Goal: Contribute content: Contribute content

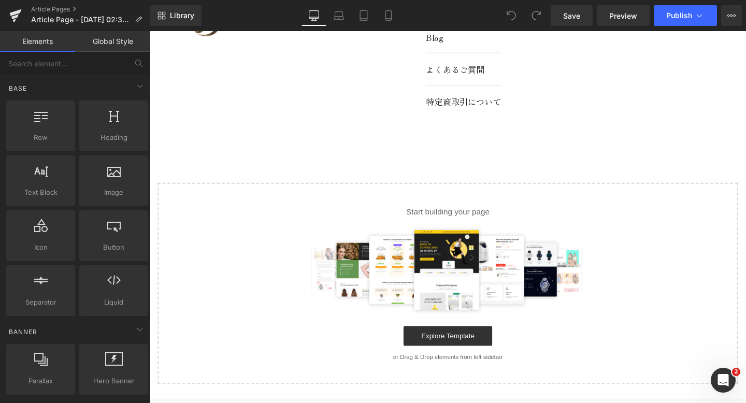
scroll to position [193, 0]
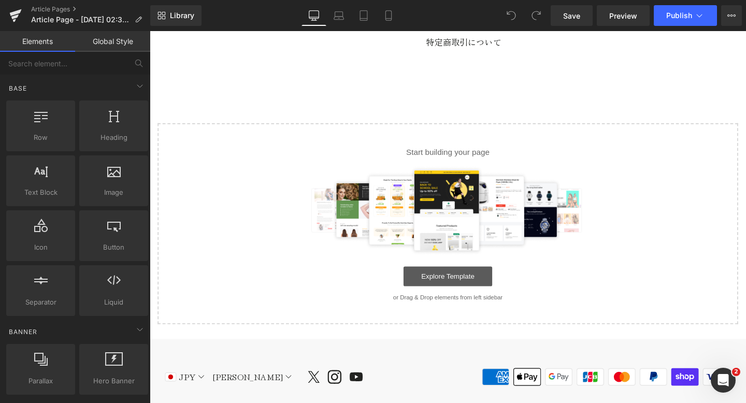
click at [431, 292] on link "Explore Template" at bounding box center [463, 289] width 93 height 21
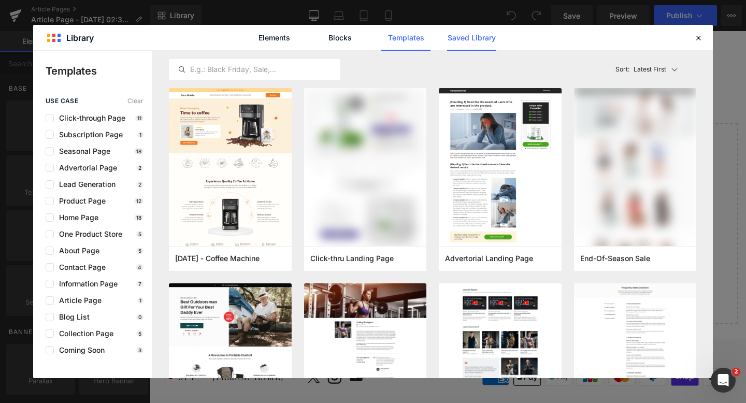
click at [461, 40] on link "Saved Library" at bounding box center [471, 38] width 49 height 26
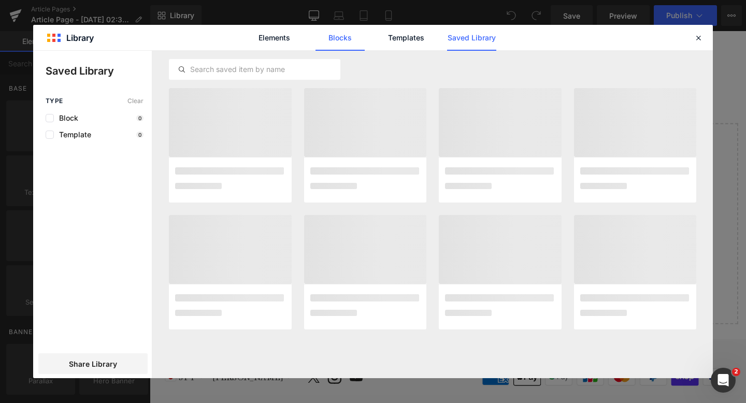
click at [342, 40] on link "Blocks" at bounding box center [340, 38] width 49 height 26
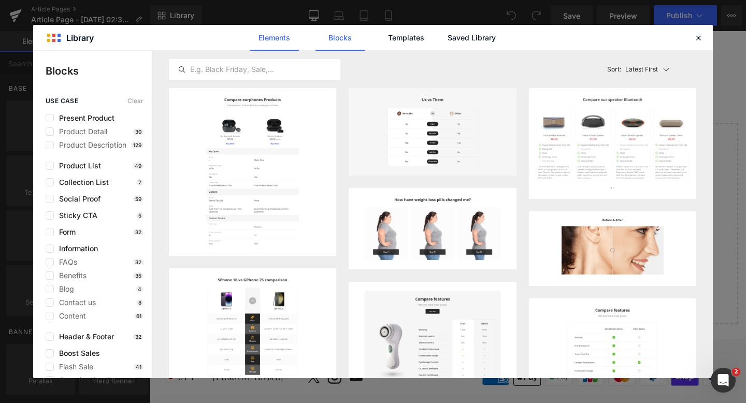
click at [272, 41] on link "Elements" at bounding box center [274, 38] width 49 height 26
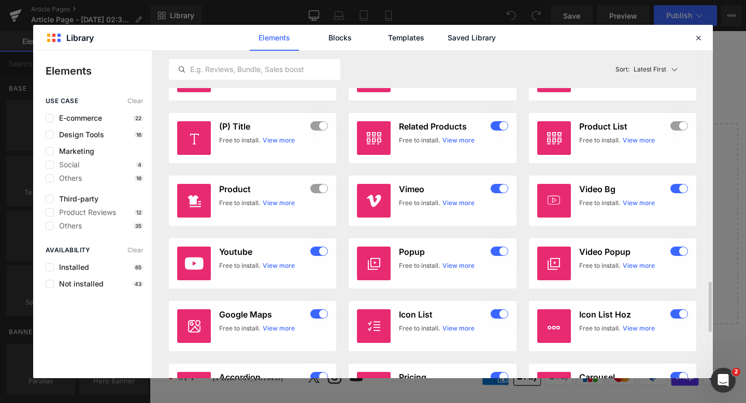
scroll to position [1482, 0]
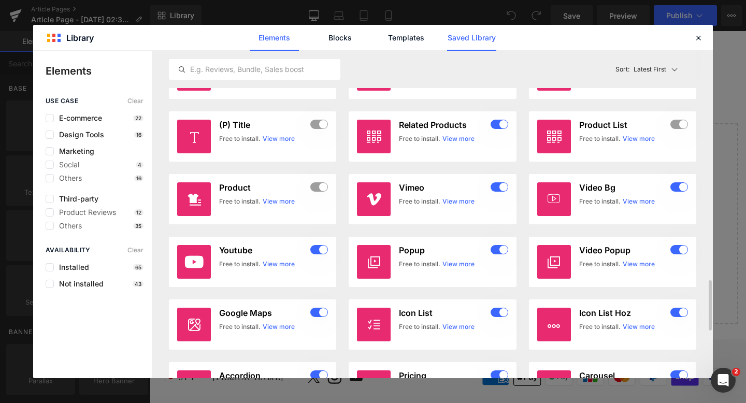
click at [490, 44] on link "Saved Library" at bounding box center [471, 38] width 49 height 26
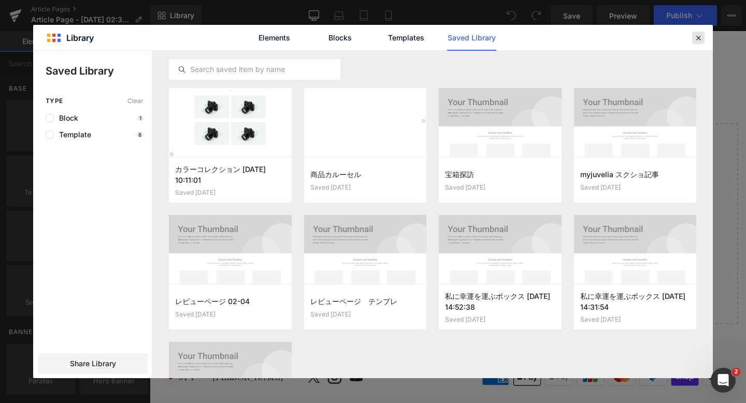
click at [699, 40] on icon at bounding box center [698, 37] width 9 height 9
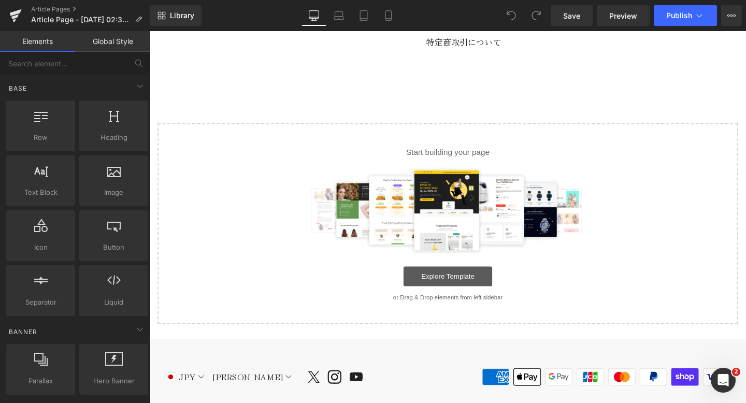
click at [472, 284] on link "Explore Template" at bounding box center [463, 289] width 93 height 21
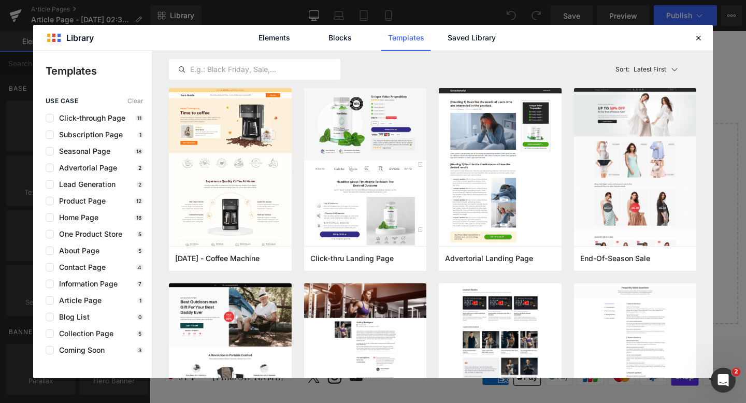
click at [690, 38] on div "Elements Blocks Templates Saved Library" at bounding box center [373, 37] width 680 height 25
click at [704, 37] on div at bounding box center [698, 38] width 12 height 12
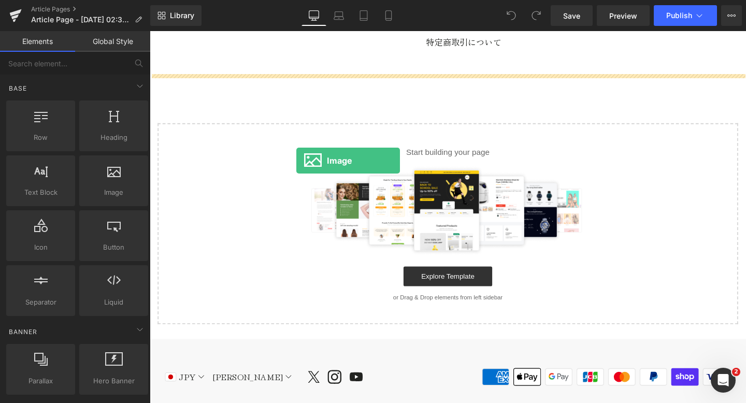
drag, startPoint x: 250, startPoint y: 219, endPoint x: 303, endPoint y: 167, distance: 74.8
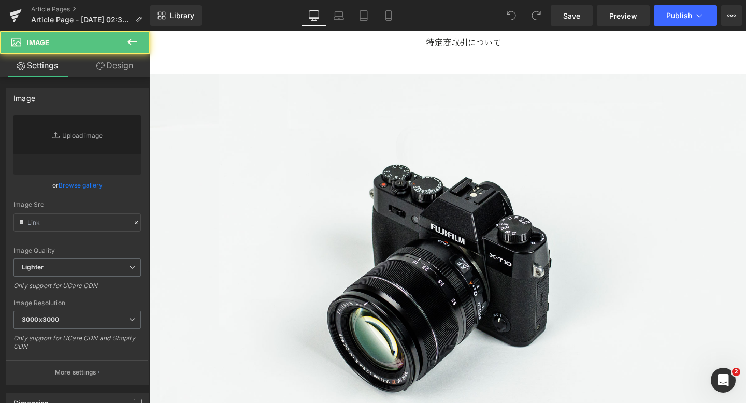
scroll to position [74, 0]
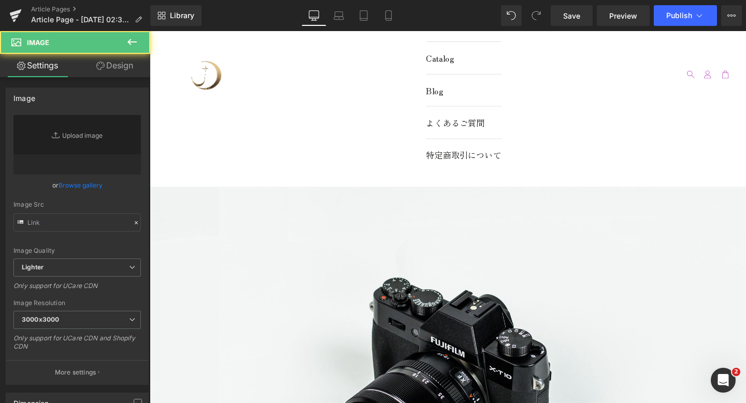
type input "//[DOMAIN_NAME][URL]"
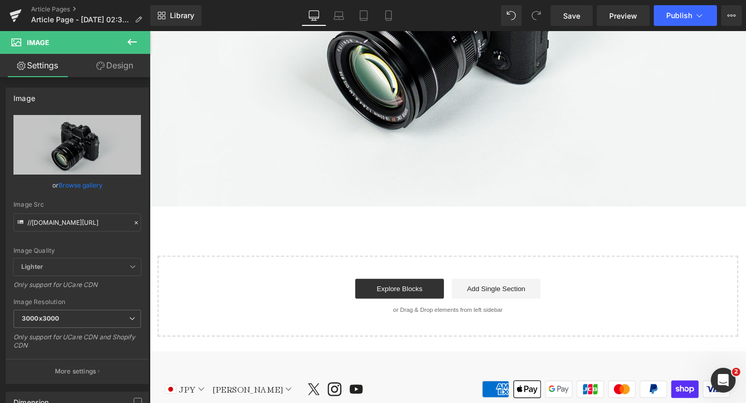
scroll to position [474, 0]
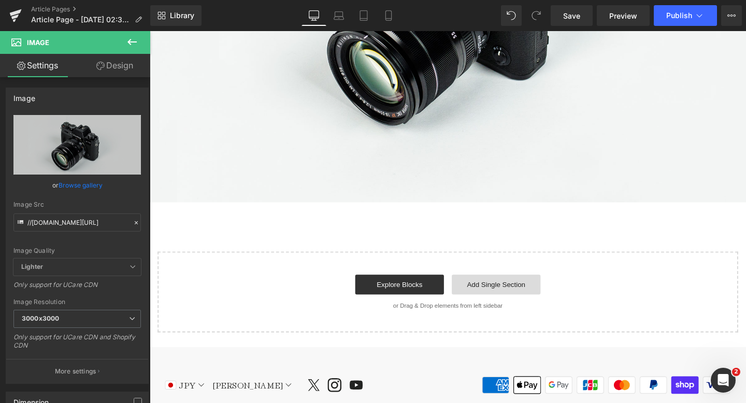
click at [496, 299] on link "Add Single Section" at bounding box center [513, 297] width 93 height 21
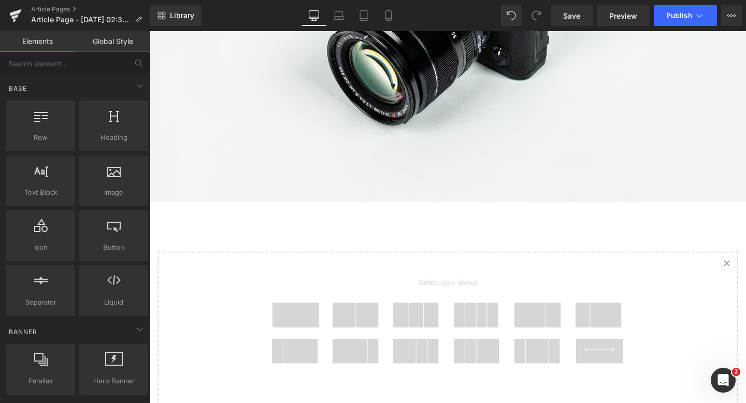
click at [302, 335] on span at bounding box center [304, 330] width 50 height 26
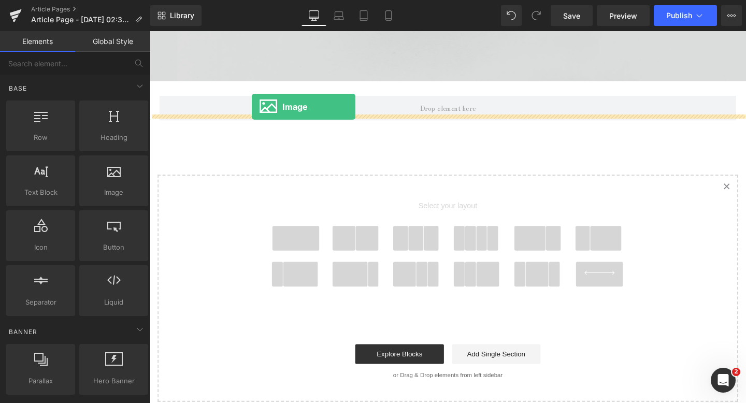
scroll to position [560, 0]
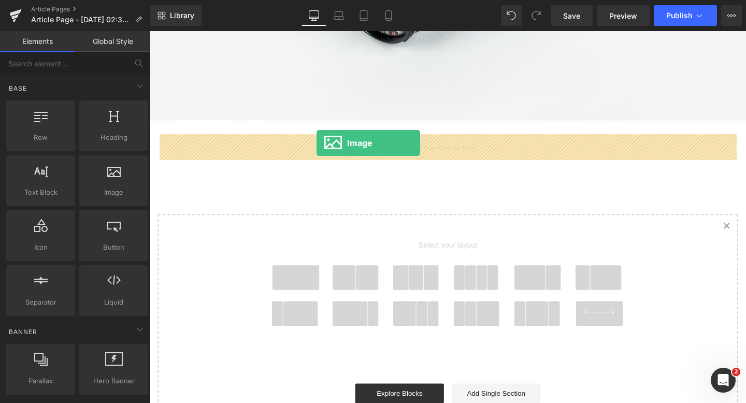
drag, startPoint x: 259, startPoint y: 205, endPoint x: 325, endPoint y: 149, distance: 86.4
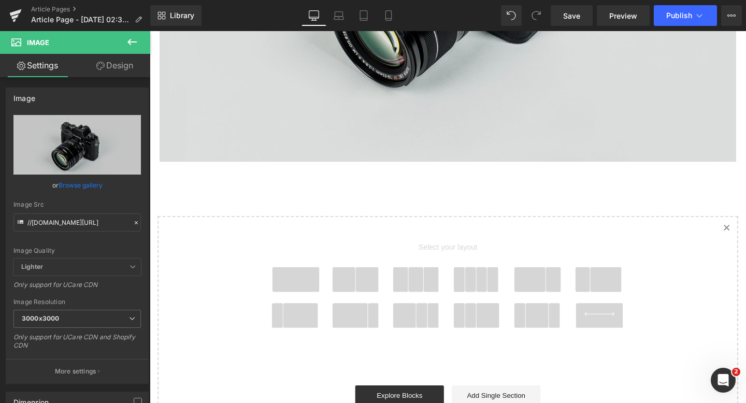
scroll to position [1056, 0]
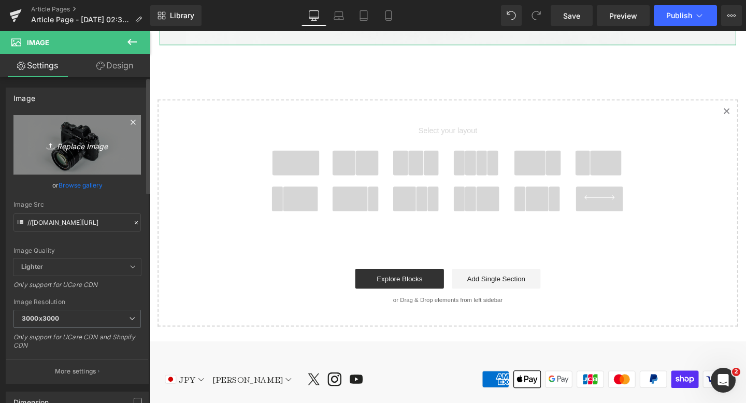
click at [53, 160] on link "Replace Image" at bounding box center [76, 145] width 127 height 60
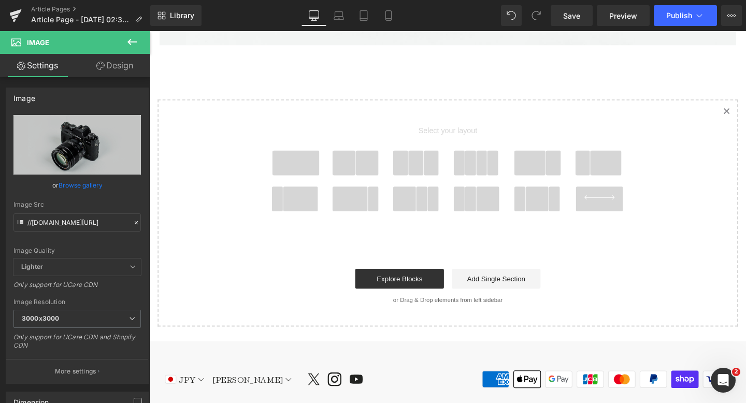
type input "C:\fakepath\B431AA7B-0E53-4B32-A7B6-5D2294566284.png"
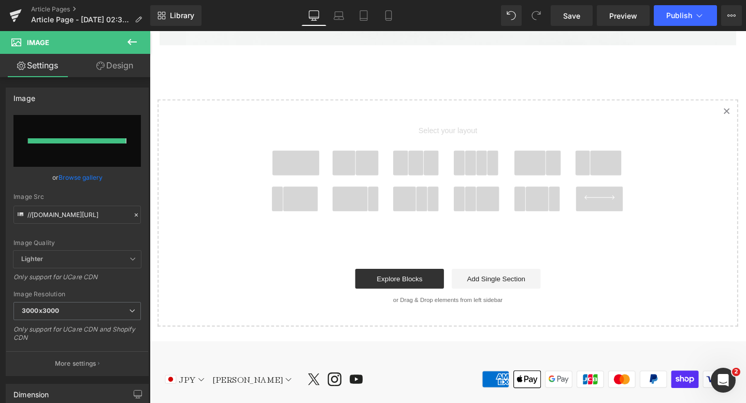
type input "[URL][DOMAIN_NAME]"
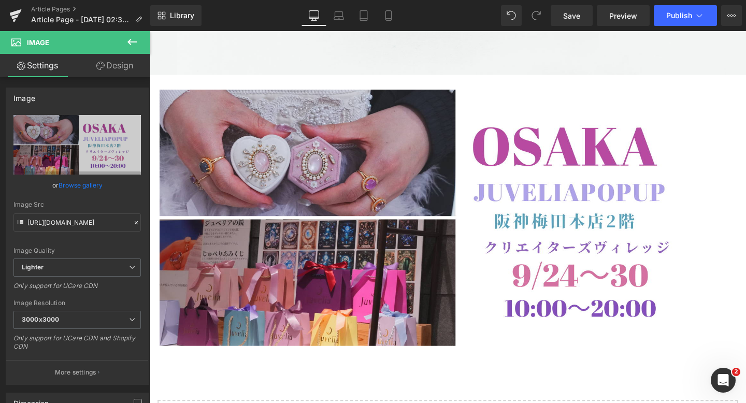
scroll to position [604, 0]
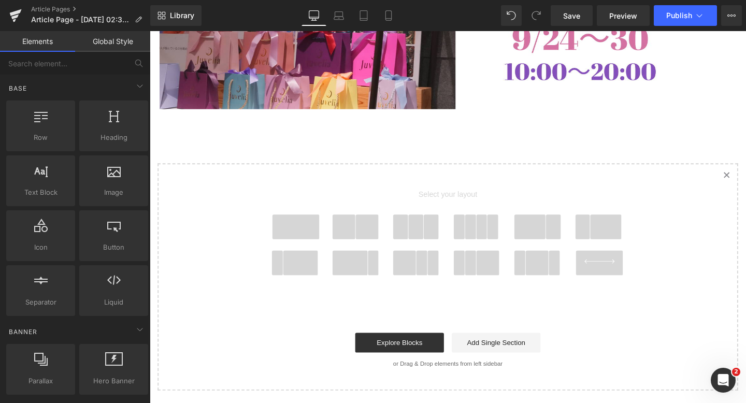
click at [370, 231] on span at bounding box center [378, 237] width 24 height 26
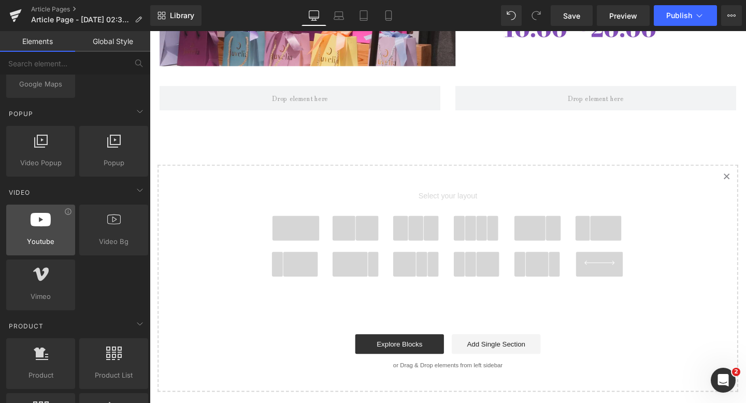
scroll to position [645, 0]
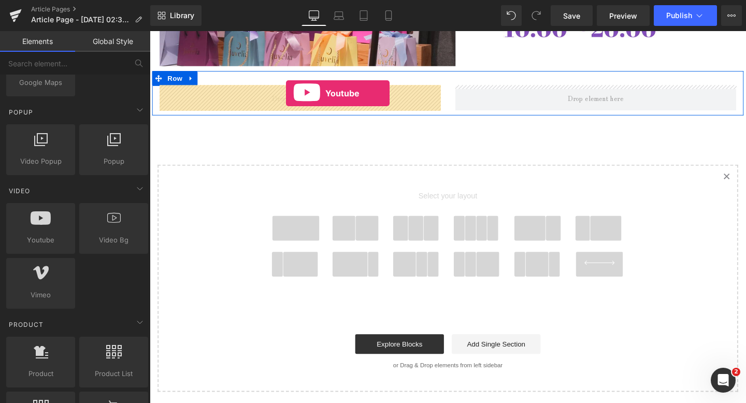
drag, startPoint x: 182, startPoint y: 273, endPoint x: 291, endPoint y: 98, distance: 206.2
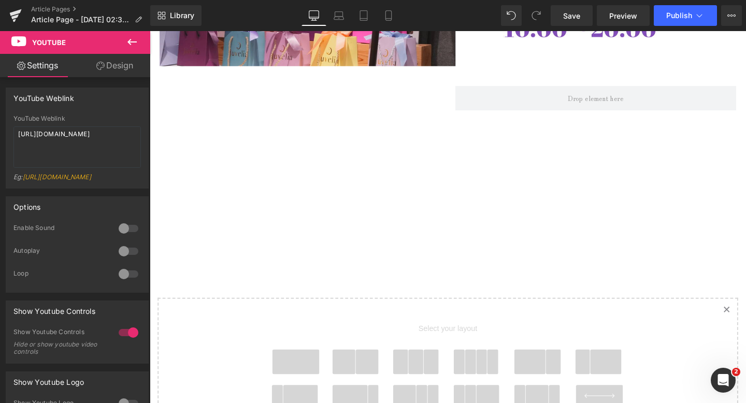
click at [131, 42] on icon at bounding box center [131, 42] width 9 height 6
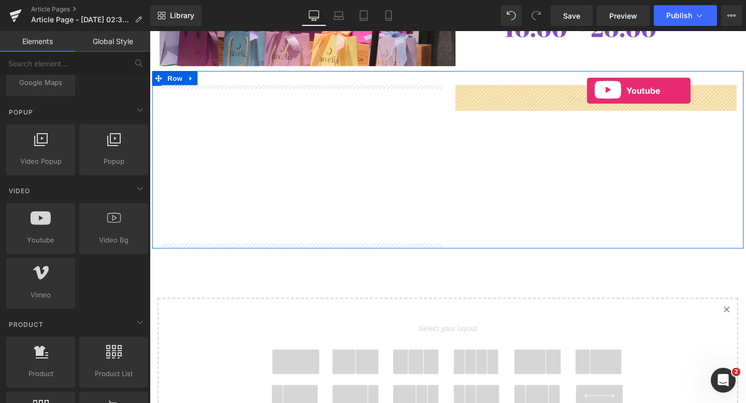
drag, startPoint x: 210, startPoint y: 275, endPoint x: 609, endPoint y: 93, distance: 437.9
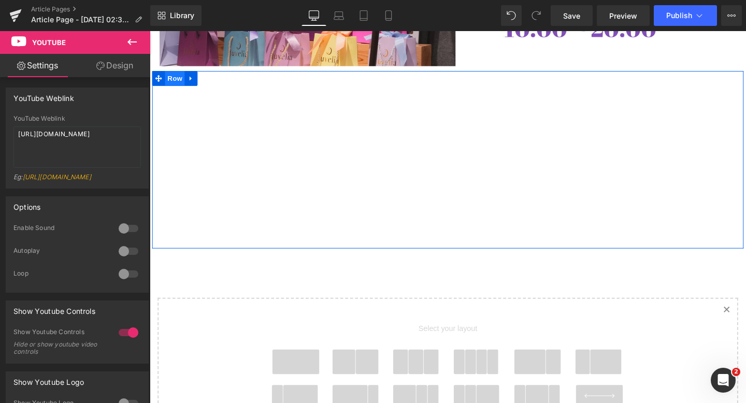
click at [183, 80] on span "Row" at bounding box center [176, 81] width 21 height 16
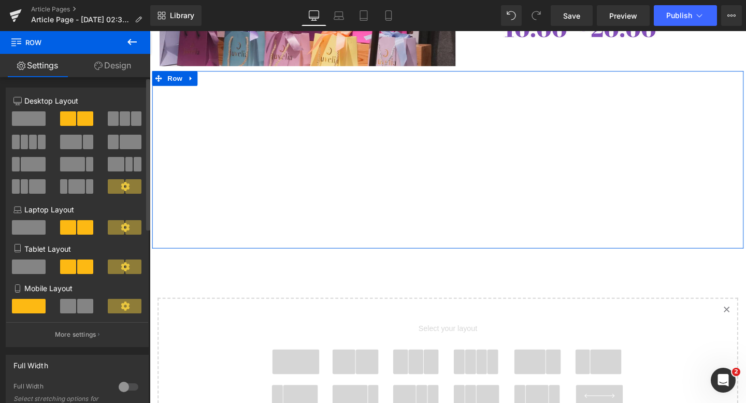
click at [75, 316] on div at bounding box center [77, 310] width 48 height 22
click at [74, 306] on button at bounding box center [77, 306] width 35 height 15
type input "100"
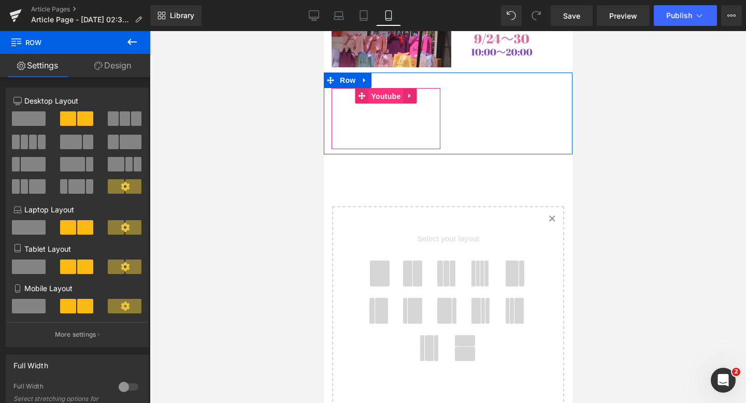
click at [382, 96] on span "Youtube" at bounding box center [385, 97] width 35 height 16
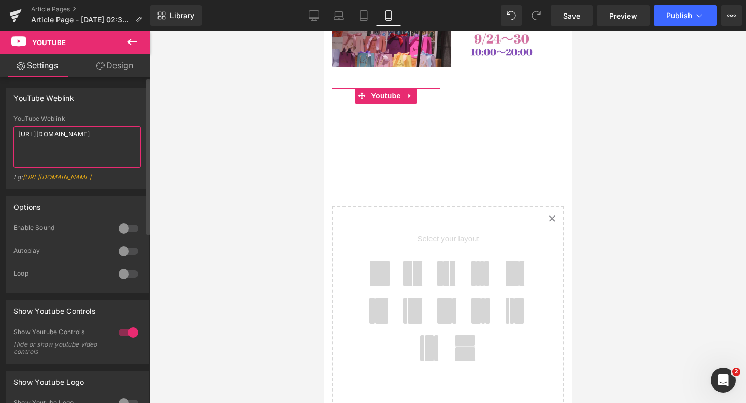
drag, startPoint x: 84, startPoint y: 146, endPoint x: 17, endPoint y: 95, distance: 84.7
click at [17, 95] on div "YouTube Weblink YouTube Weblink [URL][DOMAIN_NAME] Eg: [URL][DOMAIN_NAME]" at bounding box center [77, 138] width 143 height 101
paste textarea "IHmHHN1zRkg&t=4839s"
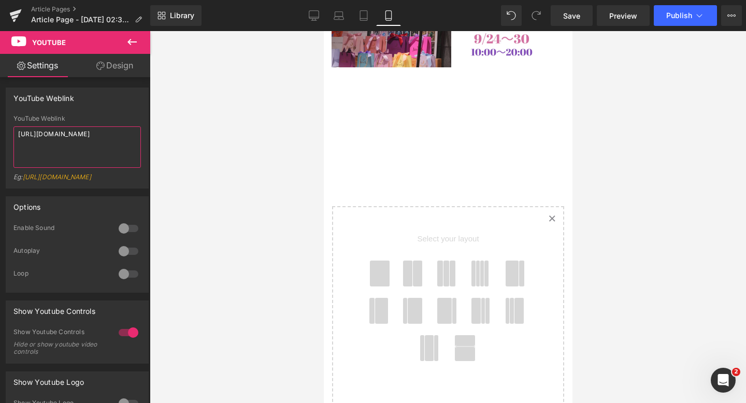
type textarea "[URL][DOMAIN_NAME]"
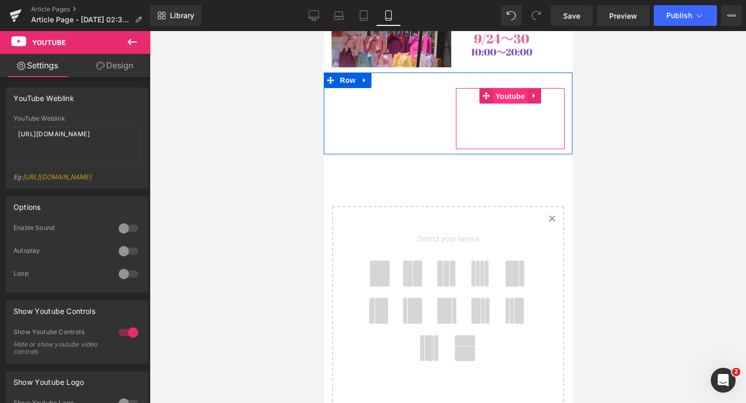
click at [507, 99] on span "Youtube" at bounding box center [509, 97] width 35 height 16
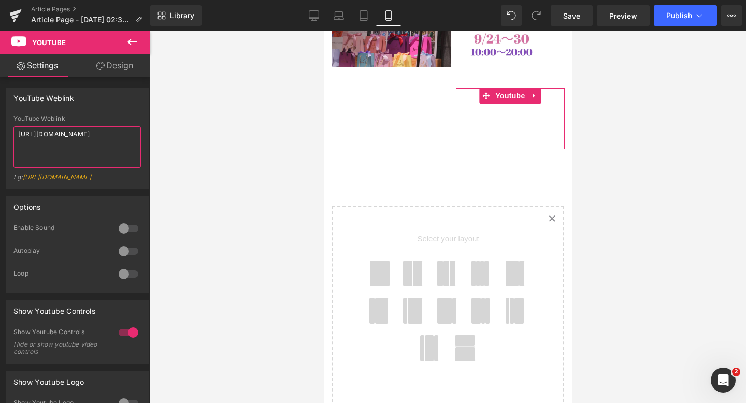
drag, startPoint x: 88, startPoint y: 145, endPoint x: 57, endPoint y: 69, distance: 81.8
click at [57, 69] on div "Settings Design YouTube Weblink YouTube Weblink [URL][DOMAIN_NAME] Eg: [URL][DO…" at bounding box center [75, 242] width 150 height 377
paste textarea "eKX76lK1FJ8&t=6212s"
type textarea "[URL][DOMAIN_NAME]"
click at [91, 175] on link "[URL][DOMAIN_NAME]" at bounding box center [57, 177] width 68 height 8
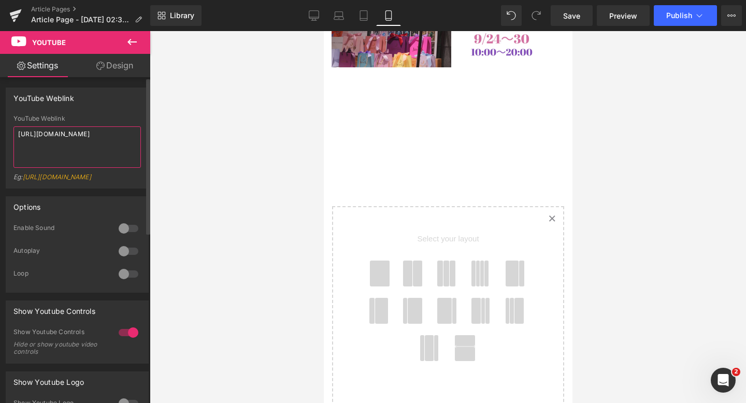
drag, startPoint x: 110, startPoint y: 143, endPoint x: 64, endPoint y: 107, distance: 58.8
click at [64, 107] on div "YouTube Weblink [URL][DOMAIN_NAME] YouTube Weblink [URL][DOMAIN_NAME] Eg: [URL]…" at bounding box center [77, 138] width 143 height 101
paste textarea "[URL][DOMAIN_NAME]"
type textarea "[URL][DOMAIN_NAME]"
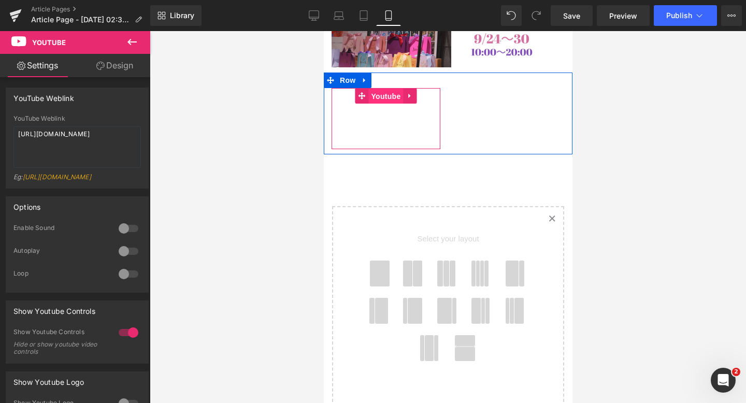
click at [386, 96] on span "Youtube" at bounding box center [385, 97] width 35 height 16
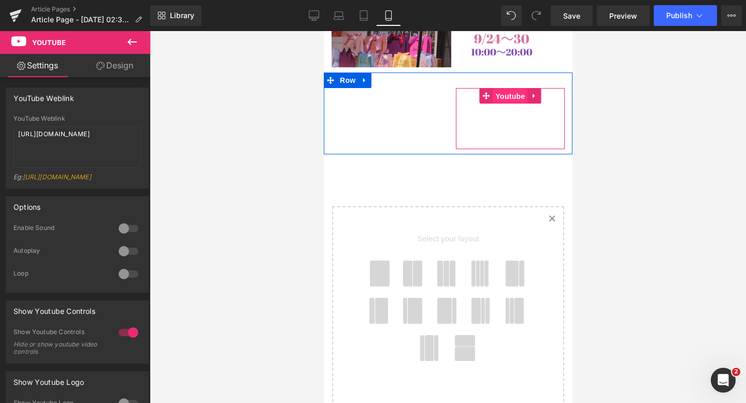
click at [503, 101] on span "Youtube" at bounding box center [509, 97] width 35 height 16
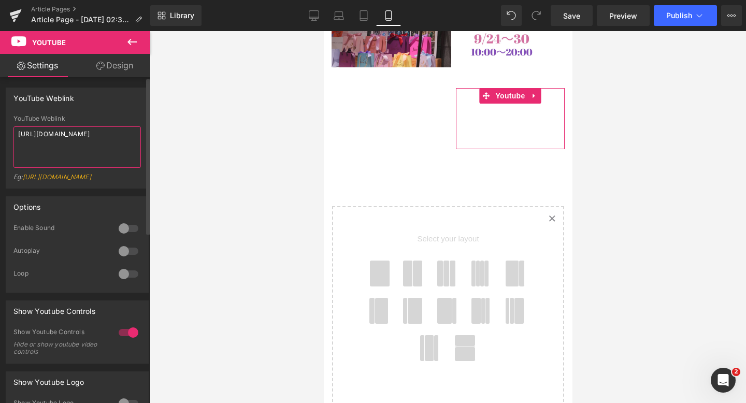
drag, startPoint x: 115, startPoint y: 147, endPoint x: 95, endPoint y: 105, distance: 45.9
click at [95, 105] on div "YouTube Weblink YouTube Weblink [URL][DOMAIN_NAME] Eg: [URL][DOMAIN_NAME]" at bounding box center [77, 138] width 143 height 101
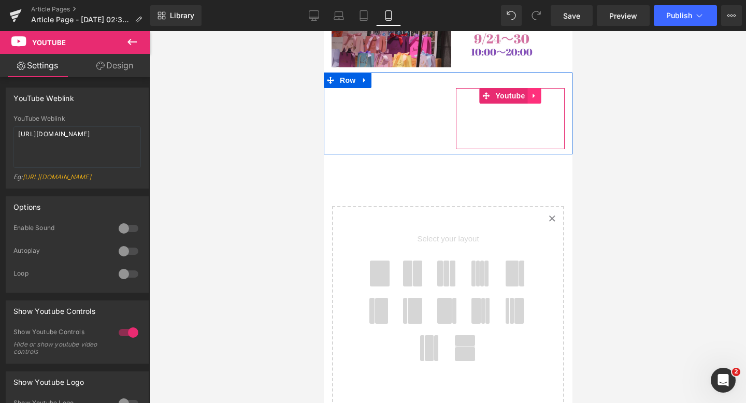
click at [535, 102] on link at bounding box center [534, 96] width 13 height 16
click at [541, 99] on icon at bounding box center [540, 95] width 7 height 7
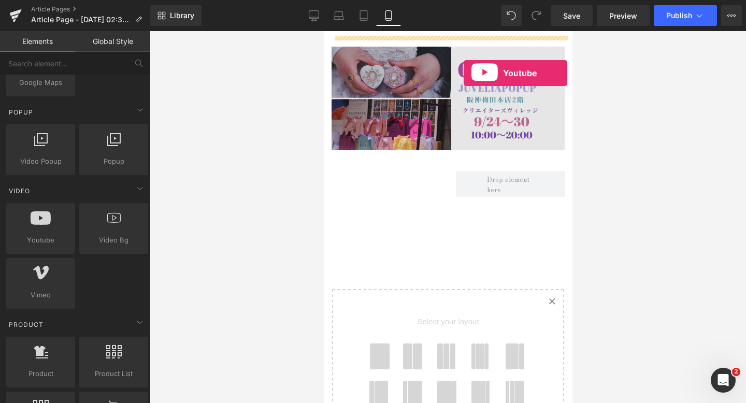
scroll to position [192, 0]
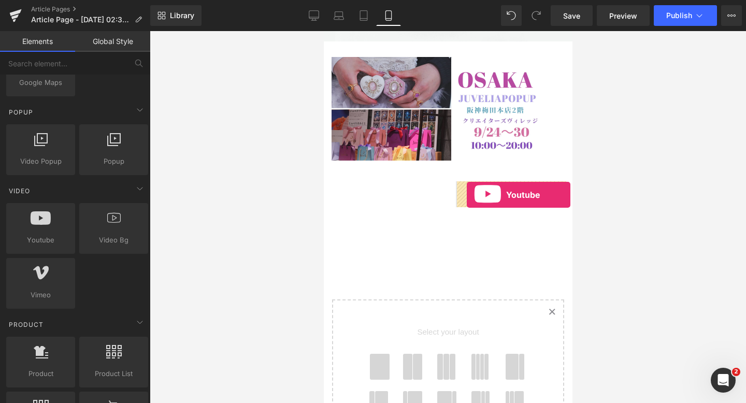
drag, startPoint x: 357, startPoint y: 262, endPoint x: 465, endPoint y: 195, distance: 127.6
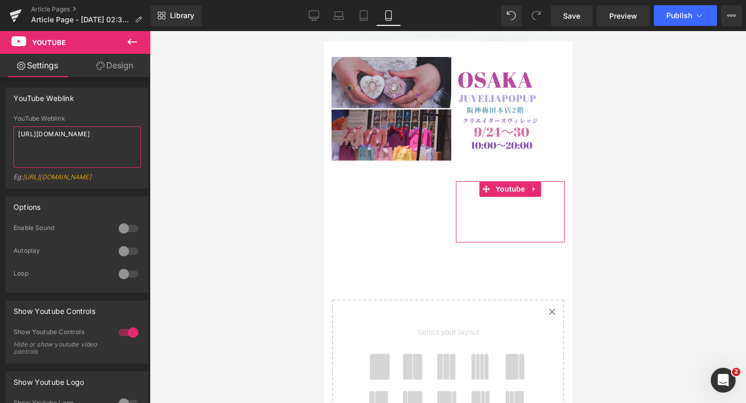
drag, startPoint x: 79, startPoint y: 144, endPoint x: 65, endPoint y: 70, distance: 75.4
click at [65, 70] on div "Settings Design YouTube Weblink YouTube Weblink [URL][DOMAIN_NAME] Eg: [URL][DO…" at bounding box center [75, 242] width 150 height 377
type textarea "[URL][DOMAIN_NAME]"
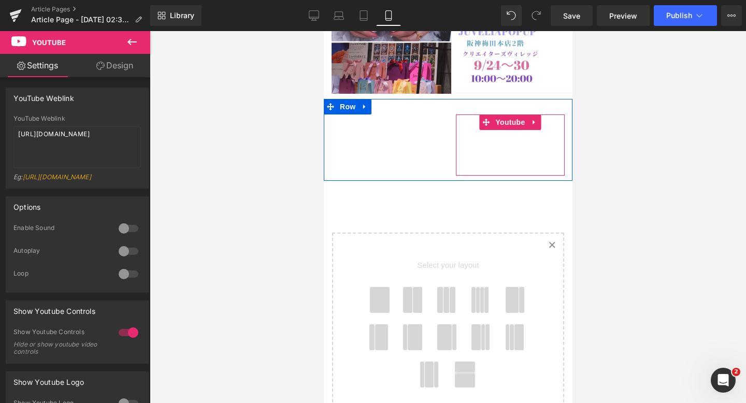
scroll to position [259, 0]
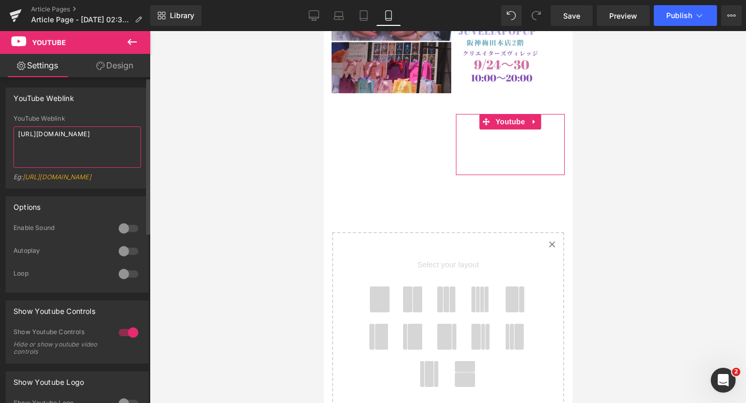
drag, startPoint x: 112, startPoint y: 145, endPoint x: 82, endPoint y: 89, distance: 63.8
click at [82, 89] on div "YouTube Weblink [URL][DOMAIN_NAME] YouTube Weblink [URL][DOMAIN_NAME] Eg: [URL]…" at bounding box center [77, 138] width 143 height 101
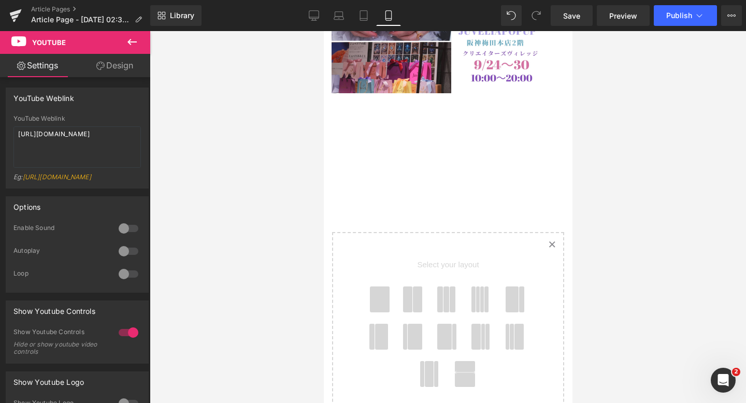
click at [131, 40] on icon at bounding box center [132, 42] width 12 height 12
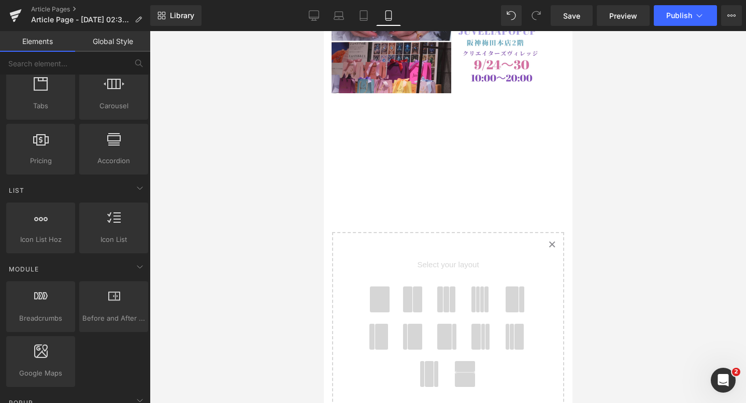
scroll to position [0, 0]
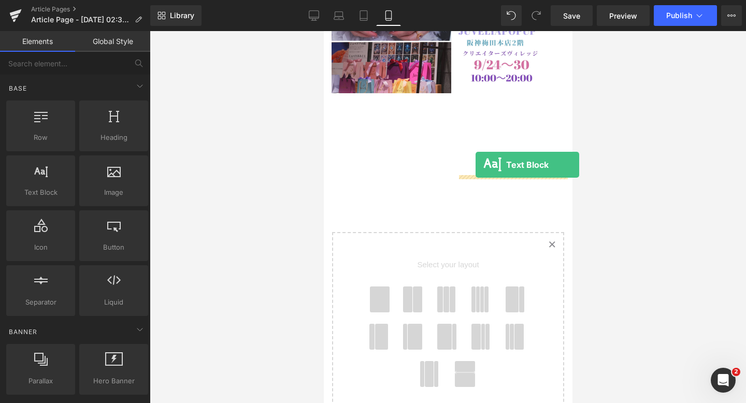
drag, startPoint x: 346, startPoint y: 209, endPoint x: 475, endPoint y: 163, distance: 136.9
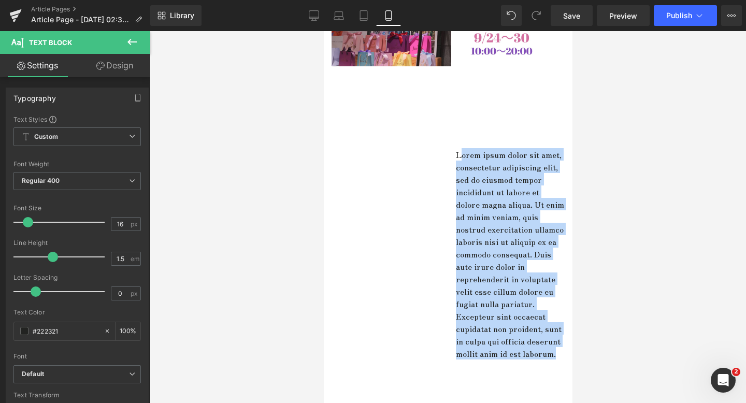
scroll to position [300, 0]
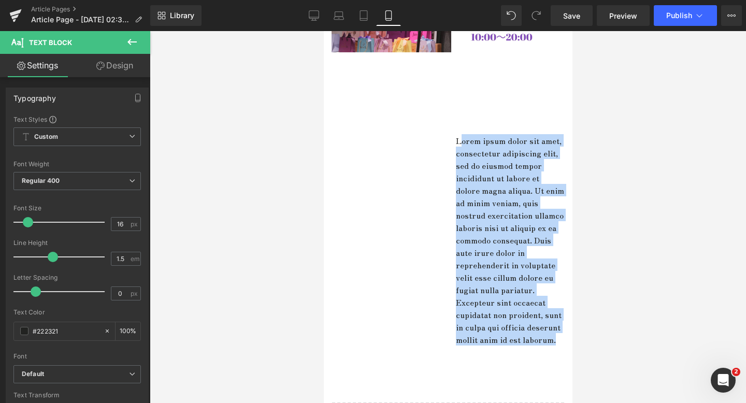
drag, startPoint x: 459, startPoint y: 178, endPoint x: 462, endPoint y: 396, distance: 218.7
click at [462, 396] on div "Image Image Row Youtube Youtube Lorem ipsum dolor sit amet, consectetur adipisc…" at bounding box center [447, 238] width 249 height 940
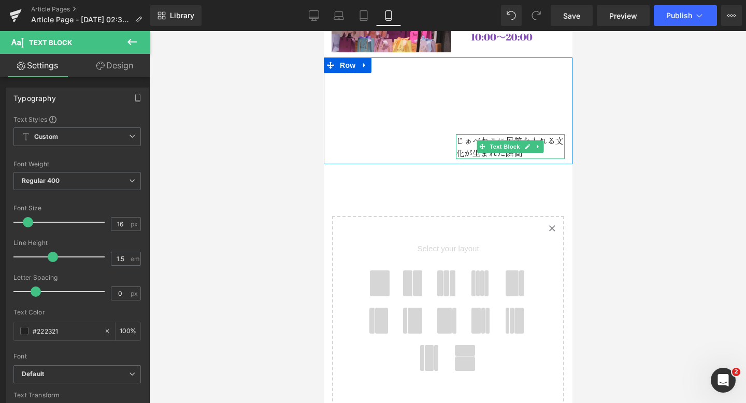
click at [558, 139] on p "じゅべねこに尻笛を入れる文化が生まれた瞬間" at bounding box center [510, 146] width 109 height 25
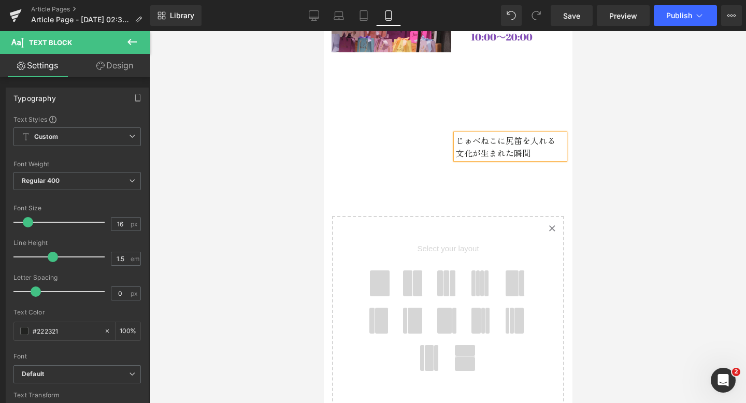
click at [476, 146] on p "じゅべねこに尻笛を入れる" at bounding box center [510, 140] width 109 height 12
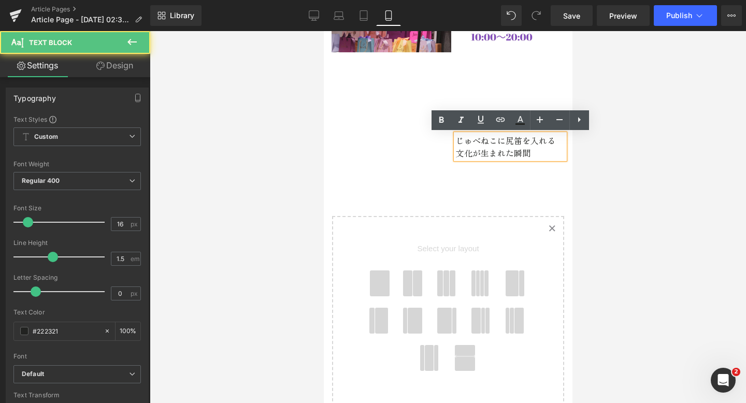
click at [441, 203] on div "Image Image Row Youtube Youtube じゅべねこに尻笛を入れる 文化が生まれた瞬間 Text Block Row Select yo…" at bounding box center [447, 144] width 249 height 753
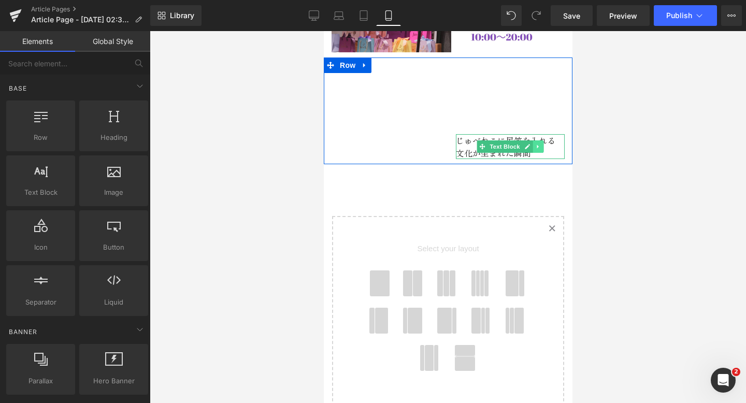
click at [539, 146] on icon at bounding box center [538, 147] width 6 height 6
click at [532, 146] on icon at bounding box center [533, 147] width 6 height 6
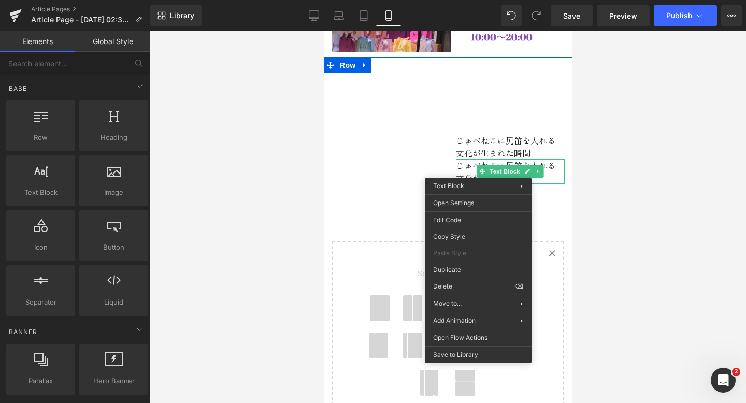
drag, startPoint x: 478, startPoint y: 170, endPoint x: 332, endPoint y: 148, distance: 147.3
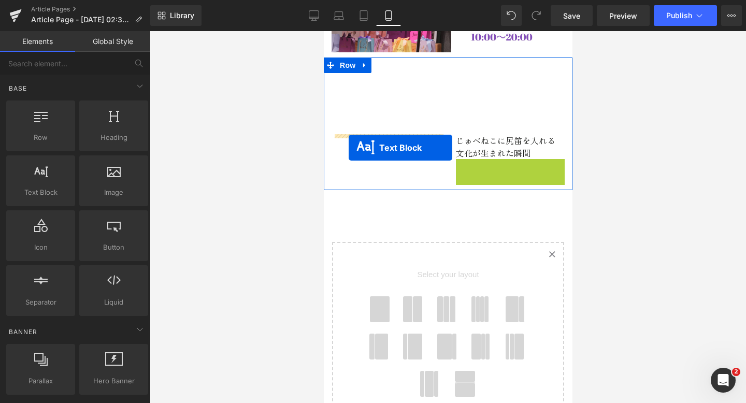
drag, startPoint x: 481, startPoint y: 172, endPoint x: 345, endPoint y: 150, distance: 138.5
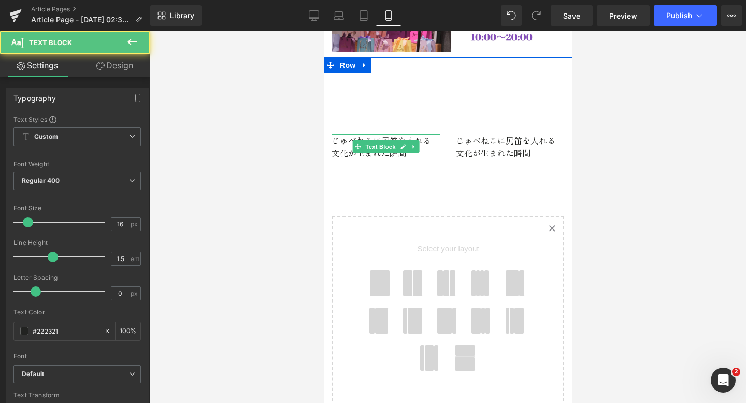
click at [415, 154] on p "文化が生まれた瞬間" at bounding box center [385, 153] width 109 height 12
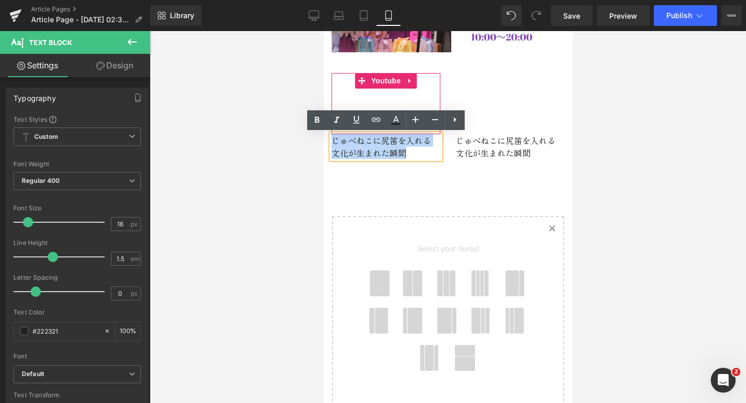
drag, startPoint x: 414, startPoint y: 155, endPoint x: 355, endPoint y: 123, distance: 66.8
click at [355, 123] on div "Youtube じゅべねこに尻笛を入れる 文化が生まれた瞬間 Text Block" at bounding box center [385, 116] width 124 height 86
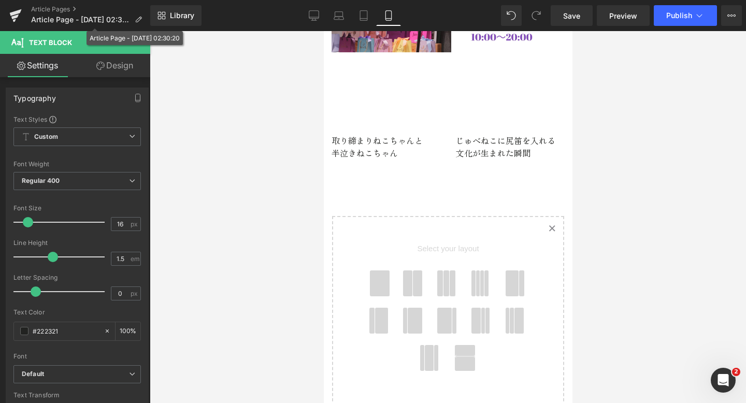
click at [134, 38] on icon at bounding box center [132, 42] width 12 height 12
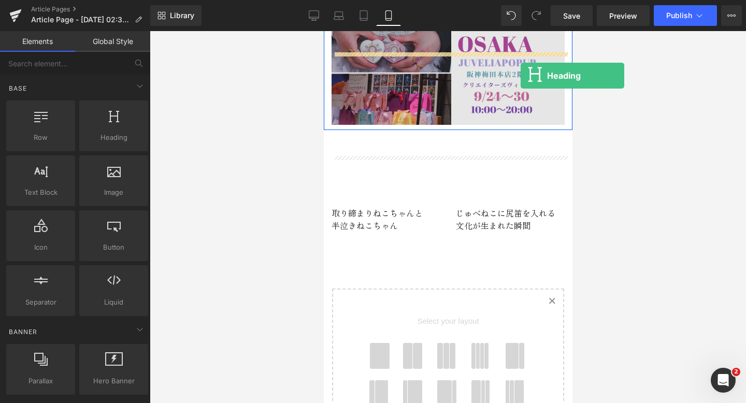
scroll to position [196, 0]
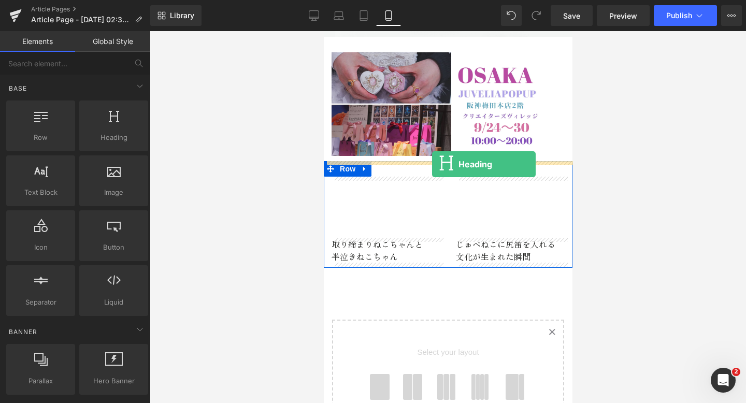
drag, startPoint x: 436, startPoint y: 173, endPoint x: 432, endPoint y: 165, distance: 9.1
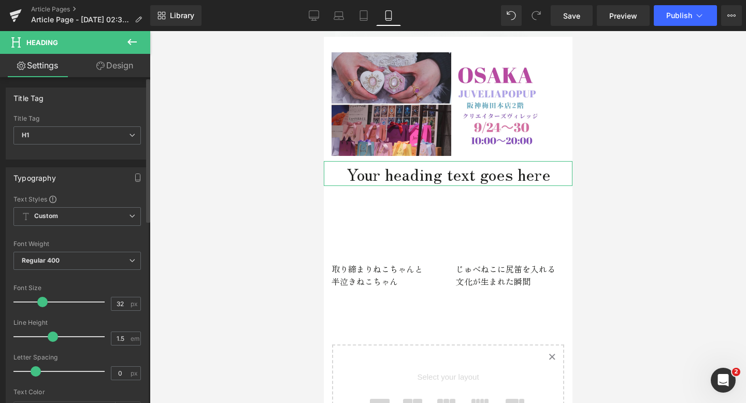
type input "20"
click at [31, 302] on div at bounding box center [62, 302] width 86 height 21
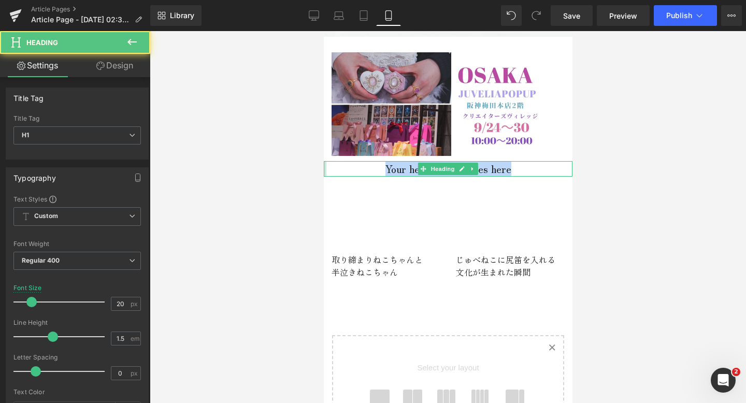
drag, startPoint x: 525, startPoint y: 173, endPoint x: 325, endPoint y: 173, distance: 199.0
click at [325, 173] on div "Your heading text goes here Heading" at bounding box center [447, 169] width 249 height 16
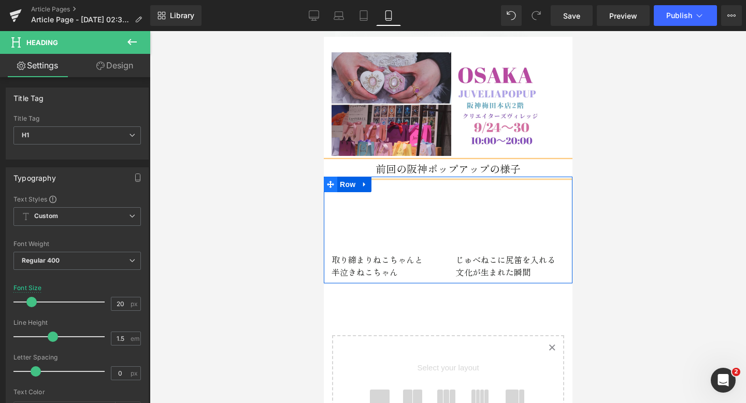
click at [329, 187] on icon at bounding box center [330, 184] width 7 height 7
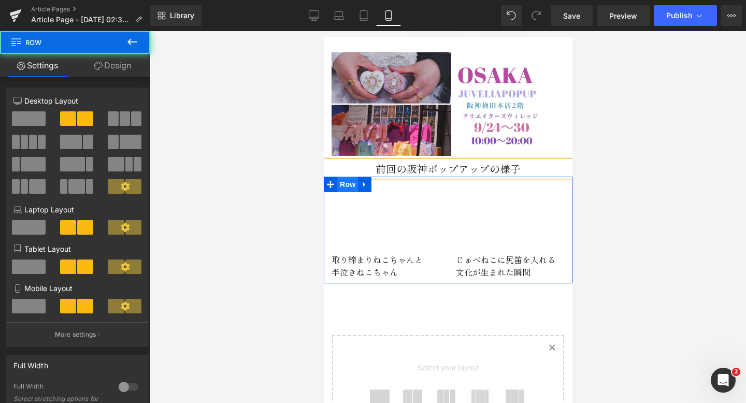
click at [345, 184] on span "Row" at bounding box center [347, 185] width 21 height 16
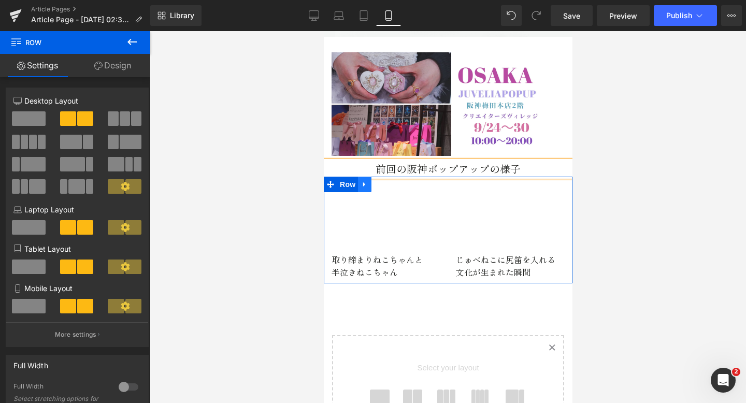
click at [364, 186] on icon at bounding box center [364, 184] width 2 height 5
click at [378, 187] on icon at bounding box center [377, 185] width 7 height 8
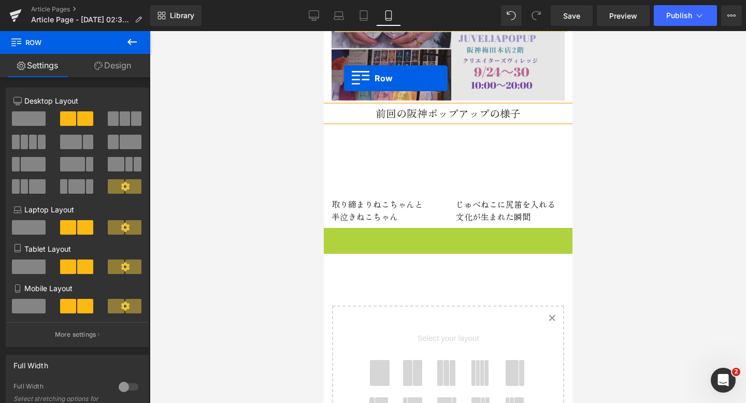
scroll to position [221, 0]
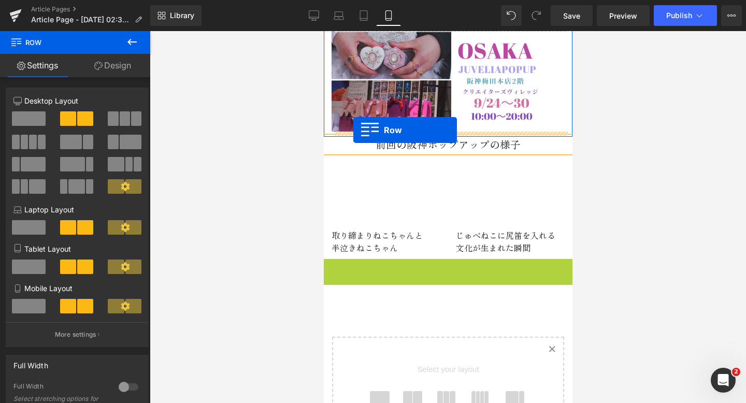
drag, startPoint x: 329, startPoint y: 81, endPoint x: 351, endPoint y: 132, distance: 55.5
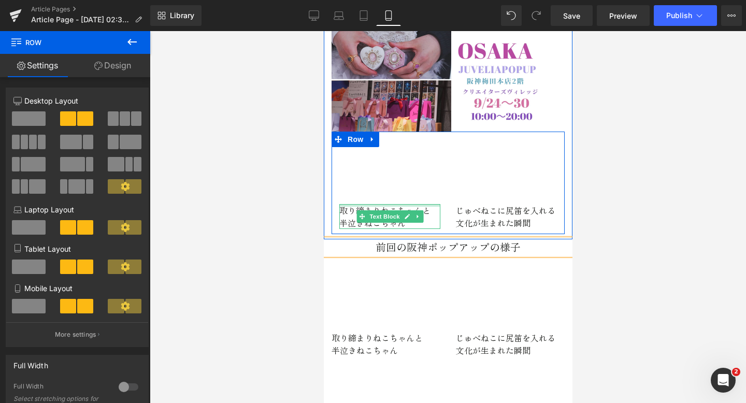
click at [367, 204] on div at bounding box center [389, 205] width 101 height 3
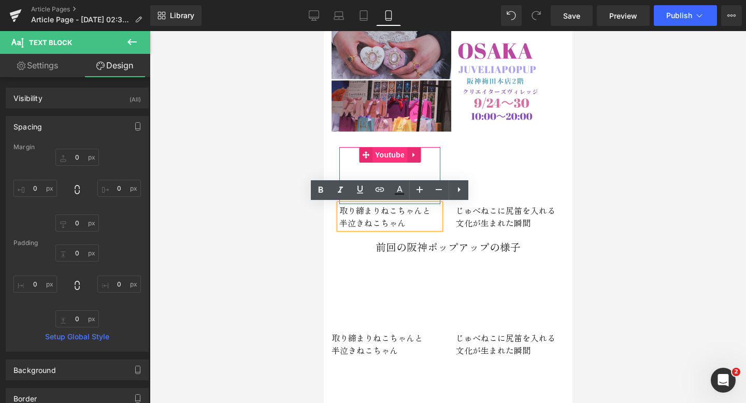
click at [394, 152] on span "Youtube" at bounding box center [389, 155] width 35 height 16
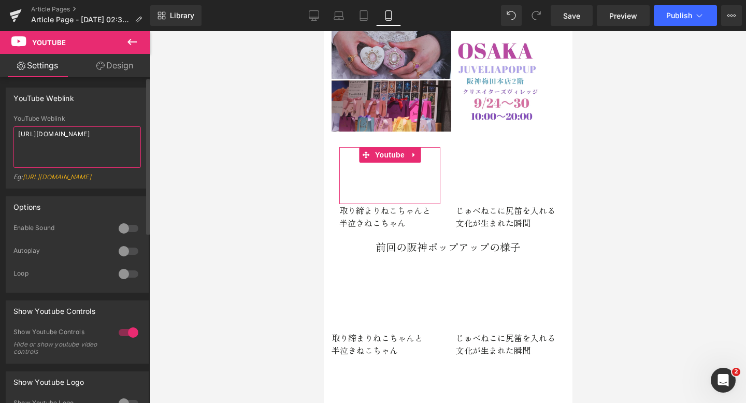
drag, startPoint x: 119, startPoint y: 142, endPoint x: 91, endPoint y: 82, distance: 65.6
click at [92, 86] on div "YouTube Weblink YouTube Weblink https://www.youtube.com/watch?v=IHmHHN1zRkg&t=4…" at bounding box center [77, 134] width 155 height 109
paste textarea "live/ALxc1TYXSCQ?si=HSBSi70004lcI-nL"
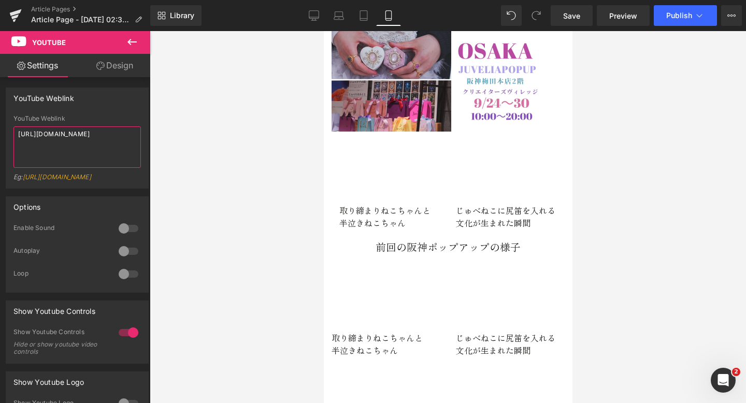
type textarea "https://www.youtube.com/live/ALxc1TYXSCQ?si=HSBSi70004lcI"
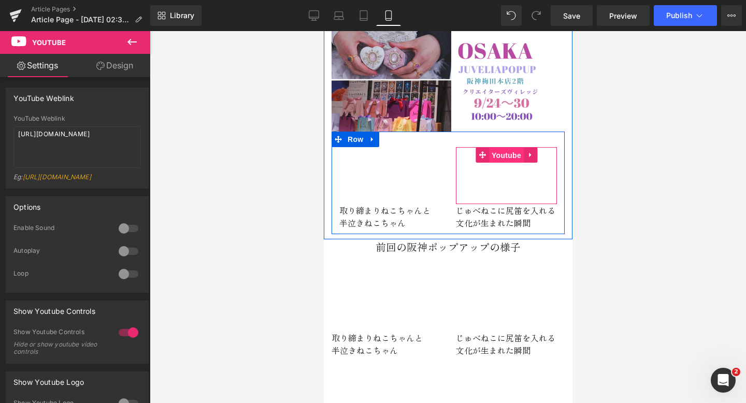
click at [507, 154] on span "Youtube" at bounding box center [506, 156] width 35 height 16
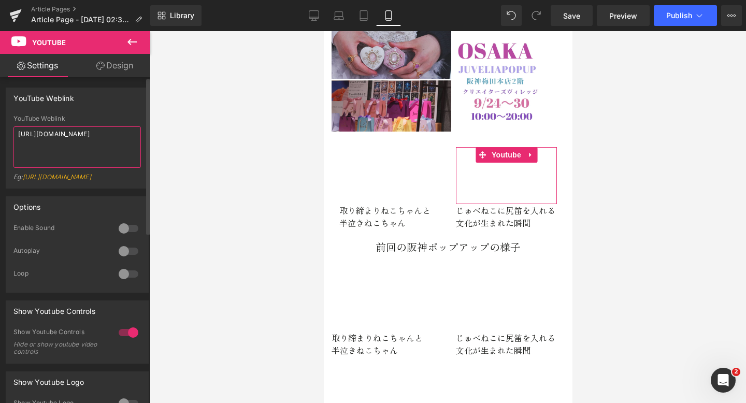
drag, startPoint x: 115, startPoint y: 141, endPoint x: 93, endPoint y: 96, distance: 50.1
click at [93, 96] on div "YouTube Weblink YouTube Weblink https://www.youtube.com/watch?v=eKX76lK1FJ8&t=6…" at bounding box center [77, 138] width 143 height 101
paste textarea "ALxc1TYXSCQ&t=876"
type textarea "https://www.youtube.com/watch?v=ALxc1TYXSCQ&t=876s"
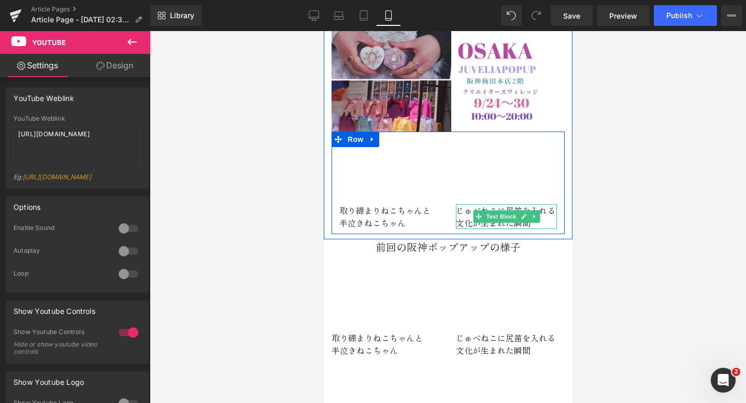
click at [547, 226] on div at bounding box center [506, 227] width 101 height 3
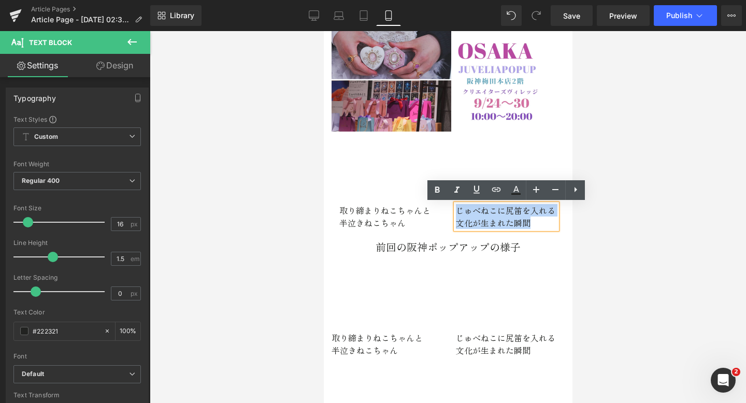
drag, startPoint x: 536, startPoint y: 226, endPoint x: 451, endPoint y: 210, distance: 87.0
click at [451, 210] on div "Youtube じゅべねこに尻笛を入れる 文化が生まれた瞬間 Text Block" at bounding box center [506, 188] width 117 height 82
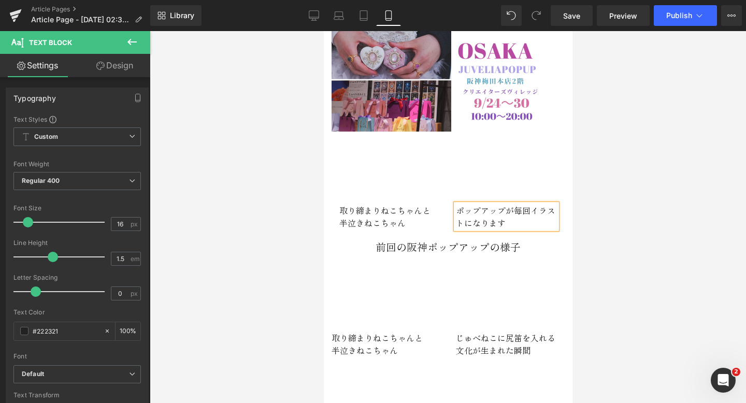
click at [531, 212] on p "ポップアップが毎回イラストになります" at bounding box center [506, 216] width 101 height 25
click at [545, 227] on p "イラストになります" at bounding box center [506, 223] width 101 height 12
click at [390, 159] on span "Youtube" at bounding box center [389, 155] width 35 height 16
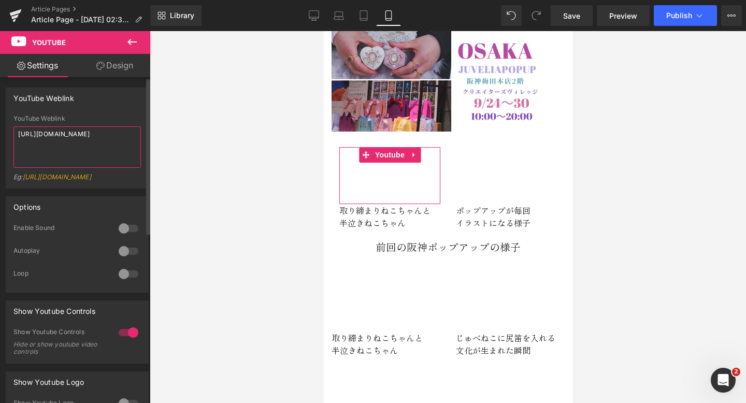
drag, startPoint x: 127, startPoint y: 144, endPoint x: 90, endPoint y: 94, distance: 62.5
click at [90, 94] on div "YouTube Weblink YouTube Weblink https://www.youtube.com/live/ALxc1TYXSCQ?si=HSB…" at bounding box center [77, 138] width 143 height 101
paste textarea "watch?v=U3xYQ3Wrmlw&t=2026s"
type textarea "https://www.youtube.com/watch?v=U3xYQ3Wrmlw&t=2026s"
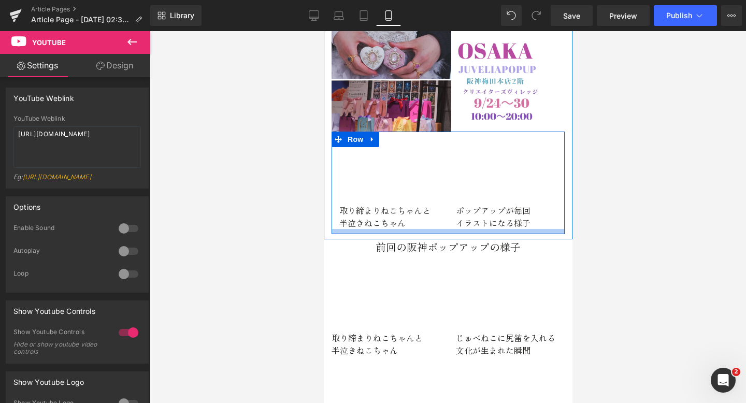
click at [403, 225] on p "半泣きねこちゃん" at bounding box center [389, 223] width 101 height 12
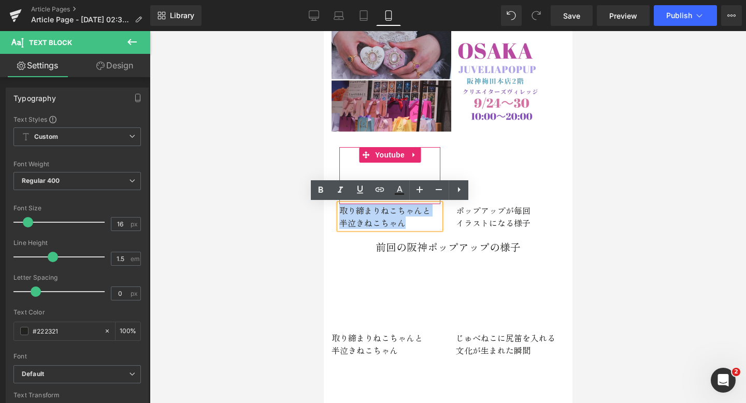
drag, startPoint x: 409, startPoint y: 226, endPoint x: 373, endPoint y: 198, distance: 45.4
click at [373, 198] on div "Youtube 取り締まりねこちゃんと 半泣きねこちゃん Text Block" at bounding box center [389, 188] width 117 height 82
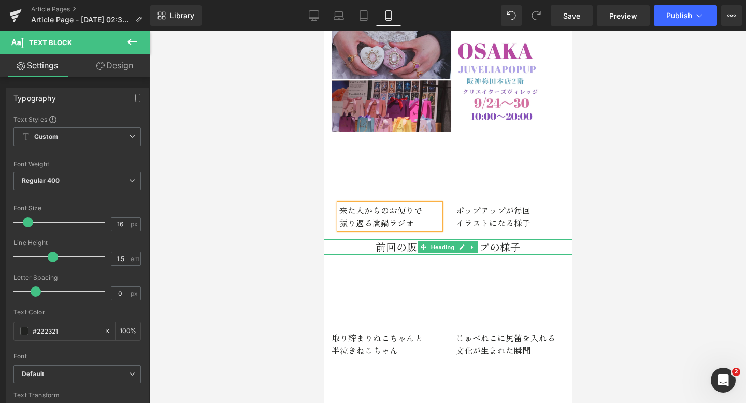
click at [523, 247] on h1 "前回の阪神ポップアップの様子" at bounding box center [447, 247] width 249 height 16
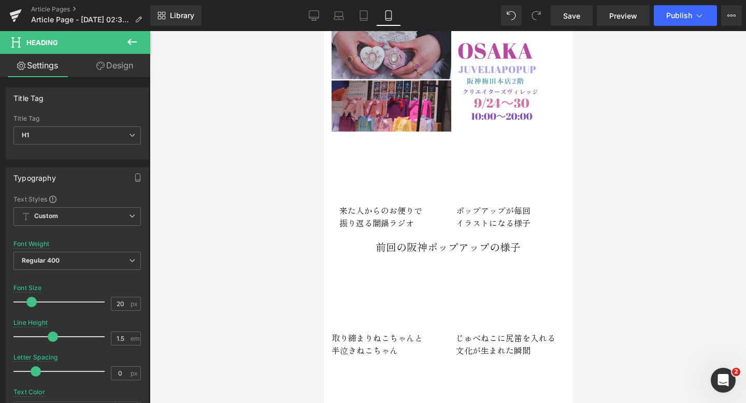
click at [138, 38] on button at bounding box center [132, 42] width 36 height 23
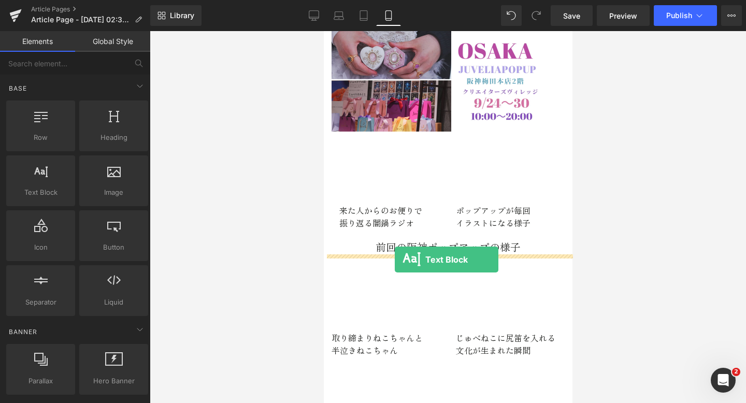
drag, startPoint x: 376, startPoint y: 199, endPoint x: 394, endPoint y: 260, distance: 63.4
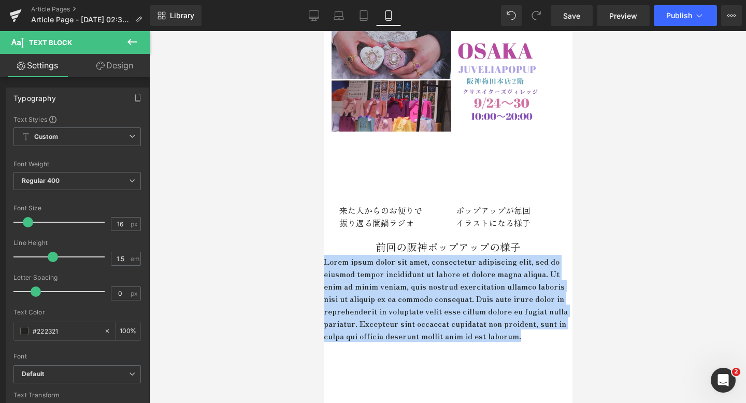
drag, startPoint x: 433, startPoint y: 350, endPoint x: 319, endPoint y: 252, distance: 150.0
click at [323, 252] on html "コンテンツに進む ¥20000以上で送料無料！ご注文時配送をお選び頂けないエラーが表示されていました。現在解消されています。 ¥20000以上で送料無料！ご注…" at bounding box center [447, 372] width 249 height 1124
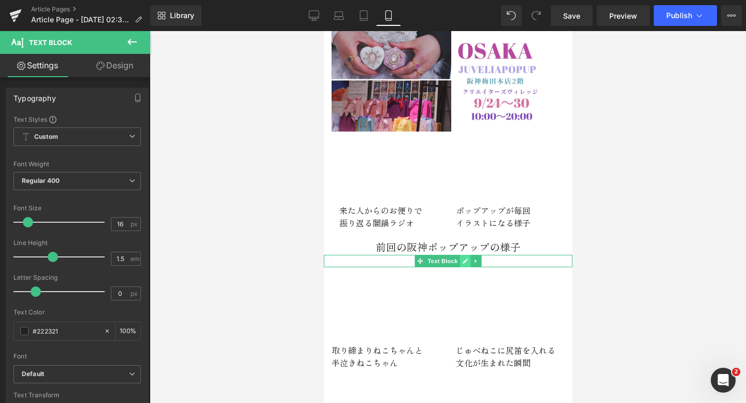
click at [462, 260] on icon at bounding box center [465, 261] width 6 height 6
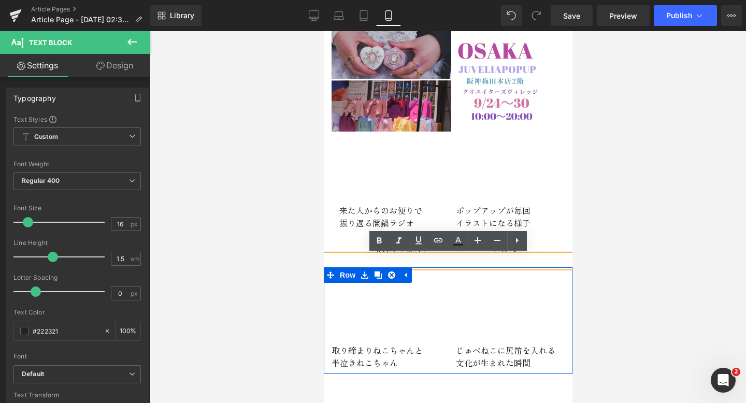
click at [493, 265] on p at bounding box center [447, 261] width 249 height 12
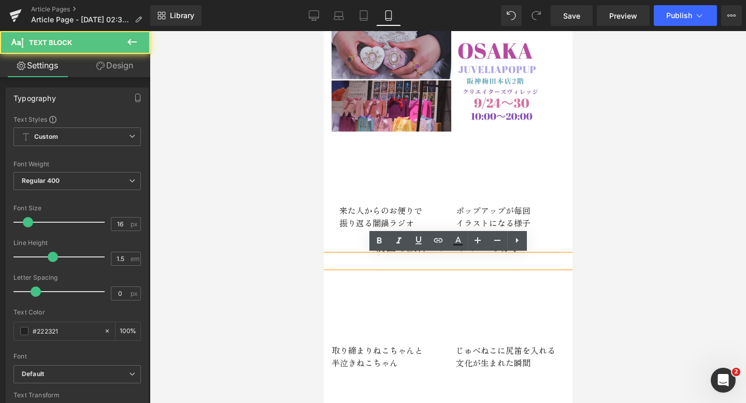
click at [356, 242] on h1 "前回の阪神ポップアップの様子" at bounding box center [447, 247] width 249 height 16
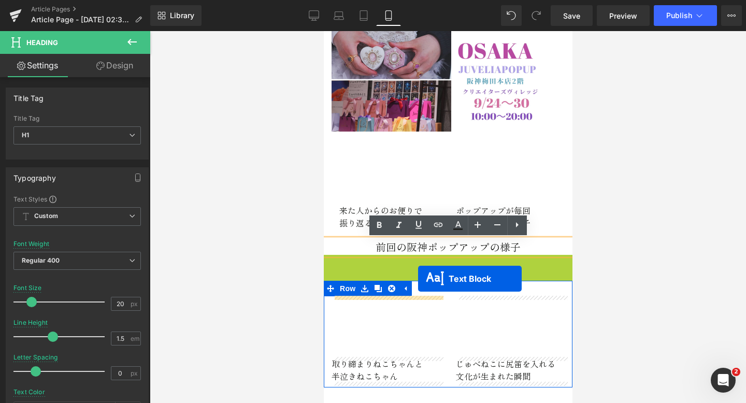
drag, startPoint x: 418, startPoint y: 261, endPoint x: 418, endPoint y: 279, distance: 18.1
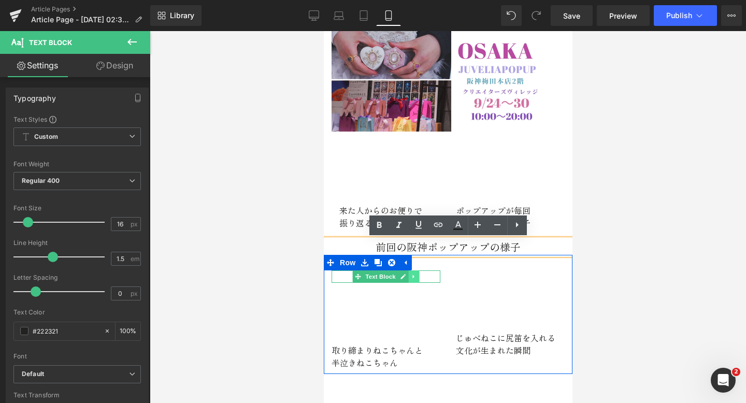
click at [418, 273] on link at bounding box center [413, 277] width 11 height 12
click at [417, 278] on icon at bounding box center [419, 277] width 6 height 6
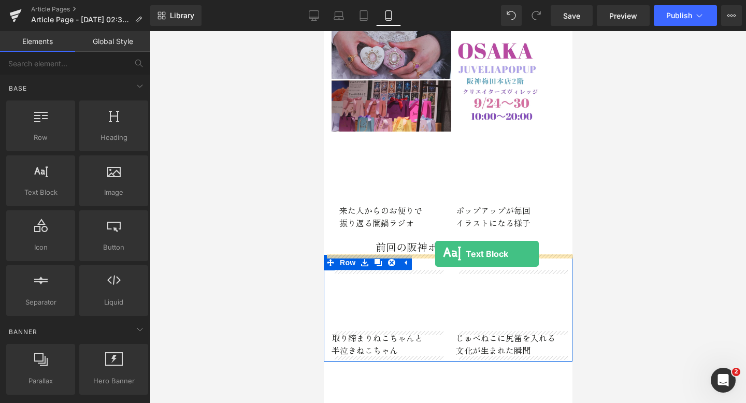
drag, startPoint x: 366, startPoint y: 214, endPoint x: 434, endPoint y: 254, distance: 78.6
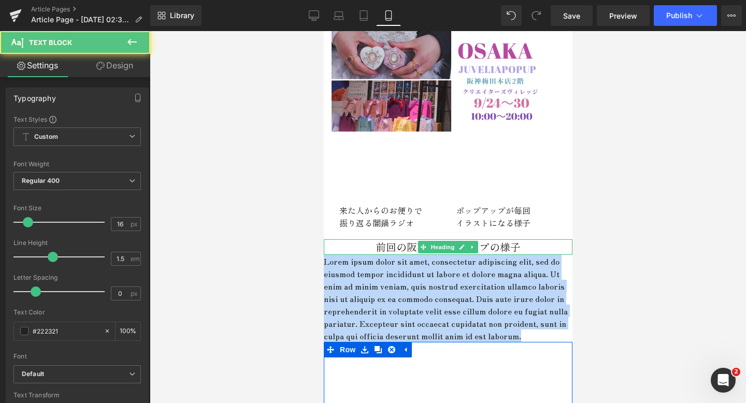
drag, startPoint x: 442, startPoint y: 349, endPoint x: 381, endPoint y: 247, distance: 118.3
click at [381, 249] on div "Image Image Youtube 来た人からのお便りで 振り返る闇鍋ラジオ Text Block Youtube ポップアップが毎回 イラストになる様子…" at bounding box center [447, 327] width 249 height 958
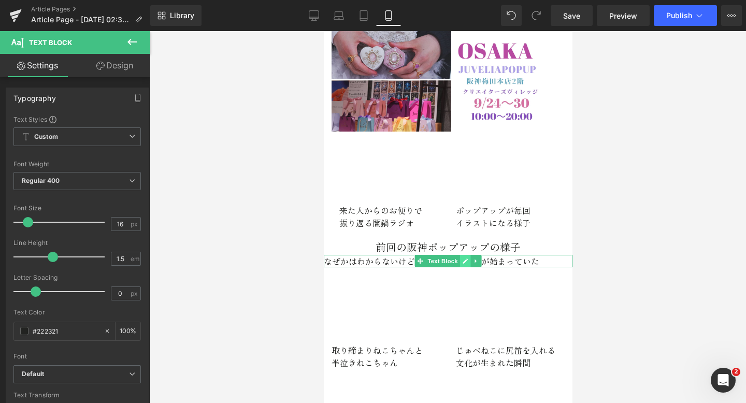
click at [462, 264] on link at bounding box center [465, 261] width 11 height 12
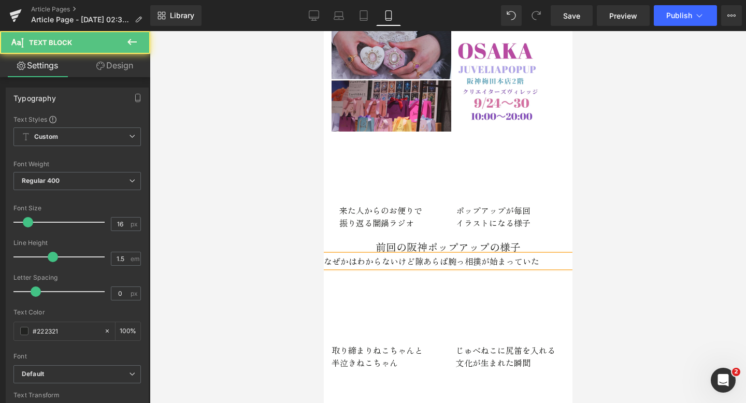
click at [473, 262] on p "なぜかはわからないけど隙あらば腕っ相撲が始まっていた" at bounding box center [447, 261] width 249 height 12
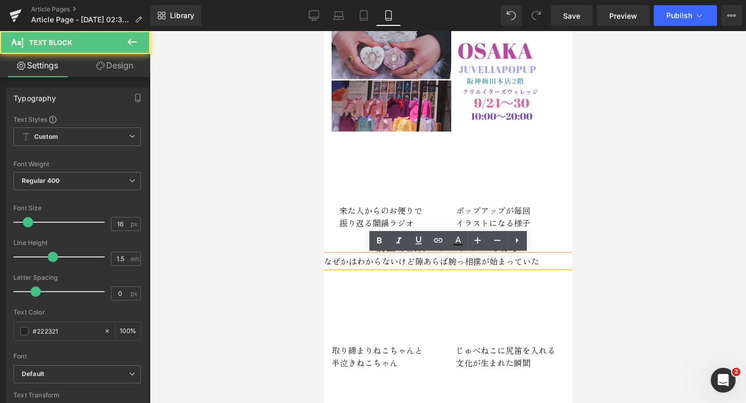
click at [465, 262] on p "なぜかはわからないけど隙あらば腕っ相撲が始まっていた" at bounding box center [447, 261] width 249 height 12
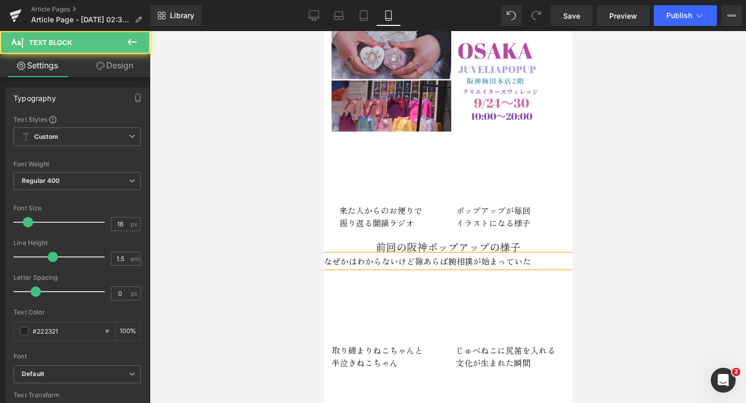
click at [546, 260] on p "なぜかはわからないけど隙あらば腕相撲が始まっていた" at bounding box center [447, 261] width 249 height 12
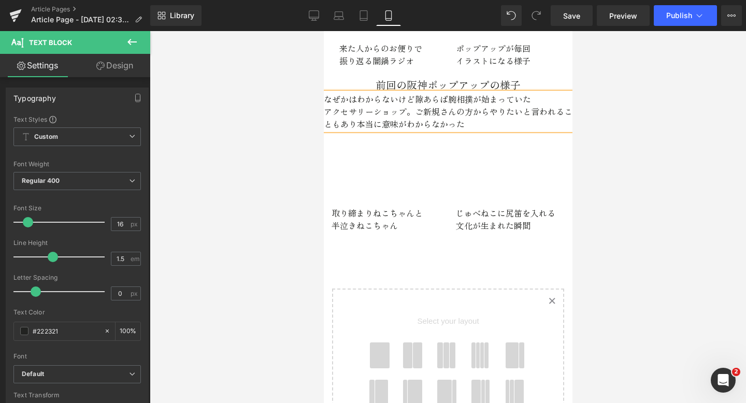
scroll to position [389, 0]
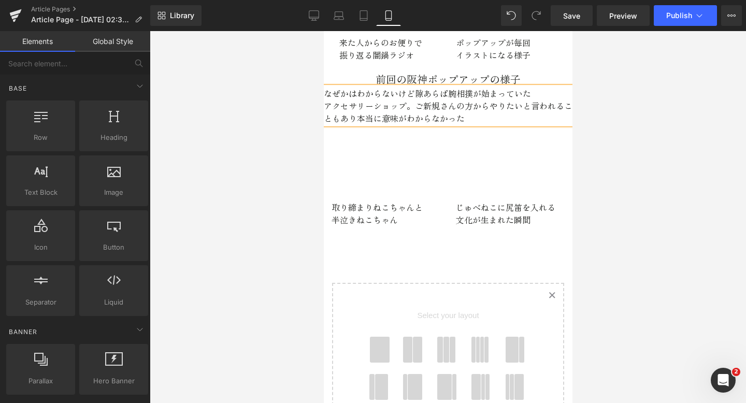
click at [384, 355] on span at bounding box center [380, 350] width 20 height 26
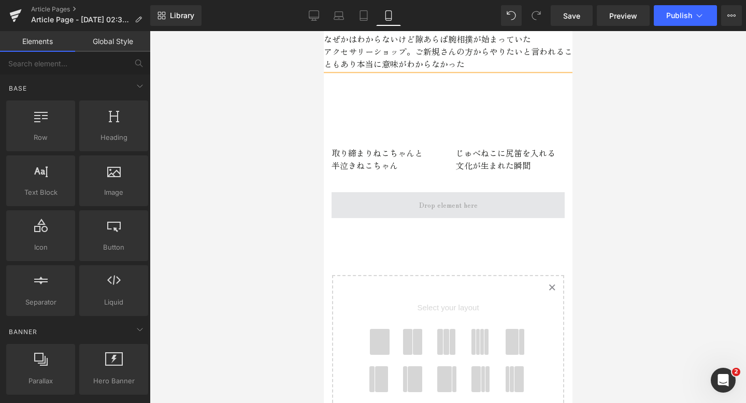
scroll to position [392, 0]
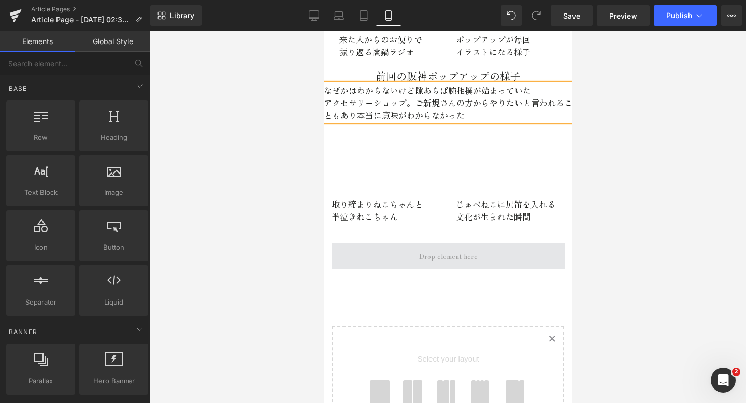
click at [419, 251] on span at bounding box center [448, 257] width 66 height 16
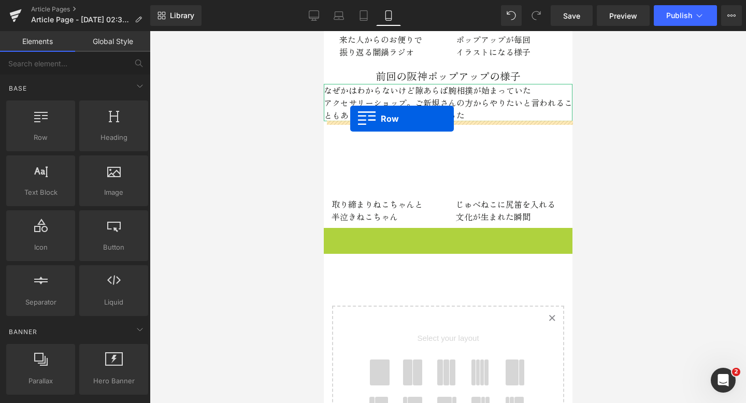
drag, startPoint x: 330, startPoint y: 236, endPoint x: 350, endPoint y: 119, distance: 119.3
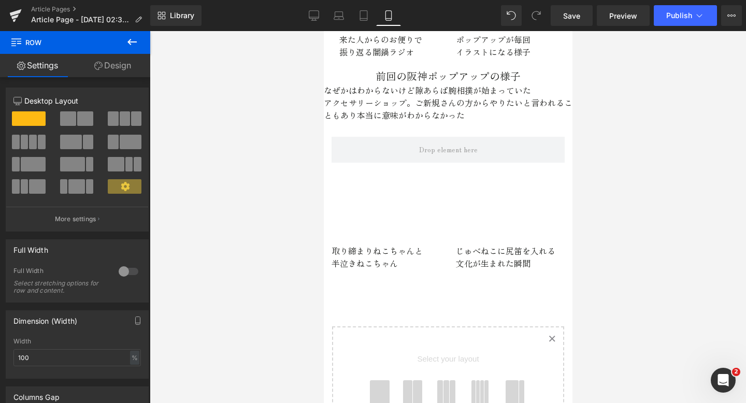
click at [133, 37] on icon at bounding box center [132, 42] width 12 height 12
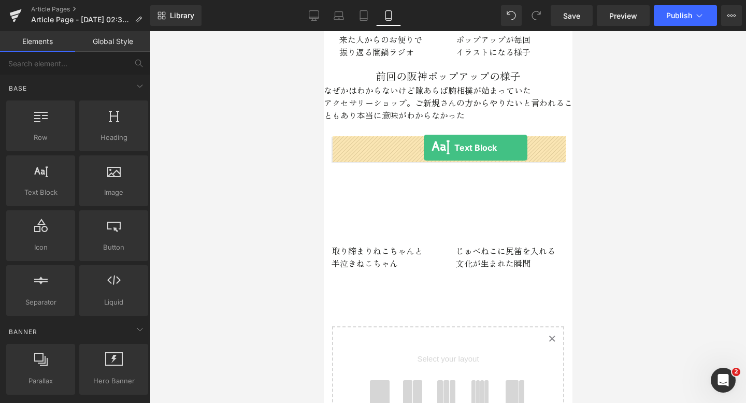
drag, startPoint x: 367, startPoint y: 214, endPoint x: 423, endPoint y: 148, distance: 86.8
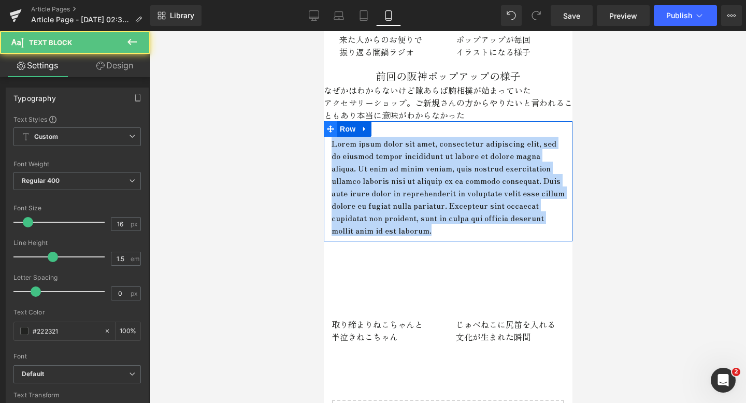
drag, startPoint x: 543, startPoint y: 228, endPoint x: 328, endPoint y: 122, distance: 239.9
click at [328, 122] on div "Lorem ipsum dolor sit amet, consectetur adipiscing elit, sed do eiusmod tempor …" at bounding box center [447, 181] width 249 height 120
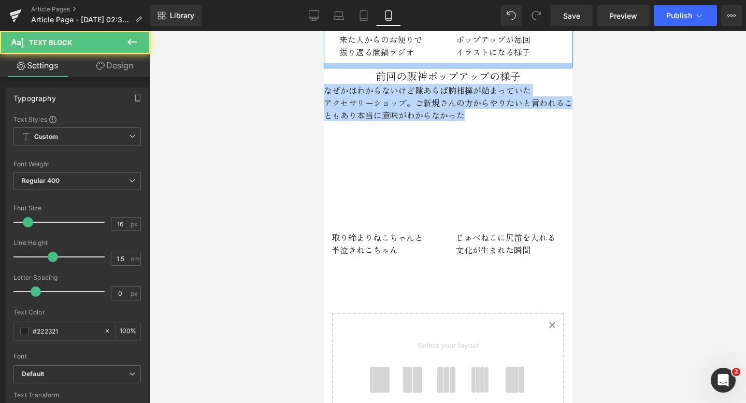
drag, startPoint x: 464, startPoint y: 115, endPoint x: 327, endPoint y: 62, distance: 147.2
click at [327, 62] on div "Image Image Youtube 来た人からのお便りで 振り返る闇鍋ラジオ Text Block Youtube ポップアップが毎回 イラストになる様子…" at bounding box center [447, 147] width 249 height 941
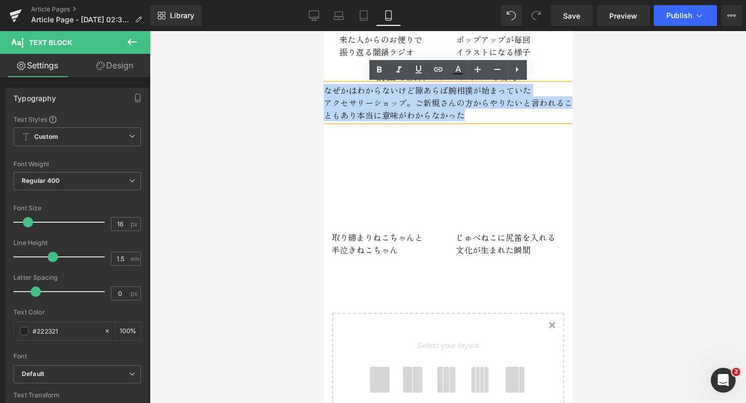
copy div "なぜかはわからないけど隙あらば腕相撲が始まっていた アクセサリーショップ。ご新規さんの方からやりたいと言われることもあり本当に意味がわからなかった"
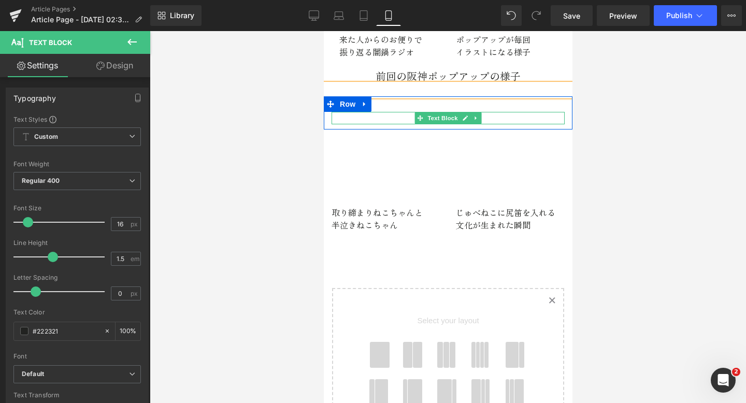
click at [363, 116] on p at bounding box center [447, 118] width 233 height 12
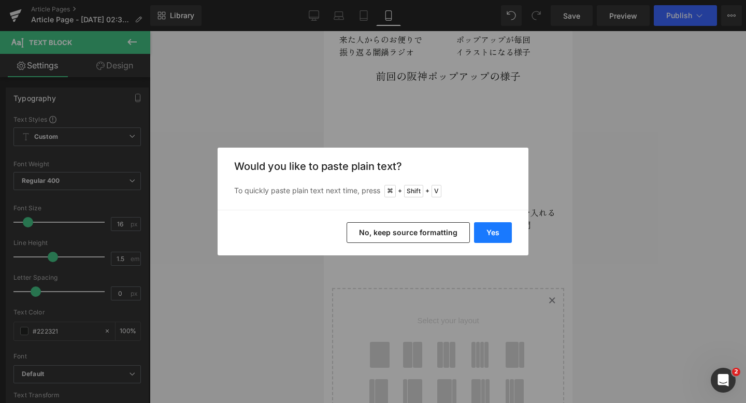
drag, startPoint x: 492, startPoint y: 229, endPoint x: 168, endPoint y: 196, distance: 325.5
click at [492, 229] on button "Yes" at bounding box center [493, 232] width 38 height 21
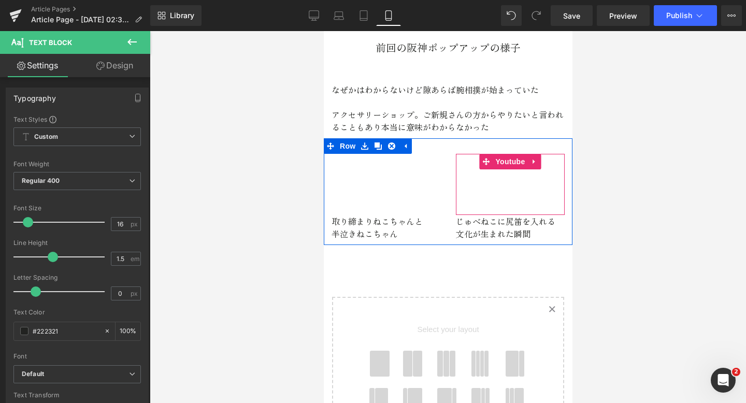
scroll to position [422, 0]
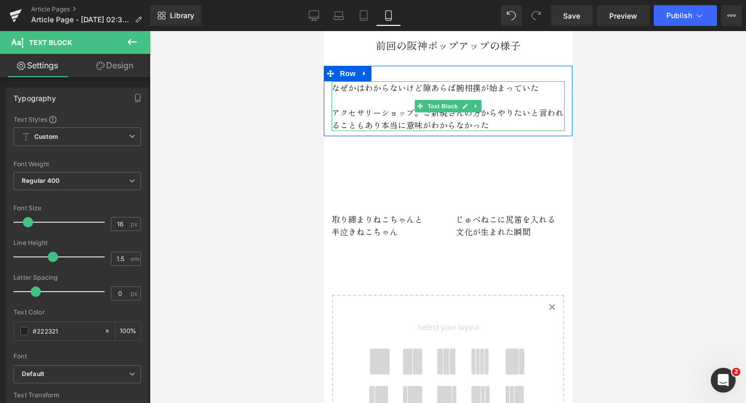
click at [502, 126] on p "アクセサリーショップ。ご新規さんの方からやりたいと言われることもあり本当に意味がわからなかった" at bounding box center [447, 118] width 233 height 25
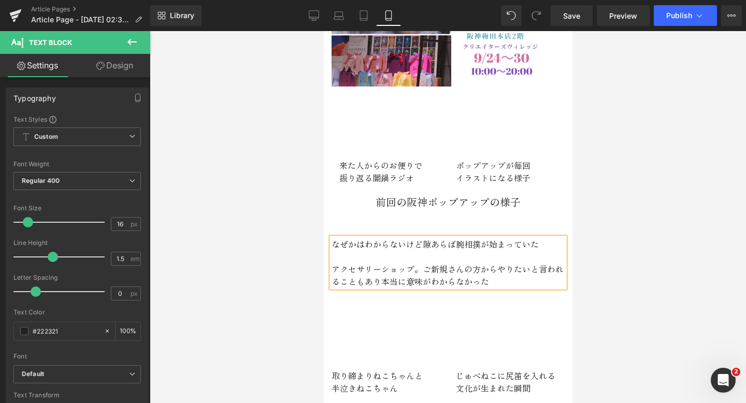
scroll to position [0, 0]
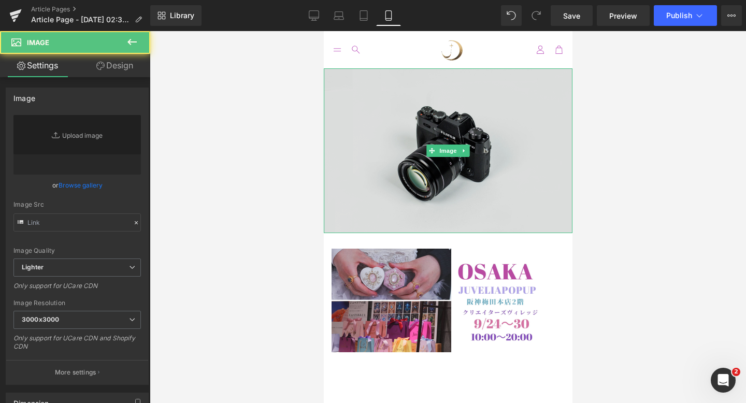
click at [498, 163] on img at bounding box center [447, 150] width 249 height 165
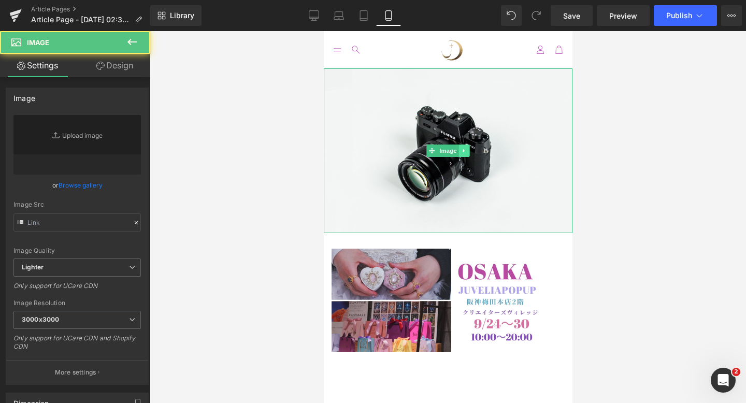
type input "//d1um8515vdn9kb.cloudfront.net/images/parallax.jpg"
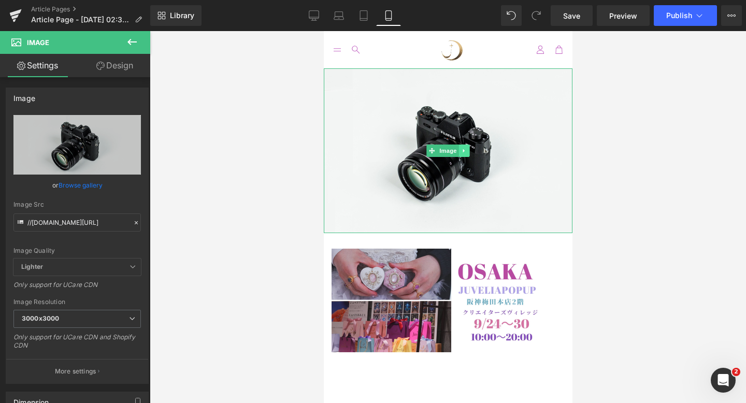
click at [465, 153] on icon at bounding box center [464, 151] width 6 height 6
click at [465, 153] on link at bounding box center [469, 151] width 11 height 12
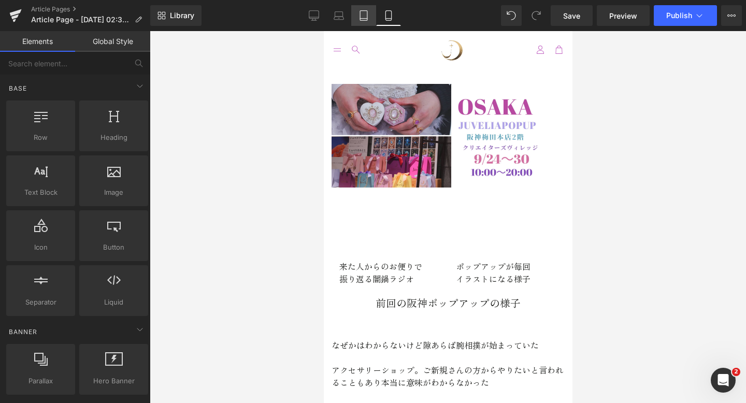
click at [361, 19] on icon at bounding box center [364, 15] width 10 height 10
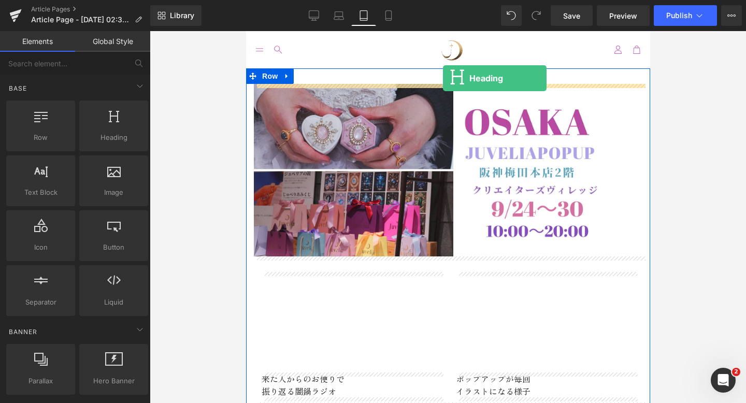
drag, startPoint x: 352, startPoint y: 153, endPoint x: 441, endPoint y: 78, distance: 115.9
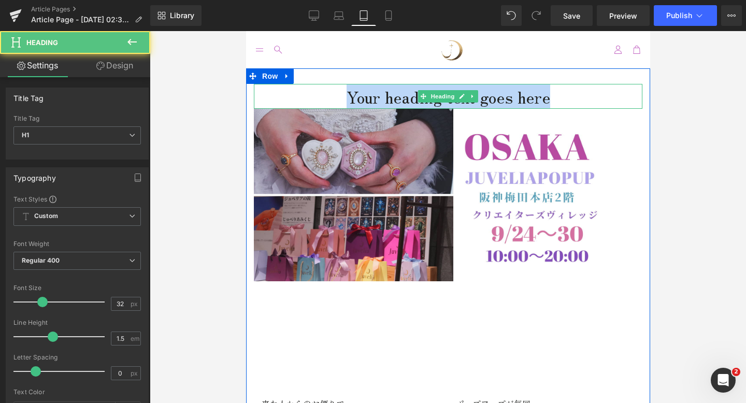
drag, startPoint x: 561, startPoint y: 97, endPoint x: 335, endPoint y: 90, distance: 226.1
click at [335, 90] on h1 "Your heading text goes here" at bounding box center [447, 96] width 389 height 25
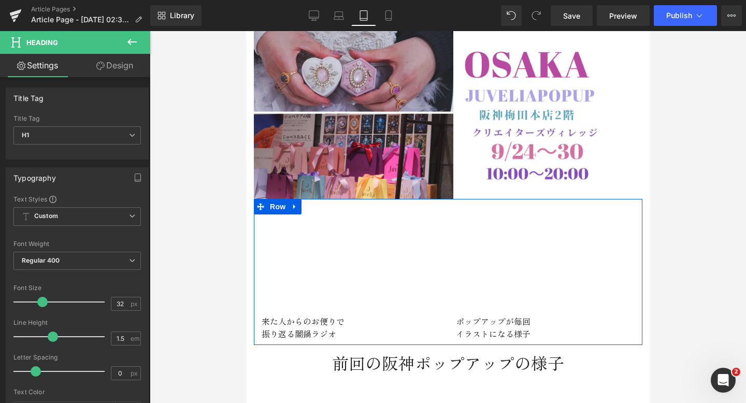
scroll to position [61, 0]
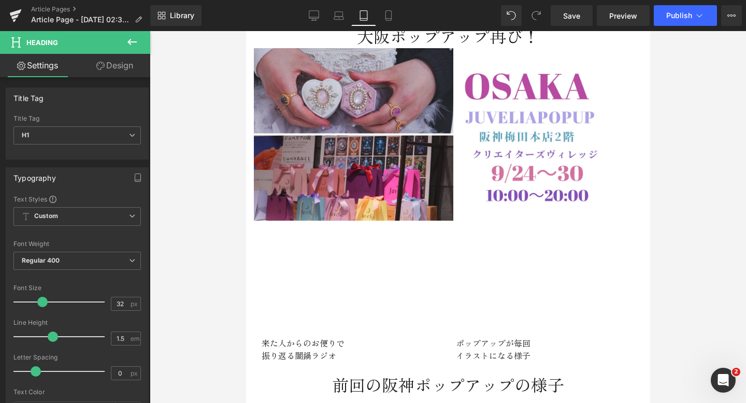
click at [135, 50] on button at bounding box center [132, 42] width 36 height 23
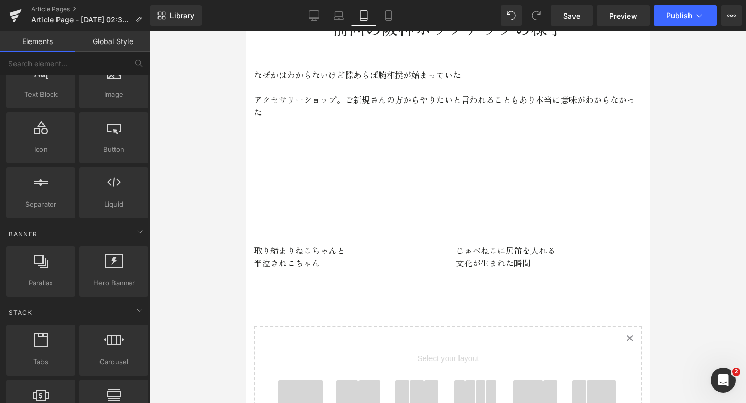
scroll to position [614, 0]
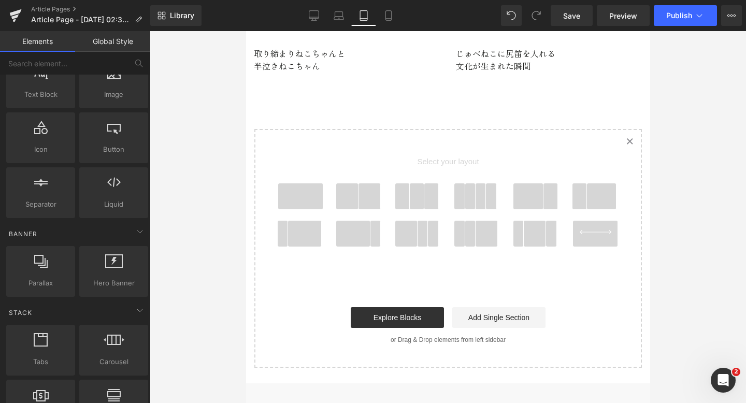
click at [367, 189] on span at bounding box center [369, 196] width 22 height 26
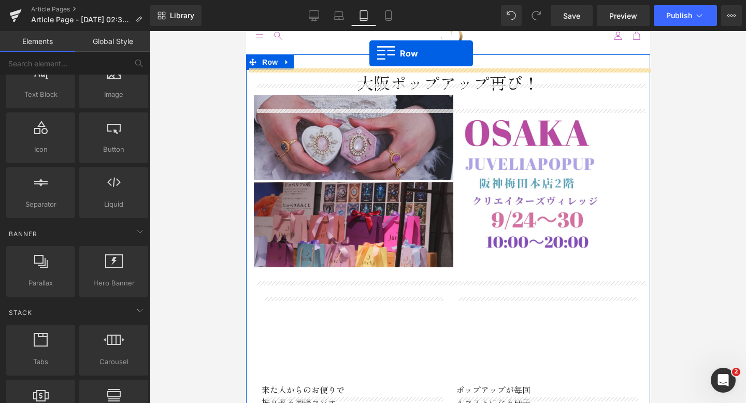
scroll to position [0, 0]
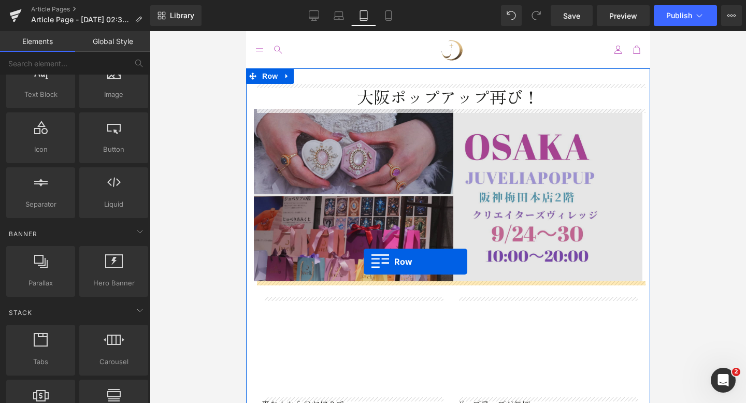
drag, startPoint x: 252, startPoint y: 176, endPoint x: 363, endPoint y: 262, distance: 140.4
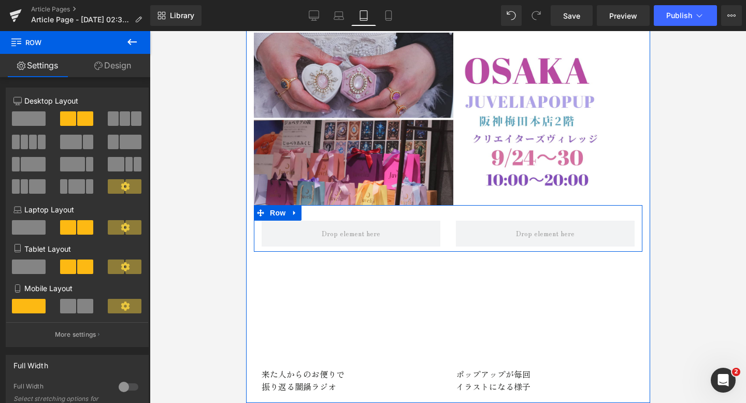
scroll to position [77, 0]
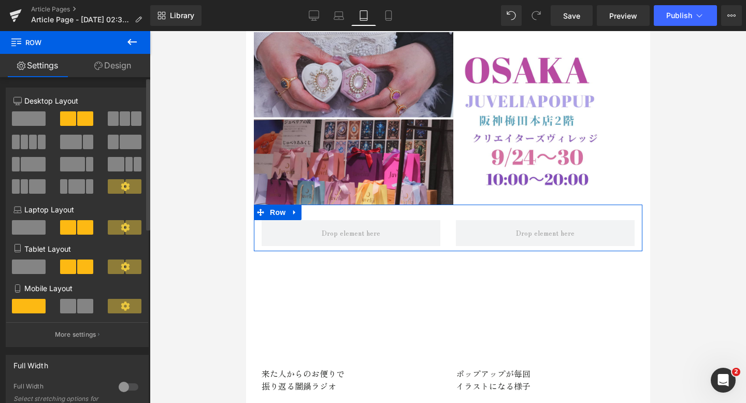
click at [83, 304] on span at bounding box center [85, 306] width 16 height 15
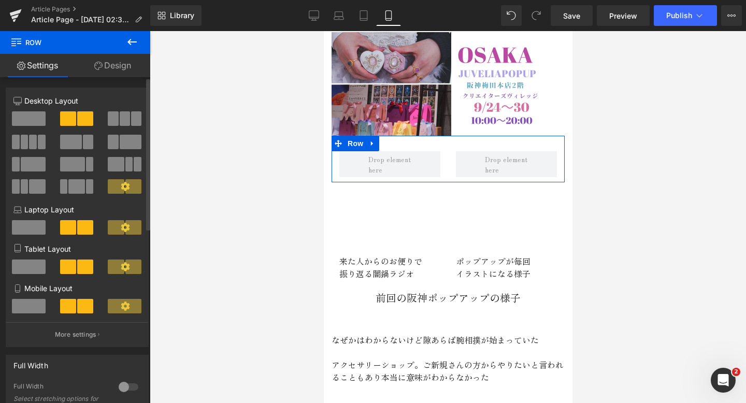
scroll to position [7, 0]
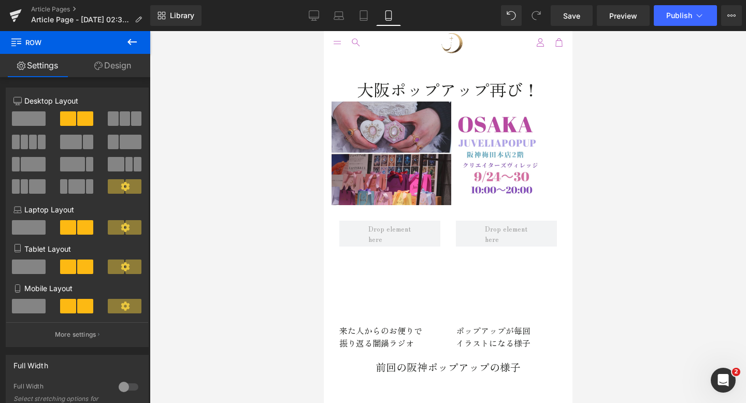
click at [136, 44] on icon at bounding box center [132, 42] width 12 height 12
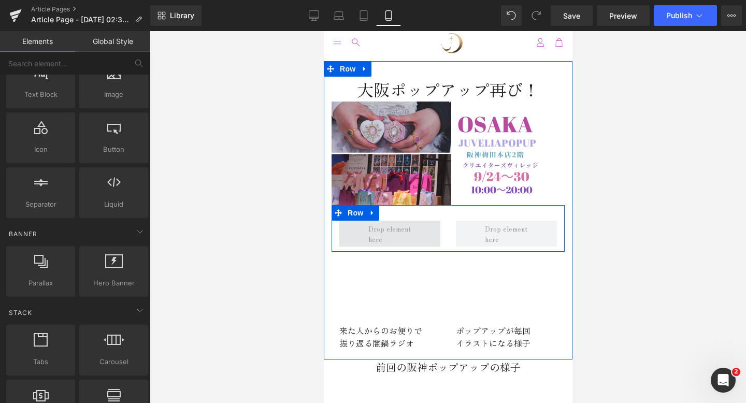
click at [364, 235] on span at bounding box center [389, 233] width 51 height 25
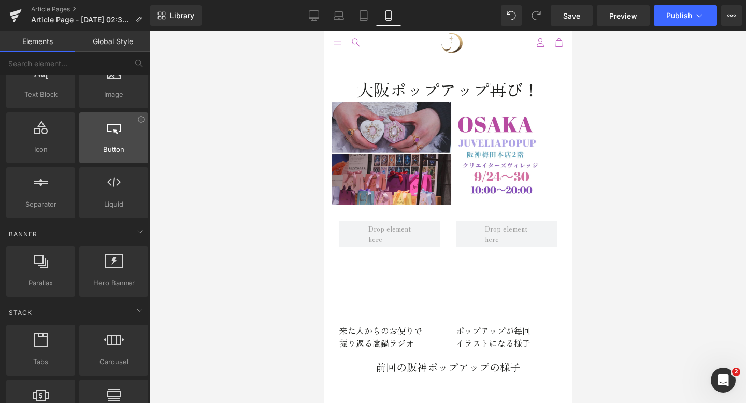
scroll to position [0, 0]
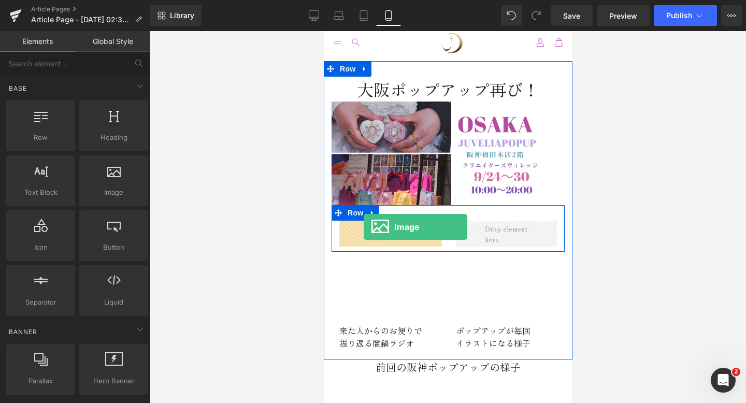
drag, startPoint x: 426, startPoint y: 208, endPoint x: 361, endPoint y: 226, distance: 67.4
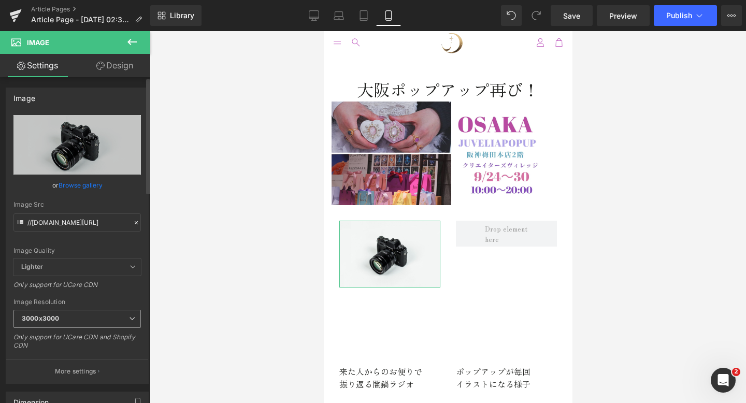
click at [56, 318] on b "3000x3000" at bounding box center [40, 319] width 37 height 8
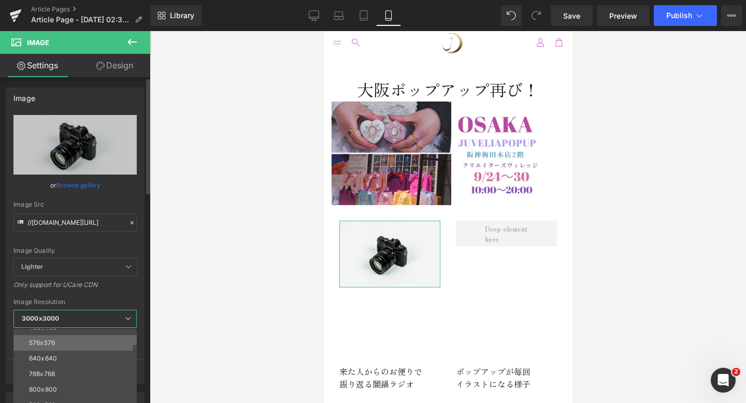
scroll to position [42, 0]
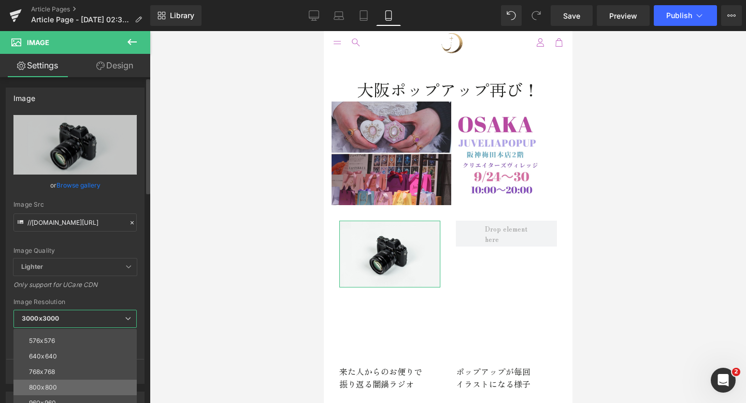
click at [61, 381] on li "800x800" at bounding box center [77, 388] width 128 height 16
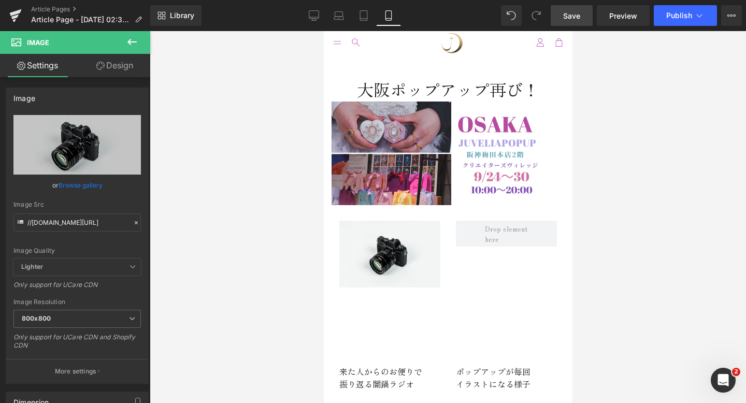
click at [562, 17] on link "Save" at bounding box center [572, 15] width 42 height 21
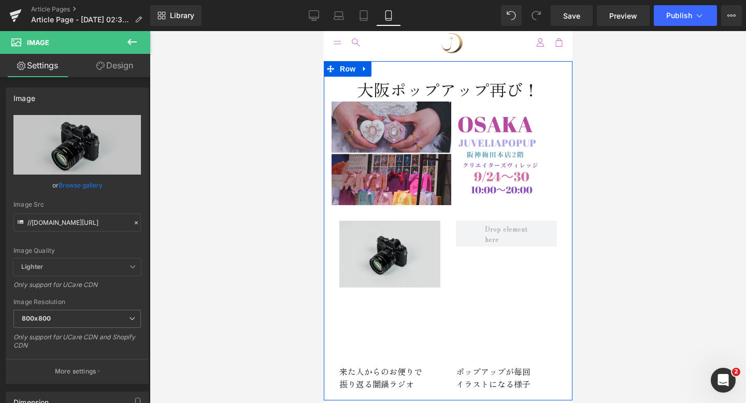
click at [418, 249] on img at bounding box center [389, 254] width 101 height 67
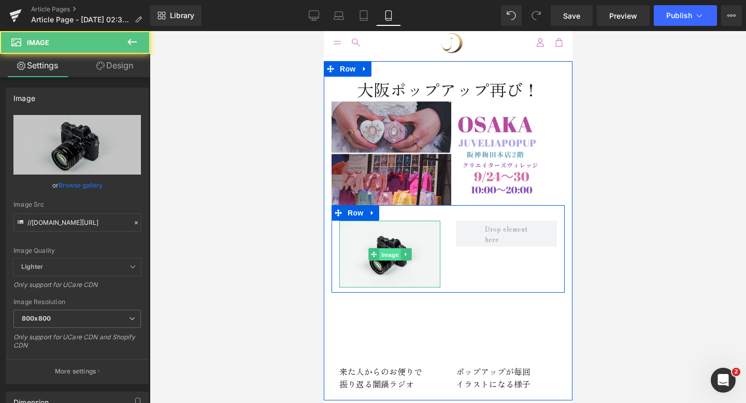
click at [385, 255] on span "Image" at bounding box center [390, 254] width 22 height 12
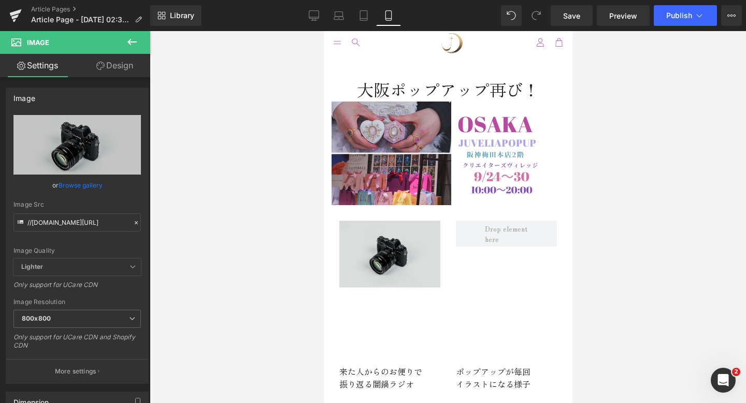
click at [370, 251] on span at bounding box center [373, 254] width 11 height 12
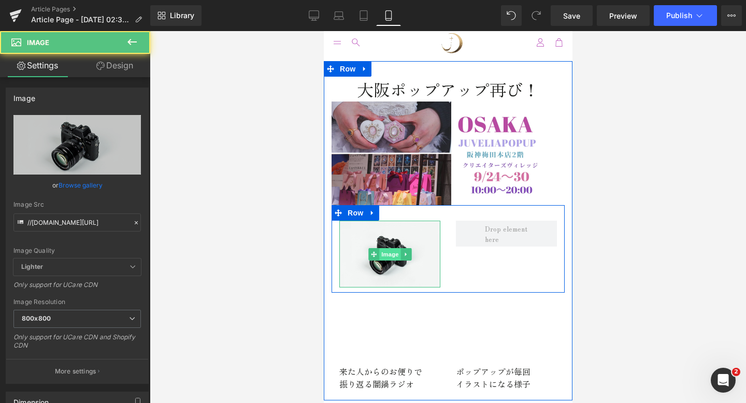
click at [384, 256] on span "Image" at bounding box center [390, 254] width 22 height 12
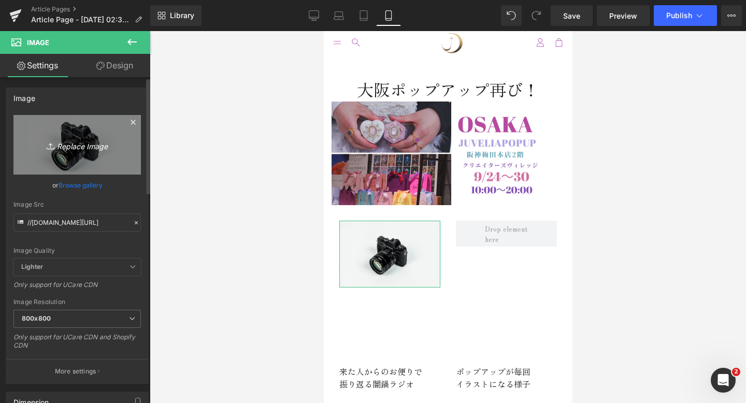
click at [82, 145] on icon "Replace Image" at bounding box center [77, 144] width 83 height 13
type input "C:\fakepath\E81DA94F-3819-4C67-9C6D-06216E47363F.png"
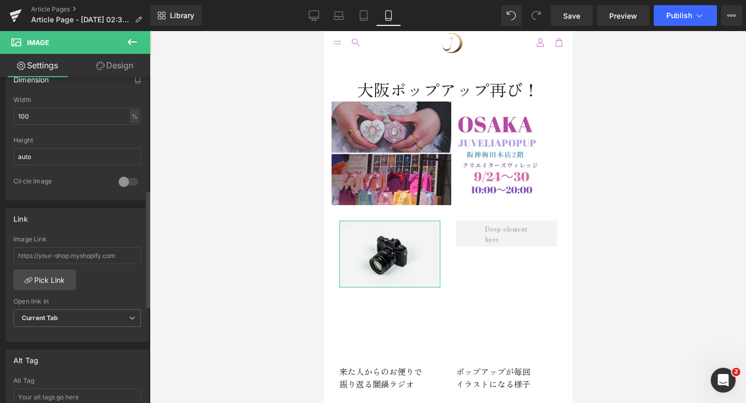
scroll to position [315, 0]
click at [37, 256] on input "text" at bounding box center [76, 256] width 127 height 17
paste input "https://line.me/R/ti/p/@061qmcyu?ts=04101454&oat_content=url"
type input "https://line.me/R/ti/p/@061qmcyu?ts=04101454&oat_content=url"
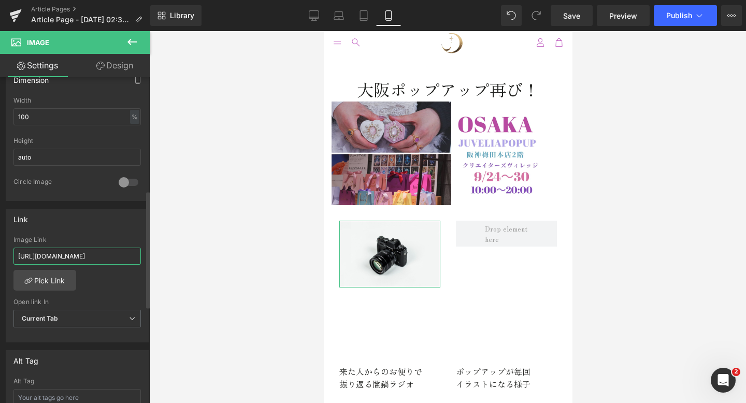
click at [76, 259] on input "https://line.me/R/ti/p/@061qmcyu?ts=04101454&oat_content=url" at bounding box center [76, 256] width 127 height 17
type input "https://ucarecdn.com/c590c729-8598-4433-8a0b-2338b65e6bf7/-/format/auto/-/previ…"
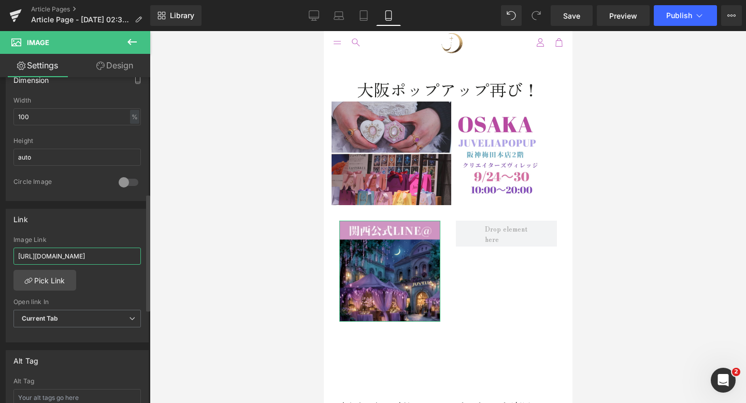
scroll to position [0, 0]
drag, startPoint x: 76, startPoint y: 256, endPoint x: 0, endPoint y: 257, distance: 76.2
click at [0, 257] on div "Link https://line.me/R/ti/p/@061qmcyu?ts=04101454&oat_content=url Image Link ht…" at bounding box center [77, 272] width 155 height 142
type input "https://line.me/R/ti/p/@061qmcyu?ts=04101454&oat_content=url"
click at [98, 232] on div "Link https://line.me/R/ti/p/@061qmcyu?ts=04101454&oat_content=url Image Link ht…" at bounding box center [77, 276] width 143 height 134
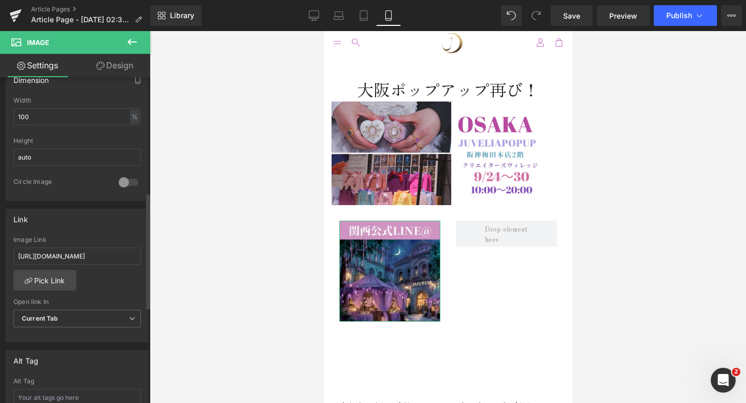
type input "https://ucarecdn.com/c590c729-8598-4433-8a0b-2338b65e6bf7/-/format/auto/-/previ…"
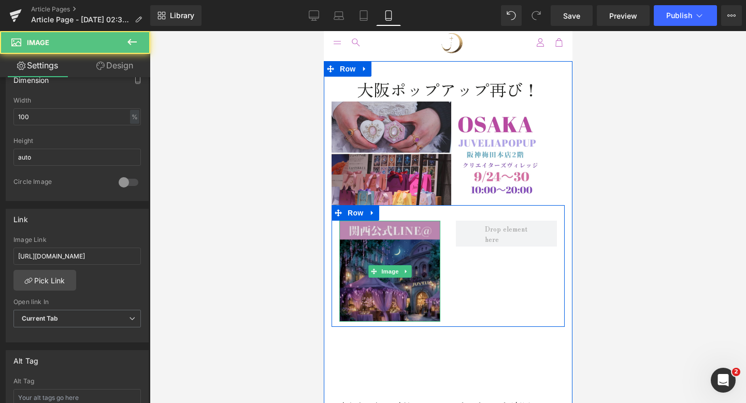
click at [386, 281] on img at bounding box center [389, 271] width 101 height 101
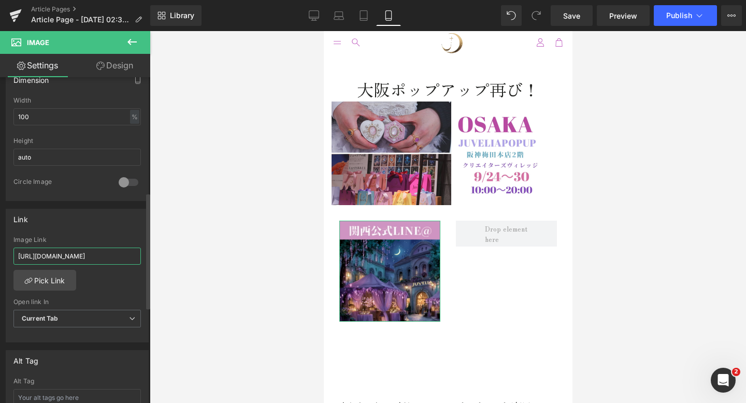
click at [76, 257] on input "https://line.me/R/ti/p/@061qmcyu?ts=04101454&oat_content=url" at bounding box center [76, 256] width 127 height 17
click at [131, 38] on icon at bounding box center [132, 42] width 12 height 12
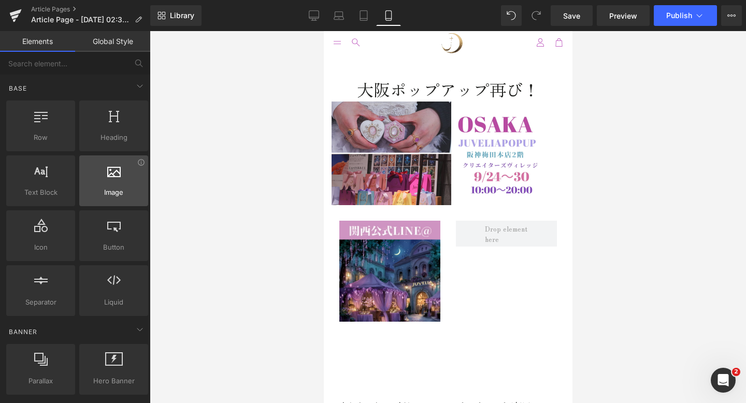
click at [118, 176] on div at bounding box center [113, 175] width 63 height 23
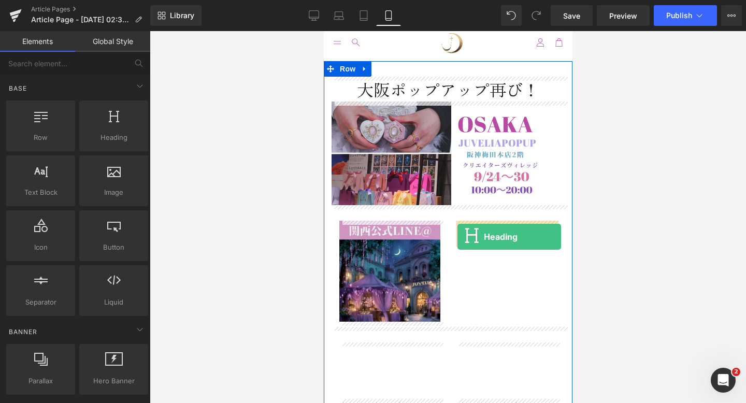
drag, startPoint x: 417, startPoint y: 154, endPoint x: 457, endPoint y: 236, distance: 90.6
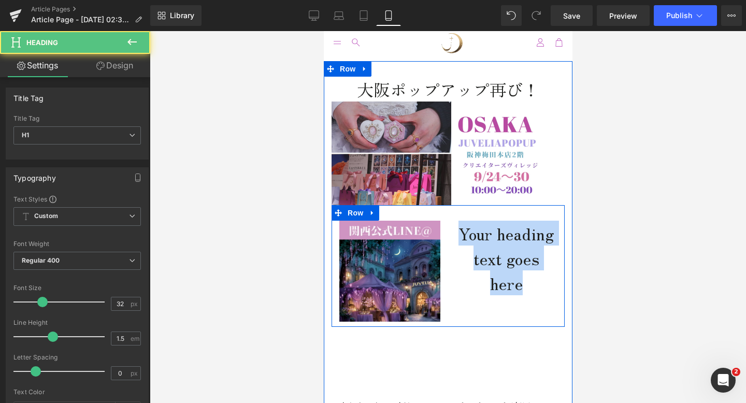
drag, startPoint x: 545, startPoint y: 285, endPoint x: 512, endPoint y: 213, distance: 78.6
click at [512, 213] on div "Image Your heading text goes here Heading Row" at bounding box center [447, 266] width 233 height 122
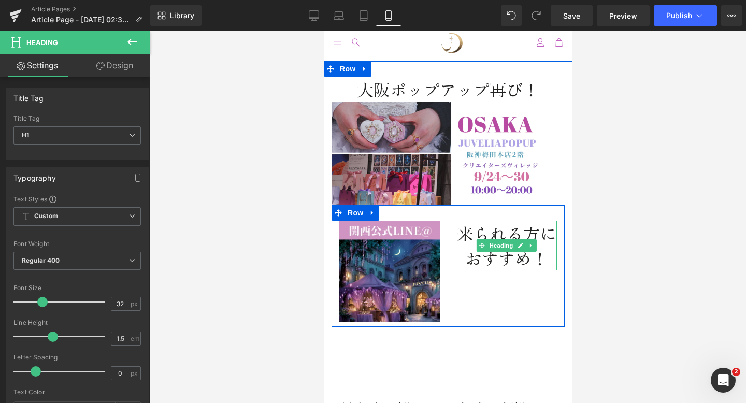
click at [481, 264] on h1 "来られる方におすすめ！" at bounding box center [506, 246] width 101 height 50
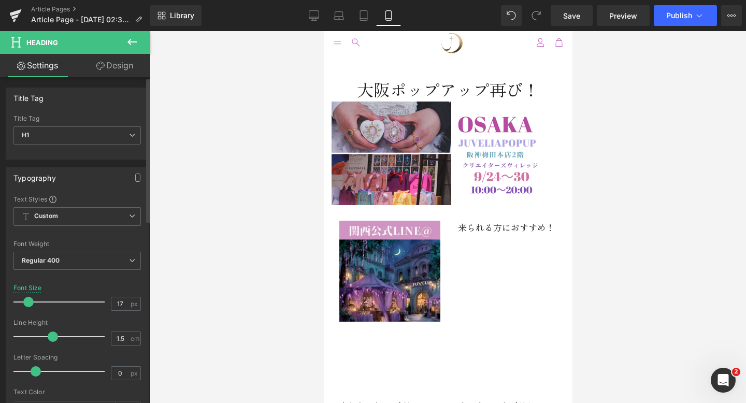
drag, startPoint x: 34, startPoint y: 304, endPoint x: 29, endPoint y: 305, distance: 5.8
click at [29, 305] on div at bounding box center [62, 302] width 86 height 21
click at [366, 19] on icon at bounding box center [363, 19] width 7 height 0
type input "32"
type input "100"
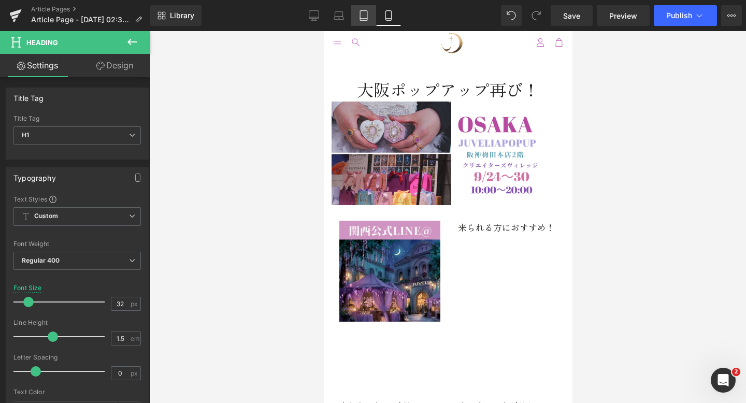
scroll to position [77, 0]
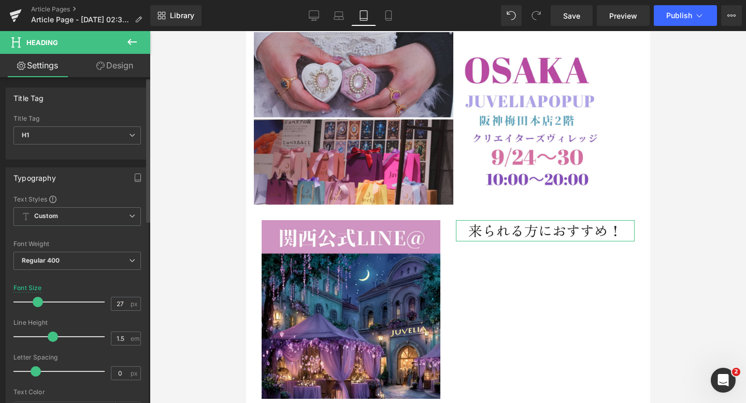
click at [37, 301] on span at bounding box center [38, 302] width 10 height 10
click at [336, 12] on icon at bounding box center [339, 14] width 8 height 5
type input "32"
type input "100"
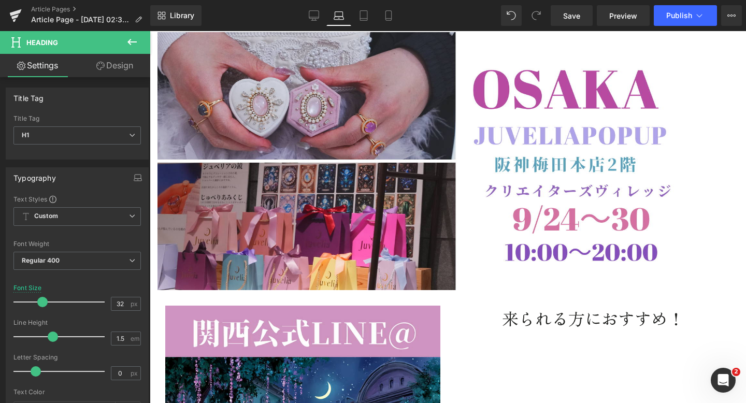
scroll to position [162, 0]
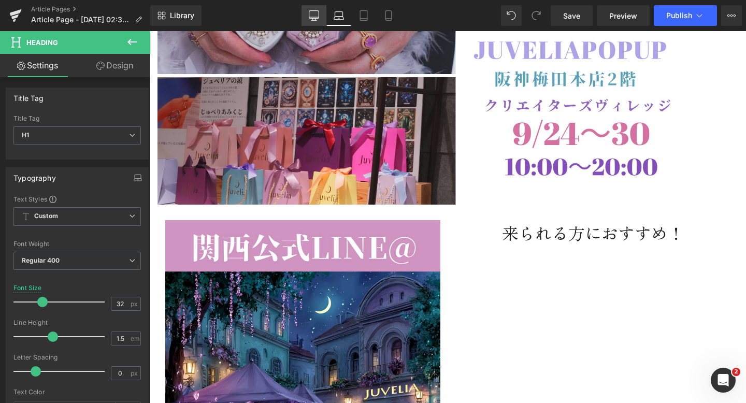
click at [315, 11] on icon at bounding box center [314, 15] width 10 height 10
type input "34"
type input "100"
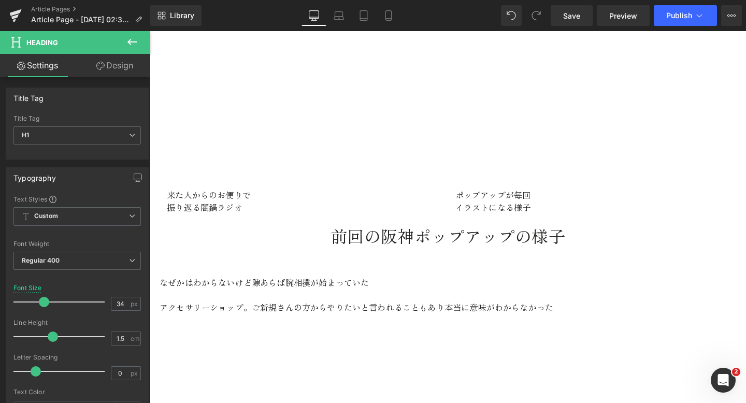
scroll to position [842, 0]
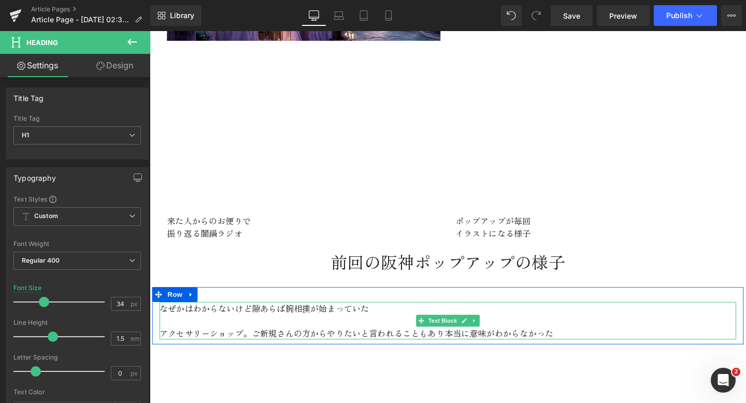
click at [576, 349] on p "アクセサリーショップ。ご新規さんの方からやりたいと言われることもあり本当に意味がわからなかった" at bounding box center [463, 349] width 606 height 13
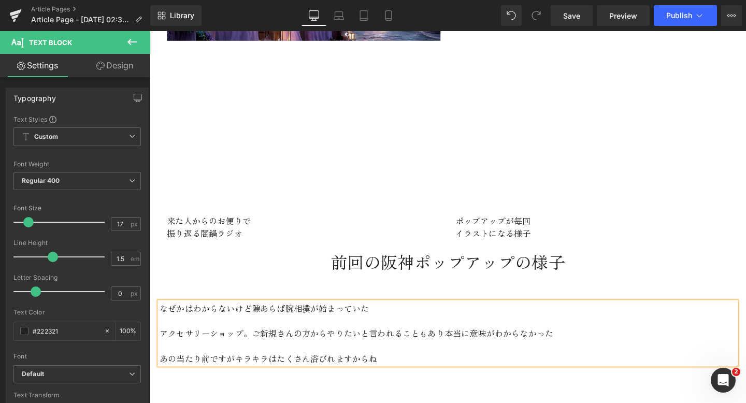
click at [180, 376] on p "あの当たり前ですがキラキラはたくさん浴びれますからね" at bounding box center [463, 375] width 606 height 13
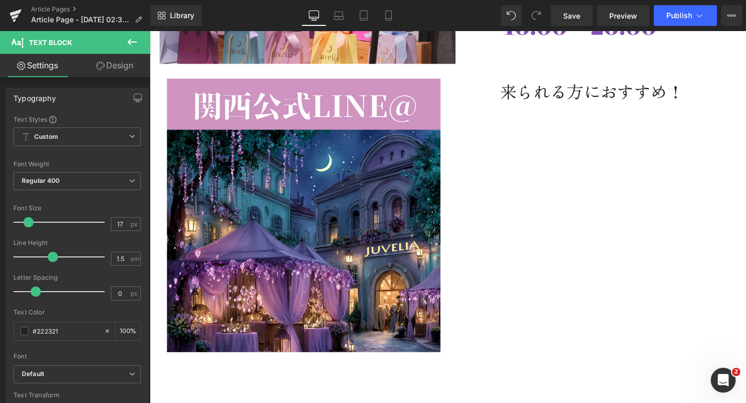
scroll to position [529, 0]
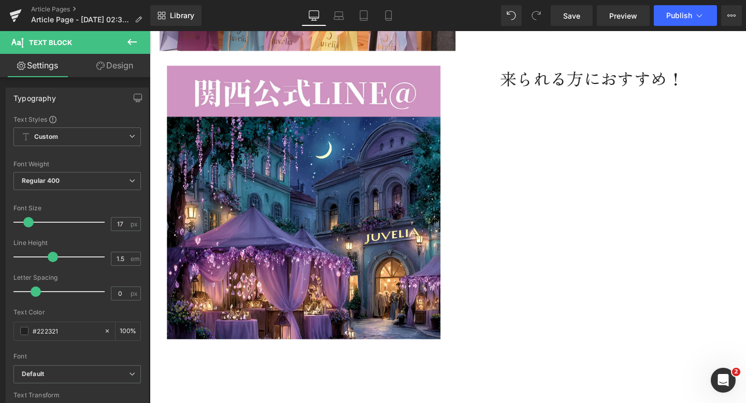
click at [133, 38] on icon at bounding box center [132, 42] width 12 height 12
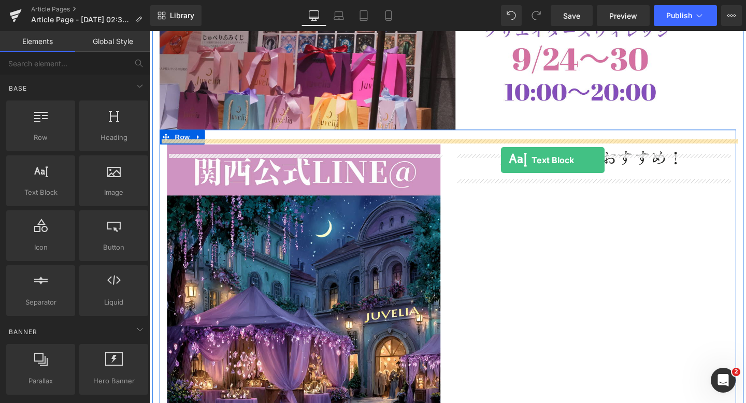
scroll to position [435, 0]
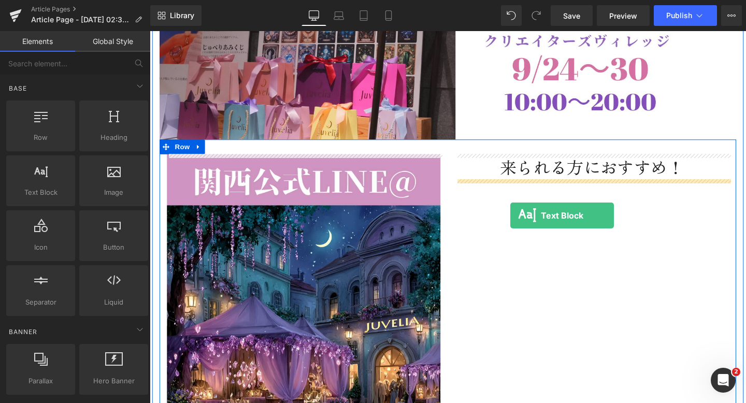
drag, startPoint x: 192, startPoint y: 208, endPoint x: 529, endPoint y: 225, distance: 337.8
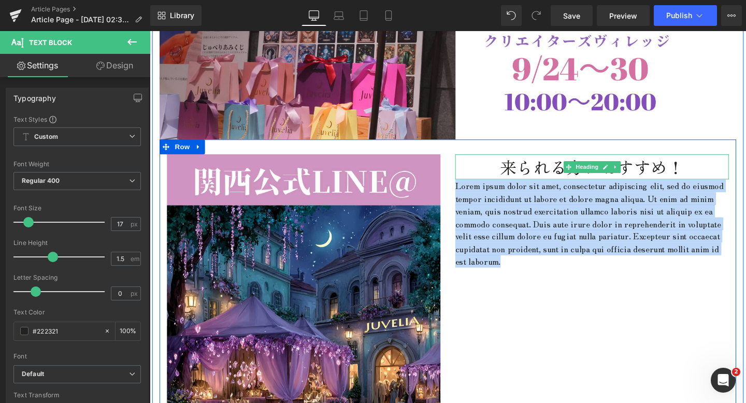
drag, startPoint x: 692, startPoint y: 275, endPoint x: 524, endPoint y: 175, distance: 195.9
click at [524, 175] on div "来られる方におすすめ！ Heading Lorem ipsum dolor sit amet, consectetur adipiscing elit, se…" at bounding box center [614, 220] width 303 height 119
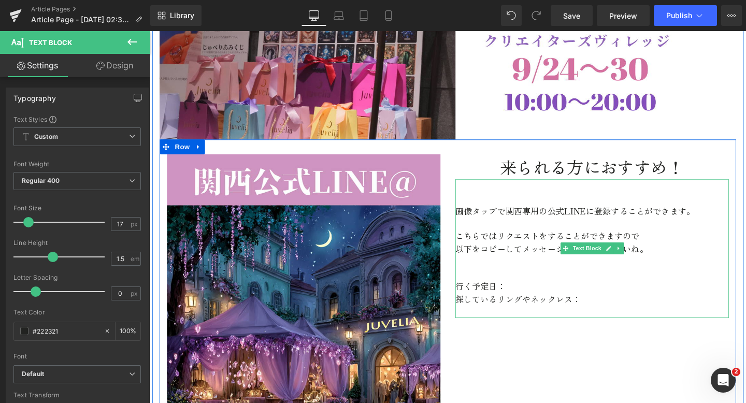
click at [542, 302] on p "行く予定日：" at bounding box center [615, 299] width 288 height 13
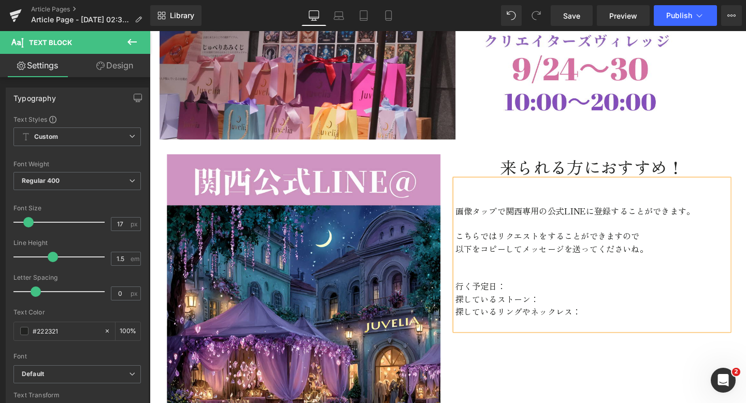
click at [506, 342] on p at bounding box center [615, 339] width 288 height 13
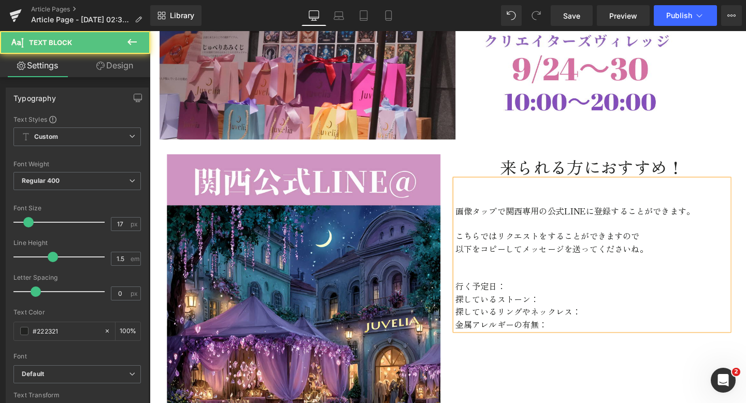
click at [607, 330] on p "探しているリングやネックレス：" at bounding box center [615, 325] width 288 height 13
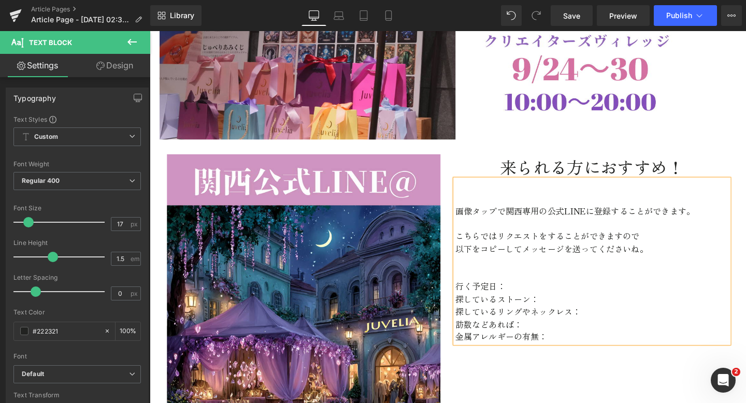
click at [593, 359] on div "画像タップで関西専用の公式LINEに登録することができます。 こちらではリクエストをすることができますので 以下をコピーしてメッセージを送ってくださいね。 行…" at bounding box center [615, 273] width 288 height 172
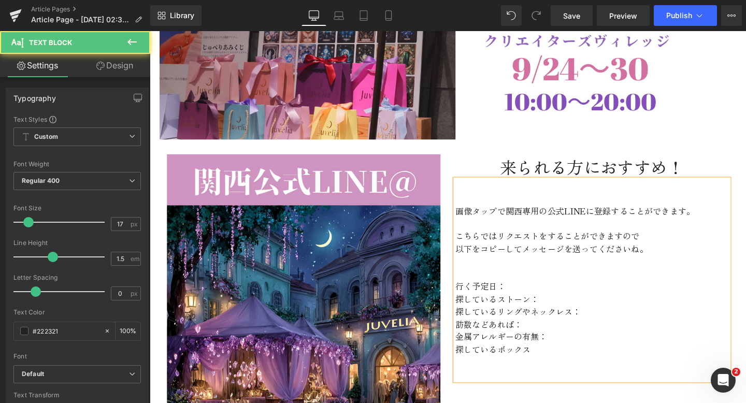
click at [550, 367] on p "探しているボックス" at bounding box center [615, 365] width 288 height 13
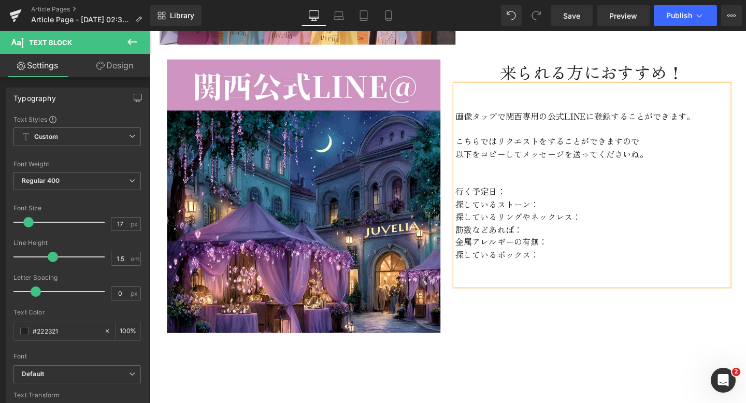
scroll to position [537, 0]
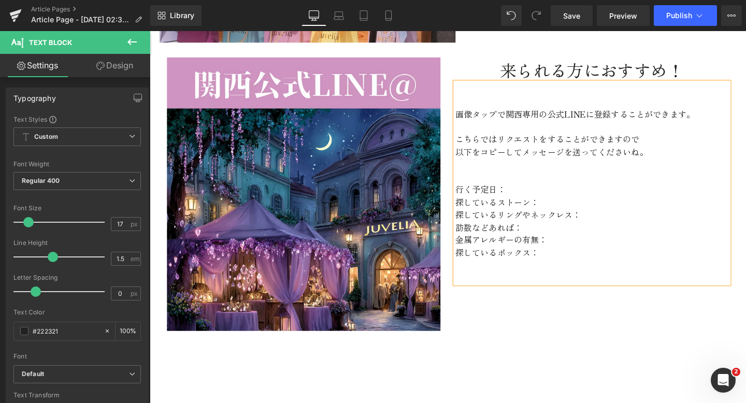
click at [651, 116] on p "画像タップで関西専用の公式LINEに登録することができます。" at bounding box center [615, 117] width 288 height 13
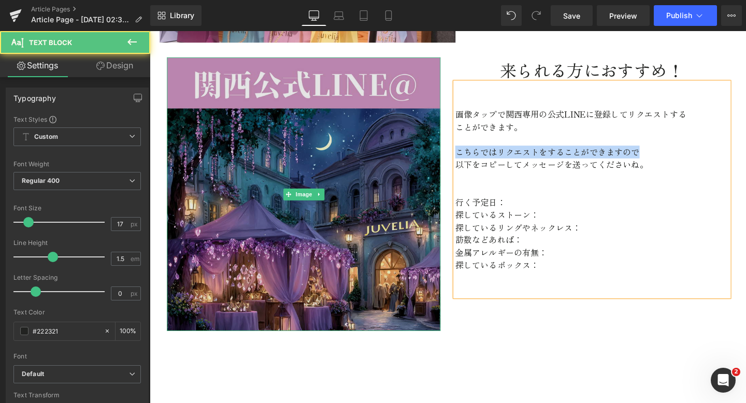
drag, startPoint x: 665, startPoint y: 157, endPoint x: 416, endPoint y: 155, distance: 249.3
click at [416, 155] on div "Image 来られる方におすすめ！ Heading 画像タップで関西専用の公式LINEに登録してリクエストする ことができます。 こちらではリクエストをするこ…" at bounding box center [463, 197] width 606 height 308
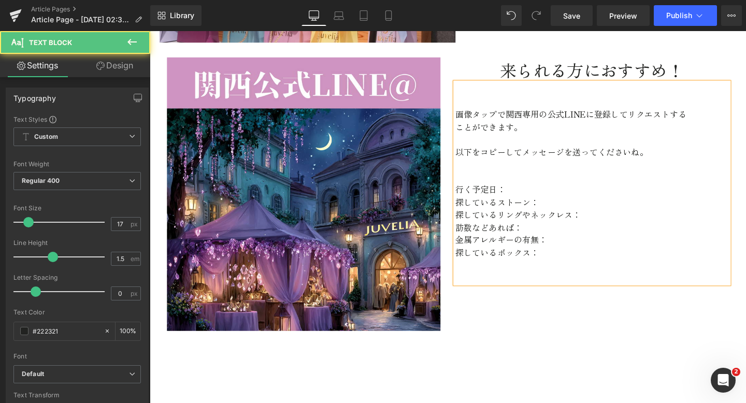
click at [499, 282] on p at bounding box center [615, 276] width 288 height 13
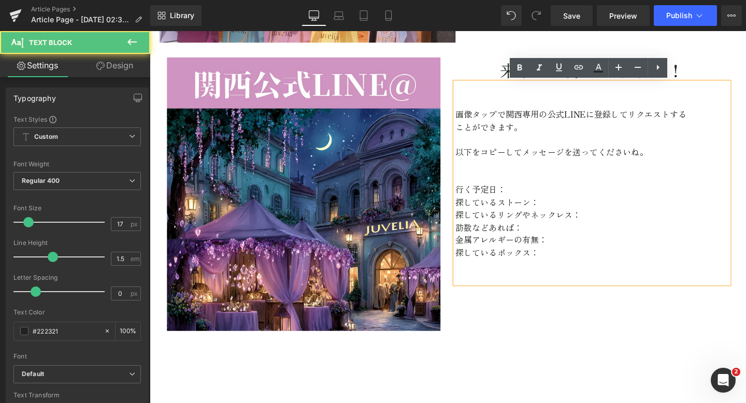
click at [481, 290] on p at bounding box center [615, 290] width 288 height 13
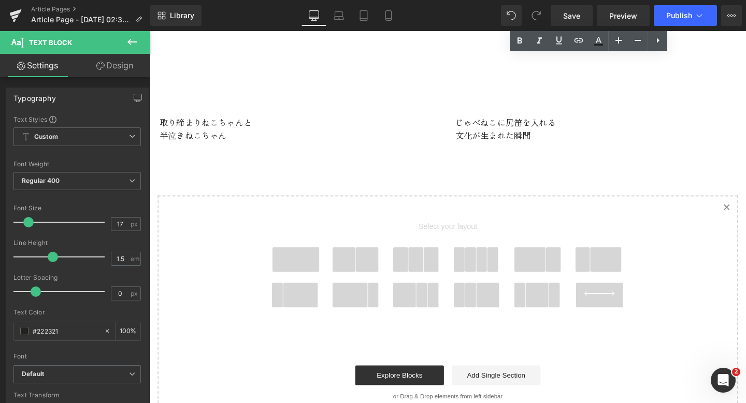
scroll to position [1348, 0]
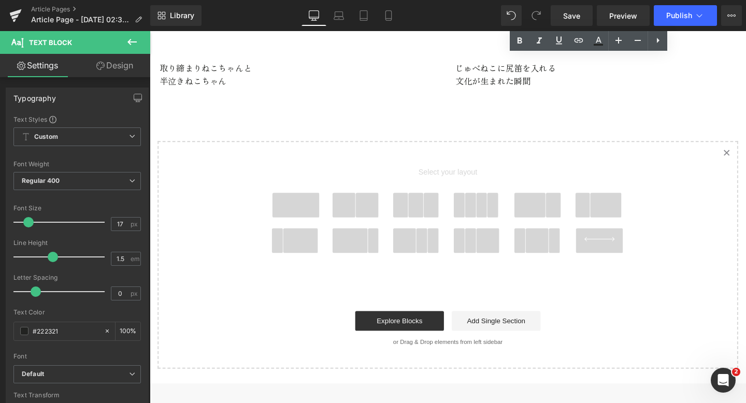
click at [420, 221] on span at bounding box center [414, 214] width 16 height 26
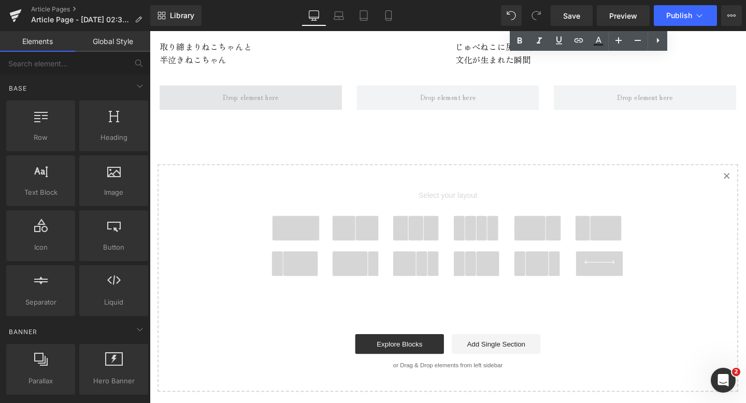
click at [341, 99] on span at bounding box center [256, 101] width 192 height 26
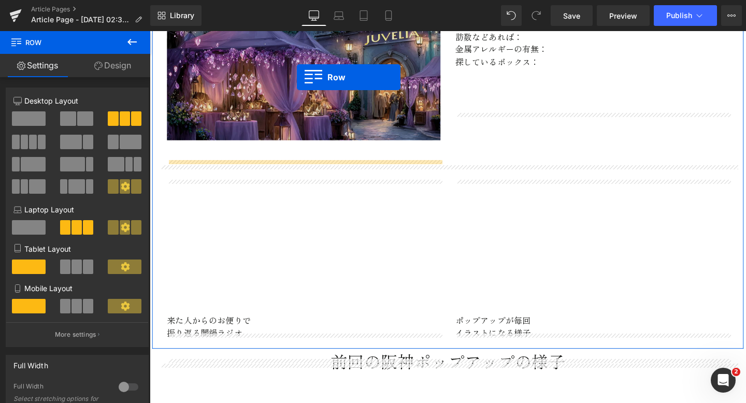
scroll to position [717, 0]
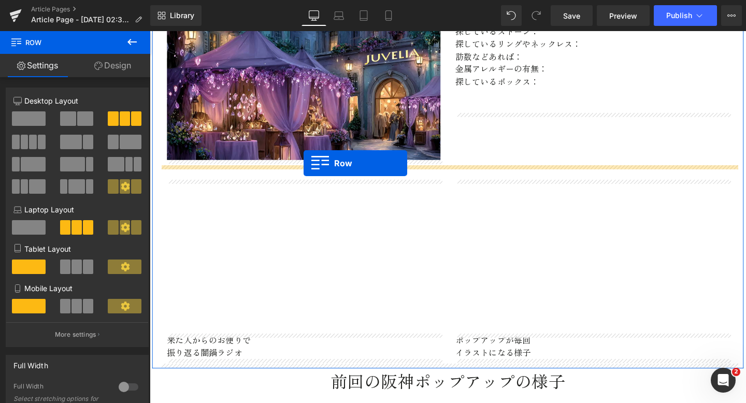
drag, startPoint x: 157, startPoint y: 133, endPoint x: 311, endPoint y: 170, distance: 158.8
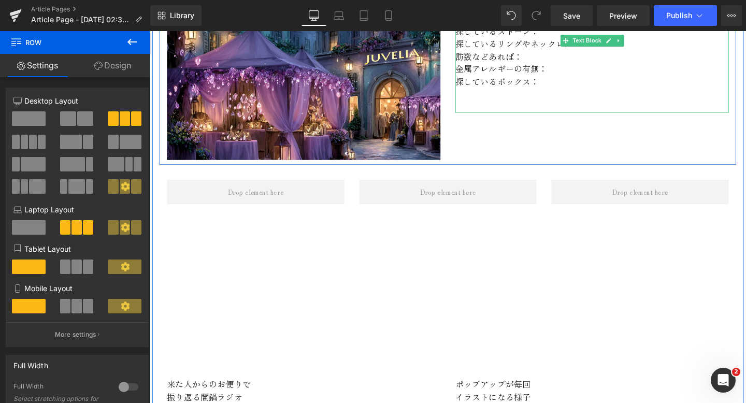
click at [546, 98] on p at bounding box center [615, 97] width 288 height 13
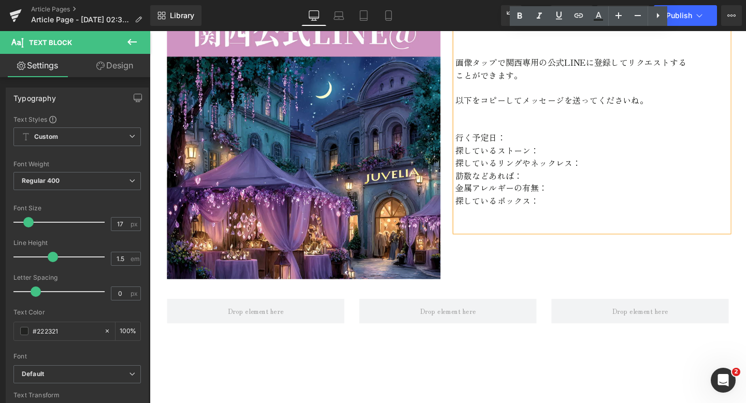
scroll to position [588, 0]
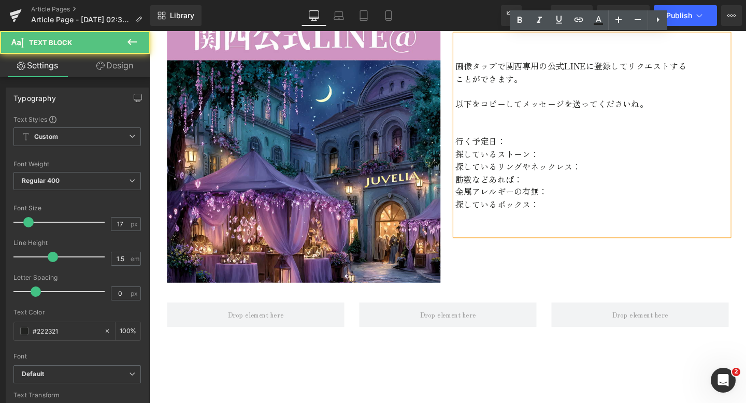
click at [489, 150] on p "行く予定日：" at bounding box center [615, 146] width 288 height 13
click at [516, 230] on p at bounding box center [615, 226] width 288 height 13
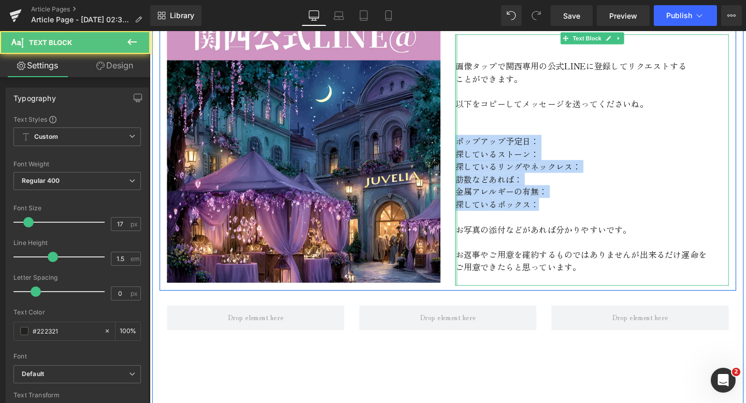
drag, startPoint x: 570, startPoint y: 216, endPoint x: 470, endPoint y: 147, distance: 121.6
click at [470, 147] on div "来られる方におすすめ！ Heading 画像タップで関西専用の公式LINEに登録してリクエストする ことができます。 以下をコピーしてメッセージを送ってくださ…" at bounding box center [614, 153] width 303 height 291
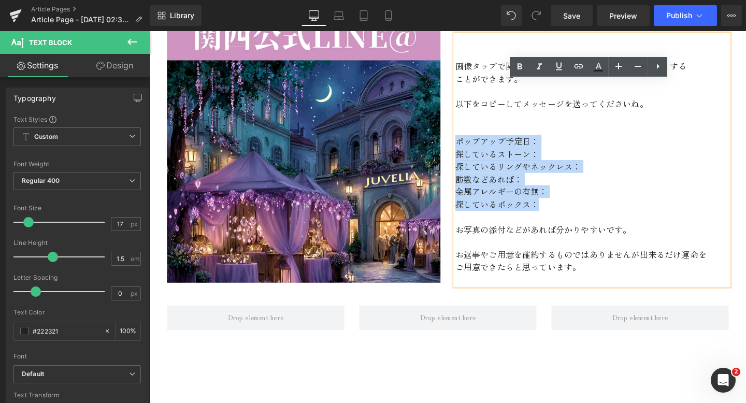
copy div "ポップアップ予定日： 探しているストーン： 探しているリングやネックレス： 訪数などあれば： 金属アレルギーの有無： 探しているボックス："
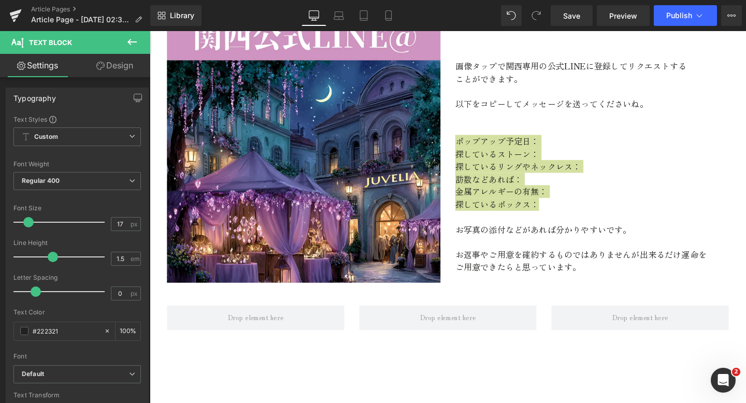
click at [129, 37] on icon at bounding box center [132, 42] width 12 height 12
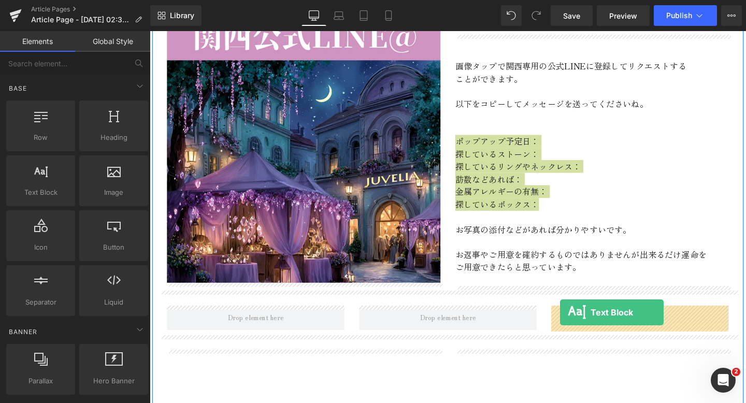
drag, startPoint x: 193, startPoint y: 217, endPoint x: 582, endPoint y: 327, distance: 403.6
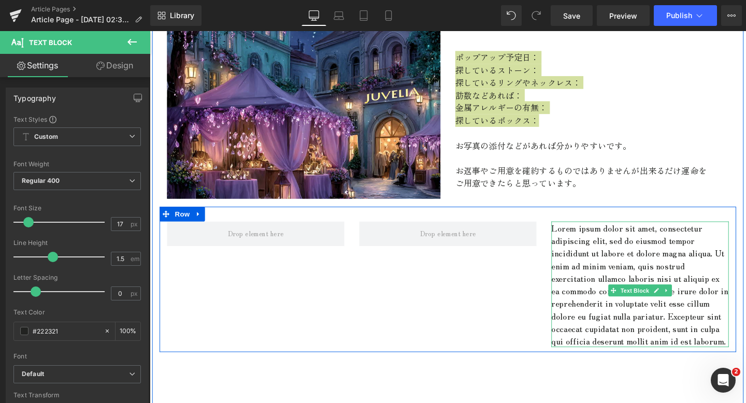
scroll to position [678, 0]
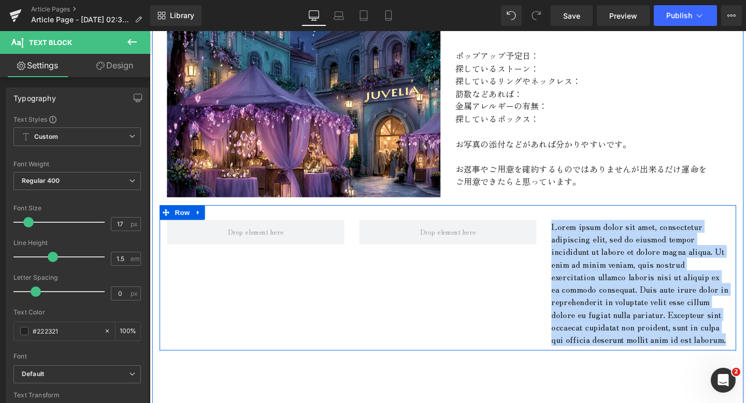
drag, startPoint x: 688, startPoint y: 371, endPoint x: 570, endPoint y: 228, distance: 185.9
click at [570, 228] on div "Lorem ipsum dolor sit amet, consectetur adipiscing elit, sed do eiusmod tempor …" at bounding box center [463, 290] width 606 height 153
paste div
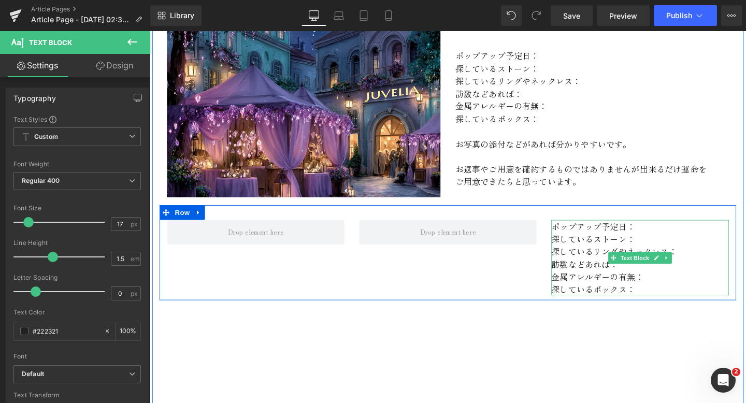
click at [672, 242] on p "ポップアップ予定日：" at bounding box center [665, 236] width 187 height 13
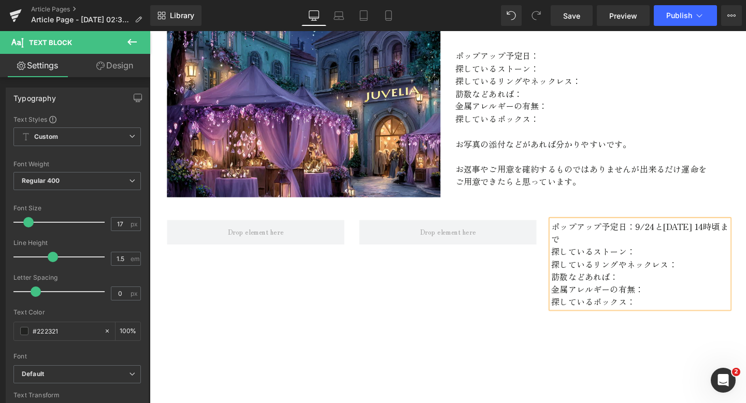
click at [674, 256] on p "探しているストーン：" at bounding box center [665, 262] width 187 height 13
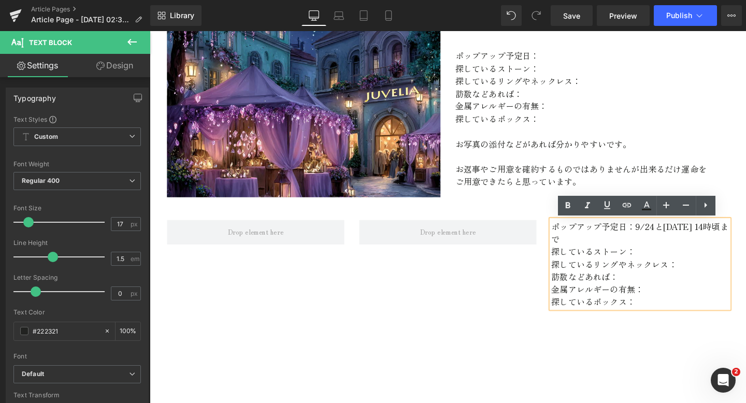
click at [710, 270] on p "探しているリングやネックレス：" at bounding box center [665, 276] width 187 height 13
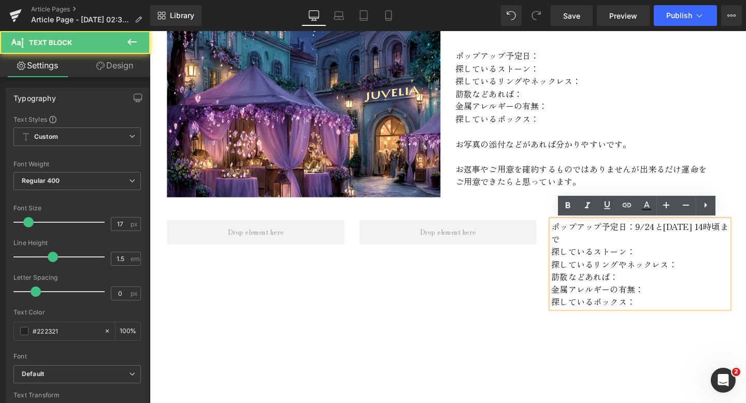
click at [665, 256] on p "探しているストーン：" at bounding box center [665, 262] width 187 height 13
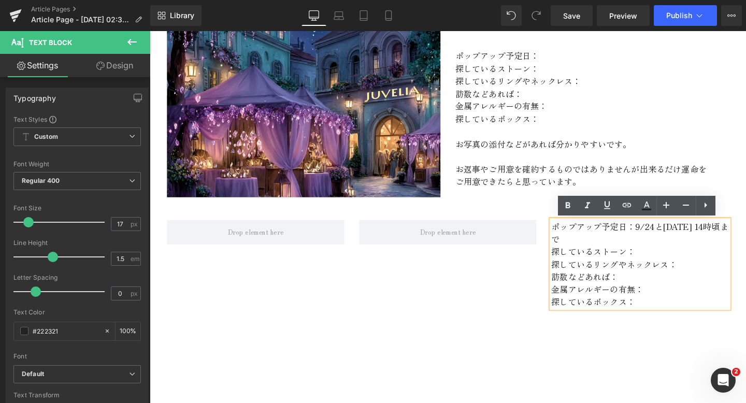
click at [706, 270] on p "探しているリングやネックレス：" at bounding box center [665, 276] width 187 height 13
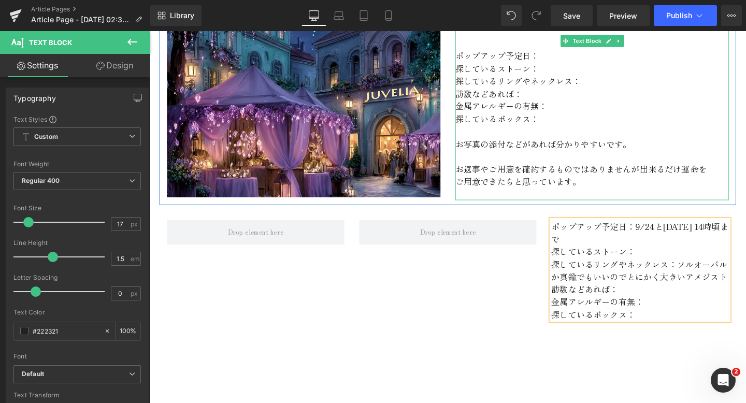
click at [480, 100] on p "訪数などあれば：" at bounding box center [615, 96] width 288 height 13
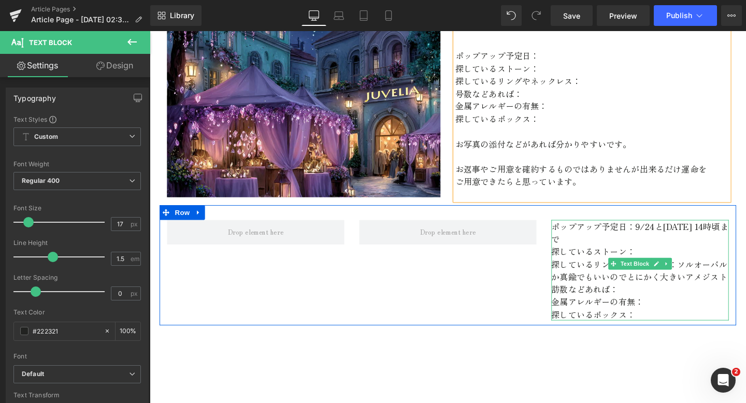
click at [582, 296] on p "訪数などあれば：" at bounding box center [665, 302] width 187 height 13
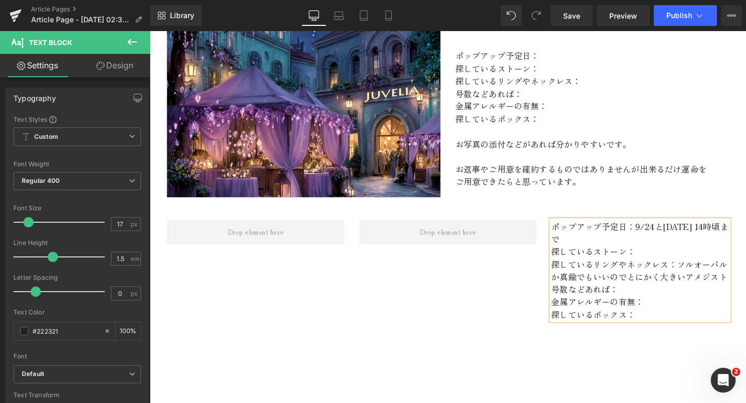
click at [646, 296] on p "号数などあれば：" at bounding box center [665, 302] width 187 height 13
click at [662, 322] on p "探しているボックス：" at bounding box center [665, 328] width 187 height 13
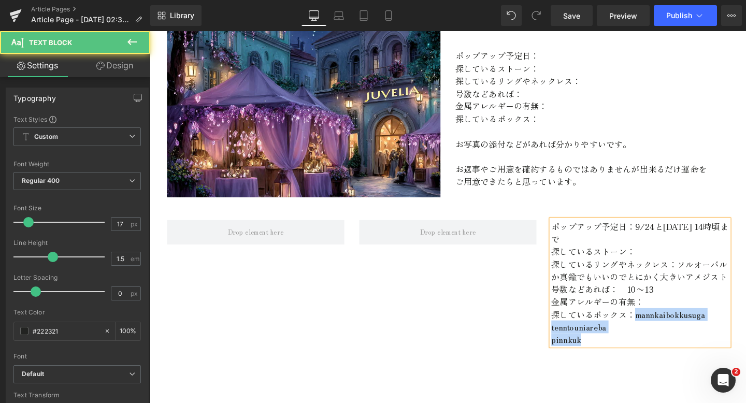
drag, startPoint x: 662, startPoint y: 311, endPoint x: 661, endPoint y: 348, distance: 36.3
click at [661, 348] on div "ポップアップ予定日：9/24と9/26 14時頃まで 探しているストーン： 探しているリングやネックレス：ソルオーバルか真鍮でもいいのでとにかく大きいアメジス…" at bounding box center [665, 296] width 187 height 132
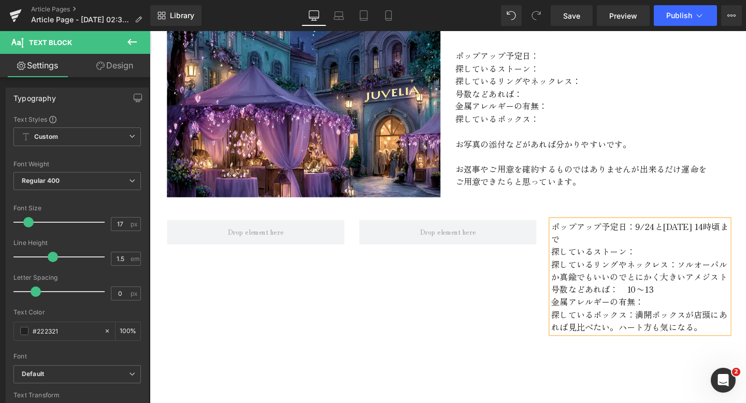
click at [678, 327] on p "探しているボックス：満開ボックスが店頭にあれば見比べたい。ハート方も気になる。" at bounding box center [665, 335] width 187 height 26
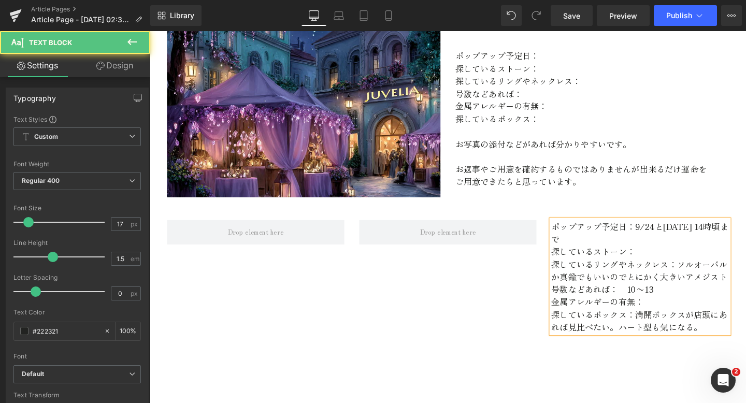
click at [682, 309] on p "金属アレルギーの有無：" at bounding box center [665, 315] width 187 height 13
click at [573, 234] on p "ポップアップ予定日：9/24と9/26 14時頃まで" at bounding box center [665, 243] width 187 height 26
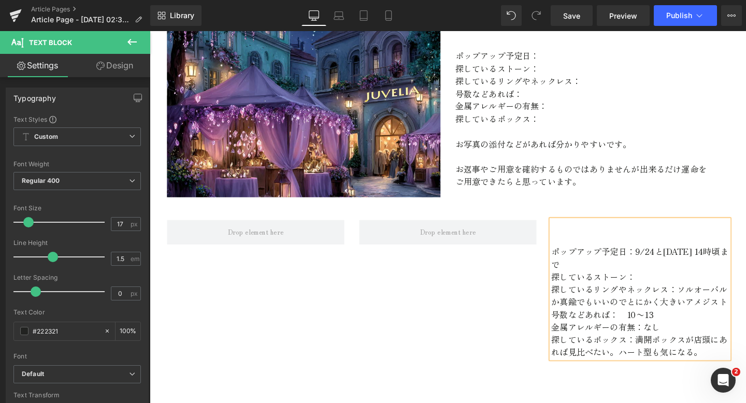
click at [572, 233] on div "ポップアップ予定日：9/24と9/26 14時頃まで 探しているストーン： 探しているリングやネックレス：ソルオーバルか真鍮でもいいのでとにかく大きいアメジス…" at bounding box center [665, 303] width 187 height 146
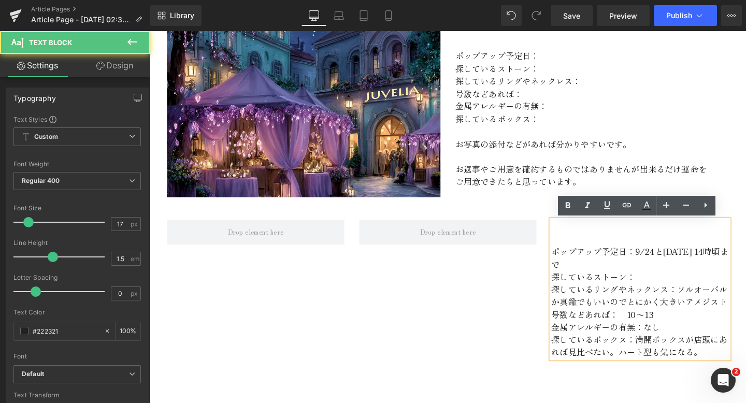
click at [575, 236] on p at bounding box center [665, 236] width 187 height 13
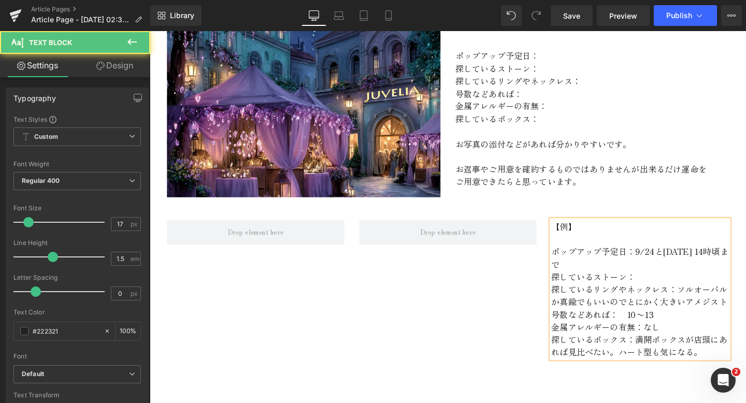
click at [665, 282] on p "探しているストーン：" at bounding box center [665, 288] width 187 height 13
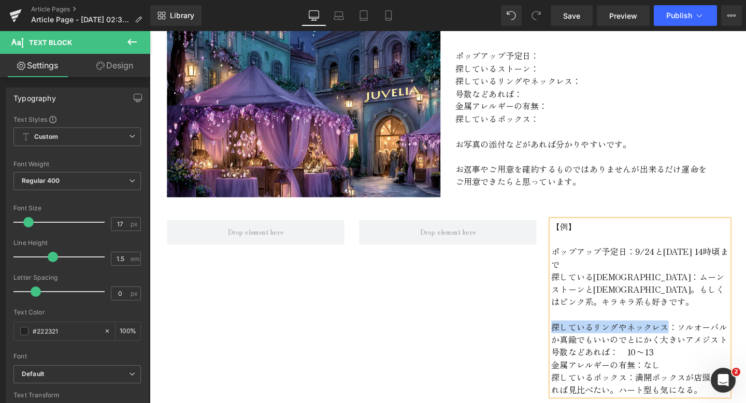
drag, startPoint x: 693, startPoint y: 332, endPoint x: 575, endPoint y: 330, distance: 118.2
click at [575, 335] on p "探しているリングやネックレス：ソルオーバルか真鍮でもいいのでとにかく大きいアメジスト" at bounding box center [665, 348] width 187 height 26
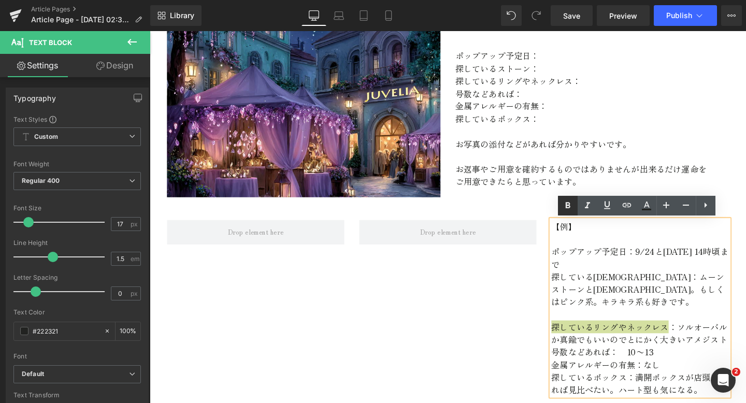
click at [570, 209] on icon at bounding box center [568, 206] width 12 height 12
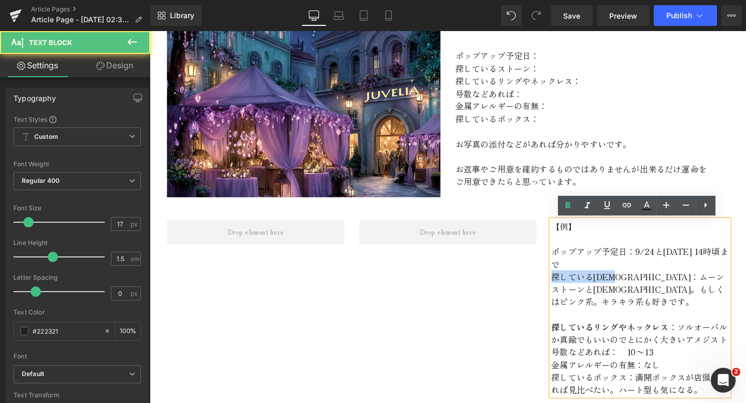
drag, startPoint x: 651, startPoint y: 274, endPoint x: 565, endPoint y: 273, distance: 86.6
click at [565, 273] on div "【例】 ポップアップ予定日：9/24と9/26 14時頃まで 探しているストーン：ムーンストーンとサンストーン。もしくはピンク系。キラキラ系も好きです。 探し…" at bounding box center [665, 322] width 202 height 185
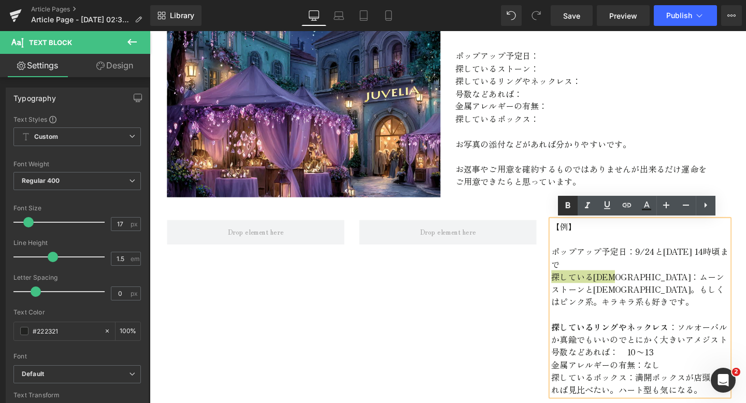
click at [570, 201] on icon at bounding box center [568, 206] width 12 height 12
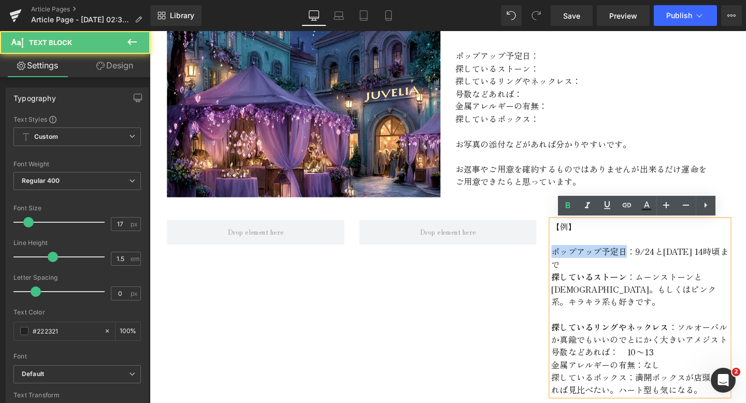
drag, startPoint x: 651, startPoint y: 263, endPoint x: 546, endPoint y: 263, distance: 105.7
click at [546, 263] on div "【例】 ポップアップ予定日：9/24と9/26 14時頃まで 探しているストーン ：ムーンストーンとサンストーン。もしくはピンク系。キラキラ系も好きです。 探…" at bounding box center [463, 317] width 606 height 206
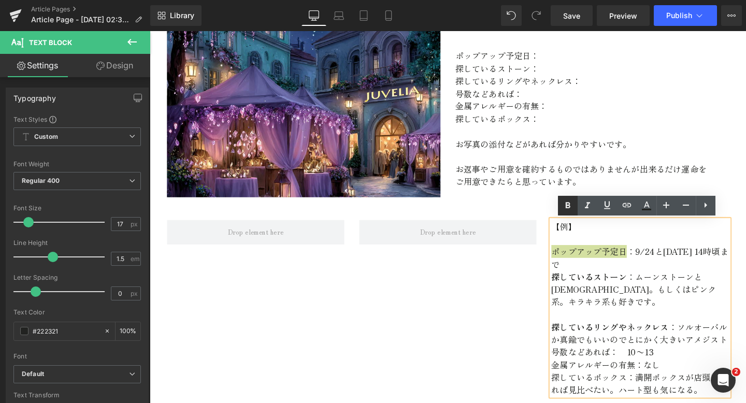
click at [565, 206] on icon at bounding box center [568, 206] width 12 height 12
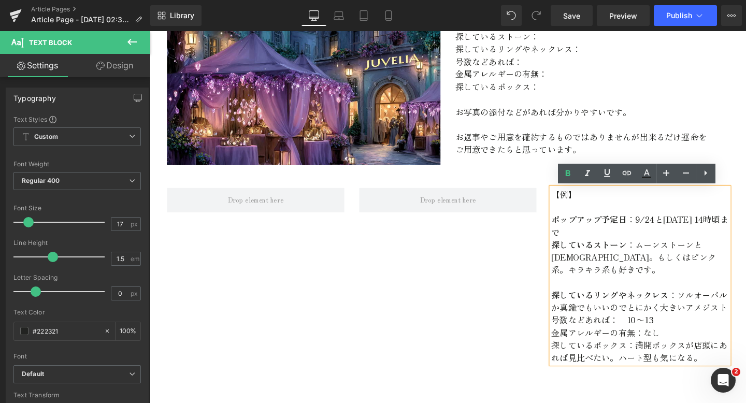
scroll to position [712, 0]
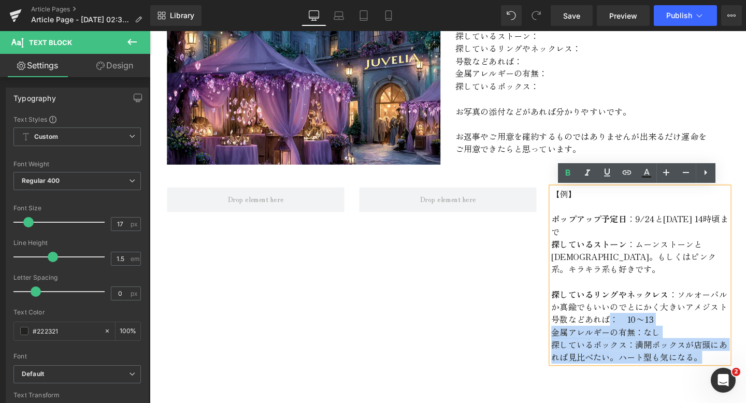
drag, startPoint x: 633, startPoint y: 318, endPoint x: 570, endPoint y: 316, distance: 62.8
click at [572, 316] on div "【例】 ポップアップ予定日 ：9/24と9/26 14時頃まで 探しているストーン ：ムーンストーンとサンストーン。もしくはピンク系。キラキラ系も好きです。 …" at bounding box center [665, 287] width 187 height 185
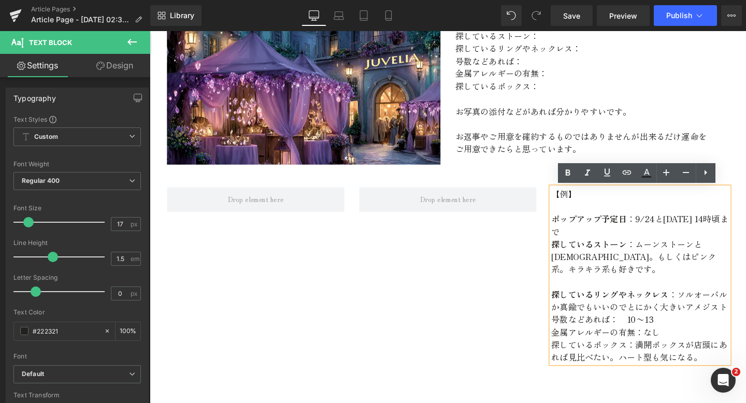
click at [587, 328] on p "号数などあれば：　10〜13" at bounding box center [665, 334] width 187 height 13
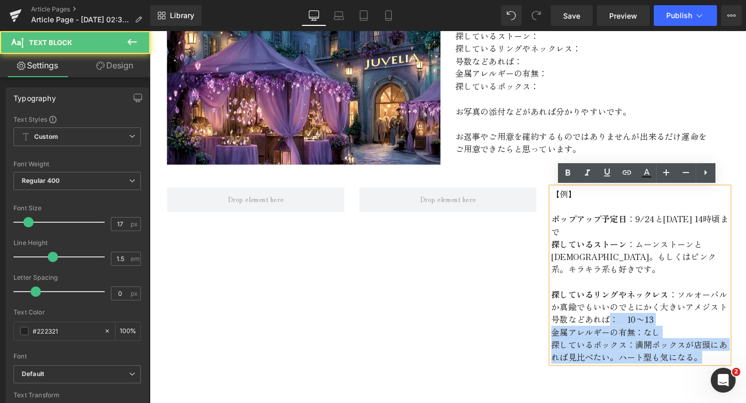
drag, startPoint x: 632, startPoint y: 320, endPoint x: 572, endPoint y: 321, distance: 60.7
click at [572, 328] on p "号数などあれば：　10〜13" at bounding box center [665, 334] width 187 height 13
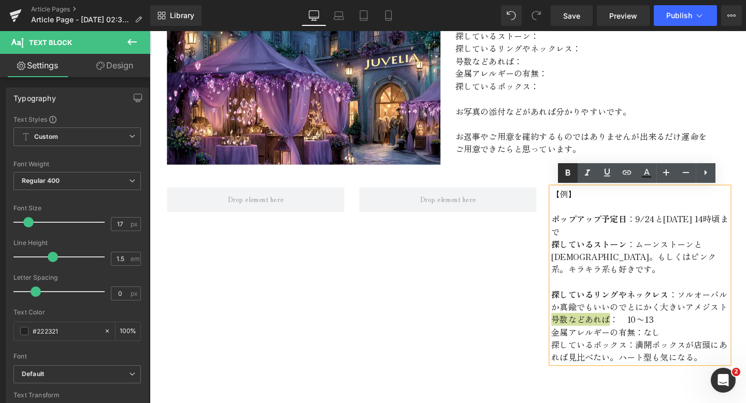
click at [566, 172] on icon at bounding box center [568, 172] width 5 height 6
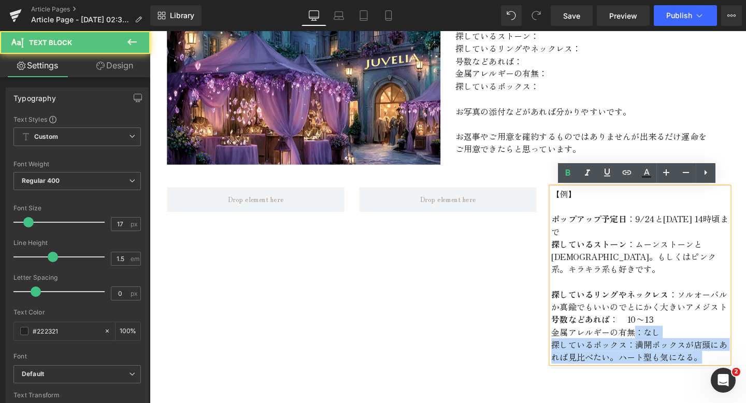
drag, startPoint x: 660, startPoint y: 334, endPoint x: 569, endPoint y: 336, distance: 91.2
click at [572, 336] on div "【例】 ポップアップ予定日 ：9/24と9/26 14時頃まで 探しているストーン ：ムーンストーンとサンストーン。もしくはピンク系。キラキラ系も好きです。 …" at bounding box center [665, 287] width 187 height 185
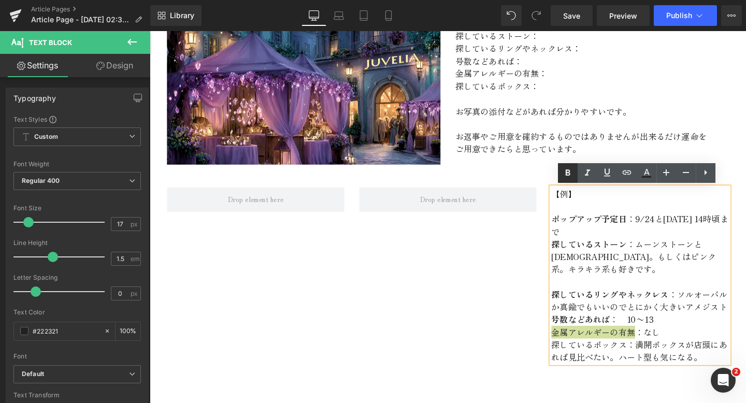
click at [568, 176] on icon at bounding box center [568, 173] width 12 height 12
drag, startPoint x: 651, startPoint y: 348, endPoint x: 574, endPoint y: 348, distance: 76.7
click at [574, 354] on p "探しているボックス：満開ボックスが店頭にあれば見比べたい。ハート型も気になる。" at bounding box center [665, 367] width 187 height 26
click at [562, 172] on icon at bounding box center [568, 173] width 12 height 12
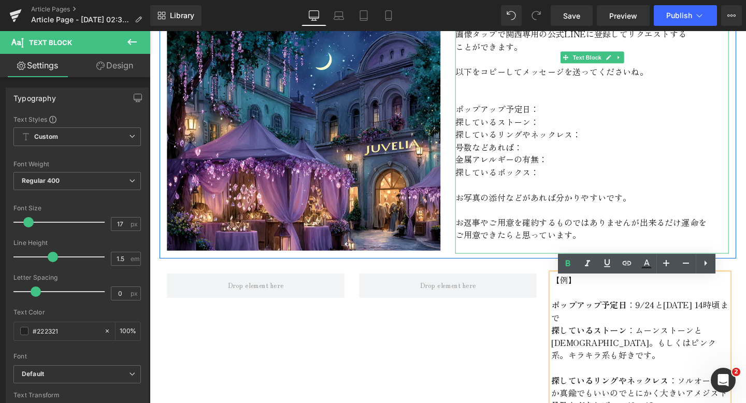
scroll to position [617, 0]
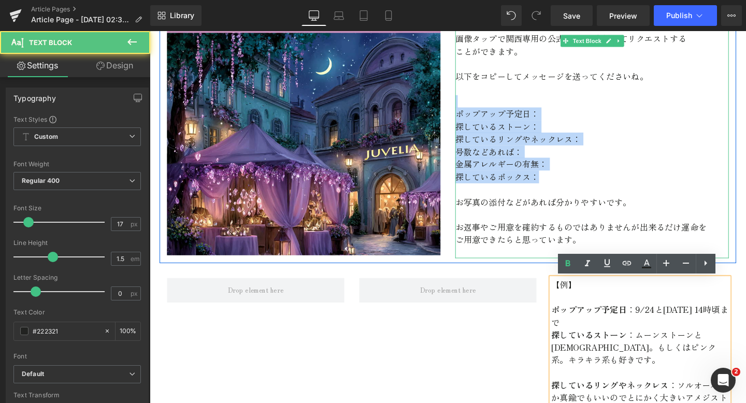
drag, startPoint x: 555, startPoint y: 178, endPoint x: 482, endPoint y: 109, distance: 99.7
click at [482, 109] on div "画像タップで関西専用の公式LINEに登録してリクエストする ことができます。 以下をコピーしてメッセージを送ってくださいね。 ポップアップ予定日： 探している…" at bounding box center [615, 138] width 288 height 264
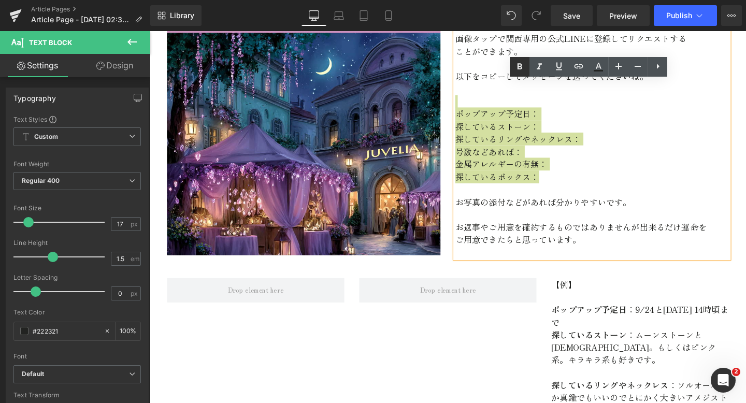
click at [518, 71] on icon at bounding box center [520, 67] width 12 height 12
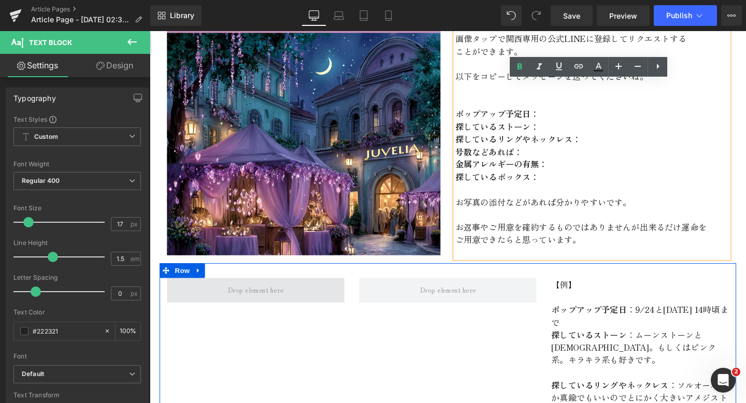
click at [297, 299] on span at bounding box center [261, 304] width 187 height 26
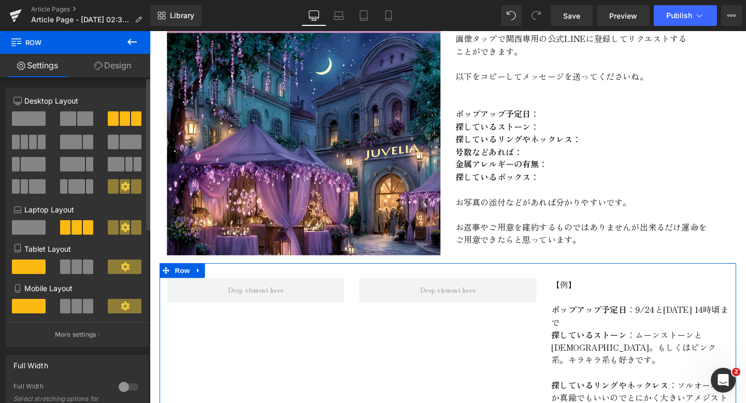
click at [78, 303] on span at bounding box center [77, 306] width 10 height 15
type input "100"
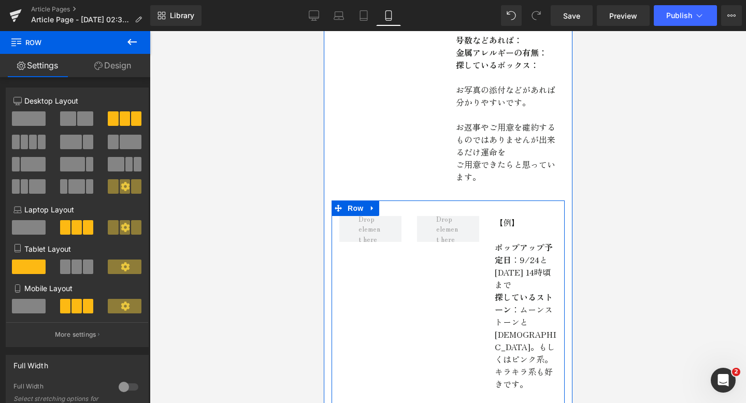
scroll to position [358, 0]
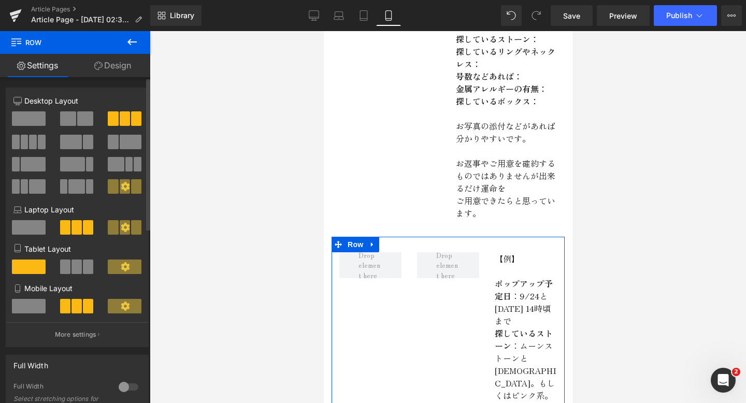
click at [23, 310] on span at bounding box center [29, 306] width 34 height 15
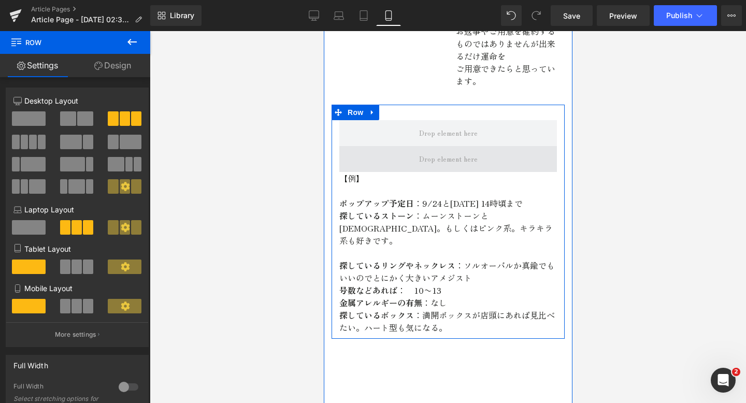
scroll to position [491, 0]
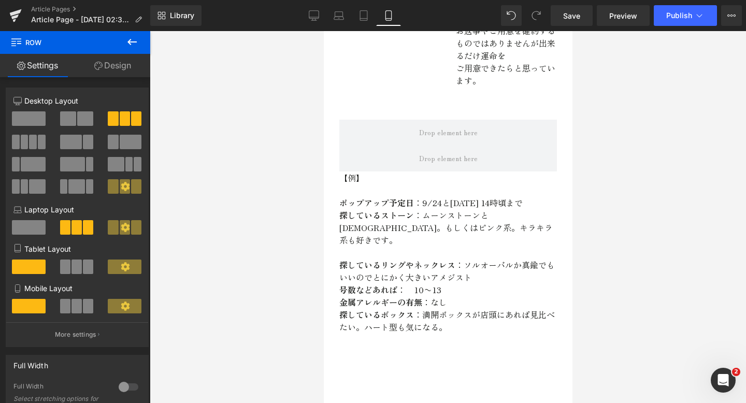
click at [136, 40] on icon at bounding box center [132, 42] width 12 height 12
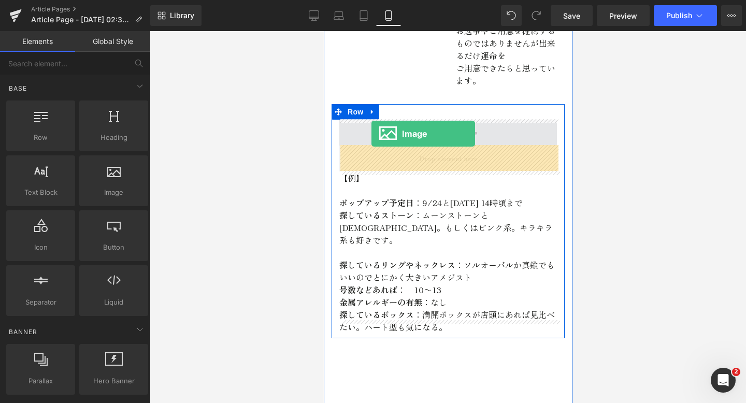
drag, startPoint x: 438, startPoint y: 212, endPoint x: 371, endPoint y: 134, distance: 102.9
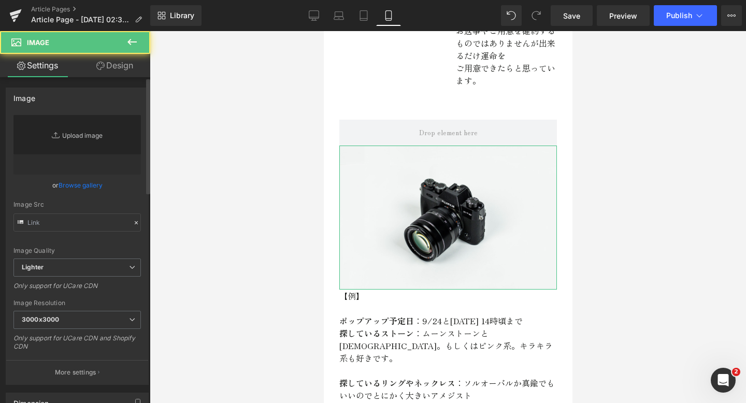
type input "//d1um8515vdn9kb.cloudfront.net/images/parallax.jpg"
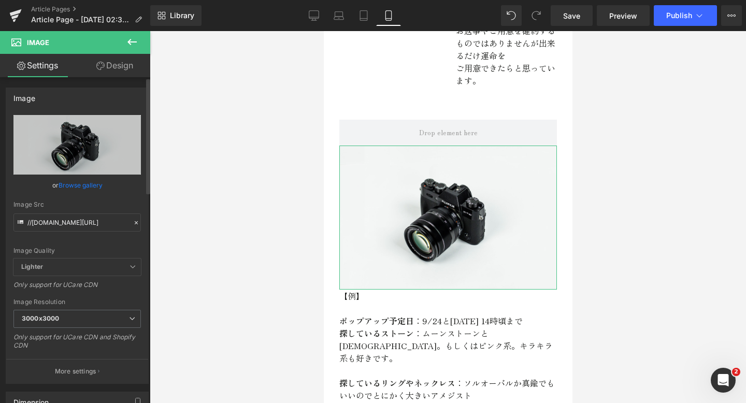
click at [77, 185] on link "Browse gallery" at bounding box center [81, 185] width 44 height 18
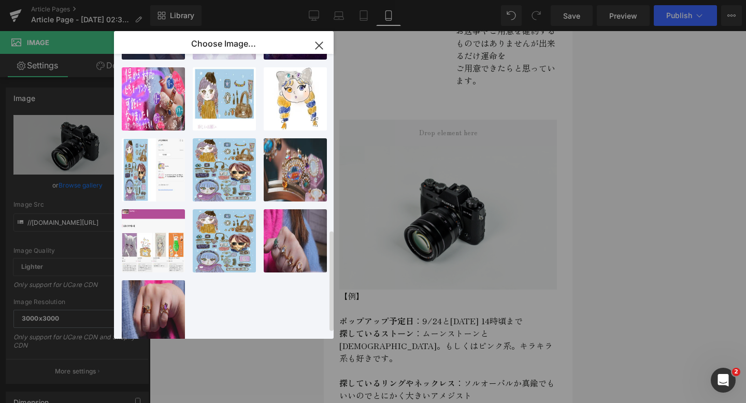
scroll to position [512, 0]
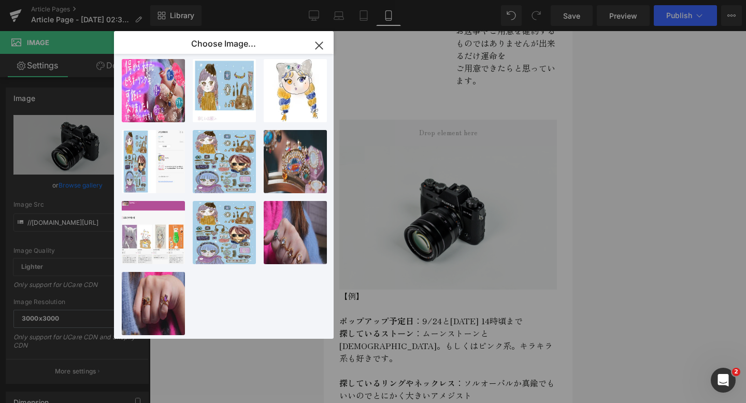
click at [91, 0] on div "Image You are previewing how the will restyle your page. You can not edit Eleme…" at bounding box center [373, 0] width 746 height 0
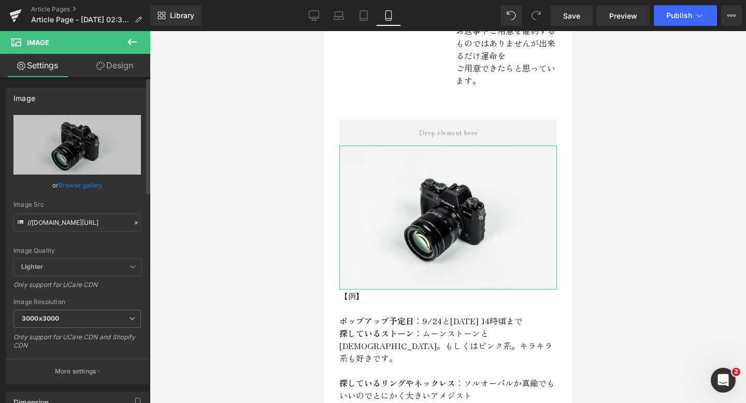
click at [88, 186] on link "Browse gallery" at bounding box center [81, 185] width 44 height 18
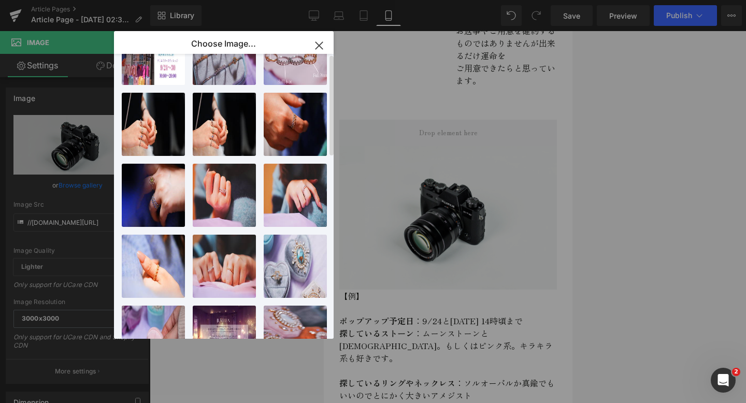
scroll to position [0, 0]
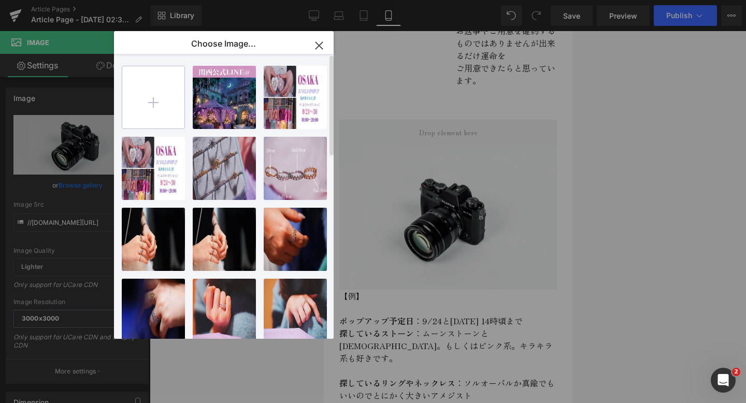
click at [150, 112] on input "file" at bounding box center [153, 97] width 62 height 62
type input "C:\fakepath\E6090125-46EF-4135-8754-CCDBC076B3D3.jpeg"
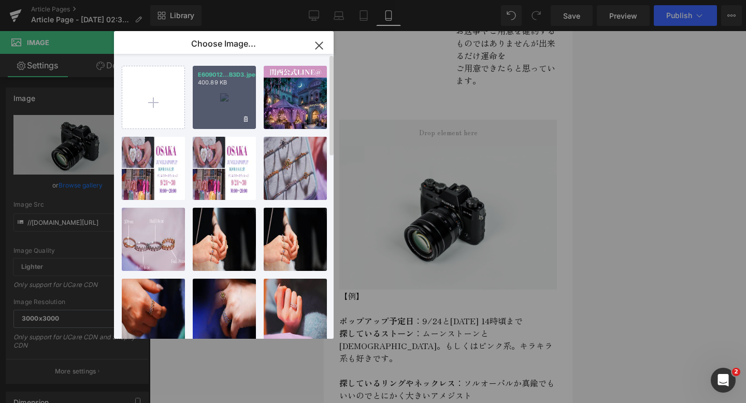
click at [235, 93] on div "E609012...B3D3.jpeg 400.89 KB" at bounding box center [224, 97] width 63 height 63
type input "https://ucarecdn.com/07fc7b30-eded-407b-be3c-979bc330bdc3/-/format/auto/-/previ…"
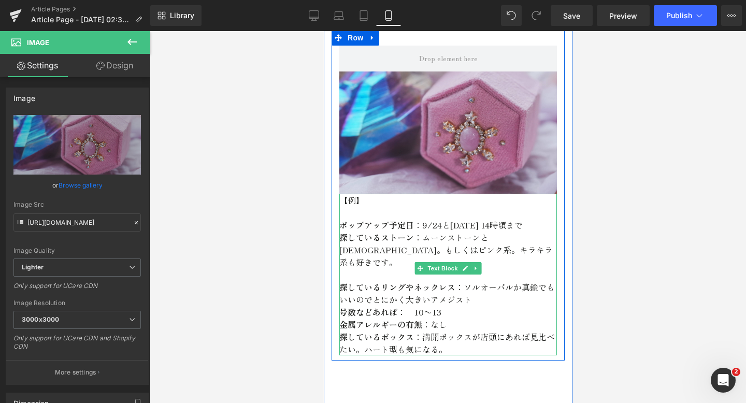
scroll to position [568, 0]
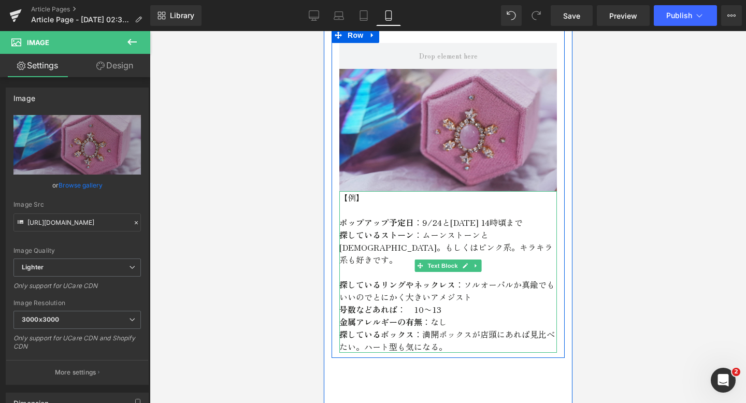
click at [470, 328] on p "探しているボックス ：満開ボックスが店頭にあれば見比べたい。ハート型も気になる。" at bounding box center [448, 340] width 218 height 25
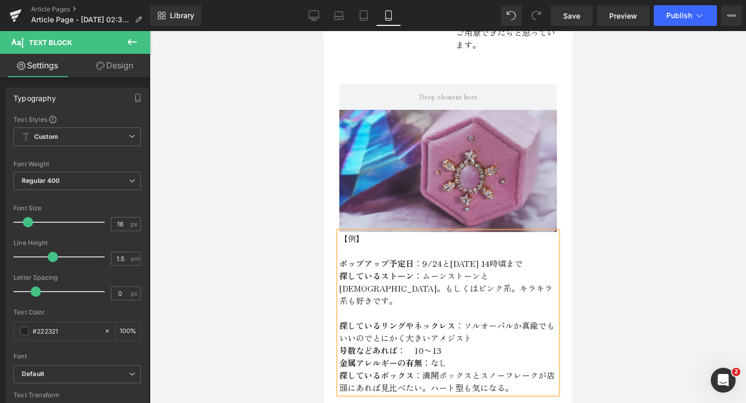
scroll to position [474, 0]
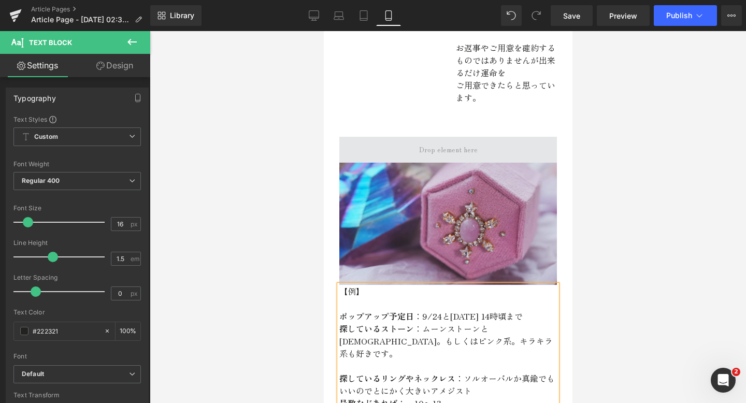
click at [440, 138] on span at bounding box center [448, 150] width 218 height 26
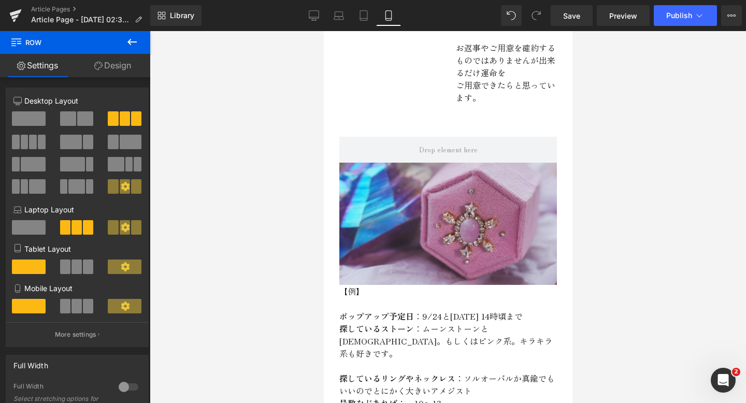
click at [124, 51] on button at bounding box center [132, 42] width 36 height 23
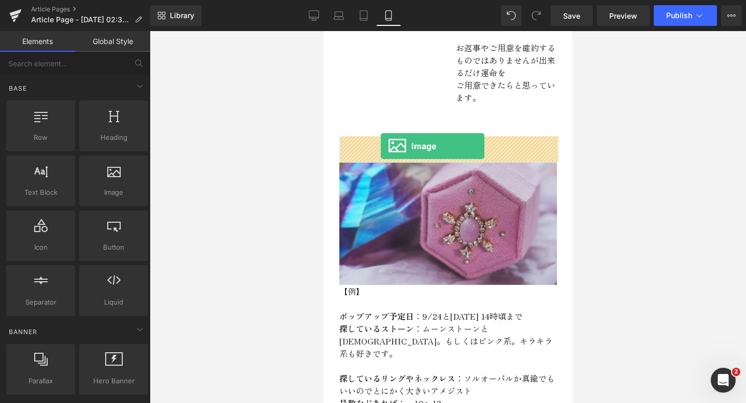
drag, startPoint x: 412, startPoint y: 218, endPoint x: 379, endPoint y: 145, distance: 80.0
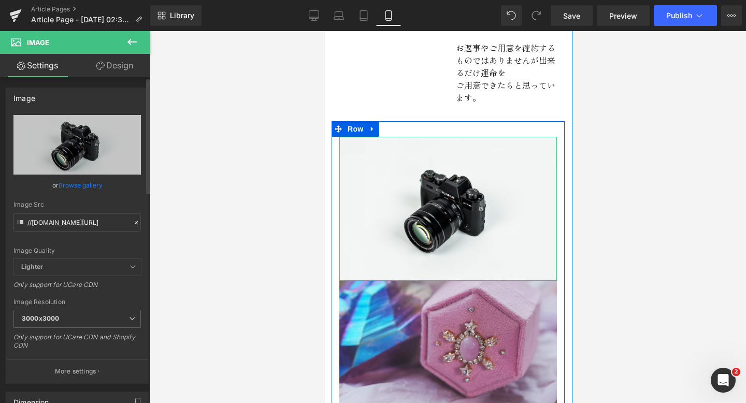
click at [76, 176] on div "//d1um8515vdn9kb.cloudfront.net/images/parallax.jpg Replace Image Upload image …" at bounding box center [77, 249] width 142 height 268
click at [79, 188] on link "Browse gallery" at bounding box center [81, 185] width 44 height 18
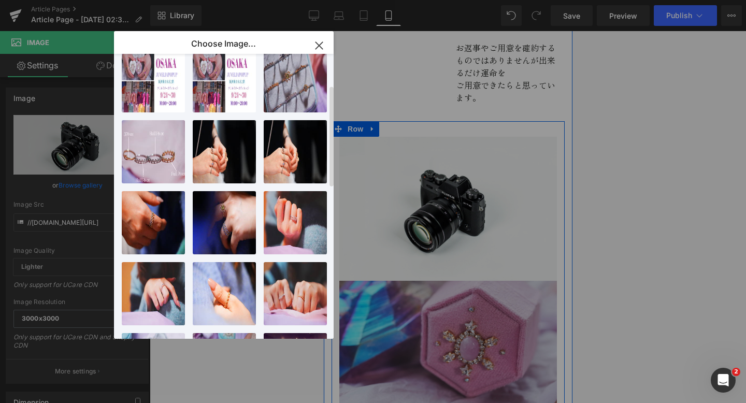
scroll to position [0, 0]
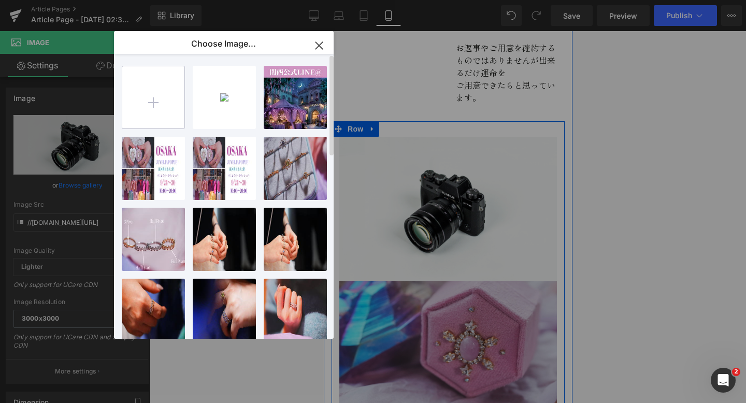
click at [155, 104] on input "file" at bounding box center [153, 97] width 62 height 62
type input "C:\fakepath\131E5DFC-79B1-4E65-A3D2-70EABEECB3C9.jpeg"
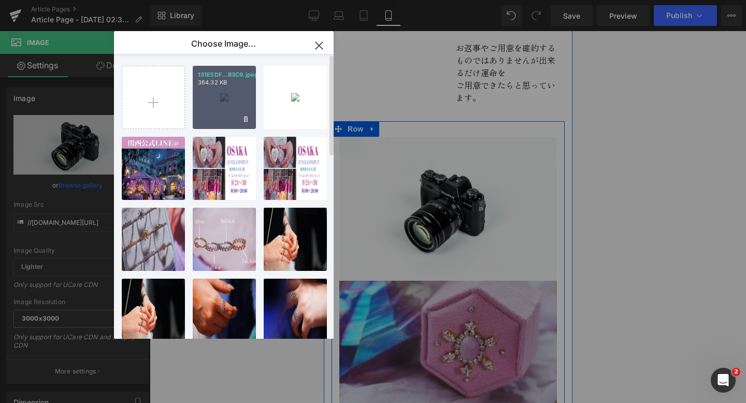
click at [237, 92] on div "131E5DF...B3C9.jpeg 364.32 KB" at bounding box center [224, 97] width 63 height 63
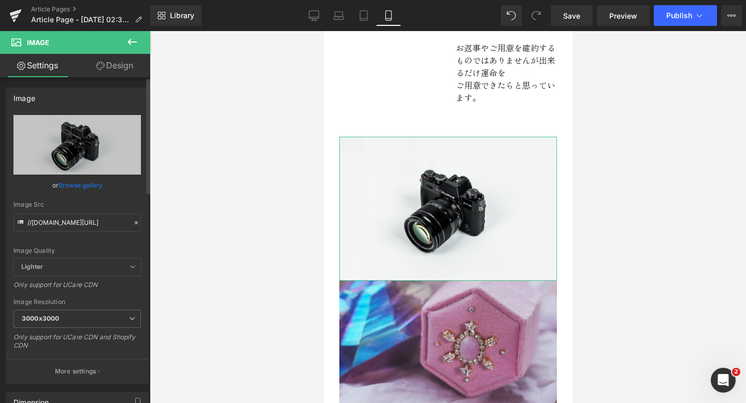
click at [92, 183] on link "Browse gallery" at bounding box center [81, 185] width 44 height 18
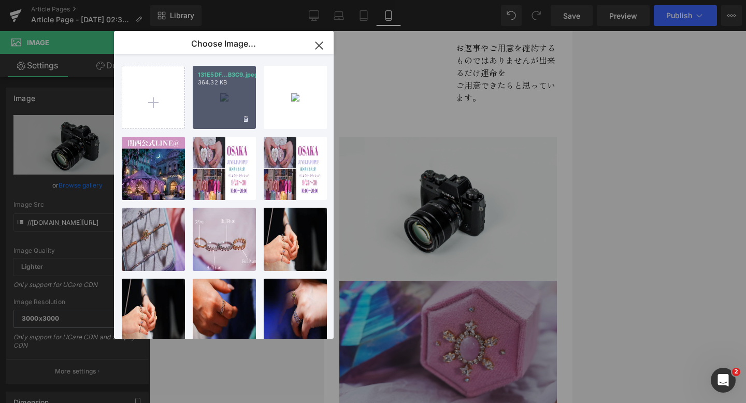
click at [229, 99] on div "131E5DF...B3C9.jpeg 364.32 KB" at bounding box center [224, 97] width 63 height 63
type input "https://ucarecdn.com/28706832-c258-4381-adfc-52a881fbc2ed/-/format/auto/-/previ…"
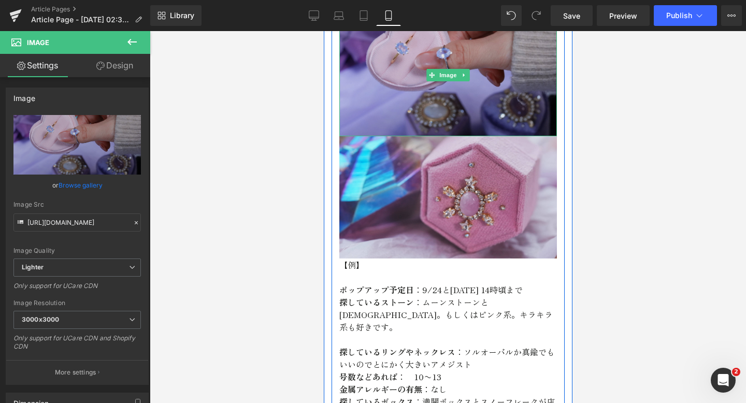
scroll to position [723, 0]
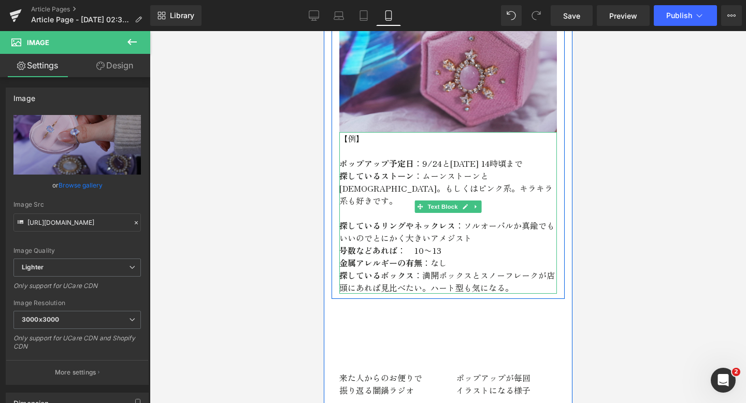
click at [492, 185] on p "探しているストーン ：ムーンストーンとサンストーン。もしくはピンク系。キラキラ系も好きです。" at bounding box center [448, 187] width 218 height 37
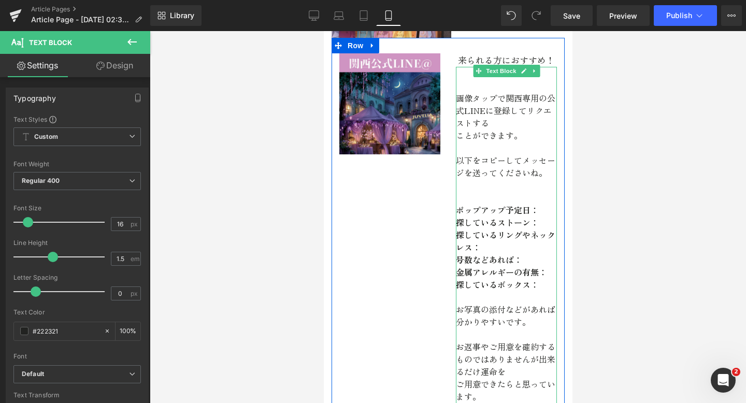
scroll to position [177, 0]
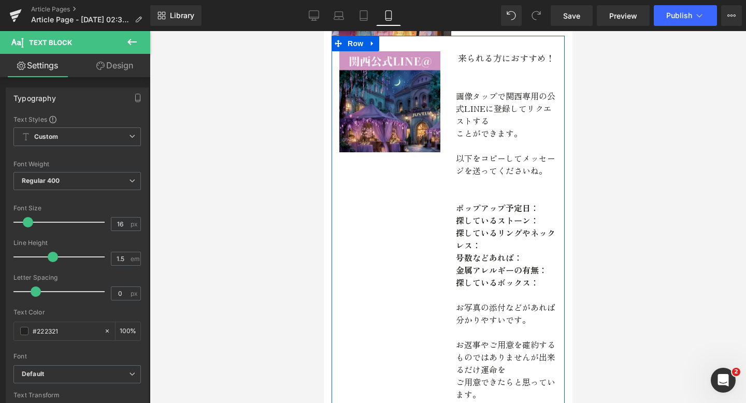
click at [401, 204] on div "Image 来られる方におすすめ！ Heading 画像タップで関西専用の公式LINEに登録してリクエストする ことができます。 以下をコピーしてメッセージを…" at bounding box center [447, 227] width 233 height 382
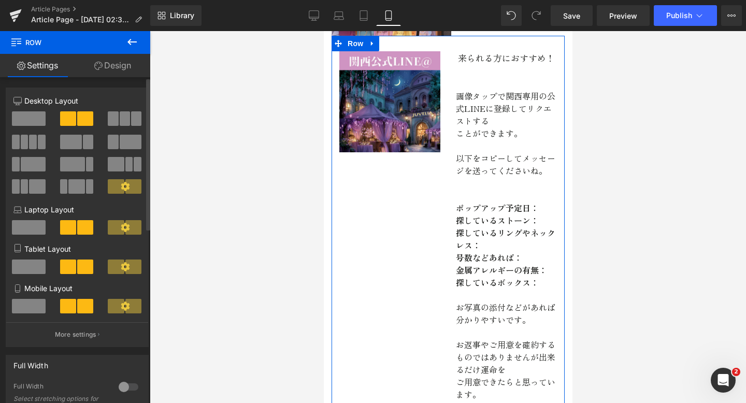
click at [35, 309] on span at bounding box center [29, 306] width 34 height 15
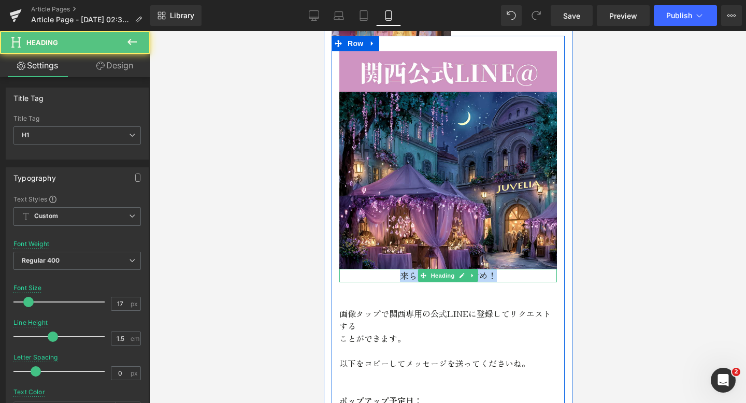
drag, startPoint x: 471, startPoint y: 274, endPoint x: 384, endPoint y: 274, distance: 87.6
click at [384, 274] on h1 "来られる方におすすめ！" at bounding box center [448, 275] width 218 height 13
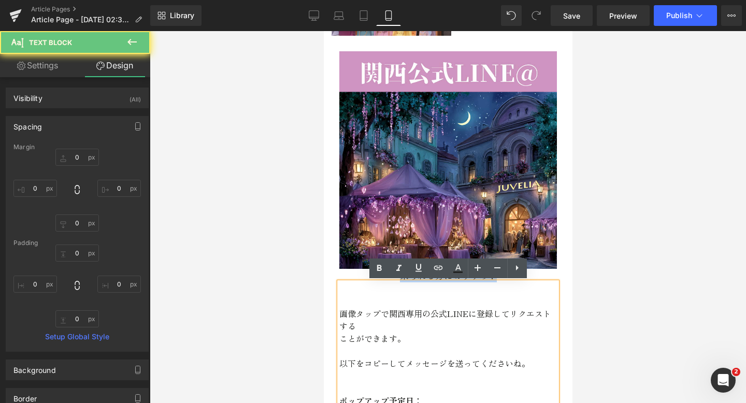
click at [388, 295] on p at bounding box center [448, 301] width 218 height 12
click at [350, 277] on h1 "来られる方におすすめ！" at bounding box center [448, 275] width 218 height 13
click at [408, 304] on p at bounding box center [448, 301] width 218 height 12
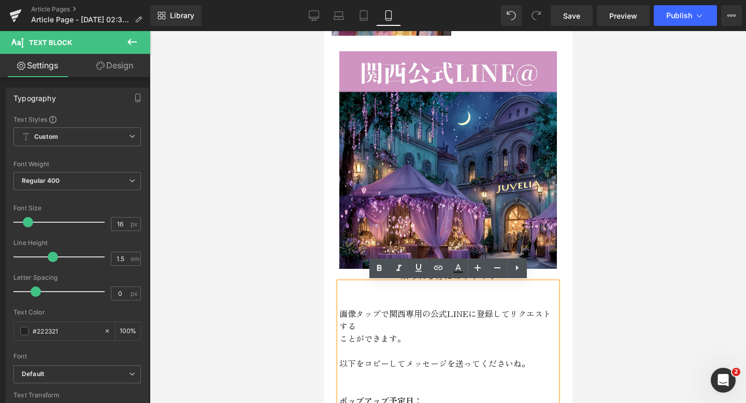
click at [422, 299] on p at bounding box center [448, 301] width 218 height 12
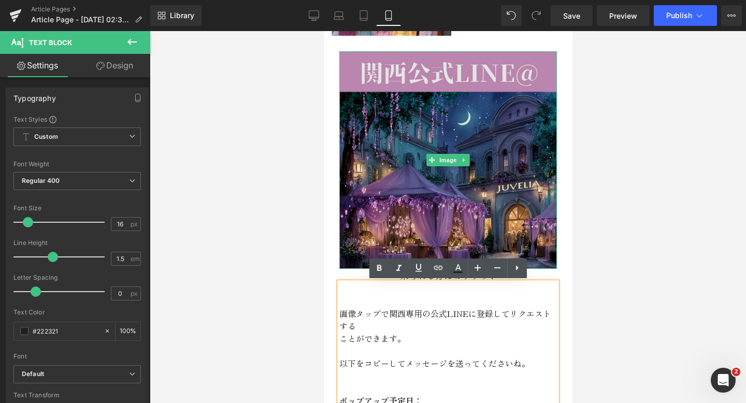
click at [429, 203] on img at bounding box center [448, 160] width 218 height 218
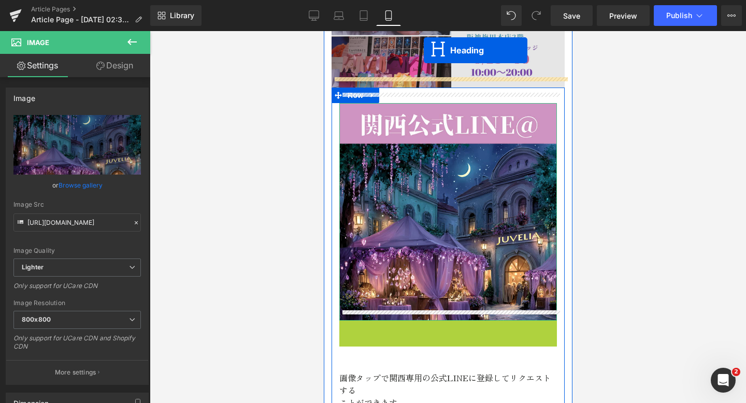
scroll to position [83, 0]
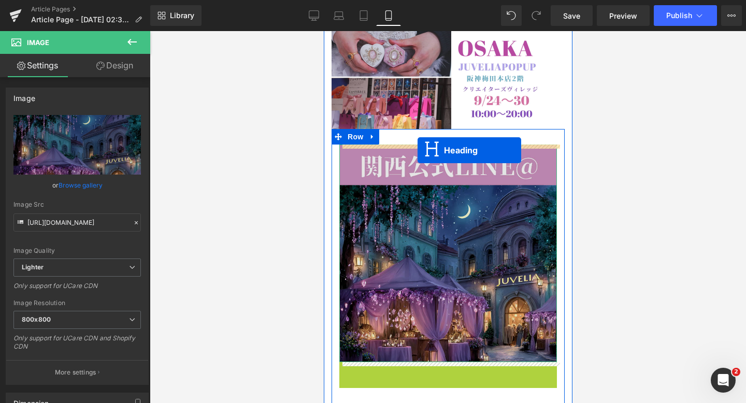
drag, startPoint x: 421, startPoint y: 276, endPoint x: 417, endPoint y: 150, distance: 126.0
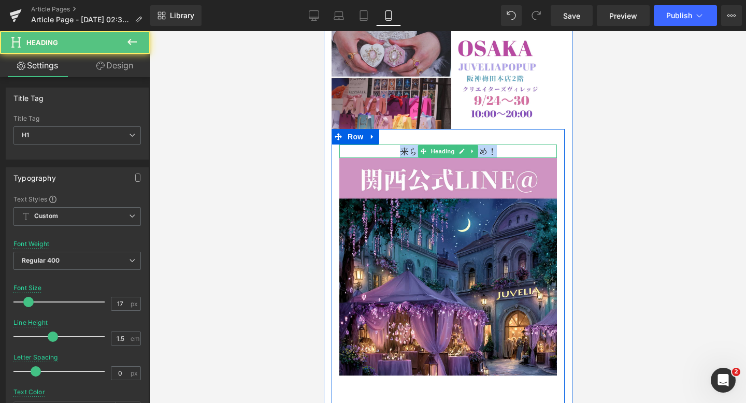
drag, startPoint x: 502, startPoint y: 154, endPoint x: 383, endPoint y: 153, distance: 118.7
click at [383, 154] on h1 "来られる方におすすめ！" at bounding box center [448, 151] width 218 height 13
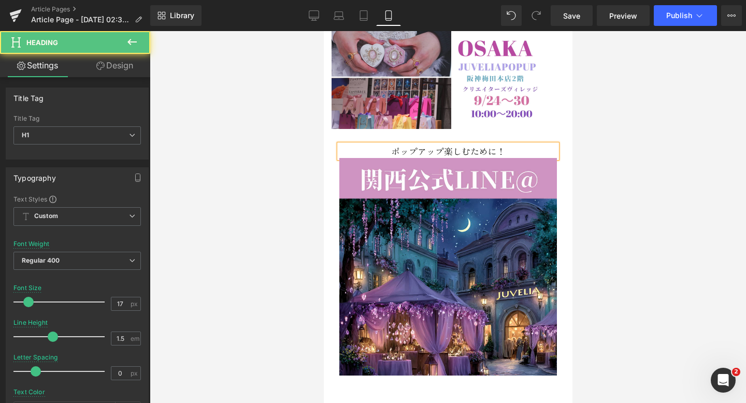
click at [444, 149] on h1 "ポップアップ楽しむために！" at bounding box center [448, 151] width 218 height 13
drag, startPoint x: 527, startPoint y: 152, endPoint x: 298, endPoint y: 136, distance: 229.6
click at [432, 150] on h1 "ポップアップを楽しむために！" at bounding box center [448, 151] width 218 height 13
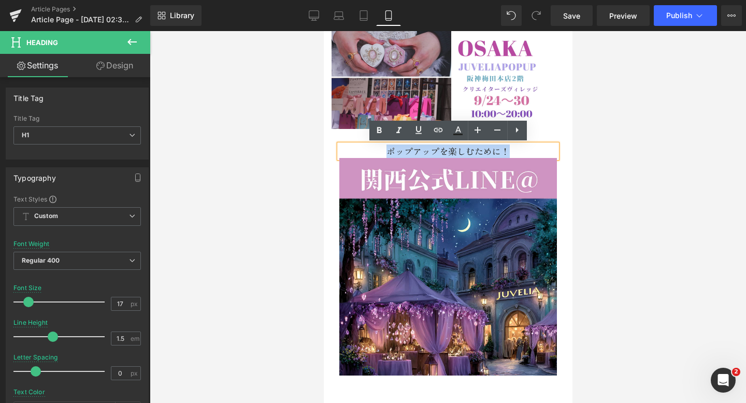
drag, startPoint x: 513, startPoint y: 152, endPoint x: 332, endPoint y: 147, distance: 181.5
click at [332, 147] on div "ポップアップを楽しむために！ Heading Image" at bounding box center [447, 260] width 233 height 231
click at [375, 131] on icon at bounding box center [379, 130] width 12 height 12
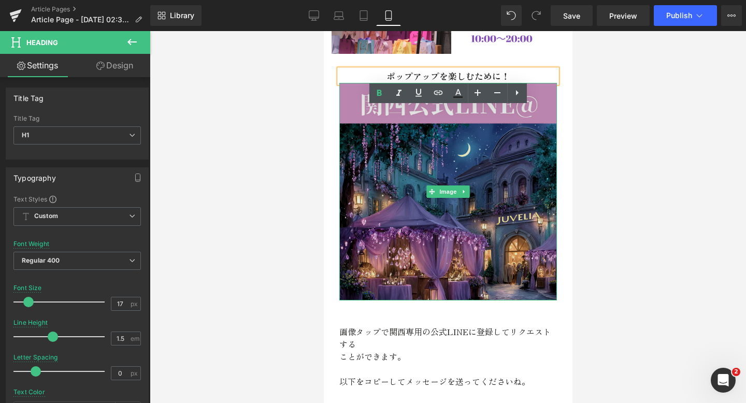
scroll to position [296, 0]
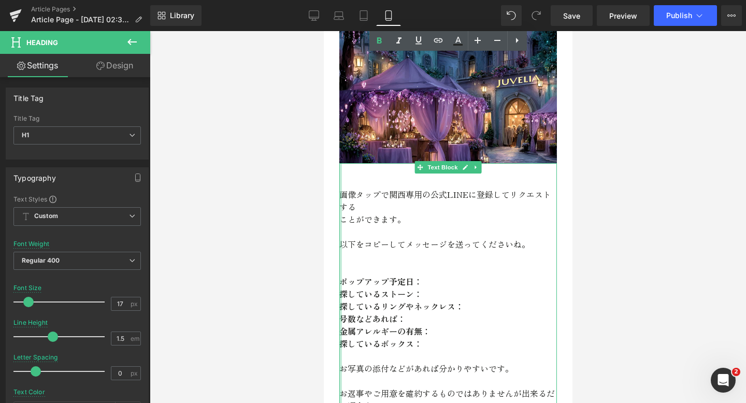
click at [341, 193] on div at bounding box center [340, 300] width 3 height 274
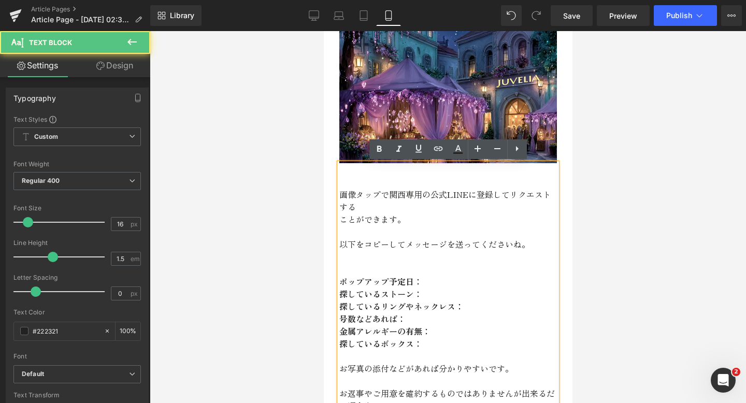
click at [341, 191] on p "画像タップで関西専用の公式LINEに登録してリクエストする" at bounding box center [448, 200] width 218 height 25
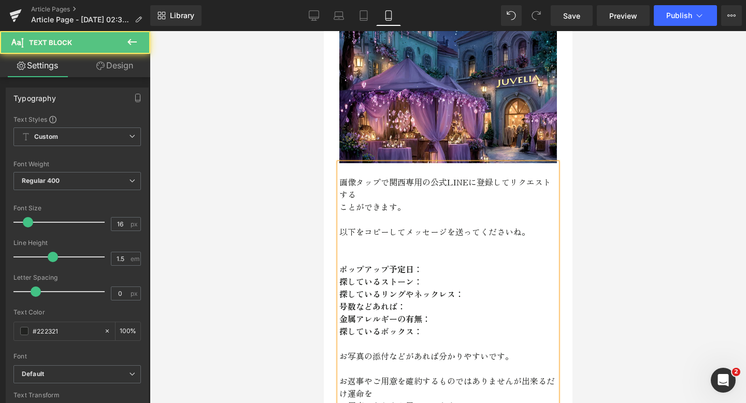
click at [342, 206] on p "ことができます。" at bounding box center [448, 207] width 218 height 12
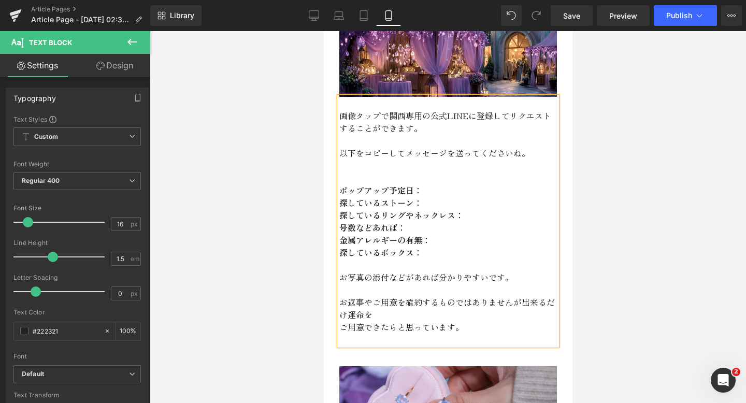
scroll to position [385, 0]
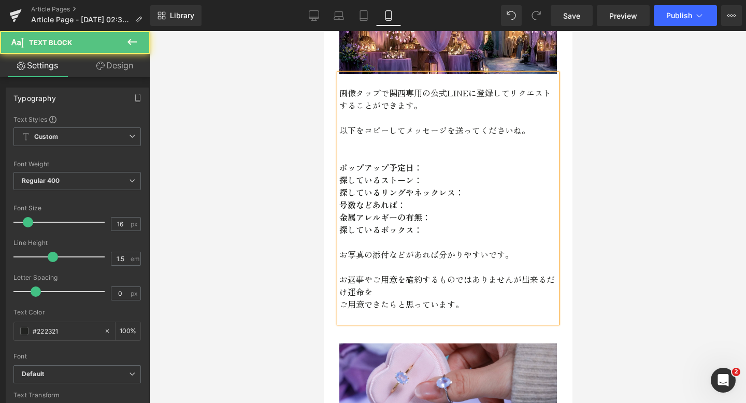
click at [511, 279] on p "お返事やご用意を確約するものではありませんが出来るだけ運命を" at bounding box center [448, 285] width 218 height 25
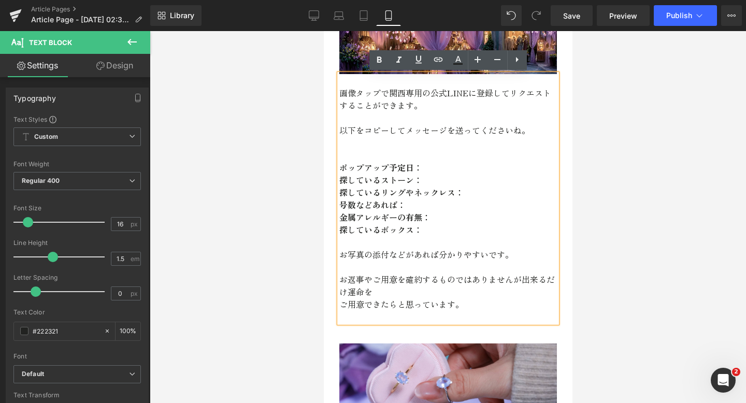
click at [343, 304] on p "ご用意できたらと思っています。" at bounding box center [448, 304] width 218 height 12
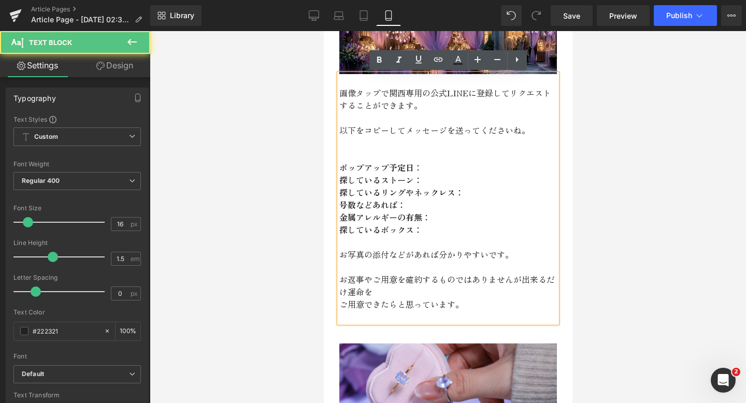
click at [343, 304] on p "ご用意できたらと思っています。" at bounding box center [448, 304] width 218 height 12
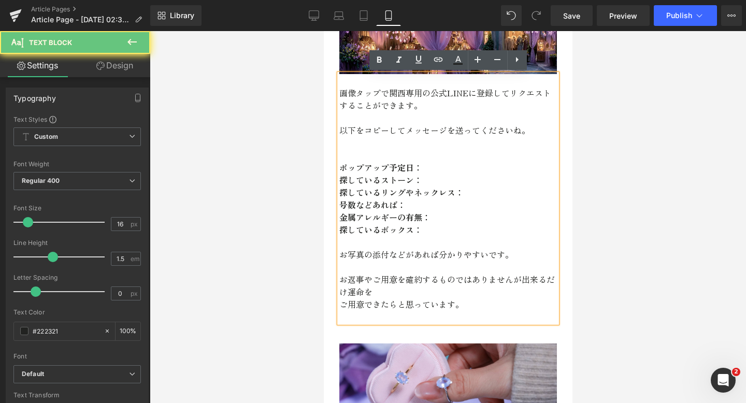
click at [339, 304] on div "画像タップで関西専用の公式LINEに登録してリクエストする ことができます。 以下をコピーしてメッセージを送ってくださいね。 ポップアップ予定日： 探している…" at bounding box center [448, 198] width 218 height 249
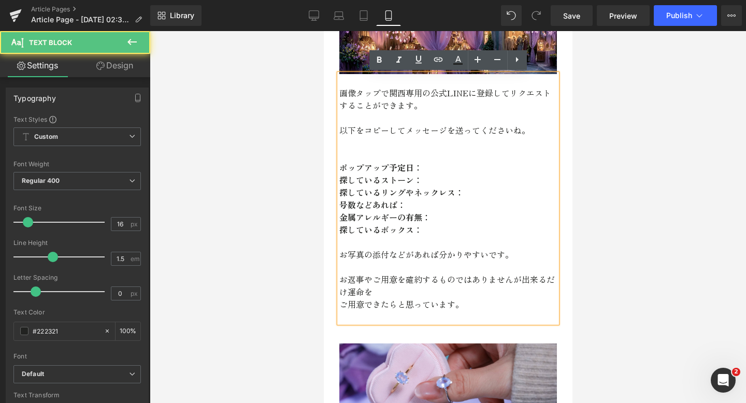
click at [339, 304] on div "画像タップで関西専用の公式LINEに登録してリクエストする ことができます。 以下をコピーしてメッセージを送ってくださいね。 ポップアップ予定日： 探している…" at bounding box center [448, 198] width 218 height 249
click at [341, 305] on p "ご用意できたらと思っています。" at bounding box center [448, 304] width 218 height 12
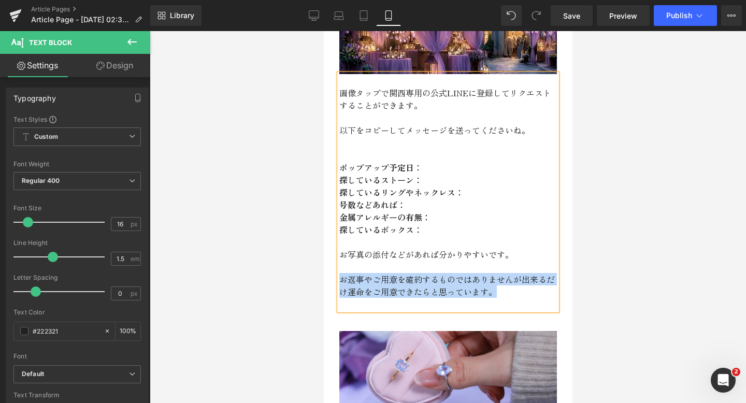
drag, startPoint x: 498, startPoint y: 295, endPoint x: 335, endPoint y: 278, distance: 164.2
click at [335, 278] on div "画像タップで関西専用の公式LINEに登録してリクエストする ことができます。 以下をコピーしてメッセージを送ってくださいね。 ポップアップ予定日： 探している…" at bounding box center [447, 192] width 233 height 236
click at [369, 289] on p "お返事やご用意を確約するものではありませんが出来るだけ運命を ご用意できたらと思っています。" at bounding box center [448, 285] width 218 height 25
drag, startPoint x: 498, startPoint y: 294, endPoint x: 339, endPoint y: 278, distance: 158.8
click at [339, 278] on p "お返事やご用意を確約するものではありませんが出来るだけ運命を ご用意できたらと思っています。" at bounding box center [448, 285] width 218 height 25
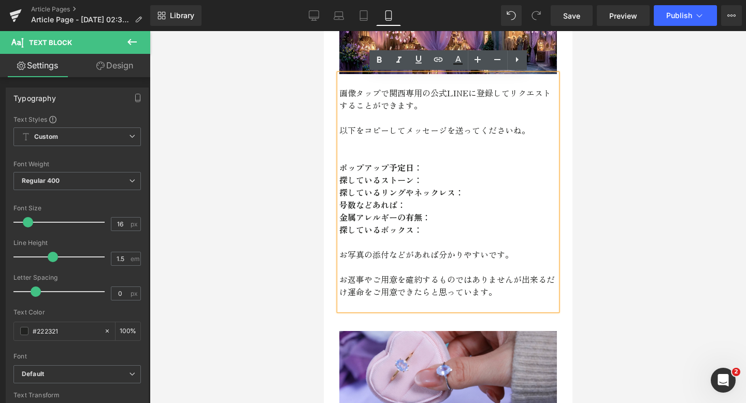
click at [369, 282] on p "お返事やご用意を確約するものではありませんが出来るだけ運命を ご用意できたらと思っています。" at bounding box center [448, 285] width 218 height 25
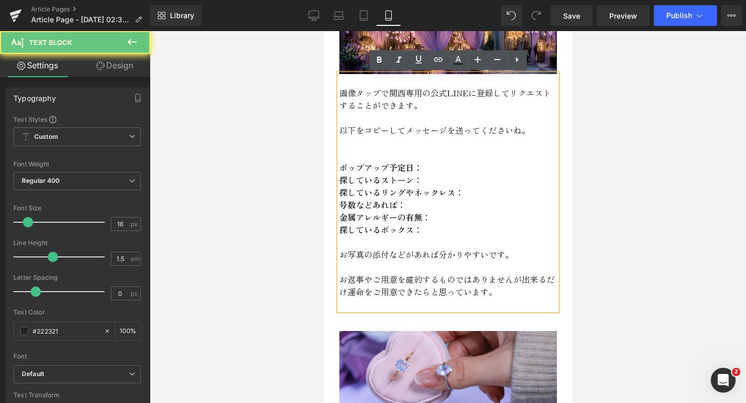
click at [369, 282] on p "お返事やご用意を確約するものではありませんが出来るだけ運命を ご用意できたらと思っています。" at bounding box center [448, 285] width 218 height 25
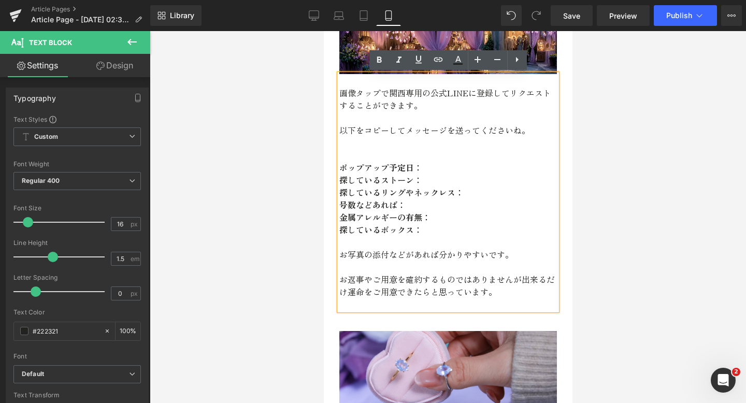
click at [356, 203] on strong "号数などあれば：" at bounding box center [372, 205] width 66 height 12
click at [363, 232] on strong "探しているボックス：" at bounding box center [380, 229] width 83 height 12
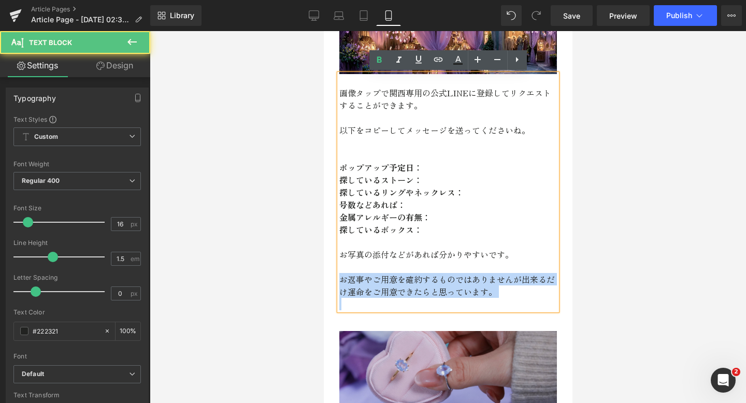
drag, startPoint x: 339, startPoint y: 277, endPoint x: 421, endPoint y: 352, distance: 111.5
click at [422, 352] on div "大阪ポップアップ再び！ Heading Image ポップアップを楽しむために！ Heading Image 画像タップで関西専用の公式LINEに登録してリク…" at bounding box center [447, 272] width 249 height 1146
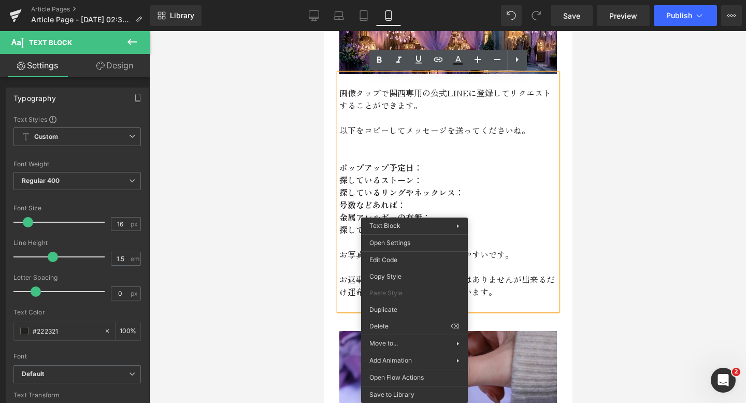
click at [485, 282] on p "お返事やご用意を確約するものではありませんが出来るだけ運命を ご用意できたらと思っています。" at bounding box center [448, 285] width 218 height 25
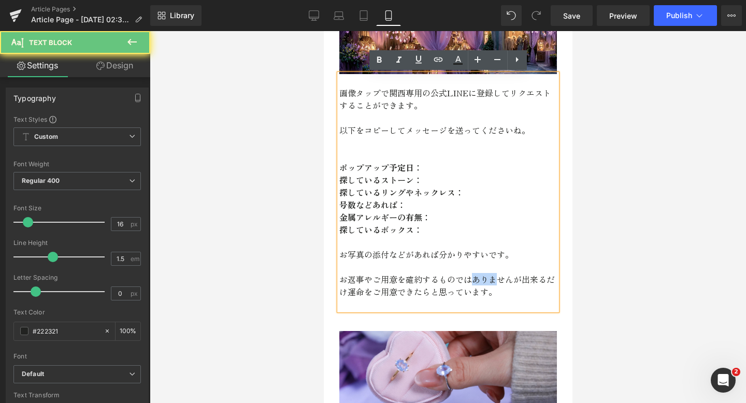
click at [485, 282] on p "お返事やご用意を確約するものではありませんが出来るだけ運命を ご用意できたらと思っています。" at bounding box center [448, 285] width 218 height 25
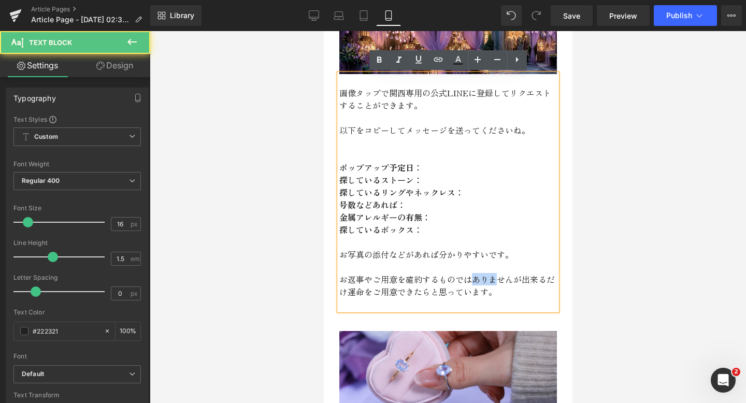
click at [485, 282] on p "お返事やご用意を確約するものではありませんが出来るだけ運命を ご用意できたらと思っています。" at bounding box center [448, 285] width 218 height 25
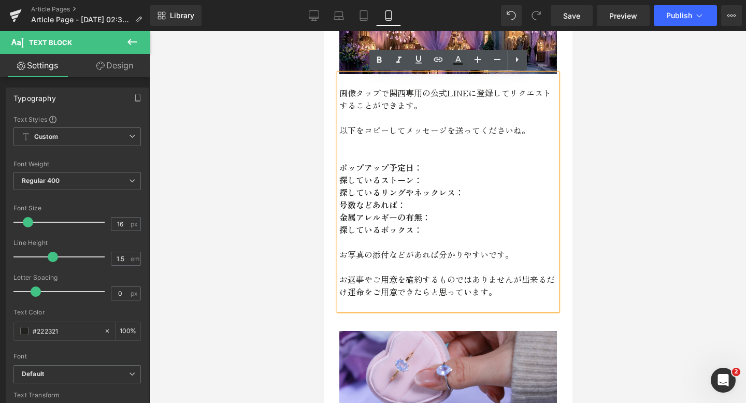
click at [487, 292] on span "ご用意できたらと思っています。" at bounding box center [434, 292] width 124 height 12
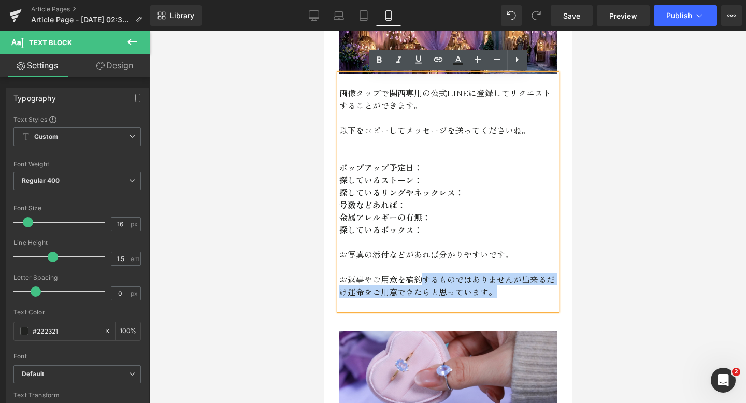
drag, startPoint x: 487, startPoint y: 292, endPoint x: 426, endPoint y: 278, distance: 62.9
click at [426, 278] on p "お返事やご用意を確約するものではありませんが出来るだけ運命を ご用意できたらと思っています。" at bounding box center [448, 285] width 218 height 25
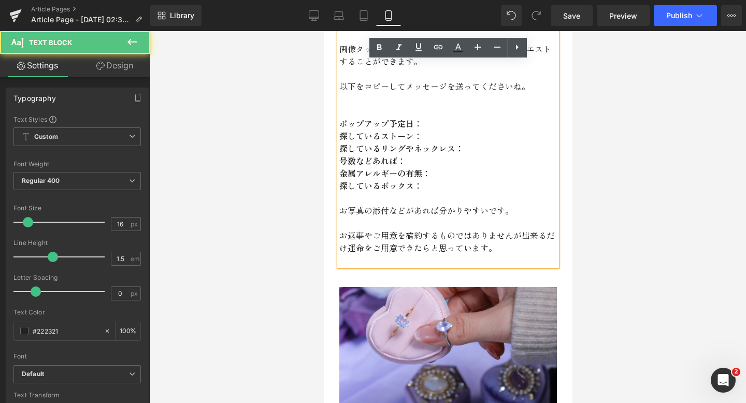
scroll to position [513, 0]
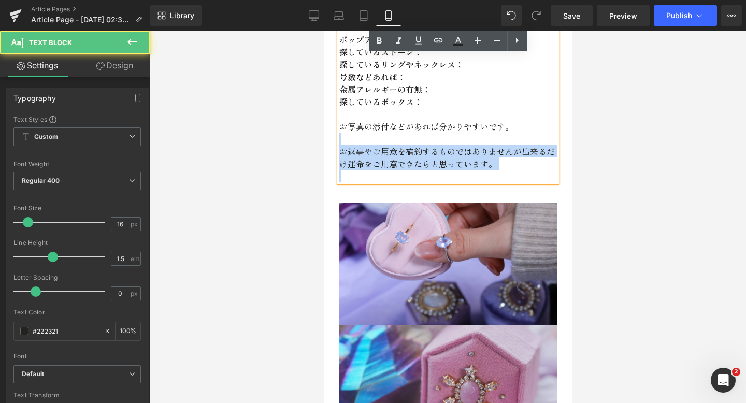
drag, startPoint x: 498, startPoint y: 172, endPoint x: 341, endPoint y: 140, distance: 160.1
click at [341, 140] on div "画像タップで関西専用の公式LINEに登録してリクエストする ことができます。 以下をコピーしてメッセージを送ってくださいね。 ポップアップ予定日： 探している…" at bounding box center [448, 64] width 218 height 236
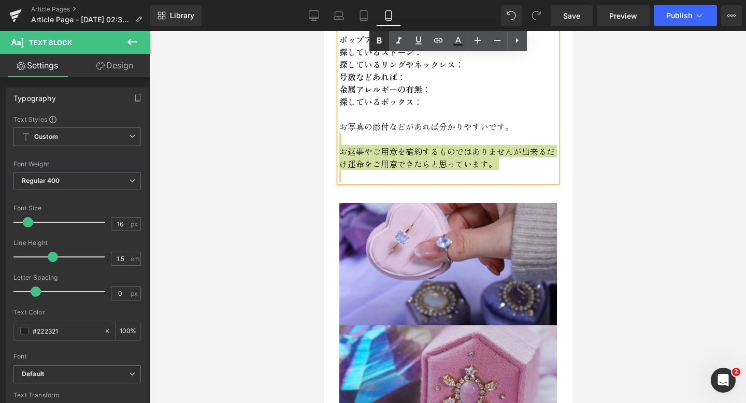
click at [372, 46] on link at bounding box center [380, 41] width 20 height 20
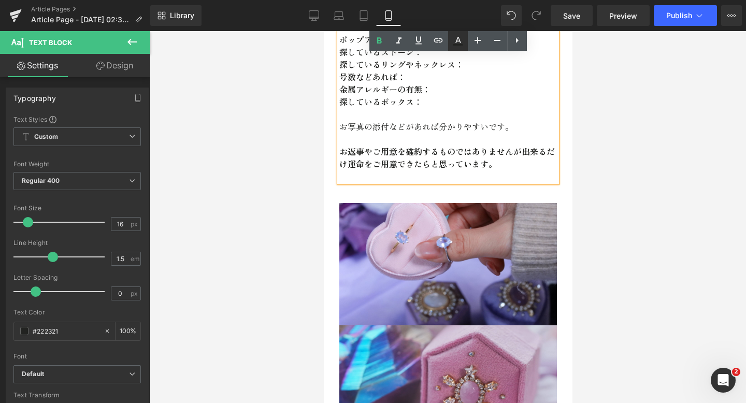
click at [453, 40] on icon at bounding box center [458, 41] width 12 height 12
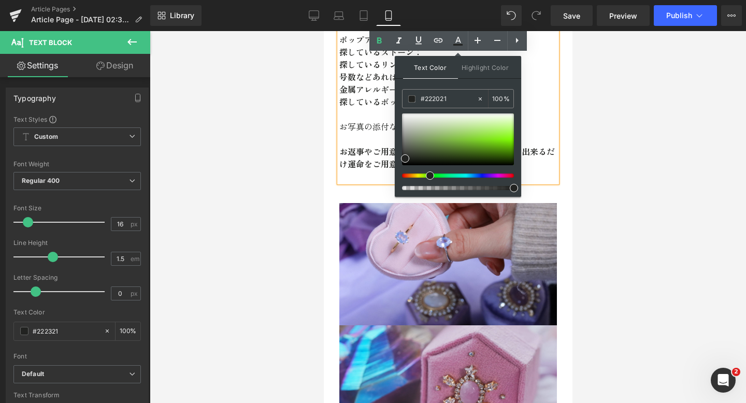
click at [495, 175] on div at bounding box center [454, 176] width 112 height 4
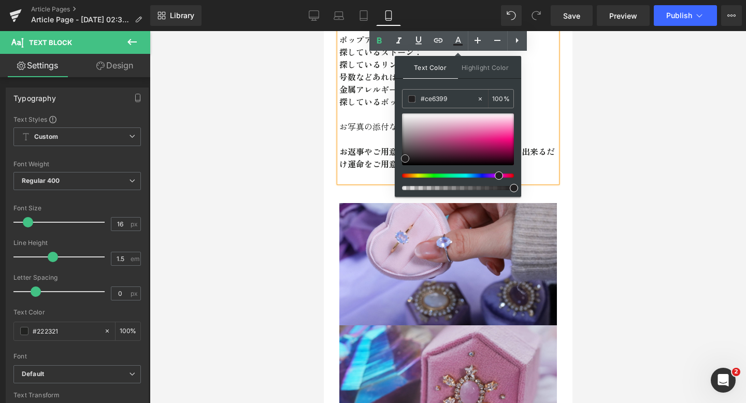
click at [459, 134] on div at bounding box center [458, 140] width 112 height 52
click at [537, 134] on p at bounding box center [448, 139] width 218 height 12
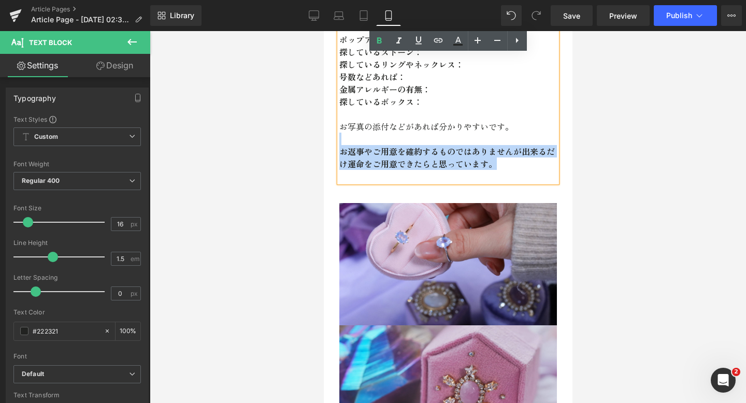
drag, startPoint x: 510, startPoint y: 163, endPoint x: 384, endPoint y: 138, distance: 128.4
click at [384, 138] on div "画像タップで関西専用の公式LINEに登録してリクエストする ことができます。 以下をコピーしてメッセージを送ってくださいね。 ポップアップ予定日： 探している…" at bounding box center [448, 64] width 218 height 236
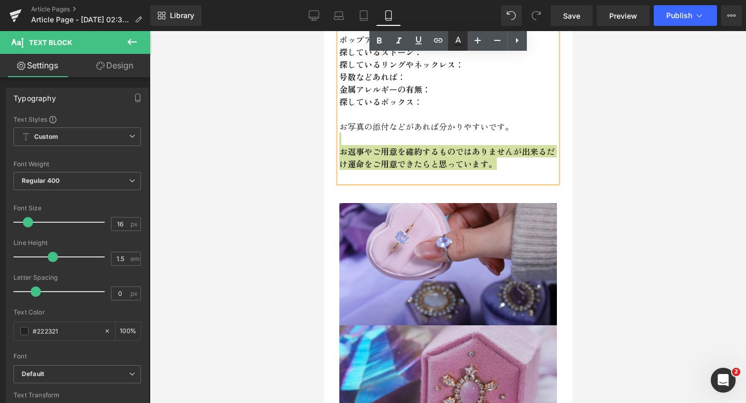
click at [454, 44] on icon at bounding box center [458, 45] width 9 height 2
type input "#222321"
type input "100"
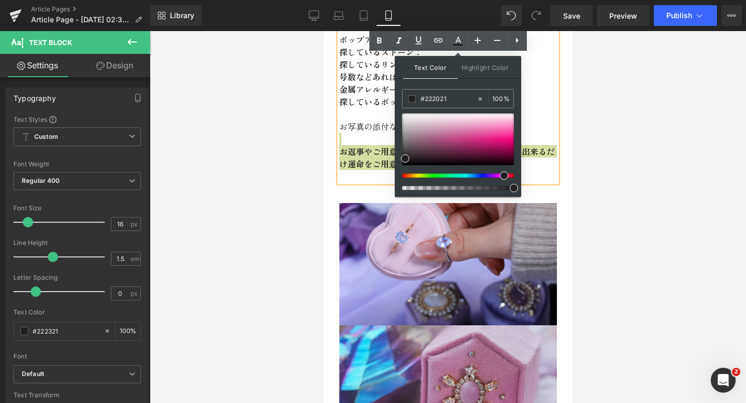
click at [500, 176] on div at bounding box center [454, 176] width 112 height 4
click at [483, 135] on div at bounding box center [458, 140] width 112 height 52
type input "#d41b77"
click at [489, 141] on div at bounding box center [458, 140] width 112 height 52
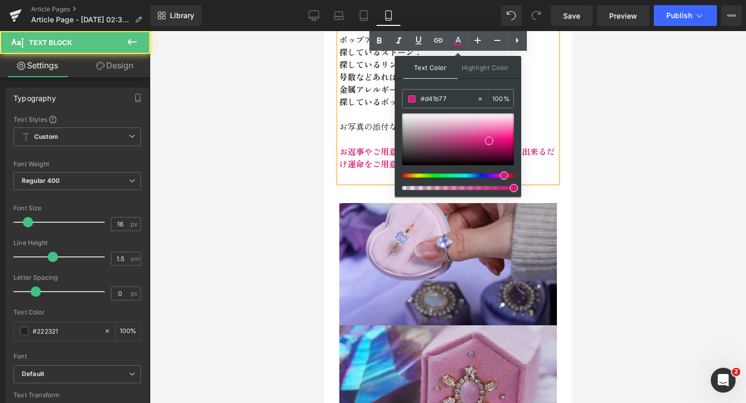
click at [553, 109] on p at bounding box center [448, 114] width 218 height 12
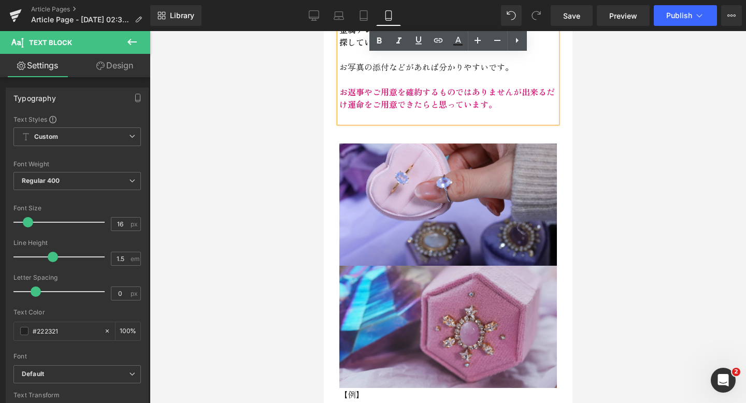
scroll to position [752, 0]
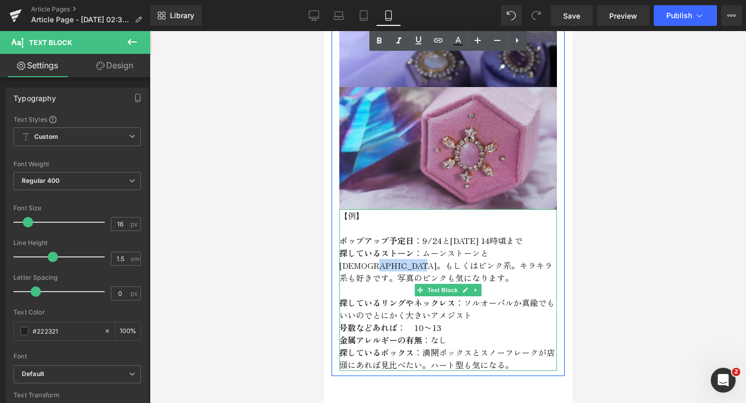
drag, startPoint x: 406, startPoint y: 267, endPoint x: 540, endPoint y: 258, distance: 134.0
click at [540, 258] on p "探しているストーン ：ムーンストーンとサンストーン。もしくはピンク系。キラキラ系も好きです。写真のピンクも気になります。" at bounding box center [448, 265] width 218 height 37
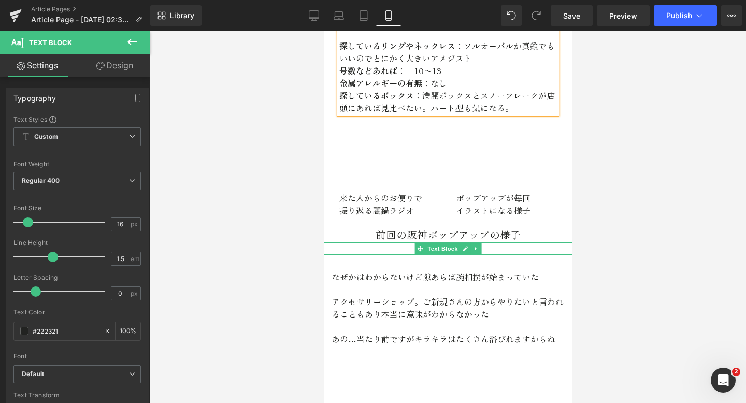
scroll to position [1001, 0]
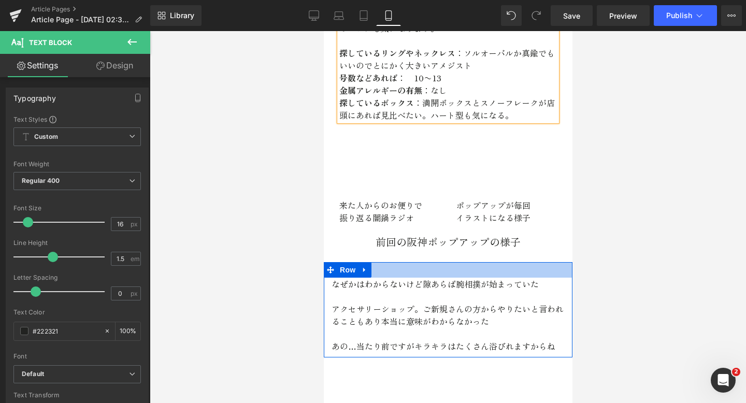
click at [443, 262] on div at bounding box center [447, 270] width 249 height 16
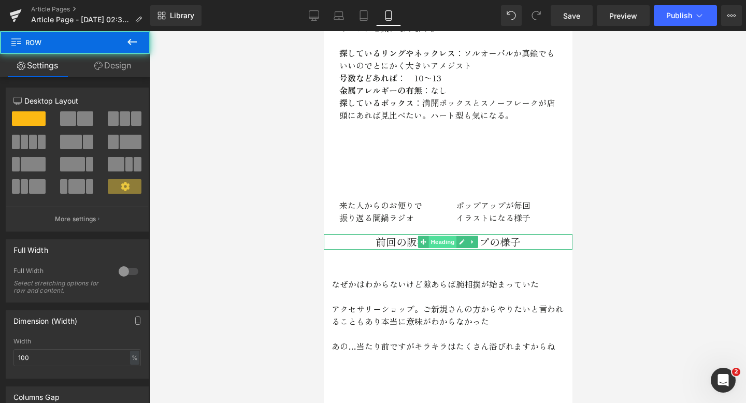
click at [441, 236] on span "Heading" at bounding box center [443, 242] width 28 height 12
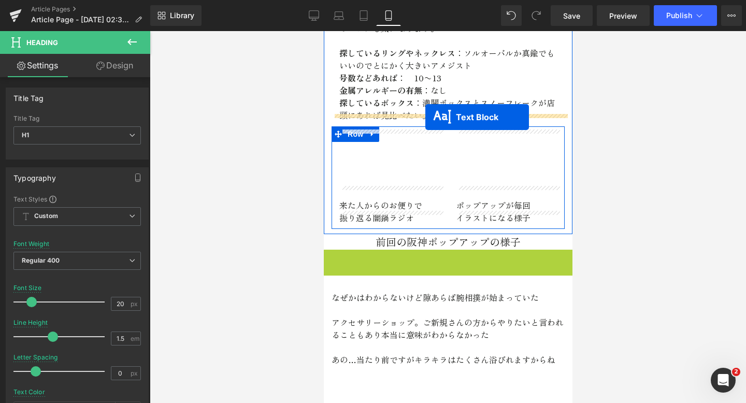
drag, startPoint x: 421, startPoint y: 242, endPoint x: 426, endPoint y: 117, distance: 124.5
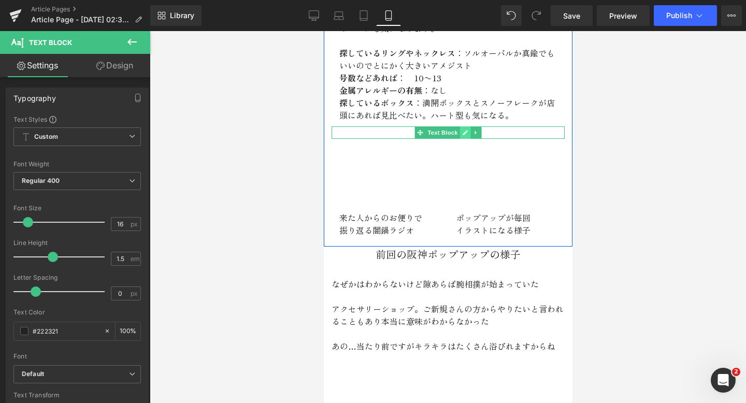
click at [463, 130] on icon at bounding box center [464, 132] width 5 height 5
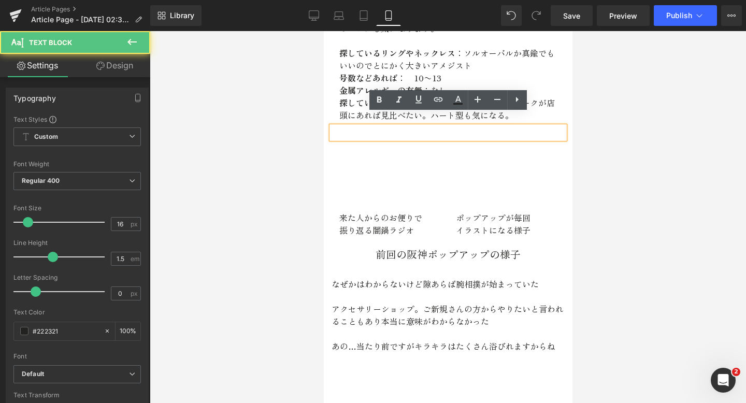
click at [463, 126] on p at bounding box center [447, 132] width 233 height 12
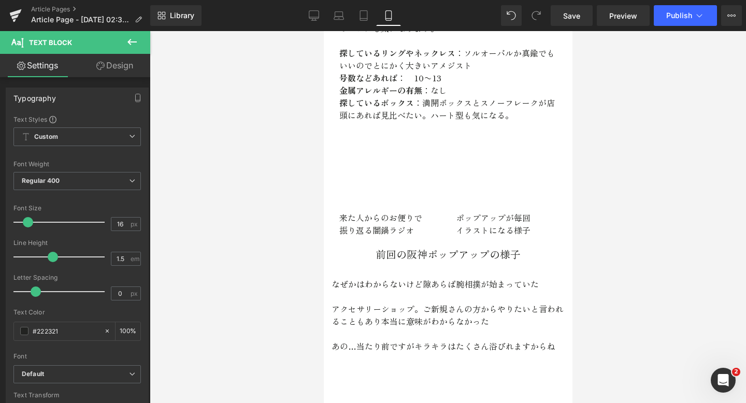
click at [135, 45] on icon at bounding box center [132, 42] width 12 height 12
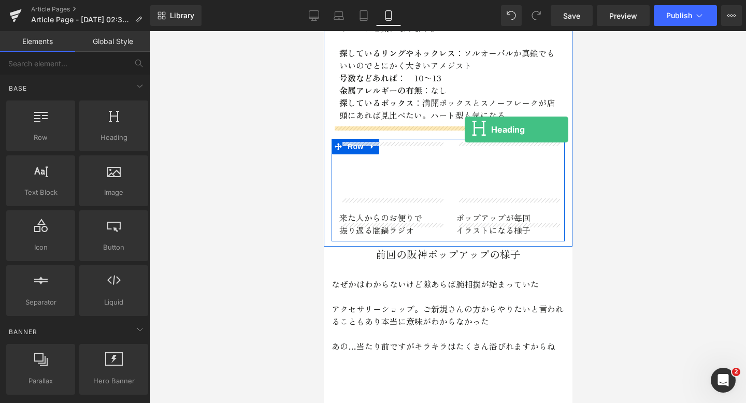
drag, startPoint x: 429, startPoint y: 163, endPoint x: 464, endPoint y: 130, distance: 48.4
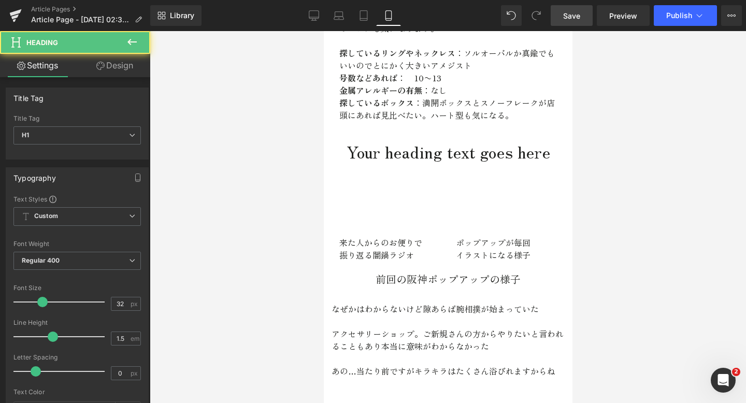
click at [588, 16] on link "Save" at bounding box center [572, 15] width 42 height 21
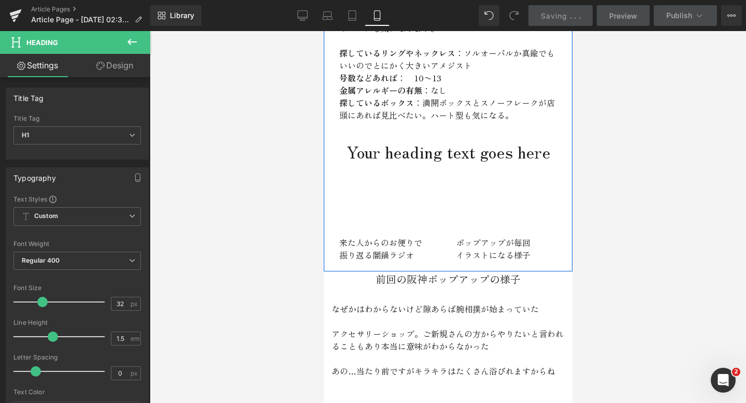
click at [490, 139] on h1 "Your heading text goes here" at bounding box center [447, 151] width 233 height 25
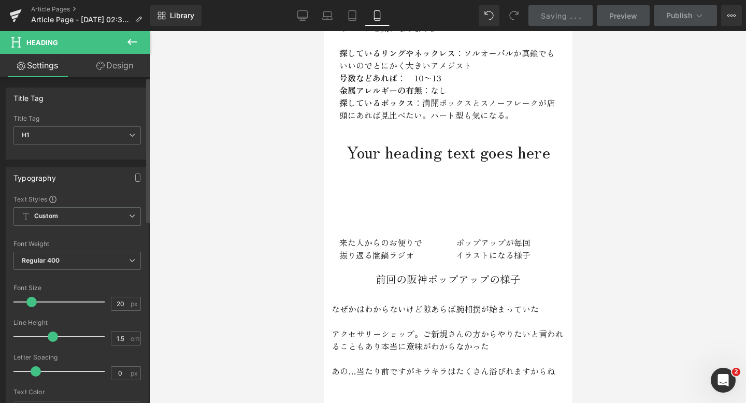
click at [31, 301] on div at bounding box center [62, 302] width 86 height 21
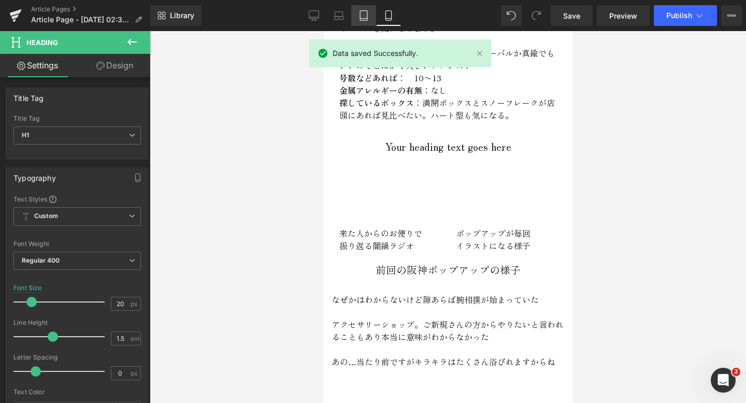
click at [360, 18] on icon at bounding box center [363, 16] width 7 height 10
type input "32"
type input "100"
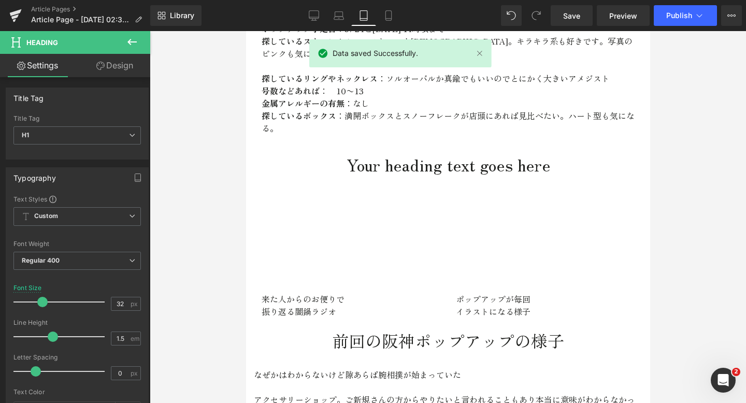
scroll to position [1027, 0]
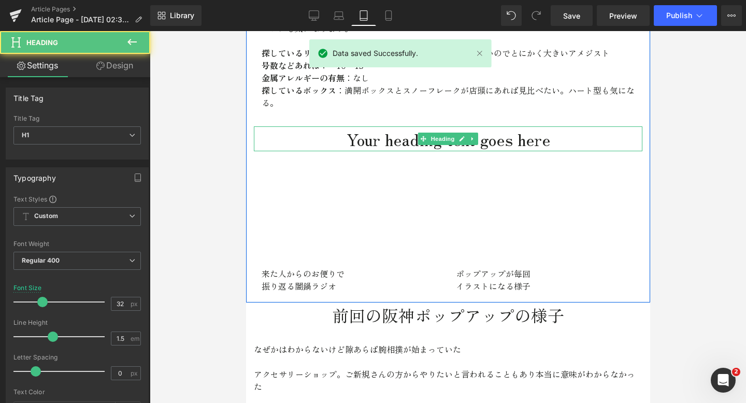
click at [374, 136] on h1 "Your heading text goes here" at bounding box center [447, 138] width 389 height 25
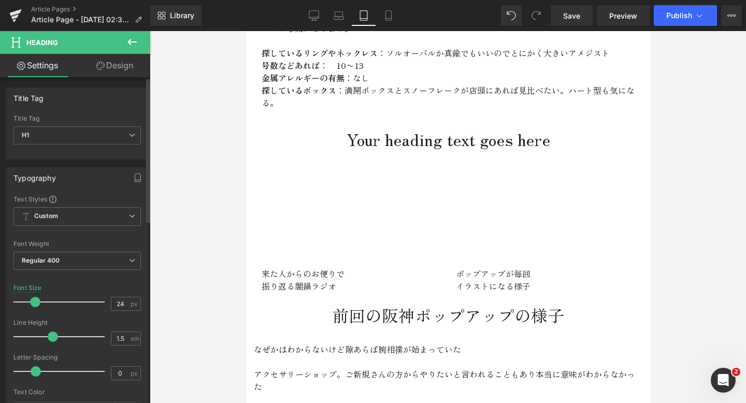
click at [34, 301] on div at bounding box center [62, 302] width 86 height 21
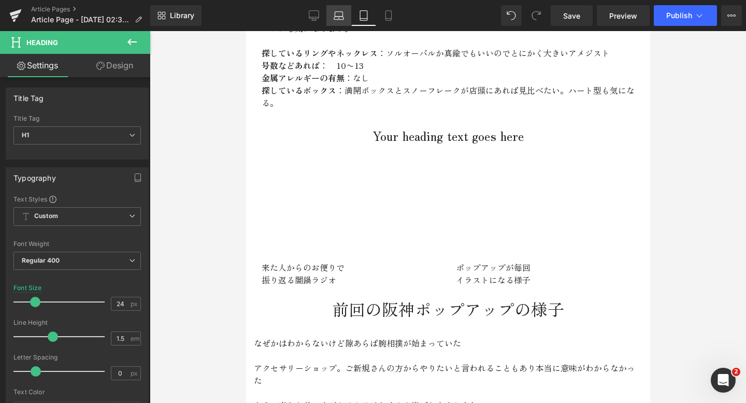
click at [331, 23] on link "Laptop" at bounding box center [339, 15] width 25 height 21
type input "32"
type input "100"
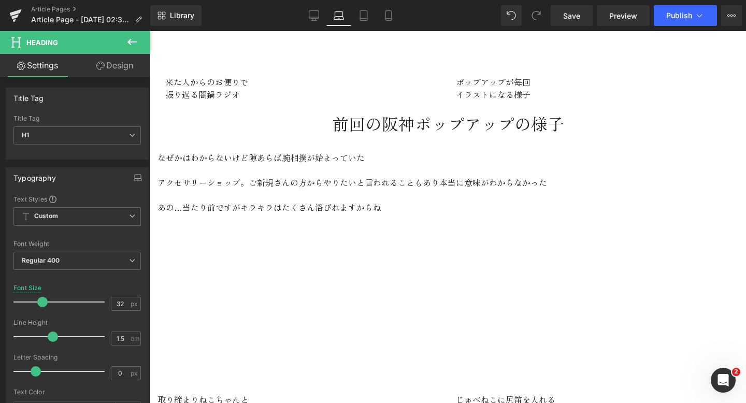
scroll to position [769, 0]
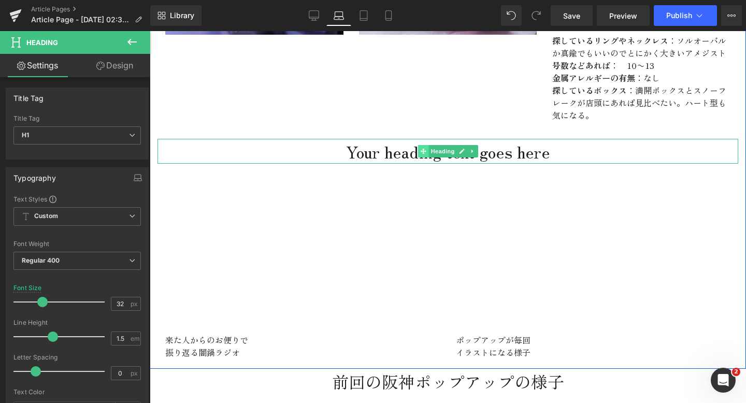
click at [427, 145] on span at bounding box center [423, 151] width 11 height 12
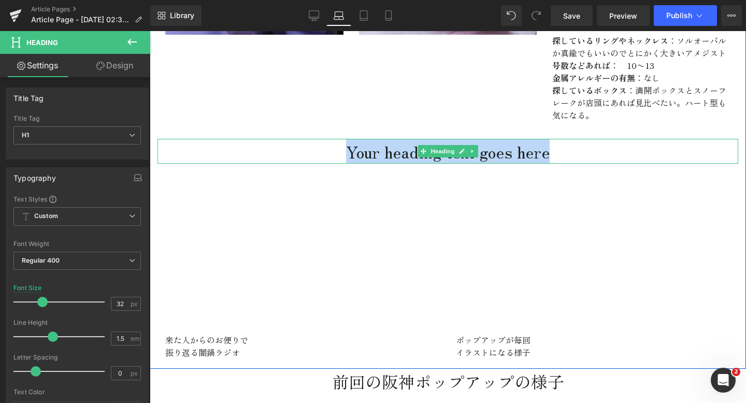
drag, startPoint x: 580, startPoint y: 145, endPoint x: 333, endPoint y: 142, distance: 247.8
click at [333, 142] on h1 "Your heading text goes here" at bounding box center [448, 151] width 581 height 25
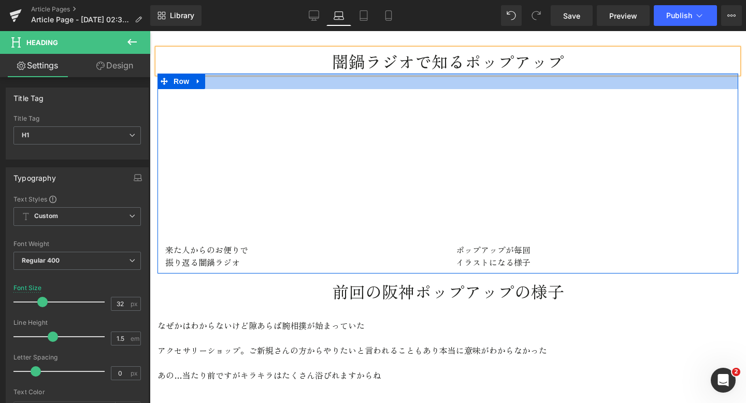
scroll to position [862, 0]
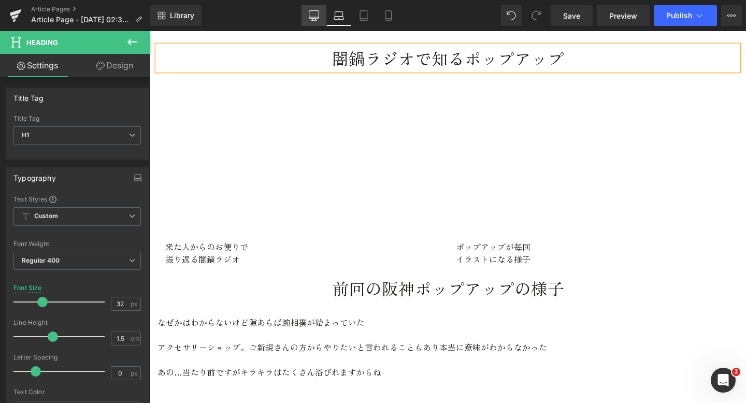
click at [315, 19] on icon at bounding box center [314, 15] width 10 height 10
type input "34"
type input "100"
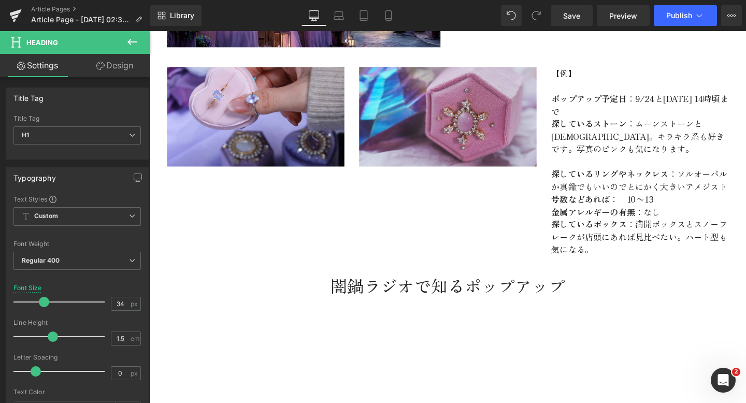
scroll to position [1101, 0]
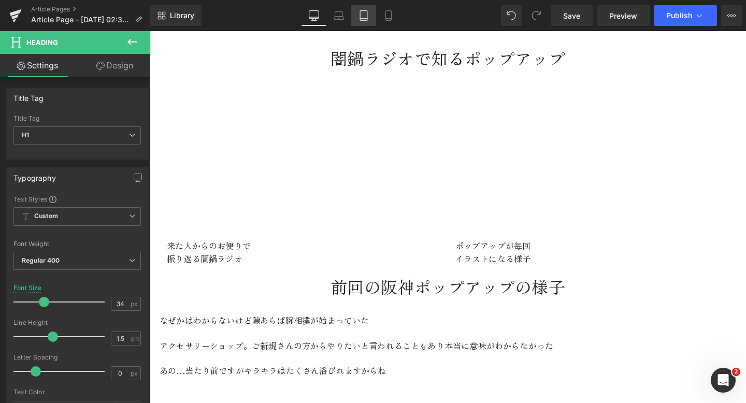
click at [365, 19] on icon at bounding box center [363, 19] width 7 height 0
type input "24"
type input "100"
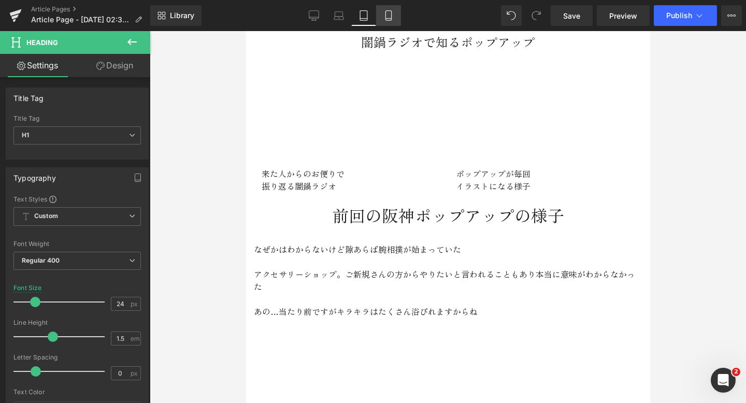
click at [395, 14] on link "Mobile" at bounding box center [388, 15] width 25 height 21
type input "20"
type input "100"
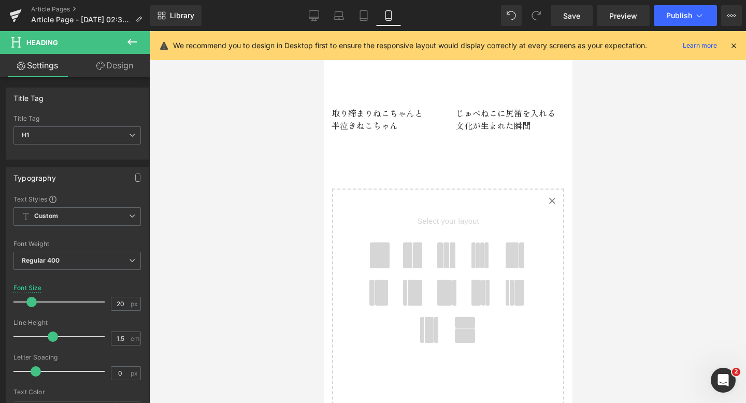
scroll to position [1351, 0]
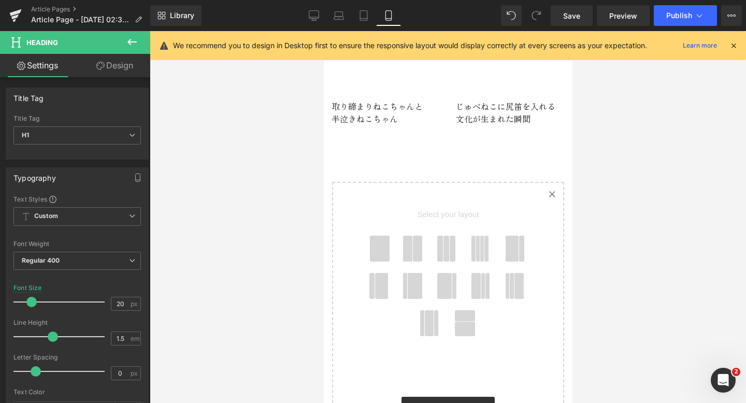
click at [384, 236] on span at bounding box center [380, 249] width 20 height 26
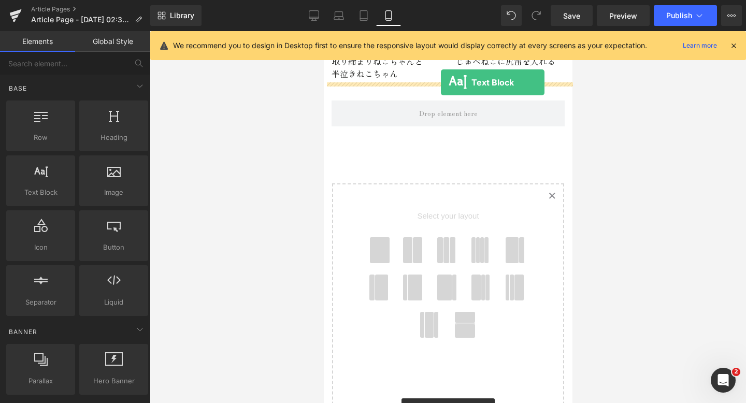
scroll to position [1355, 0]
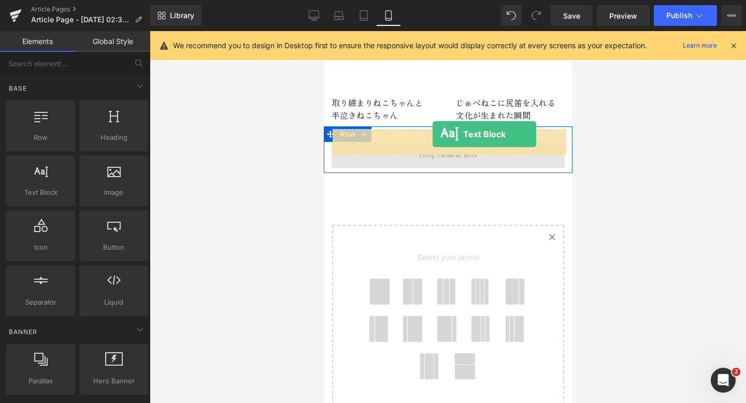
drag, startPoint x: 358, startPoint y: 206, endPoint x: 432, endPoint y: 134, distance: 103.0
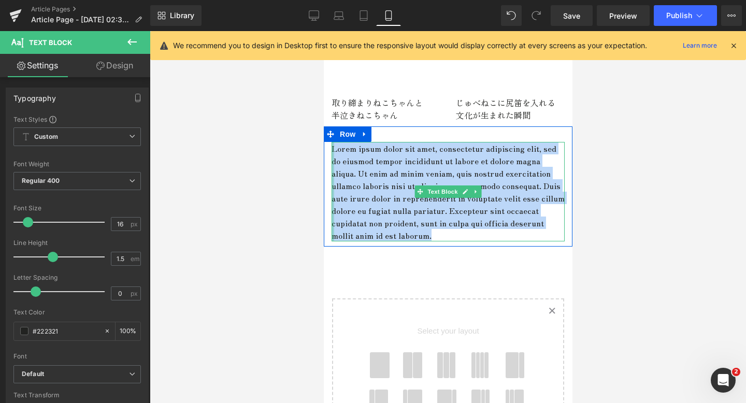
drag, startPoint x: 549, startPoint y: 222, endPoint x: 328, endPoint y: 133, distance: 239.1
click at [328, 142] on div "Lorem ipsum dolor sit amet, consectetur adipiscing elit, sed do eiusmod tempor …" at bounding box center [447, 192] width 249 height 100
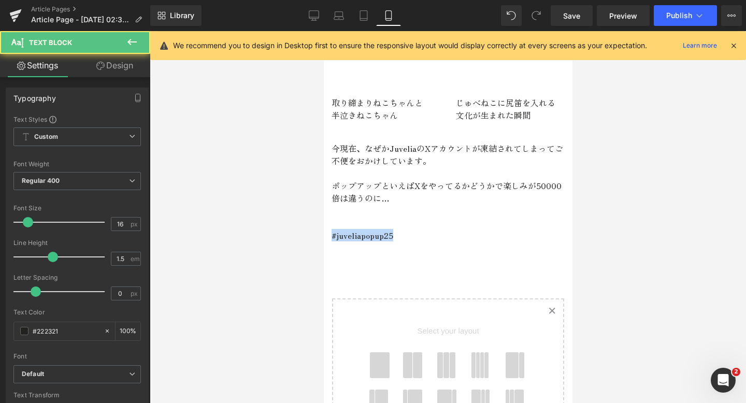
drag, startPoint x: 408, startPoint y: 224, endPoint x: 296, endPoint y: 224, distance: 112.0
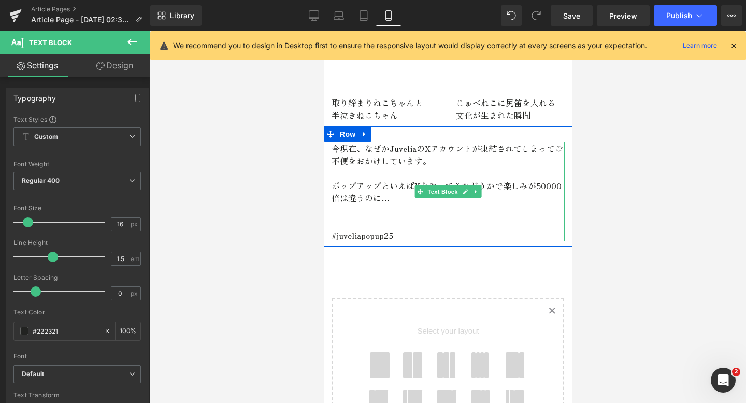
click at [406, 229] on p "#juveliapopup25" at bounding box center [447, 235] width 233 height 12
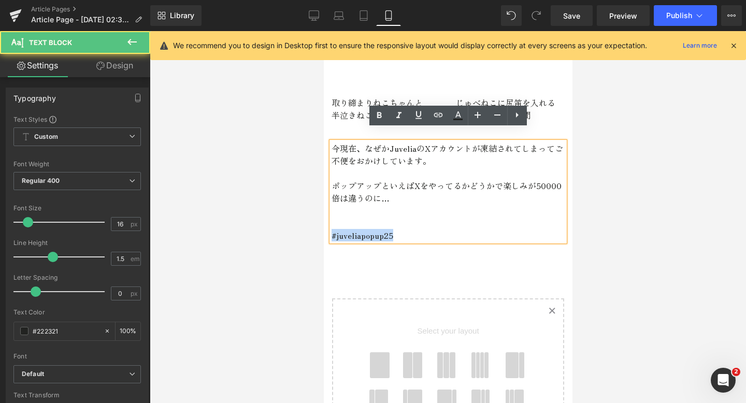
drag, startPoint x: 402, startPoint y: 219, endPoint x: 303, endPoint y: 219, distance: 99.5
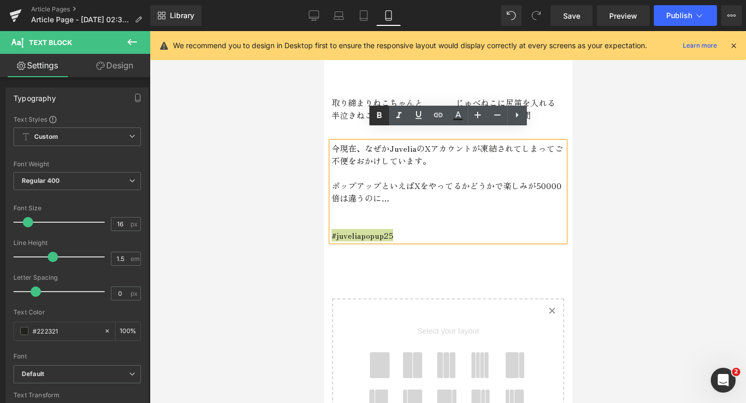
click at [381, 118] on icon at bounding box center [379, 115] width 12 height 12
click at [460, 116] on icon at bounding box center [459, 114] width 6 height 6
type input "#222321"
type input "100"
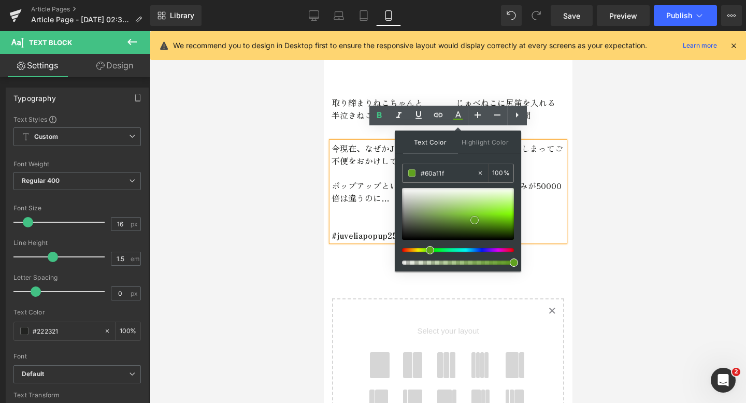
click at [475, 220] on div at bounding box center [458, 214] width 112 height 52
click at [372, 229] on span "#juveliapopup25" at bounding box center [364, 235] width 66 height 12
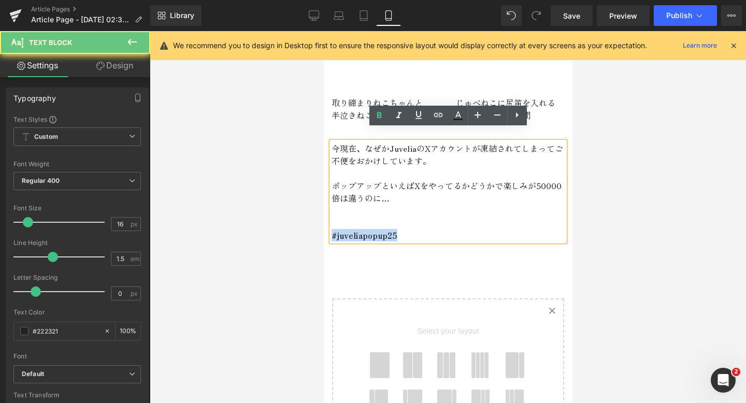
drag, startPoint x: 410, startPoint y: 224, endPoint x: 328, endPoint y: 224, distance: 81.9
click at [331, 224] on div "今現在、なぜかJuveliaのXアカウントが凍結されてしまってご不便をおかけしています。 ポップアップといえばXをやってるかどうかで楽しみが50000倍は違う…" at bounding box center [447, 192] width 233 height 100
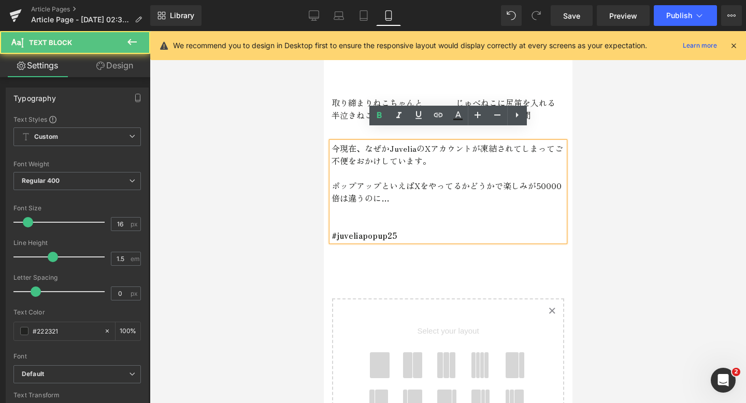
drag, startPoint x: 399, startPoint y: 222, endPoint x: 332, endPoint y: 222, distance: 66.3
click at [332, 229] on p "#juveliapopup25" at bounding box center [447, 235] width 233 height 12
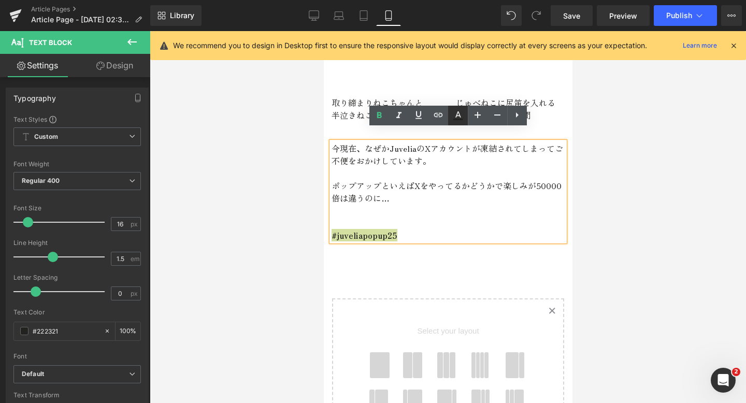
click at [458, 117] on icon at bounding box center [458, 115] width 12 height 12
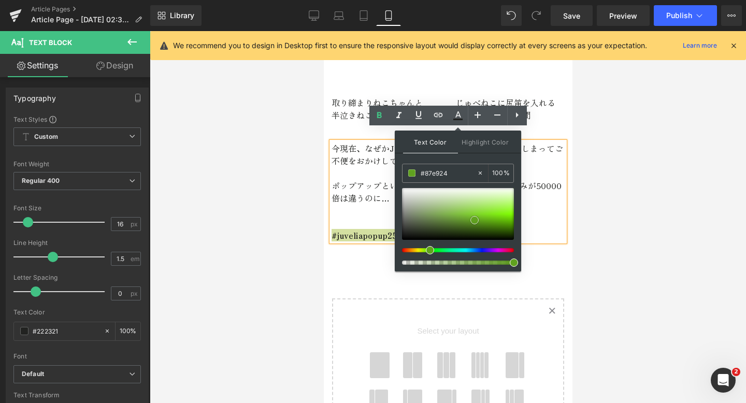
click at [494, 212] on div at bounding box center [458, 214] width 112 height 52
click at [498, 204] on div at bounding box center [458, 214] width 112 height 52
type input "#284c05"
click at [500, 232] on div at bounding box center [458, 214] width 112 height 52
click at [500, 228] on span at bounding box center [499, 232] width 8 height 8
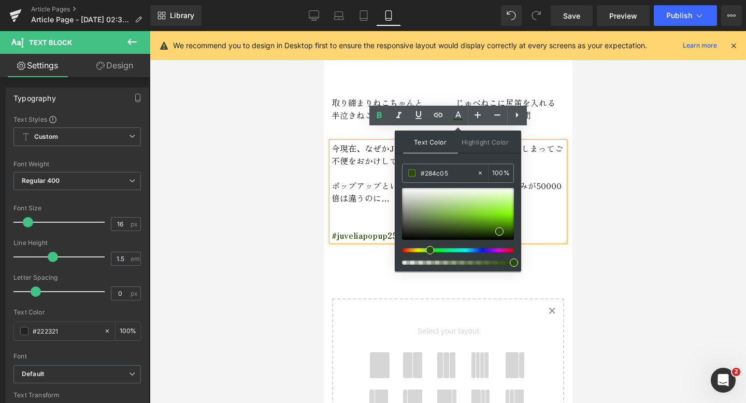
click at [350, 217] on p at bounding box center [447, 223] width 233 height 12
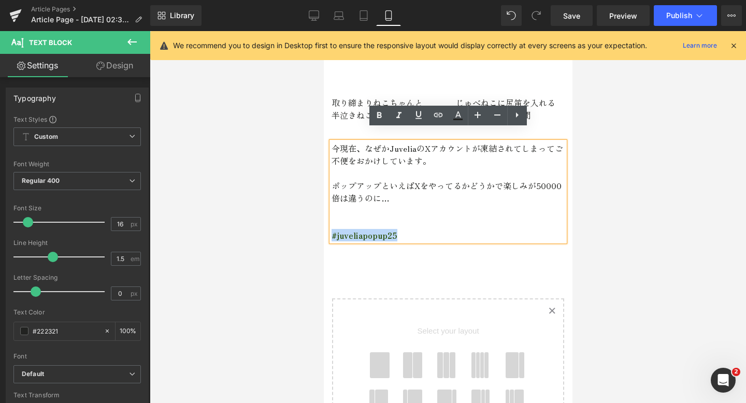
drag, startPoint x: 404, startPoint y: 222, endPoint x: 331, endPoint y: 223, distance: 72.6
click at [331, 229] on p "#juveliapopup25" at bounding box center [447, 235] width 233 height 12
click at [455, 117] on icon at bounding box center [458, 115] width 12 height 12
type input "100"
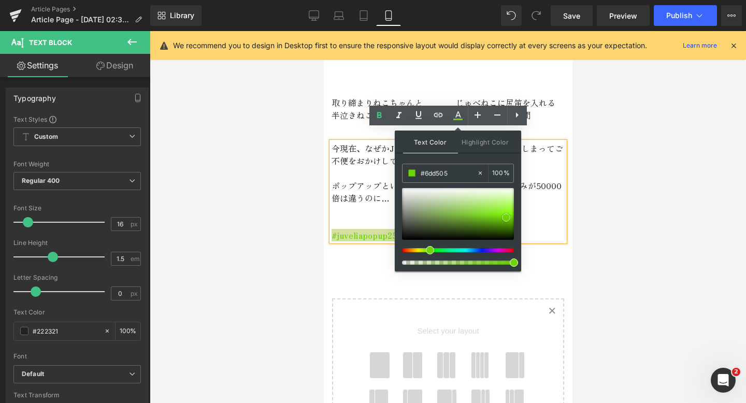
click at [506, 218] on div at bounding box center [458, 214] width 112 height 52
click at [344, 204] on p at bounding box center [447, 210] width 233 height 12
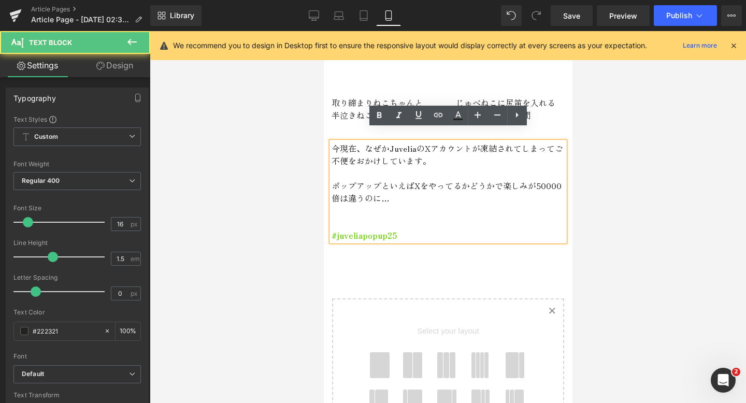
click at [413, 230] on div "今現在、なぜかJuveliaのXアカウントが凍結されてしまってご不便をおかけしています。 ポップアップといえばXをやってるかどうかで楽しみが50000倍は違う…" at bounding box center [447, 192] width 233 height 100
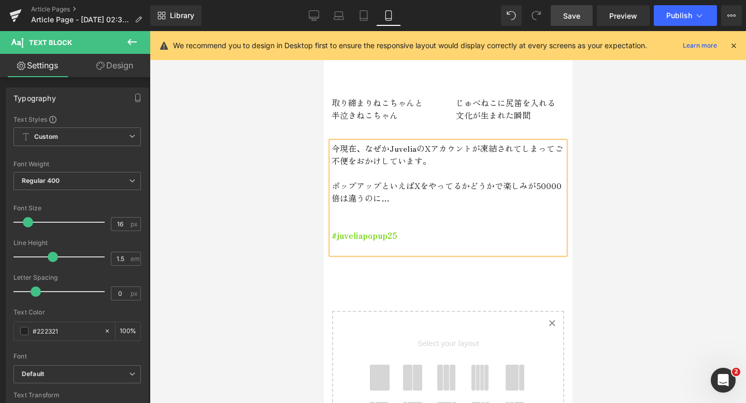
click at [583, 16] on link "Save" at bounding box center [572, 15] width 42 height 21
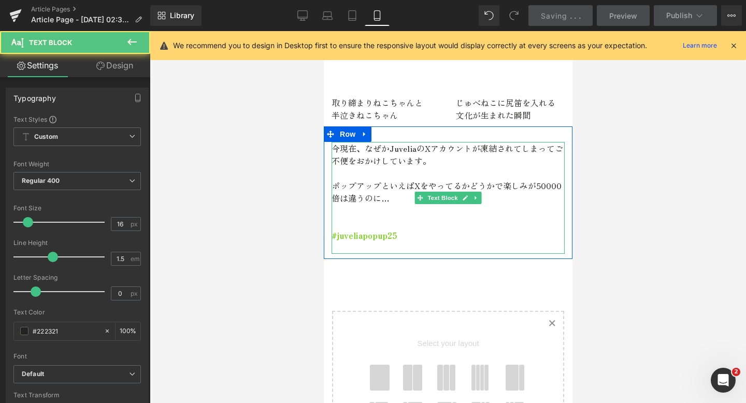
click at [353, 242] on p at bounding box center [447, 248] width 233 height 12
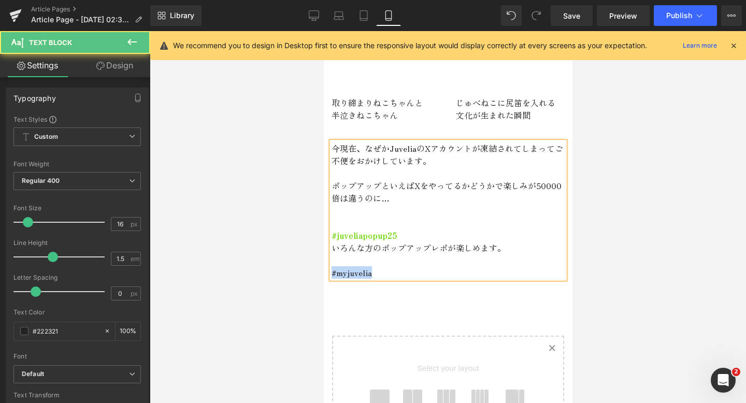
drag, startPoint x: 399, startPoint y: 256, endPoint x: 319, endPoint y: 254, distance: 80.3
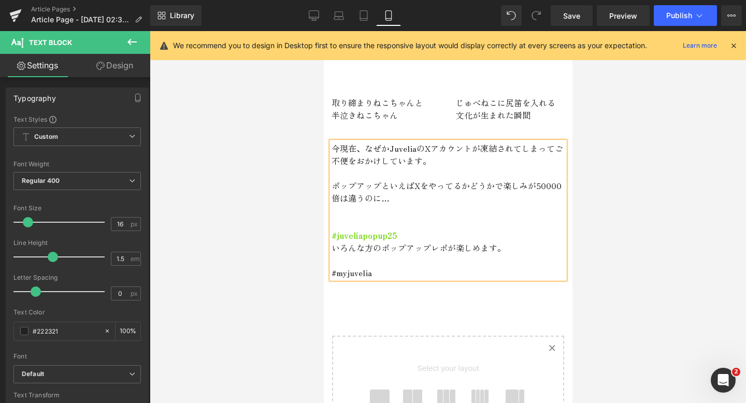
click at [419, 242] on p "いろんな方のポップアップレポが楽しめます。" at bounding box center [447, 248] width 233 height 12
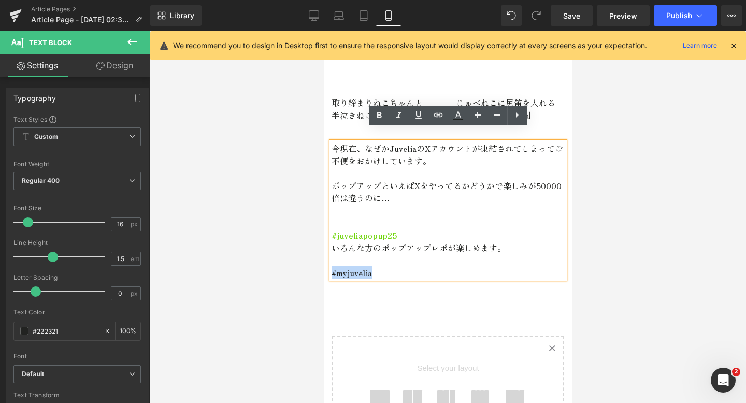
drag, startPoint x: 389, startPoint y: 260, endPoint x: 307, endPoint y: 260, distance: 81.9
click at [436, 113] on icon at bounding box center [438, 115] width 9 height 4
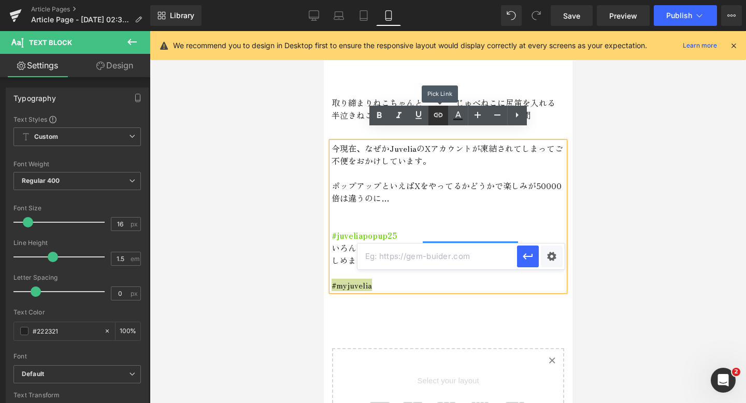
click at [438, 113] on icon at bounding box center [438, 115] width 12 height 12
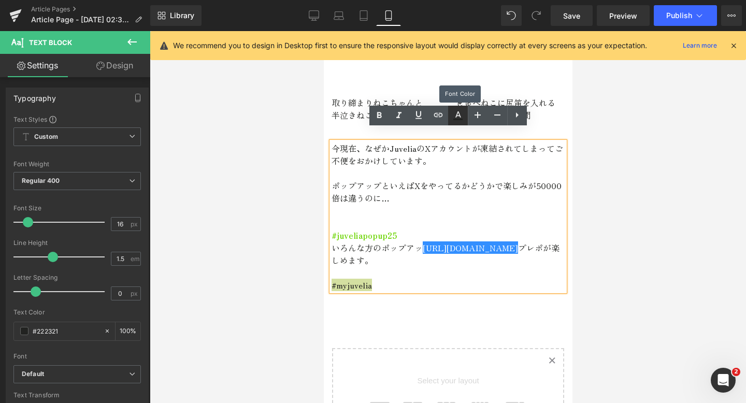
click at [450, 113] on link at bounding box center [458, 116] width 20 height 20
type input "#222321"
type input "100"
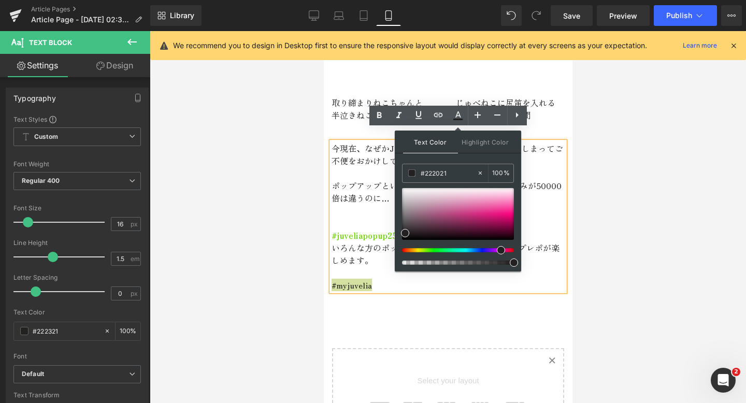
click at [497, 248] on div at bounding box center [454, 250] width 112 height 4
click at [473, 216] on div at bounding box center [458, 214] width 112 height 52
click at [378, 119] on icon at bounding box center [379, 115] width 12 height 12
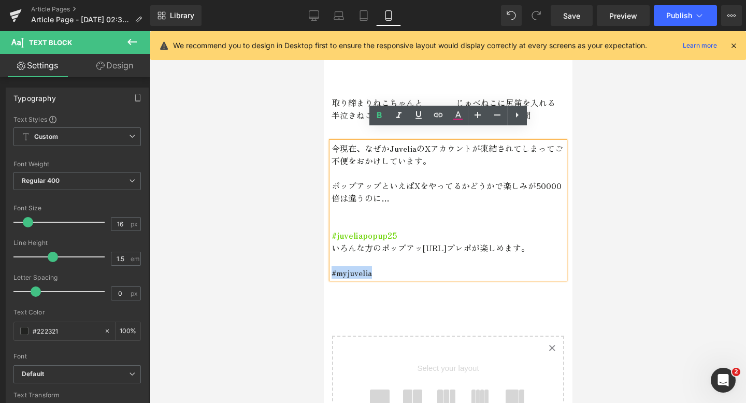
drag, startPoint x: 392, startPoint y: 275, endPoint x: 328, endPoint y: 271, distance: 63.9
click at [328, 271] on div "今現在、なぜかJuveliaのXアカウントが凍結されてしまってご不便をおかけしています。 ポップアップといえばXをやってるかどうかで楽しみが50000倍は違う…" at bounding box center [447, 210] width 249 height 137
click at [452, 115] on icon at bounding box center [458, 115] width 12 height 12
type input "#222321"
type input "100"
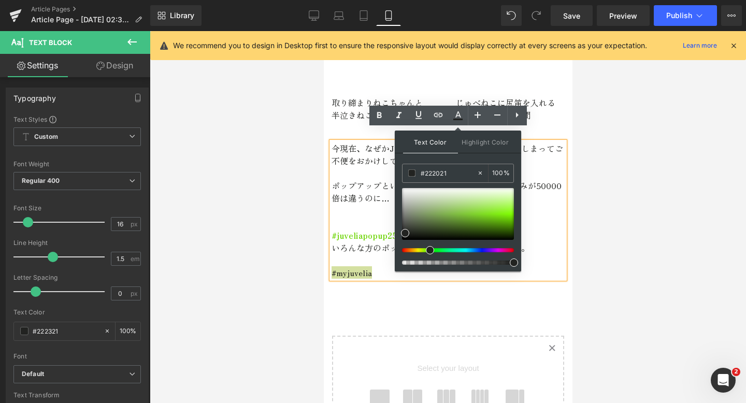
click at [500, 251] on div at bounding box center [454, 250] width 112 height 4
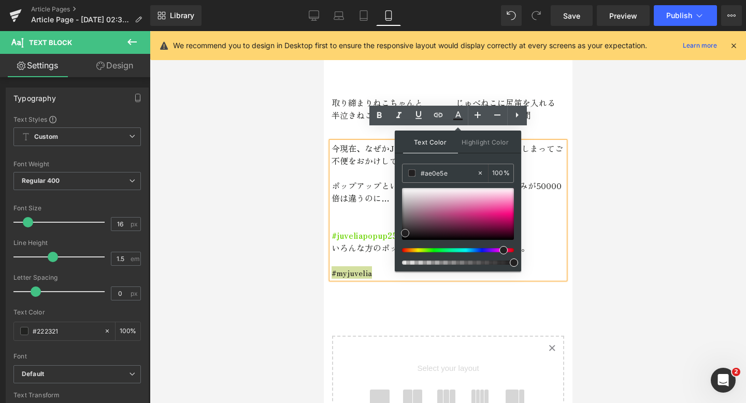
click at [495, 221] on div at bounding box center [458, 214] width 112 height 52
type input "#eb1d84"
click at [497, 213] on div at bounding box center [458, 214] width 112 height 52
click at [385, 276] on p "#myjuvelia" at bounding box center [447, 272] width 233 height 12
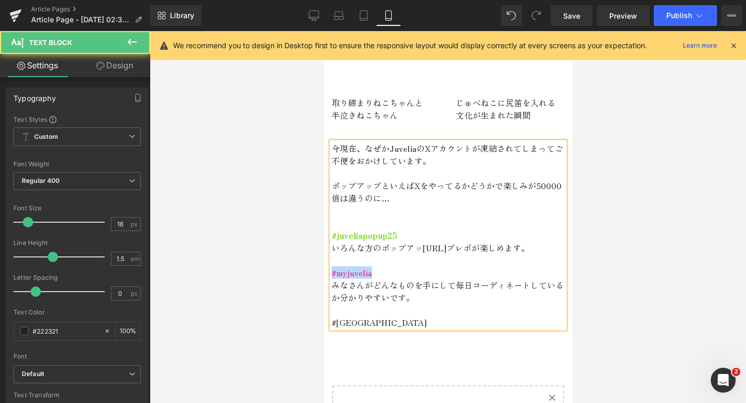
drag, startPoint x: 378, startPoint y: 268, endPoint x: 303, endPoint y: 267, distance: 75.7
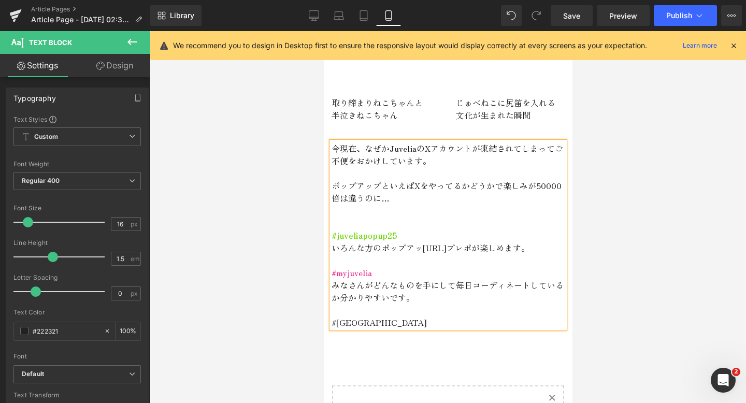
click at [382, 270] on p "#myjuvelia" at bounding box center [447, 272] width 233 height 12
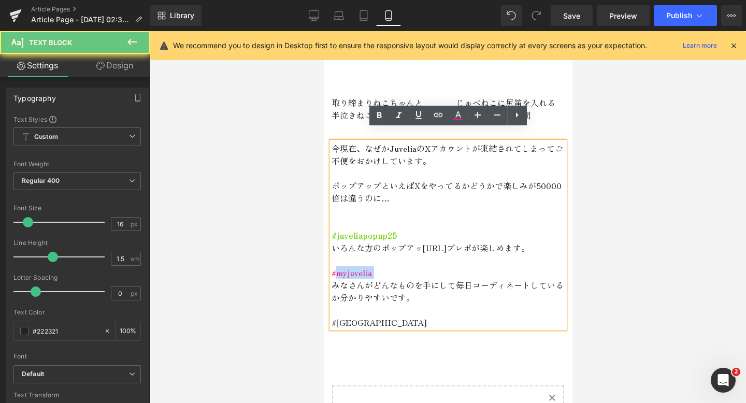
drag, startPoint x: 382, startPoint y: 270, endPoint x: 333, endPoint y: 270, distance: 48.7
click at [333, 270] on p "#myjuvelia" at bounding box center [447, 272] width 233 height 12
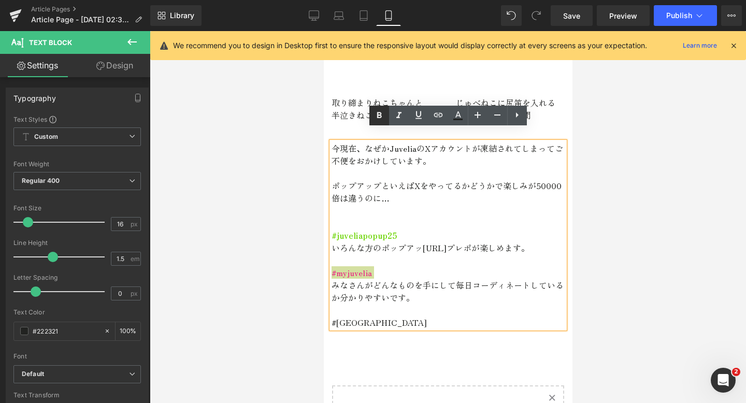
click at [377, 118] on icon at bounding box center [379, 115] width 12 height 12
drag, startPoint x: 396, startPoint y: 318, endPoint x: 334, endPoint y: 319, distance: 62.2
click at [334, 319] on p "#[GEOGRAPHIC_DATA]" at bounding box center [447, 322] width 233 height 12
click at [377, 114] on icon at bounding box center [379, 115] width 5 height 6
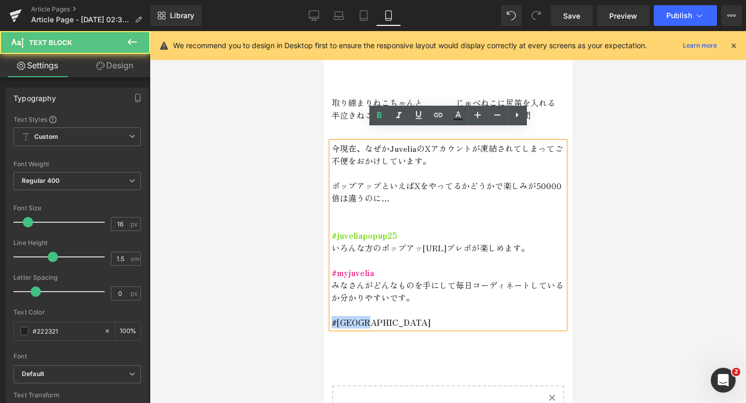
drag, startPoint x: 390, startPoint y: 325, endPoint x: 327, endPoint y: 324, distance: 63.8
click at [327, 324] on div "今現在、なぜかJuveliaのXアカウントが凍結されてしまってご不便をおかけしています。 ポップアップといえばXをやってるかどうかで楽しみが50000倍は違う…" at bounding box center [447, 235] width 249 height 187
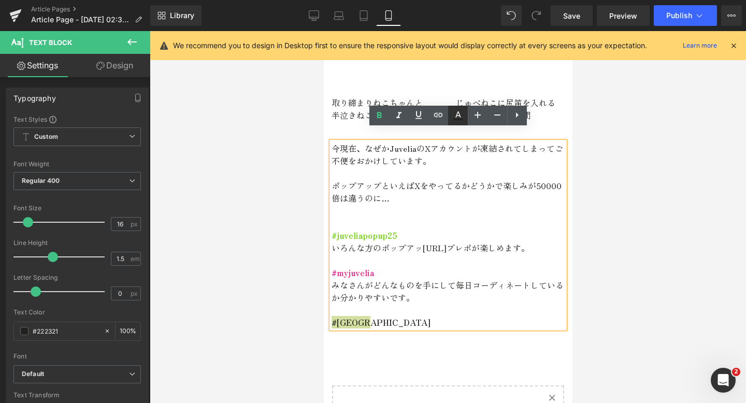
click at [451, 120] on link at bounding box center [458, 116] width 20 height 20
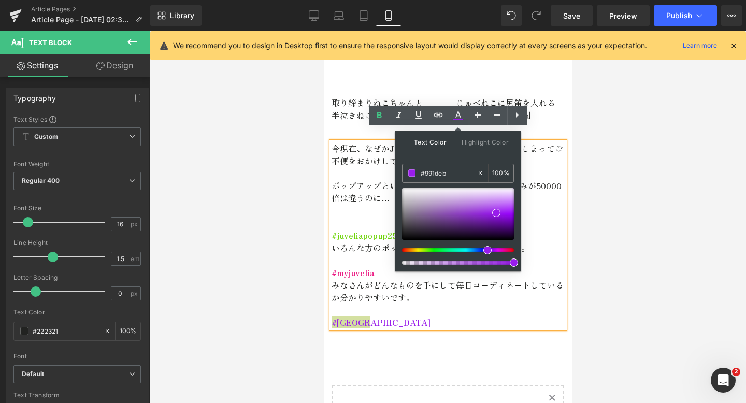
click at [484, 251] on div at bounding box center [454, 250] width 112 height 4
click at [476, 229] on div at bounding box center [458, 214] width 112 height 52
type input "#9d38e0"
click at [484, 211] on div at bounding box center [458, 214] width 112 height 52
click at [399, 332] on div "今現在、なぜかJuveliaのXアカウントが凍結されてしまってご不便をおかけしています。 ポップアップといえばXをやってるかどうかで楽しみが50000倍は違う…" at bounding box center [447, 229] width 249 height 207
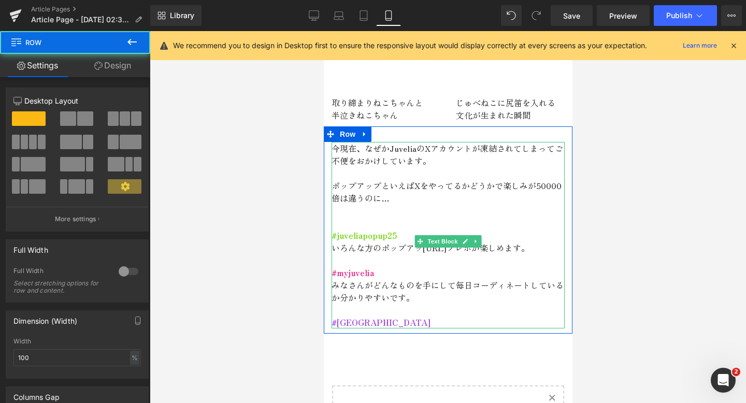
click at [406, 319] on p "#[GEOGRAPHIC_DATA]" at bounding box center [447, 322] width 233 height 12
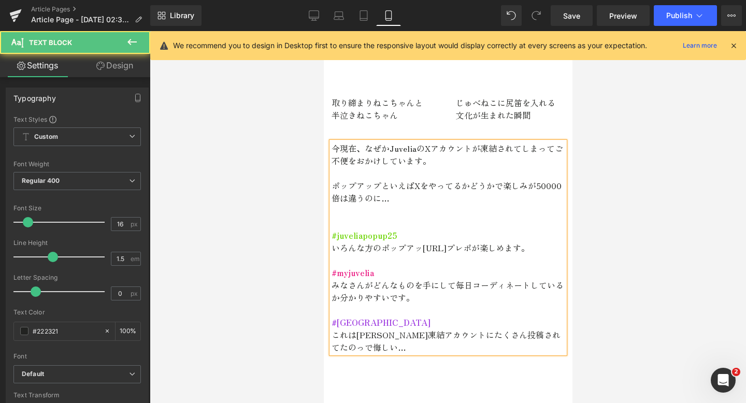
click at [536, 334] on p "これは正直凍結アカウントにたくさん投稿されてたのっで悔しい…" at bounding box center [447, 341] width 233 height 25
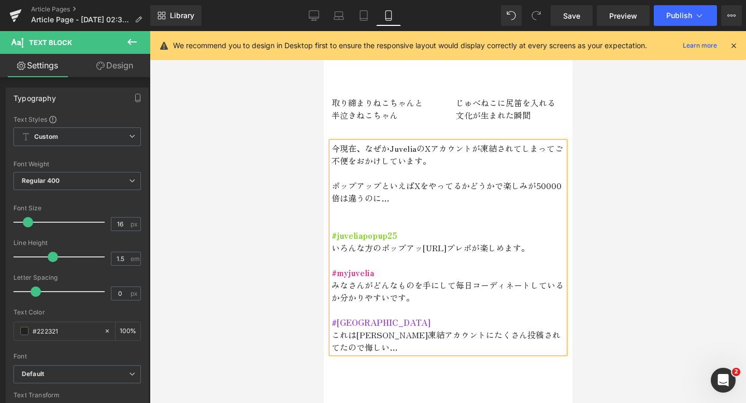
click at [433, 347] on p "これは[PERSON_NAME]凍結アカウントにたくさん投稿されてたので悔しい…" at bounding box center [447, 341] width 233 height 25
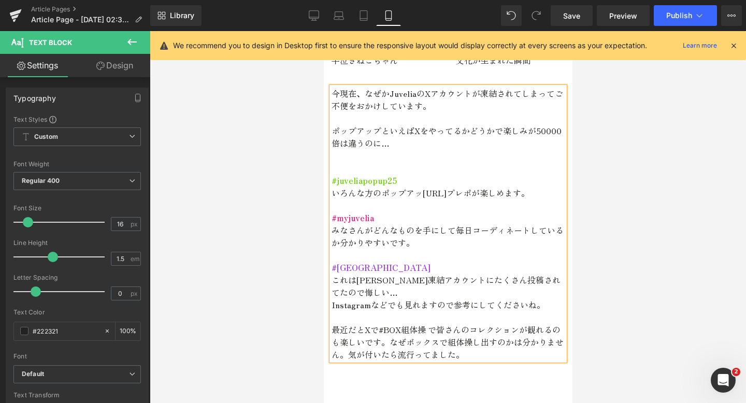
scroll to position [1414, 0]
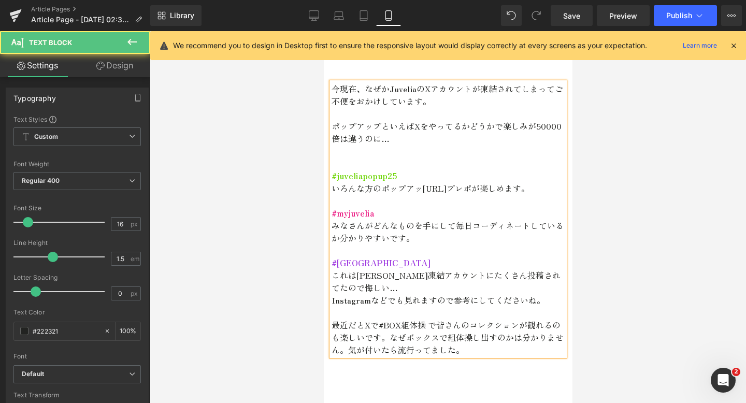
click at [429, 328] on p "最近だとXで#BOX組体操 で皆さんのコレクションが観れるのも楽しいです。なぜボックスで組体操し出すのかは分かりません。気が付いたら流行ってました。" at bounding box center [447, 337] width 233 height 37
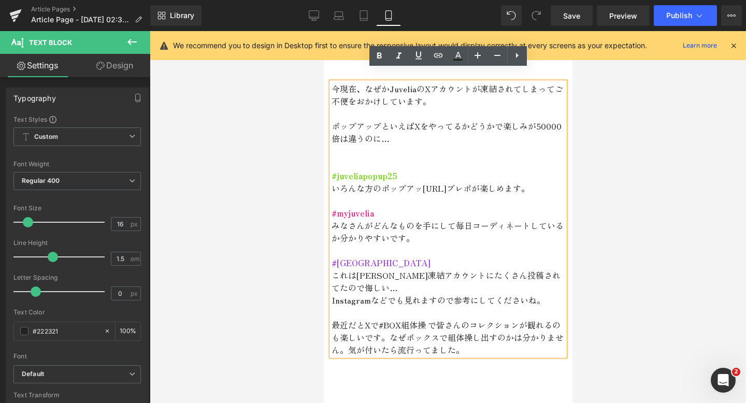
click at [377, 324] on p "最近だとXで#BOX組体操 で皆さんのコレクションが観れるのも楽しいです。なぜボックスで組体操し出すのかは分かりません。気が付いたら流行ってました。" at bounding box center [447, 337] width 233 height 37
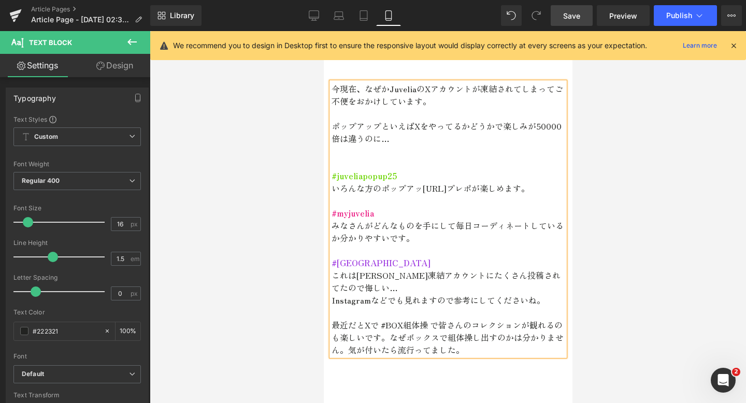
click at [585, 19] on link "Save" at bounding box center [572, 15] width 42 height 21
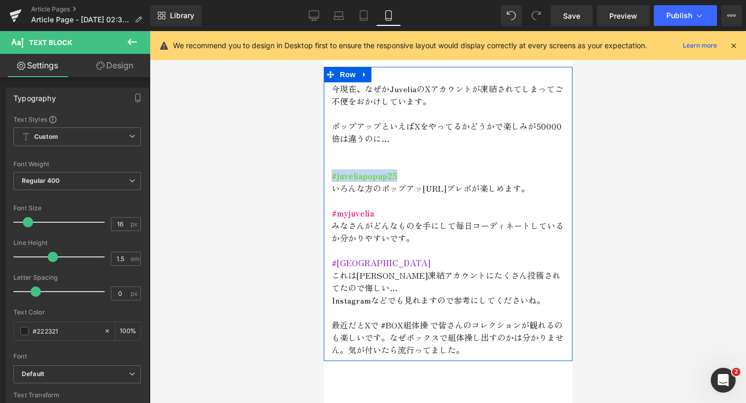
drag, startPoint x: 413, startPoint y: 165, endPoint x: 331, endPoint y: 164, distance: 82.4
click at [331, 164] on div "今現在、なぜかJuveliaのXアカウントが凍結されてしまってご不便をおかけしています。 ポップアップといえばXをやってるかどうかで楽しみが50000倍は違う…" at bounding box center [447, 219] width 249 height 274
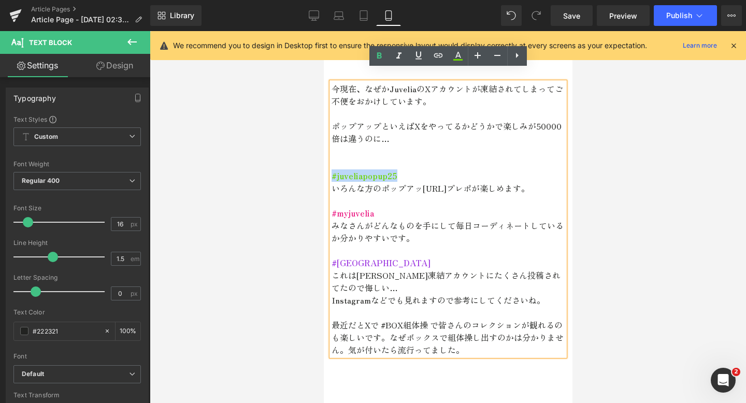
copy span "#juveliapopup25"
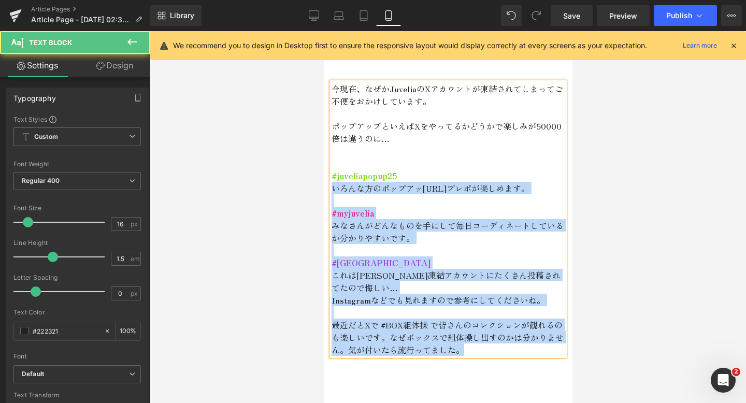
drag, startPoint x: 406, startPoint y: 164, endPoint x: 330, endPoint y: 164, distance: 75.7
click at [331, 164] on div "今現在、なぜかJuveliaのXアカウントが凍結されてしまってご不便をおかけしています。 ポップアップといえばXをやってるかどうかで楽しみが50000倍は違う…" at bounding box center [447, 219] width 233 height 274
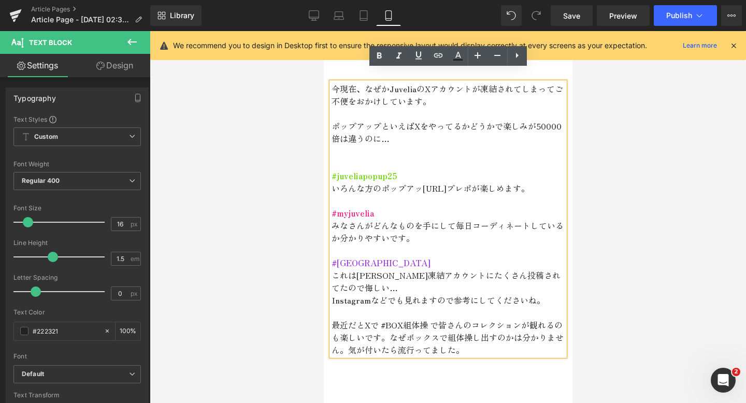
click at [407, 169] on p "#juveliapopup25" at bounding box center [447, 175] width 233 height 12
drag, startPoint x: 407, startPoint y: 161, endPoint x: 332, endPoint y: 160, distance: 74.6
click at [332, 169] on p "#juveliapopup25" at bounding box center [447, 175] width 233 height 12
click at [434, 55] on icon at bounding box center [438, 55] width 9 height 4
click at [384, 166] on input "text" at bounding box center [408, 160] width 160 height 26
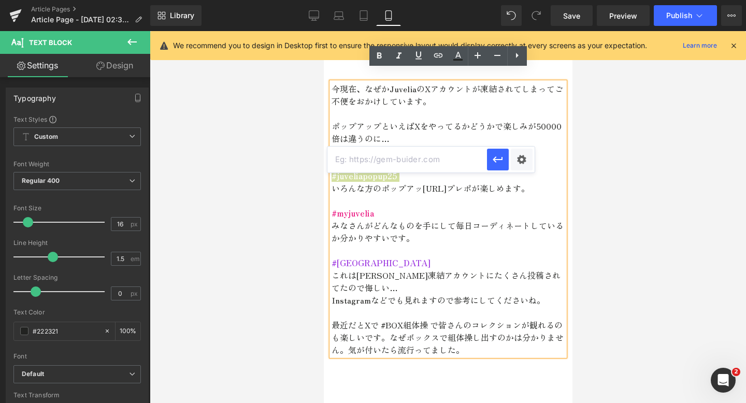
paste input "https://x.com/search?q=%23juveliapopup25"
type input "https://x.com/search?q=%23juveliapopup25"
click at [501, 163] on icon "button" at bounding box center [498, 159] width 12 height 12
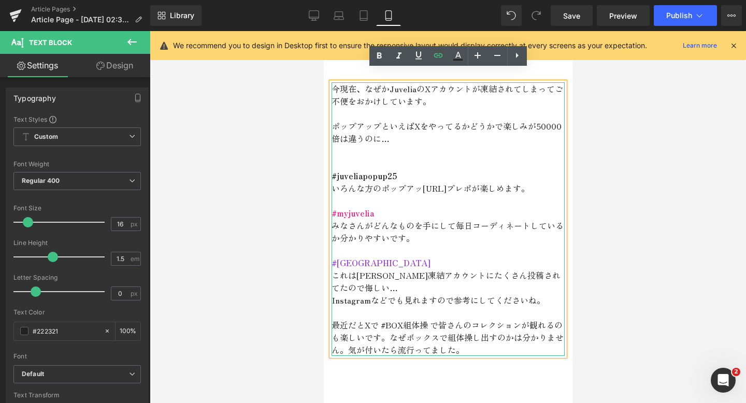
click at [415, 169] on p "#juveliapopup25" at bounding box center [447, 175] width 233 height 12
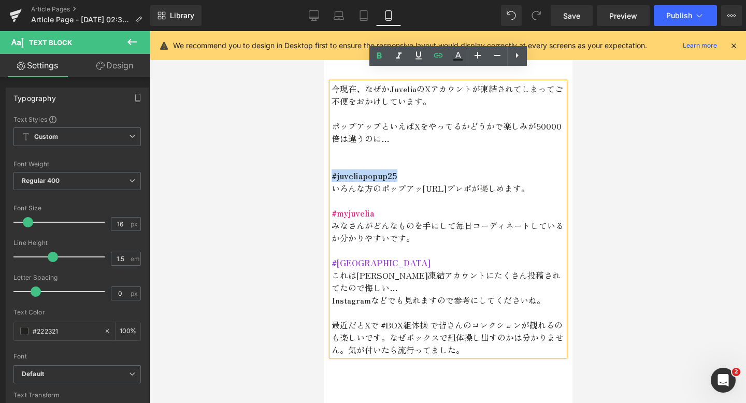
drag, startPoint x: 415, startPoint y: 162, endPoint x: 312, endPoint y: 166, distance: 102.7
click at [455, 54] on icon at bounding box center [458, 56] width 12 height 12
type input "#222321"
type input "100"
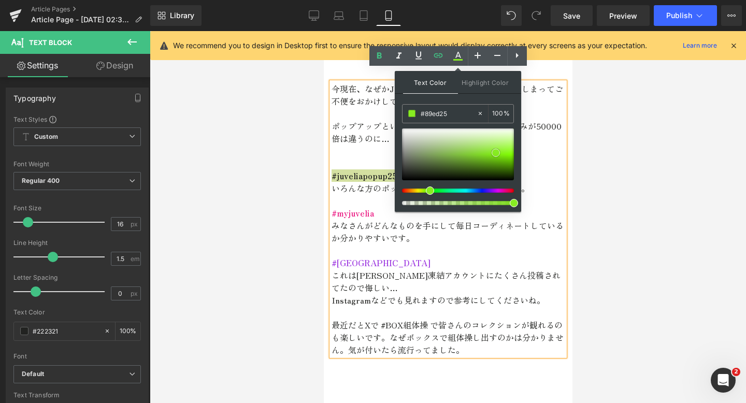
click at [496, 153] on div at bounding box center [458, 155] width 112 height 52
click at [502, 163] on div at bounding box center [458, 155] width 112 height 52
type input "#6dd406"
click at [507, 158] on div at bounding box center [458, 155] width 112 height 52
click at [532, 157] on p at bounding box center [447, 163] width 233 height 12
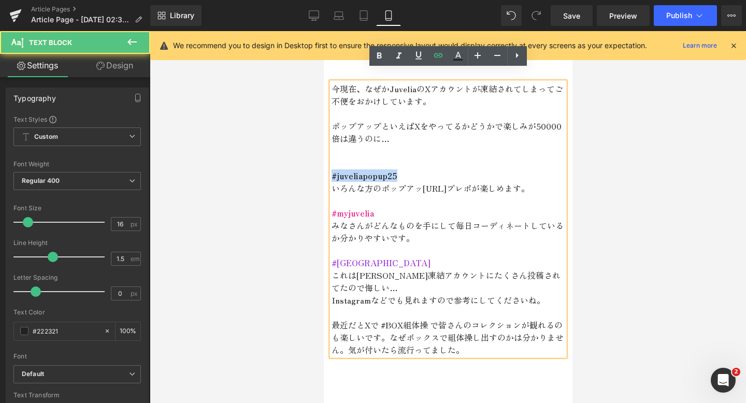
drag, startPoint x: 415, startPoint y: 162, endPoint x: 323, endPoint y: 162, distance: 91.7
click at [323, 162] on div "今現在、なぜかJuveliaのXアカウントが凍結されてしまってご不便をおかけしています。 ポップアップといえばXをやってるかどうかで楽しみが50000倍は違う…" at bounding box center [447, 219] width 249 height 274
click at [440, 169] on p "#juveliapopup25" at bounding box center [447, 175] width 233 height 12
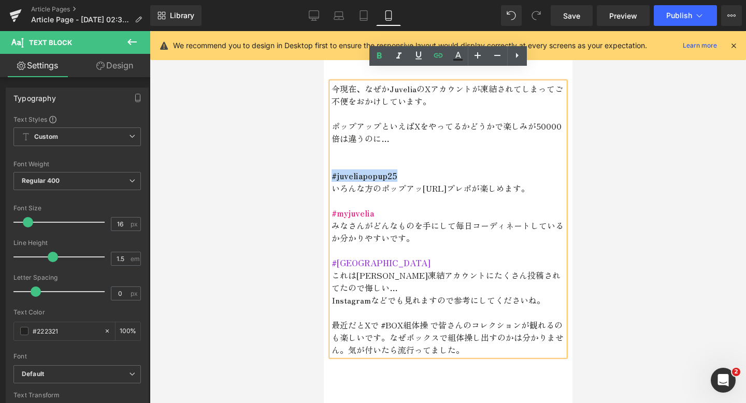
drag, startPoint x: 411, startPoint y: 166, endPoint x: 364, endPoint y: 153, distance: 48.9
click at [364, 153] on div "今現在、なぜかJuveliaのXアカウントが凍結されてしまってご不便をおかけしています。 ポップアップといえばXをやってるかどうかで楽しみが50000倍は違う…" at bounding box center [447, 219] width 233 height 274
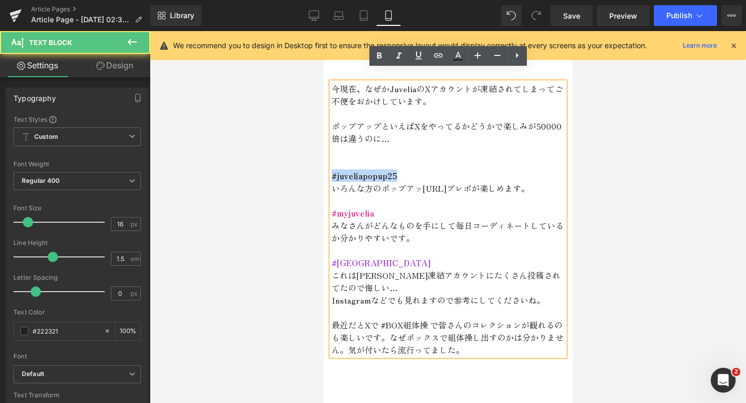
click at [391, 217] on p "#myjuvelia" at bounding box center [447, 213] width 233 height 12
drag, startPoint x: 401, startPoint y: 166, endPoint x: 337, endPoint y: 166, distance: 63.2
click at [337, 169] on link "#juveliapopup25" at bounding box center [364, 175] width 66 height 12
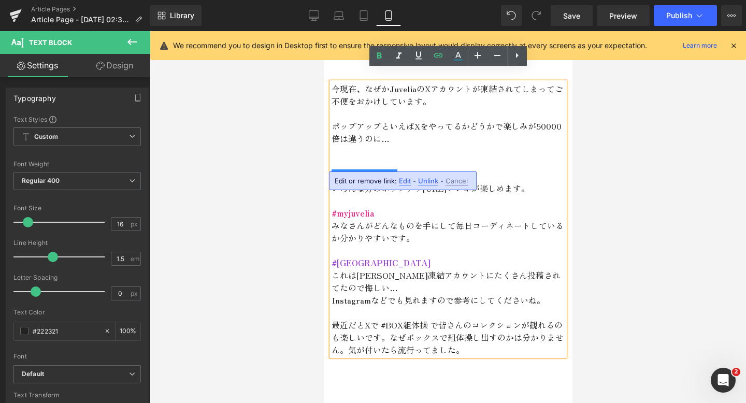
click at [385, 210] on p "#myjuvelia" at bounding box center [447, 213] width 233 height 12
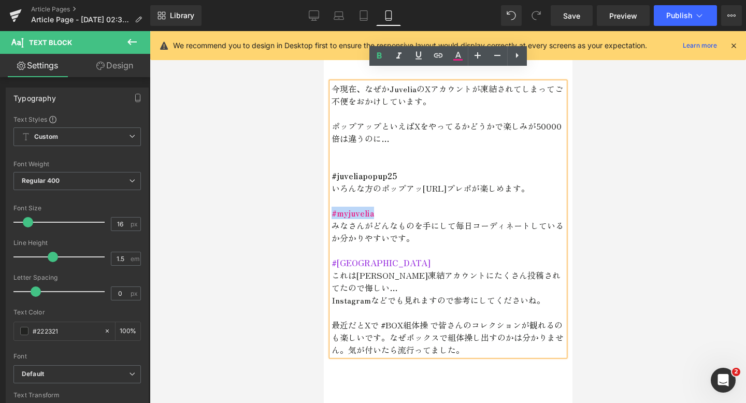
drag, startPoint x: 385, startPoint y: 211, endPoint x: 308, endPoint y: 211, distance: 76.7
click at [440, 55] on icon at bounding box center [438, 55] width 12 height 12
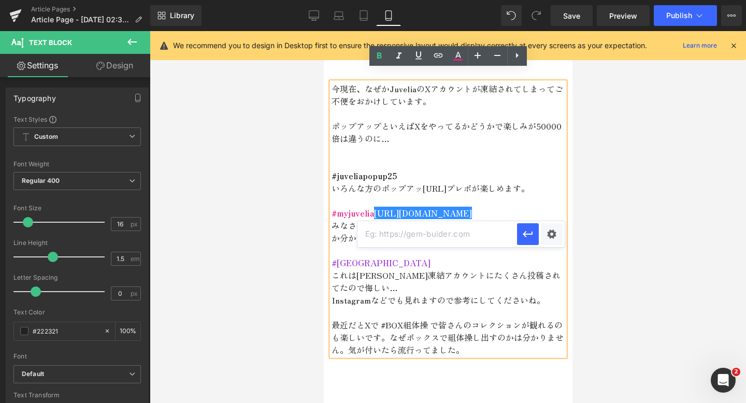
click at [399, 242] on input "text" at bounding box center [438, 234] width 160 height 26
paste input "https://x.com/search?q=%23juveliapopup25"
type input "https://x.com/search?q=%23myjuvelia"
click at [525, 234] on icon "button" at bounding box center [528, 234] width 10 height 6
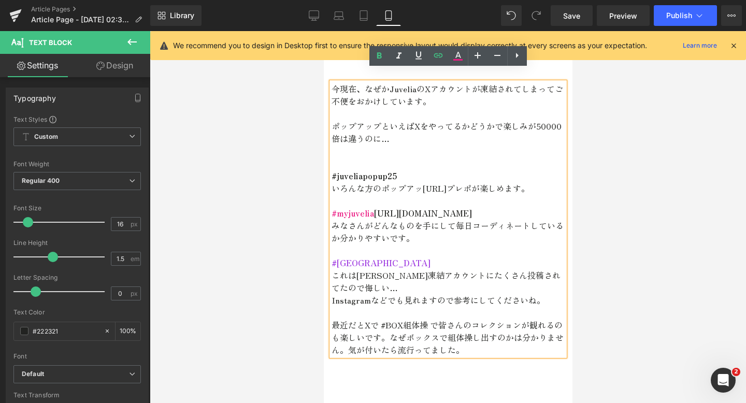
scroll to position [0, 0]
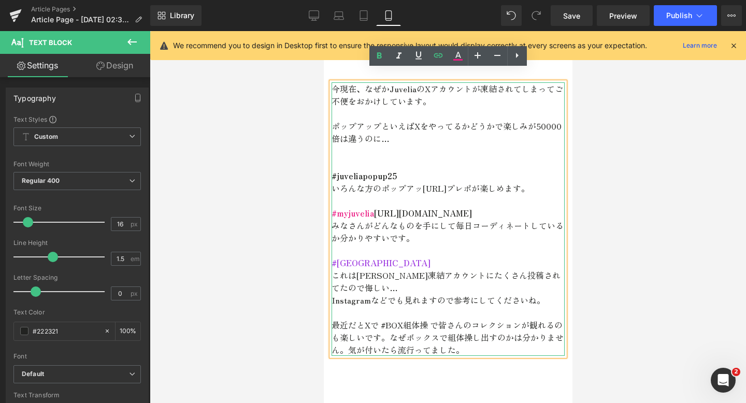
drag, startPoint x: 491, startPoint y: 218, endPoint x: 376, endPoint y: 213, distance: 114.7
click at [376, 213] on p "#myjuvelia https://gem-3910432.net" at bounding box center [447, 213] width 233 height 12
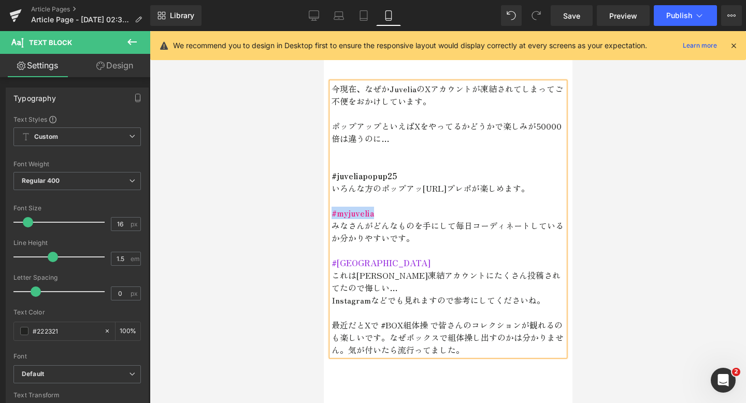
drag, startPoint x: 393, startPoint y: 217, endPoint x: 332, endPoint y: 210, distance: 61.5
click at [332, 210] on p "#myjuvelia" at bounding box center [447, 213] width 233 height 12
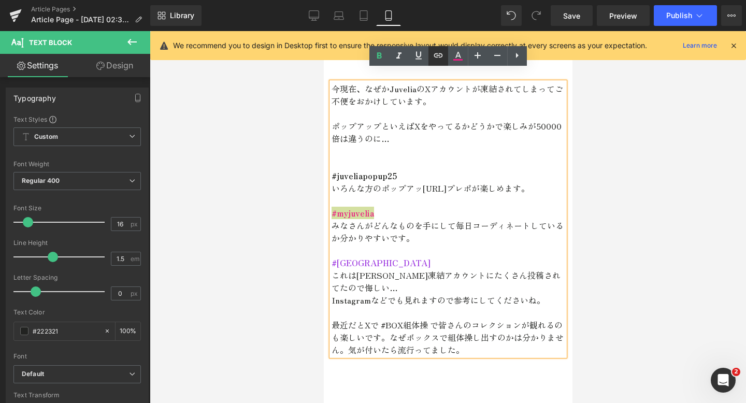
click at [443, 53] on icon at bounding box center [438, 55] width 12 height 12
click at [379, 222] on input "text" at bounding box center [408, 222] width 160 height 26
paste input "https://x.com/search?q=%23juveliapopup25"
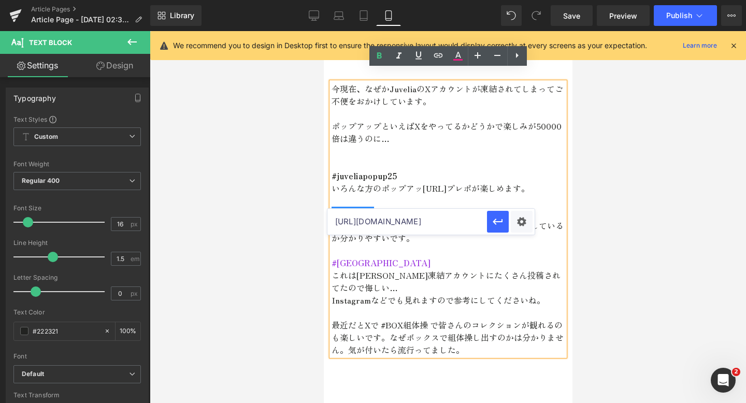
type input "https://x.com/search?q=%23myjuvelia"
click at [492, 217] on icon "button" at bounding box center [498, 222] width 12 height 12
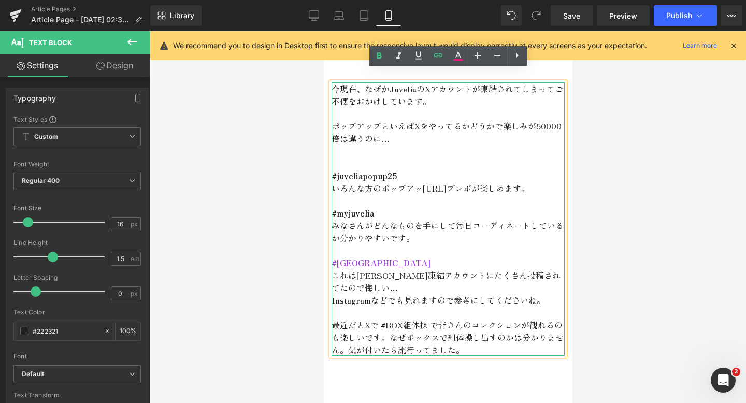
click at [396, 258] on p "#[GEOGRAPHIC_DATA]" at bounding box center [447, 263] width 233 height 12
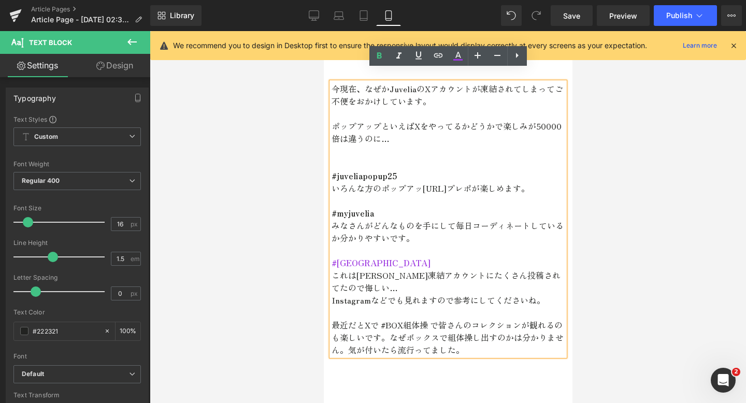
drag, startPoint x: 394, startPoint y: 268, endPoint x: 331, endPoint y: 257, distance: 63.7
click at [331, 257] on div "今現在、なぜかJuveliaのXアカウントが凍結されてしまってご不便をおかけしています。 ポップアップといえばXをやってるかどうかで楽しみが50000倍は違う…" at bounding box center [447, 219] width 233 height 274
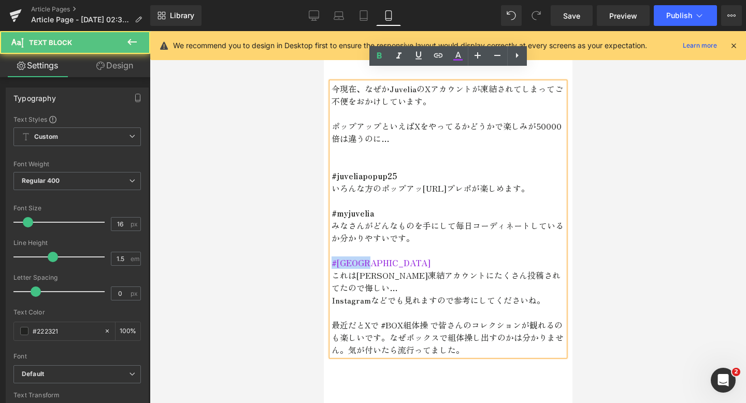
drag, startPoint x: 386, startPoint y: 262, endPoint x: 322, endPoint y: 261, distance: 63.8
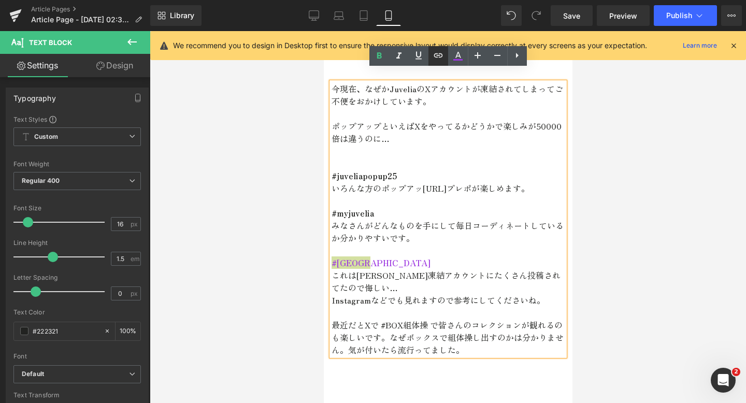
click at [439, 56] on icon at bounding box center [438, 55] width 12 height 12
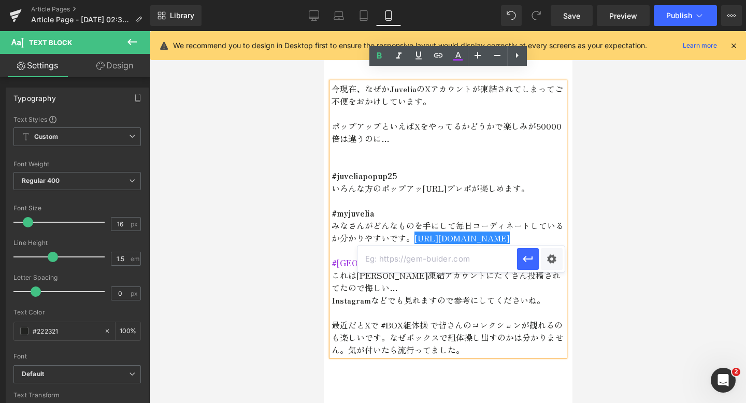
click at [396, 256] on input "text" at bounding box center [438, 259] width 160 height 26
paste input "https://x.com/search?q=%23juveliapopup25"
type input "https://x.com/search?q=%23魔法箱博物館"
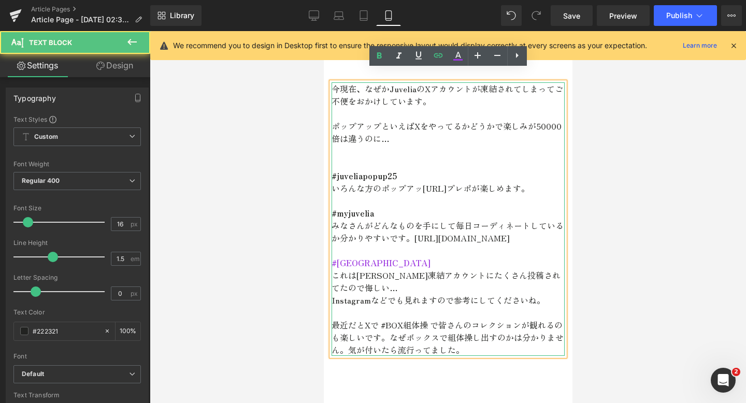
drag, startPoint x: 518, startPoint y: 240, endPoint x: 410, endPoint y: 233, distance: 107.5
click at [410, 233] on p "みなさんがどんなものを手にして毎日コーディネートしているか分かりやすいです。 https://gem-3910432.net" at bounding box center [447, 231] width 233 height 25
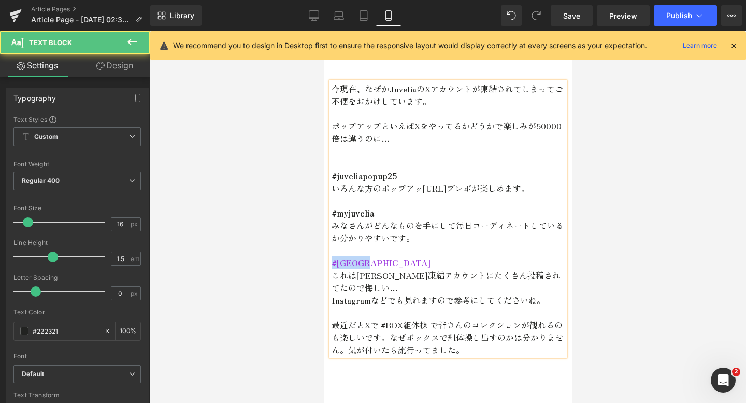
drag, startPoint x: 397, startPoint y: 261, endPoint x: 311, endPoint y: 260, distance: 85.5
click at [378, 247] on p at bounding box center [447, 250] width 233 height 12
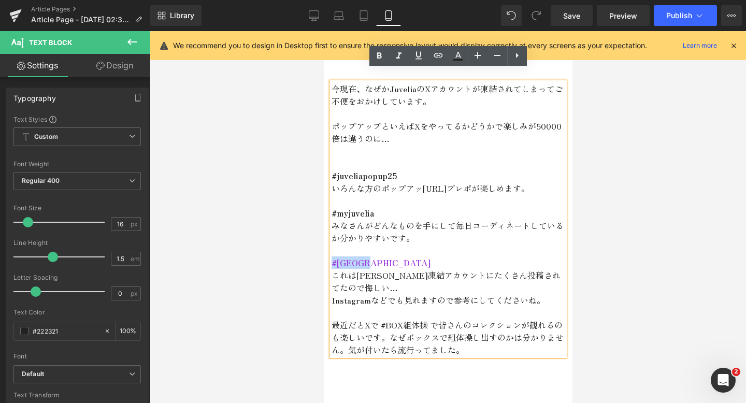
drag, startPoint x: 398, startPoint y: 263, endPoint x: 328, endPoint y: 261, distance: 70.0
click at [328, 261] on div "今現在、なぜかJuveliaのXアカウントが凍結されてしまってご不便をおかけしています。 ポップアップといえばXをやってるかどうかで楽しみが50000倍は違う…" at bounding box center [447, 219] width 249 height 274
click at [435, 55] on icon at bounding box center [438, 55] width 12 height 12
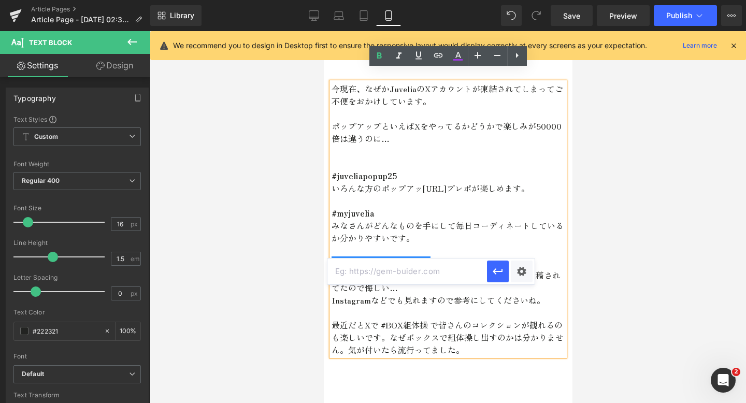
click at [364, 272] on input "text" at bounding box center [408, 272] width 160 height 26
paste input "https://x.com/search?q=%23juveliapopup25"
drag, startPoint x: 420, startPoint y: 272, endPoint x: 494, endPoint y: 275, distance: 74.2
click at [494, 275] on div "https://x.com/search?q=%23juveliapopup25" at bounding box center [431, 272] width 207 height 26
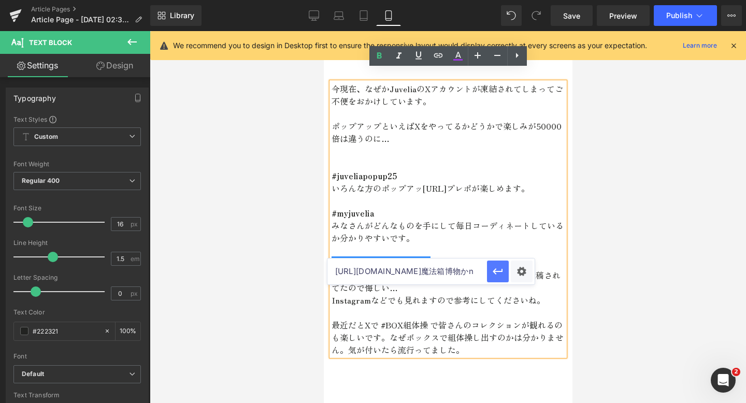
scroll to position [0, 15]
type input "https://x.com/search?q=%23魔法箱博物館"
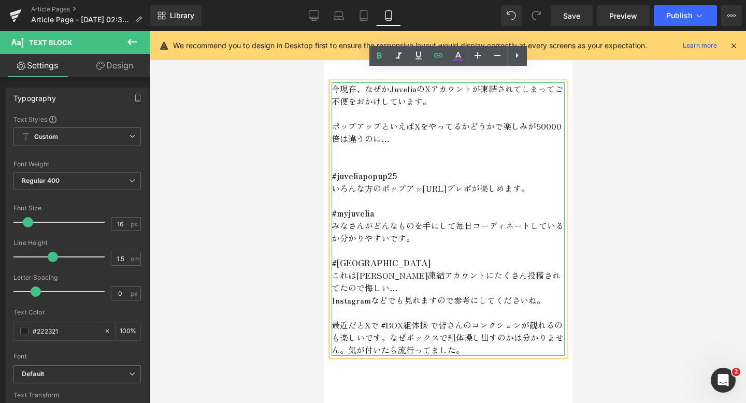
click at [430, 262] on p "#[GEOGRAPHIC_DATA]" at bounding box center [447, 263] width 233 height 12
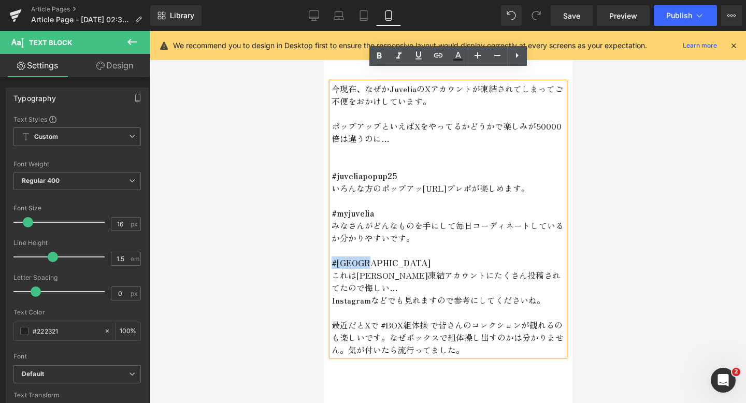
drag, startPoint x: 395, startPoint y: 264, endPoint x: 324, endPoint y: 262, distance: 71.5
click at [324, 262] on div "今現在、なぜかJuveliaのXアカウントが凍結されてしまってご不便をおかけしています。 ポップアップといえばXをやってるかどうかで楽しみが50000倍は違う…" at bounding box center [447, 219] width 249 height 274
click at [455, 57] on icon at bounding box center [458, 56] width 12 height 12
type input "#222321"
type input "100"
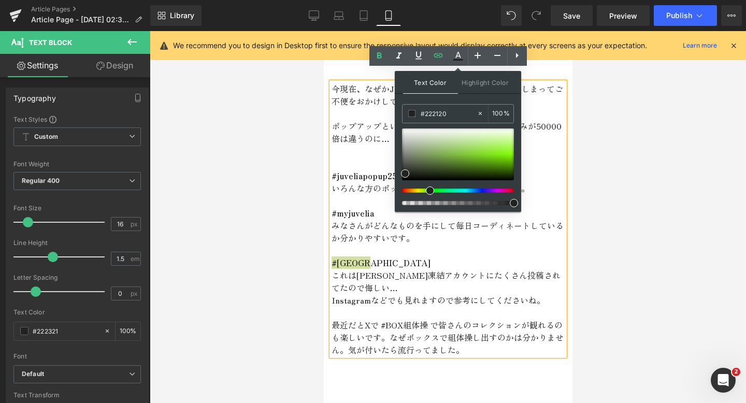
click at [407, 191] on div at bounding box center [454, 191] width 112 height 4
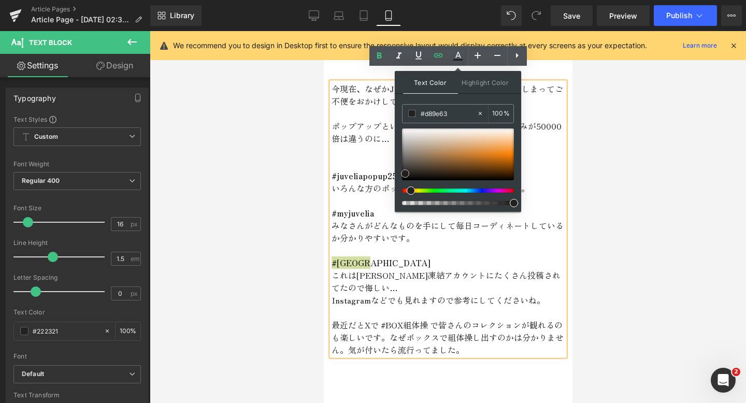
click at [469, 148] on div at bounding box center [458, 155] width 112 height 52
type input "#cf7215"
click at [492, 157] on div at bounding box center [458, 155] width 112 height 52
click at [526, 145] on p at bounding box center [447, 151] width 233 height 12
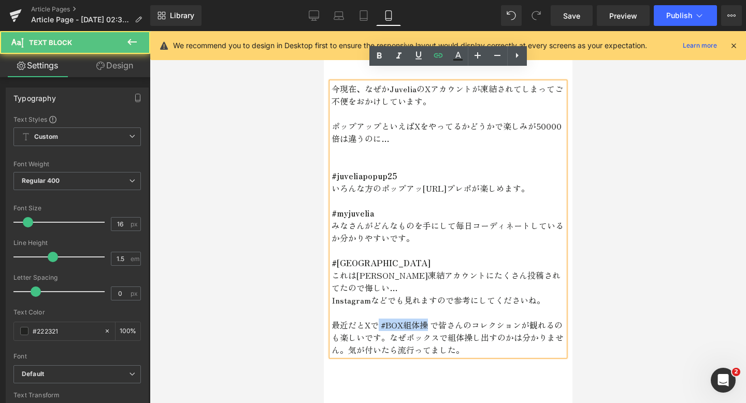
drag, startPoint x: 429, startPoint y: 325, endPoint x: 379, endPoint y: 326, distance: 49.8
click at [379, 326] on p "最近だとXで #BOX組体操 で皆さんのコレクションが観れるのも楽しいです。なぜボックスで組体操し出すのかは分かりません。気が付いたら流行ってました。" at bounding box center [447, 337] width 233 height 37
drag, startPoint x: 398, startPoint y: 263, endPoint x: 323, endPoint y: 261, distance: 74.1
click at [323, 261] on div "今現在、なぜかJuveliaのXアカウントが凍結されてしまってご不便をおかけしています。 ポップアップといえばXをやってるかどうかで楽しみが50000倍は違う…" at bounding box center [447, 219] width 249 height 274
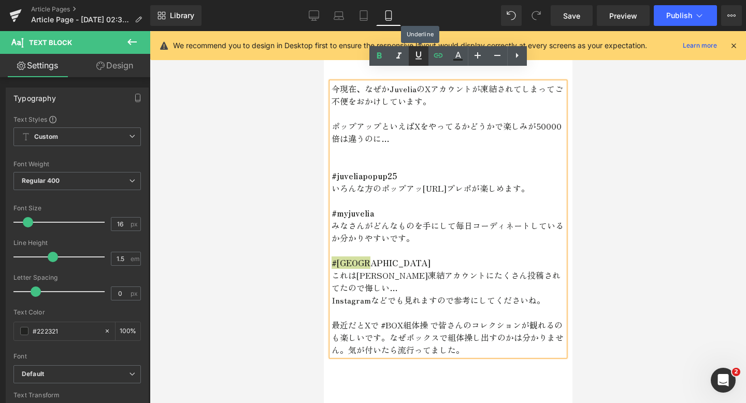
click at [417, 58] on icon at bounding box center [419, 55] width 12 height 12
drag, startPoint x: 394, startPoint y: 215, endPoint x: 333, endPoint y: 209, distance: 61.4
click at [333, 209] on p "#myjuvelia" at bounding box center [447, 213] width 233 height 12
click at [421, 55] on icon at bounding box center [419, 55] width 12 height 12
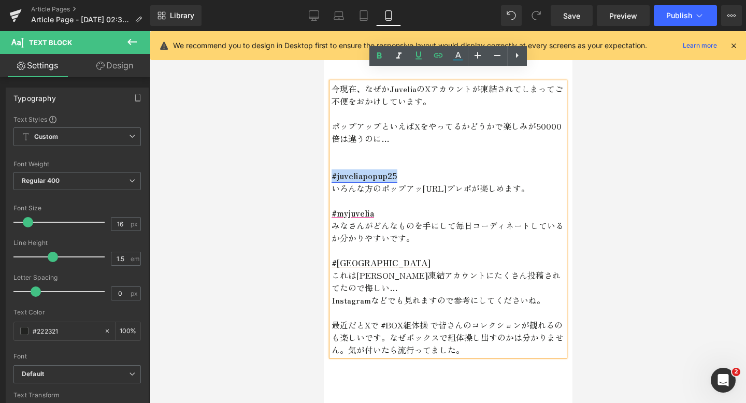
drag, startPoint x: 411, startPoint y: 162, endPoint x: 332, endPoint y: 161, distance: 79.3
click at [332, 169] on p "#juveliapopup25" at bounding box center [447, 175] width 233 height 12
click at [417, 61] on icon at bounding box center [419, 55] width 12 height 12
drag, startPoint x: 428, startPoint y: 322, endPoint x: 384, endPoint y: 323, distance: 44.1
click at [384, 323] on p "最近だとXで #BOX組体操 で皆さんのコレクションが観れるのも楽しいです。なぜボックスで組体操し出すのかは分かりません。気が付いたら流行ってました。" at bounding box center [447, 337] width 233 height 37
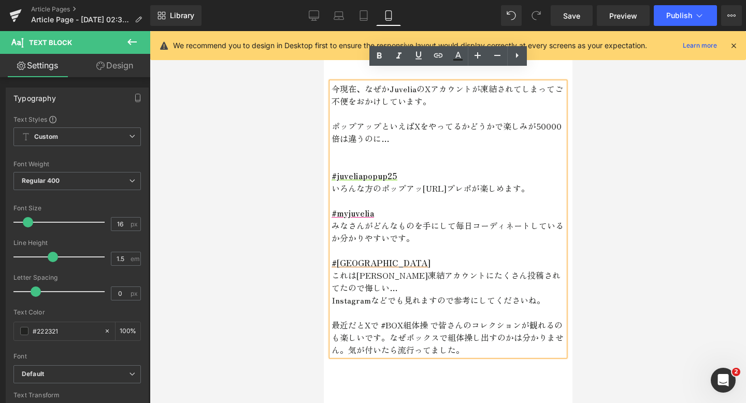
click at [503, 338] on p "最近だとXで #BOX組体操 で皆さんのコレクションが観れるのも楽しいです。なぜボックスで組体操し出すのかは分かりません。気が付いたら流行ってました。" at bounding box center [447, 337] width 233 height 37
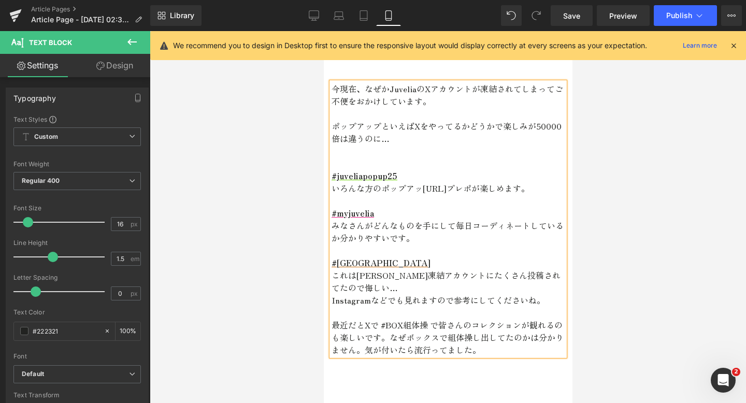
click at [501, 361] on div "今現在、なぜかJuveliaのXアカウントが凍結されてしまってご不便をおかけしています。 ポップアップといえばXをやってるかどうかで楽しみが50000倍は違う…" at bounding box center [447, 214] width 249 height 294
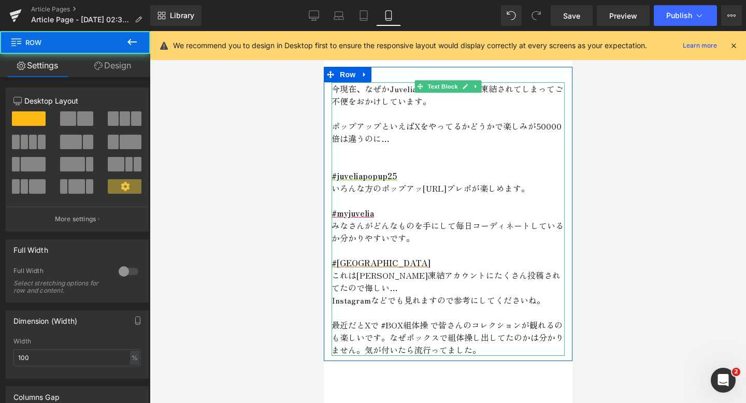
click at [415, 334] on p "最近だとXで #BOX組体操 で皆さんのコレクションが観れるのも楽しいです。なぜボックスで組体操し出してたのかは分かりません。気が付いたら流行ってました。" at bounding box center [447, 337] width 233 height 37
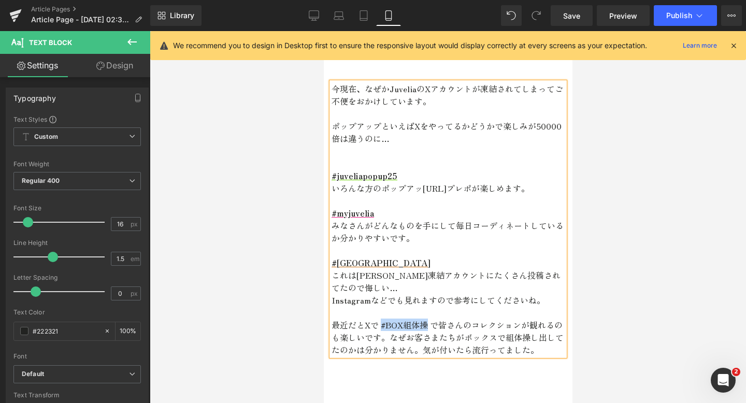
drag, startPoint x: 429, startPoint y: 324, endPoint x: 381, endPoint y: 325, distance: 47.7
click at [381, 325] on p "最近だとXで #BOX組体操 で皆さんのコレクションが観れるのも楽しいです。なぜお客さまたちがボックスで組体操し出してたのかは分かりません。気が付いたら流行っ…" at bounding box center [447, 337] width 233 height 37
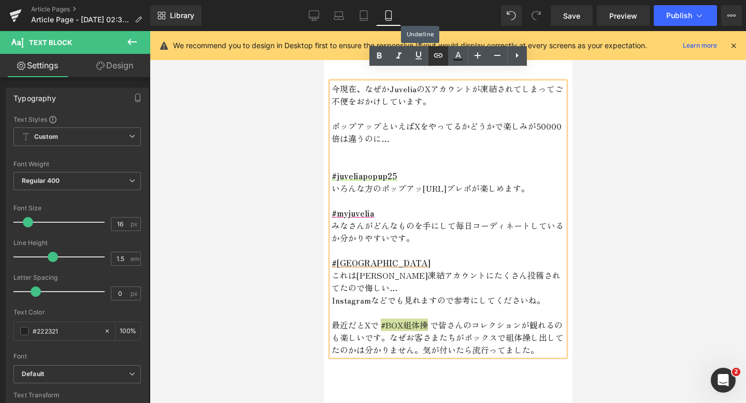
click at [434, 55] on icon at bounding box center [438, 55] width 9 height 4
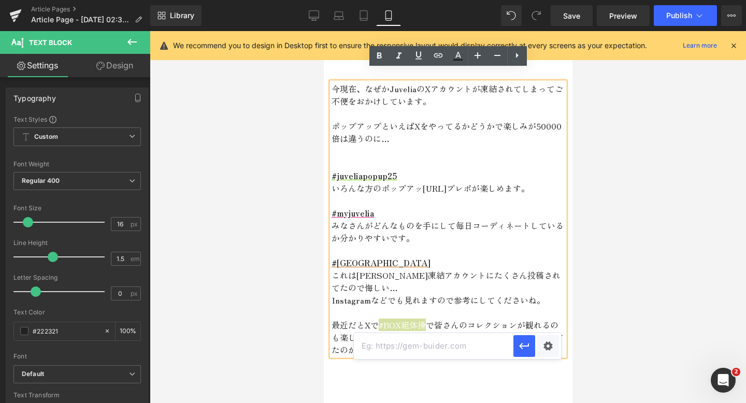
click at [392, 343] on input "text" at bounding box center [434, 346] width 160 height 26
paste input "https://x.com/search?q=%23juveliapopup25"
type input "[URL][DOMAIN_NAME]組体操"
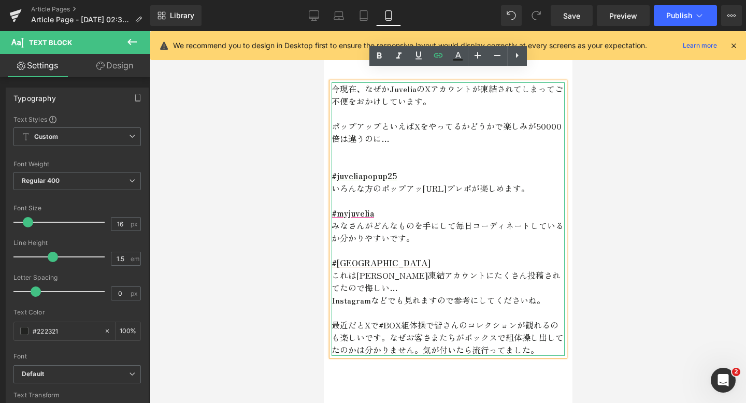
click at [444, 336] on p "最近だとXで #BOX組体操 で皆さんのコレクションが観れるのも楽しいです。なぜお客さまたちがボックスで組体操し出してたのかは分かりません。気が付いたら流行っ…" at bounding box center [447, 337] width 233 height 37
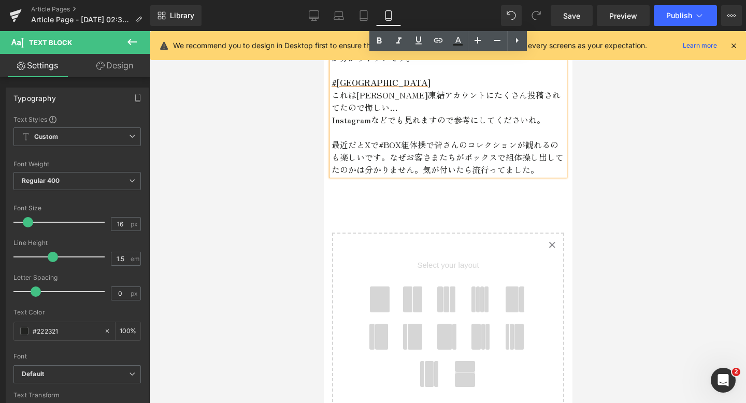
scroll to position [1596, 0]
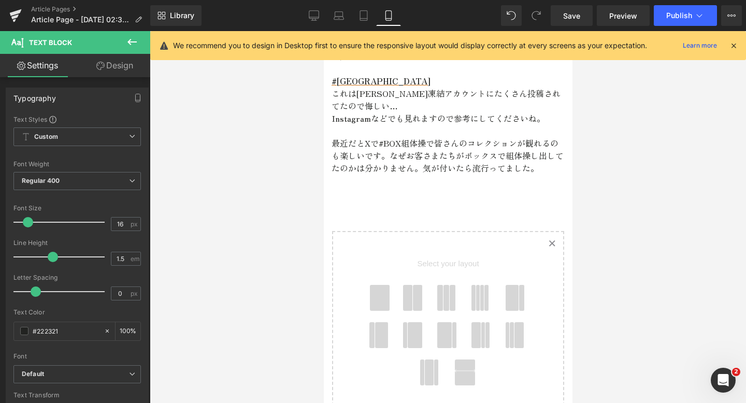
click at [132, 41] on icon at bounding box center [132, 42] width 12 height 12
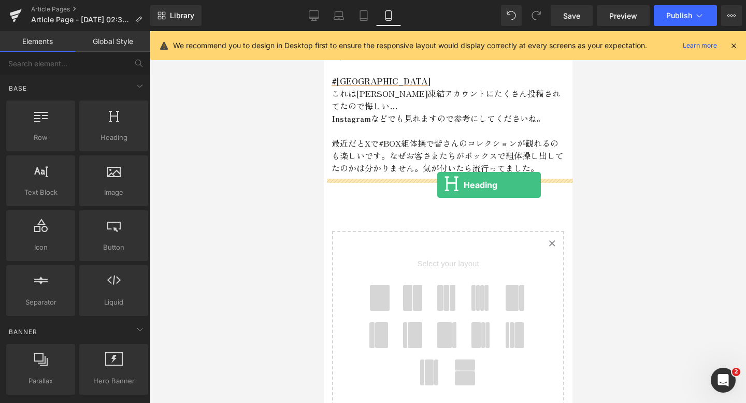
drag, startPoint x: 429, startPoint y: 161, endPoint x: 437, endPoint y: 185, distance: 25.1
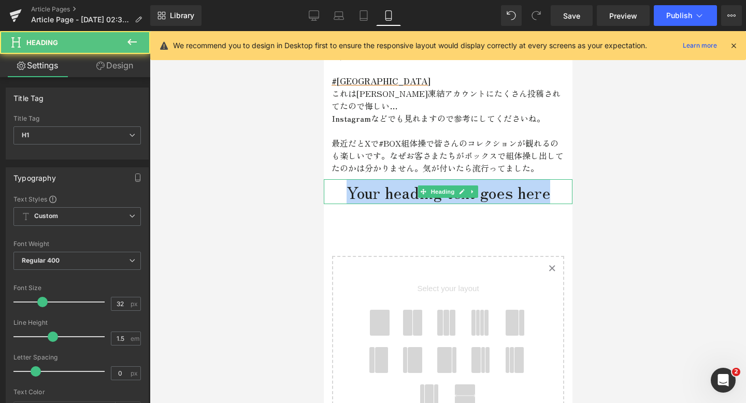
drag, startPoint x: 562, startPoint y: 193, endPoint x: 332, endPoint y: 192, distance: 229.6
click at [332, 192] on h1 "Your heading text goes here" at bounding box center [447, 191] width 249 height 25
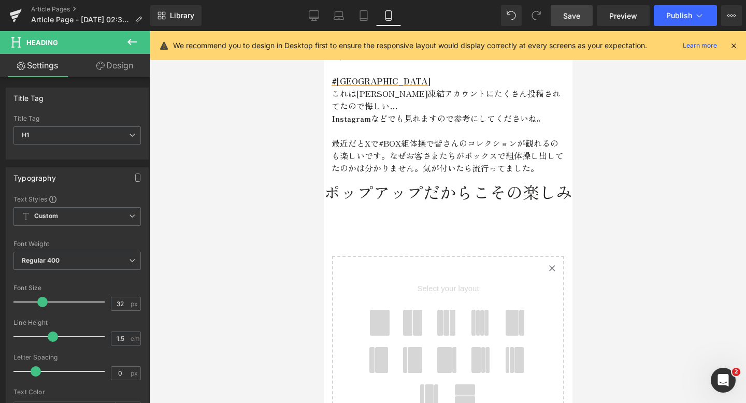
click at [563, 23] on link "Save" at bounding box center [572, 15] width 42 height 21
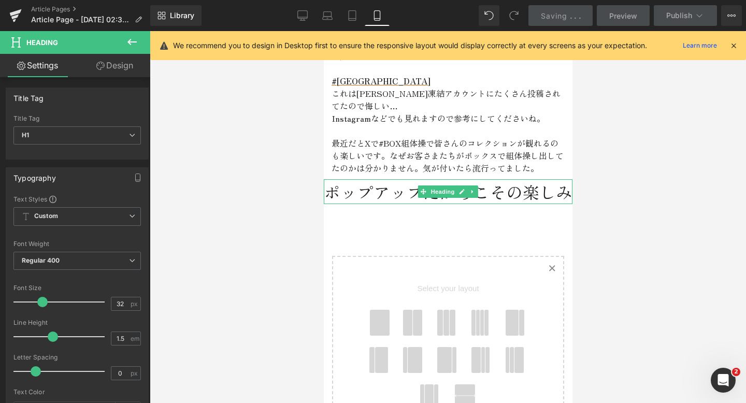
click at [510, 200] on h1 "ポップアップだからこその楽しみ" at bounding box center [447, 191] width 249 height 25
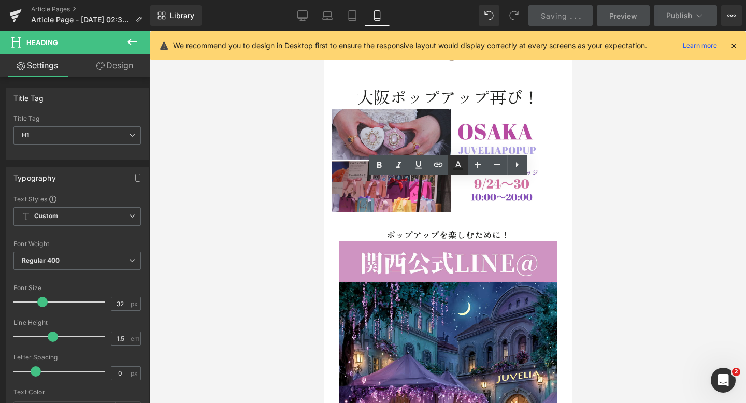
click at [457, 166] on icon at bounding box center [458, 165] width 12 height 12
type input "#222321"
type input "100"
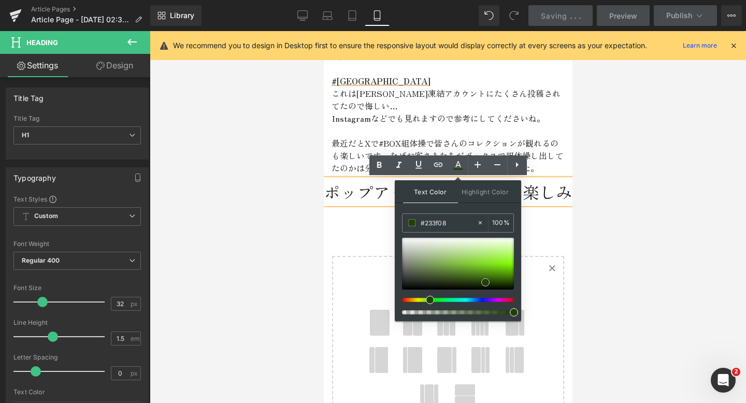
click at [486, 282] on div at bounding box center [458, 264] width 112 height 52
type input "#6ccb1a"
click at [486, 266] on div at bounding box center [458, 264] width 112 height 52
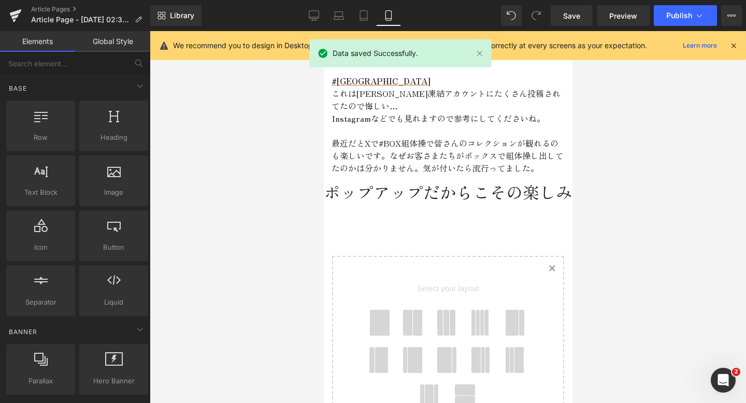
click at [547, 200] on h1 "ポップアップだからこその楽しみ" at bounding box center [447, 191] width 249 height 25
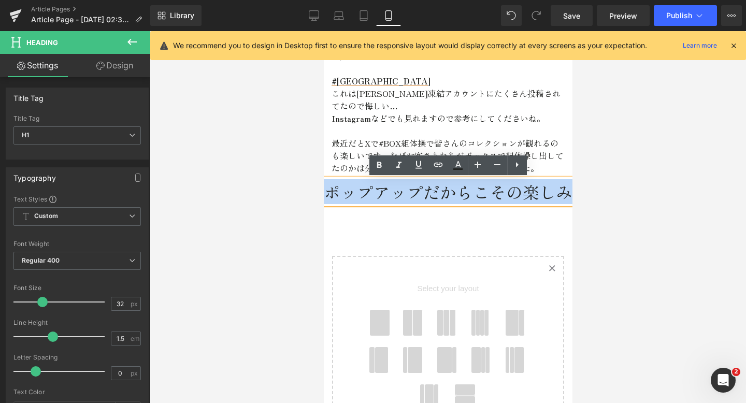
drag, startPoint x: 571, startPoint y: 197, endPoint x: 331, endPoint y: 182, distance: 240.4
click at [331, 182] on h1 "ポップアップだからこその楽しみ" at bounding box center [447, 191] width 249 height 25
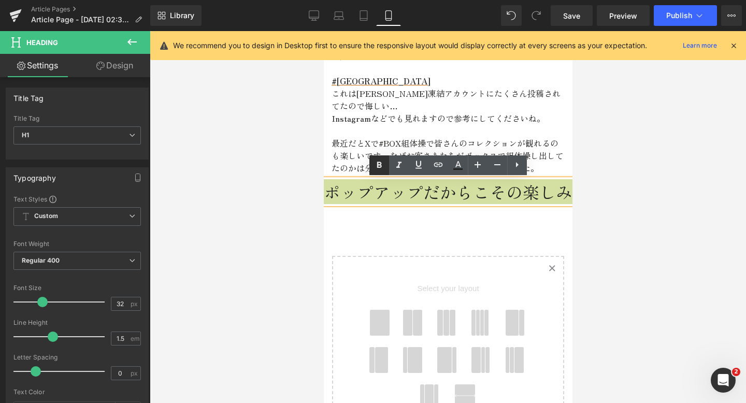
click at [379, 168] on icon at bounding box center [379, 165] width 12 height 12
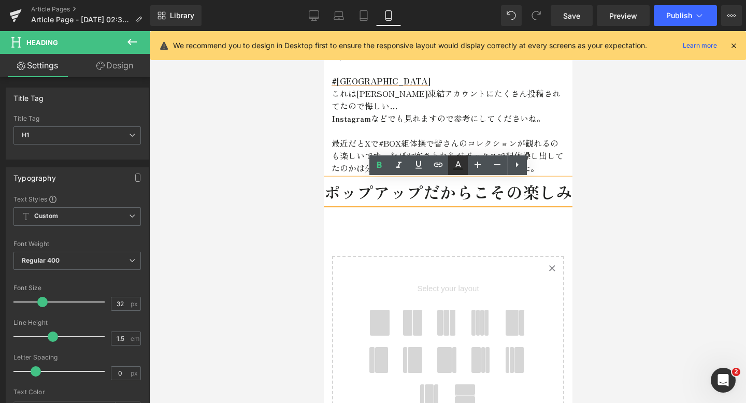
click at [461, 165] on icon at bounding box center [458, 165] width 12 height 12
type input "#222321"
type input "100"
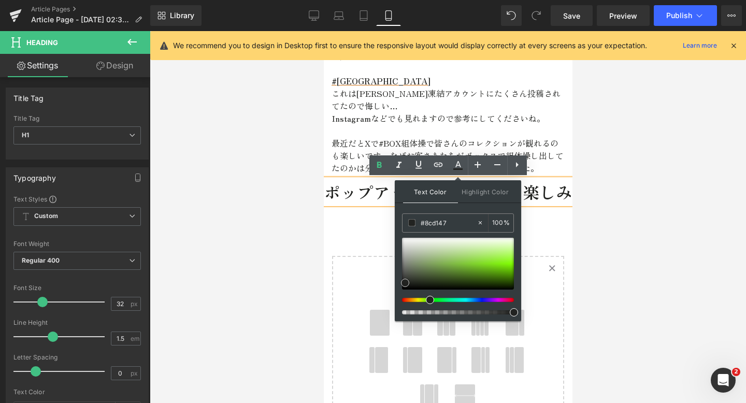
click at [467, 261] on div at bounding box center [458, 264] width 112 height 52
click at [472, 267] on div at bounding box center [458, 264] width 112 height 52
type input "#7ad41f"
click at [485, 265] on div at bounding box center [458, 264] width 112 height 52
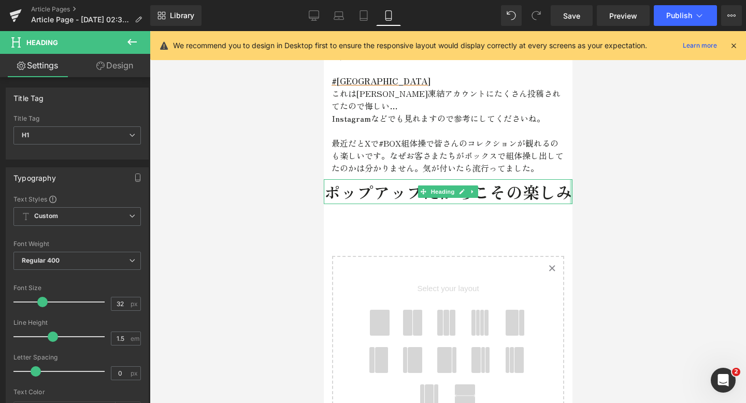
drag, startPoint x: 474, startPoint y: 191, endPoint x: 608, endPoint y: 185, distance: 134.4
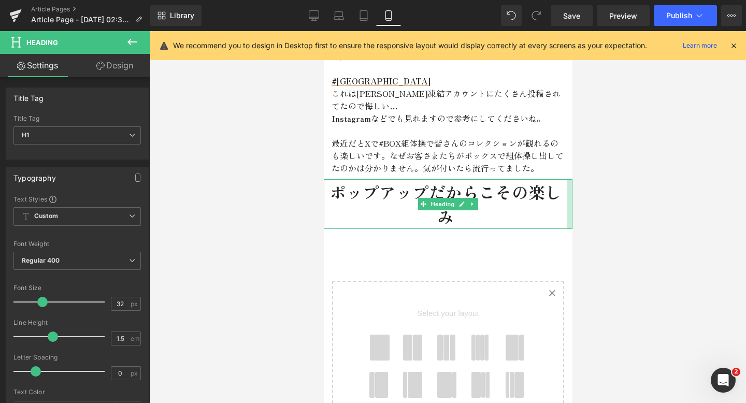
click at [564, 189] on h1 "ポップアップだからこその楽しみ" at bounding box center [444, 204] width 243 height 50
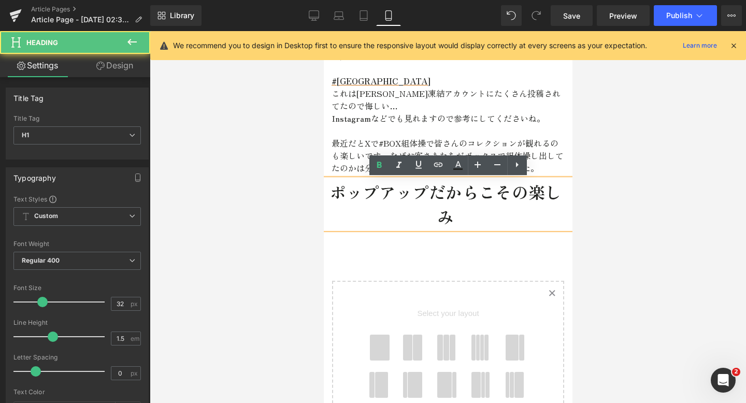
drag, startPoint x: 563, startPoint y: 195, endPoint x: 576, endPoint y: 195, distance: 13.0
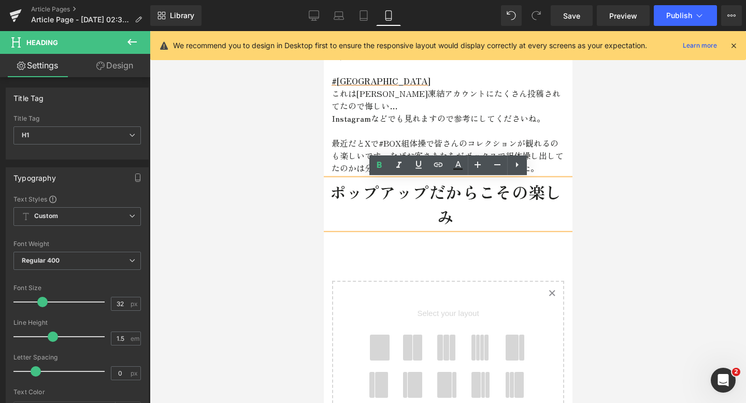
click at [436, 216] on h1 "ポップアップだからこその楽しみ" at bounding box center [445, 204] width 244 height 50
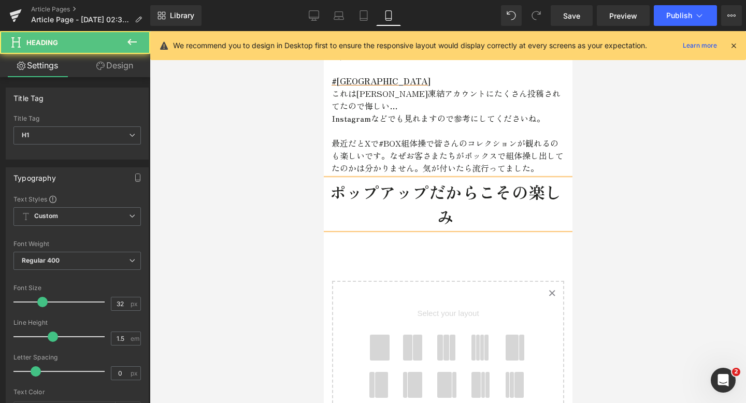
click at [405, 215] on h1 "ポップアップだからこその楽しみ" at bounding box center [445, 204] width 244 height 50
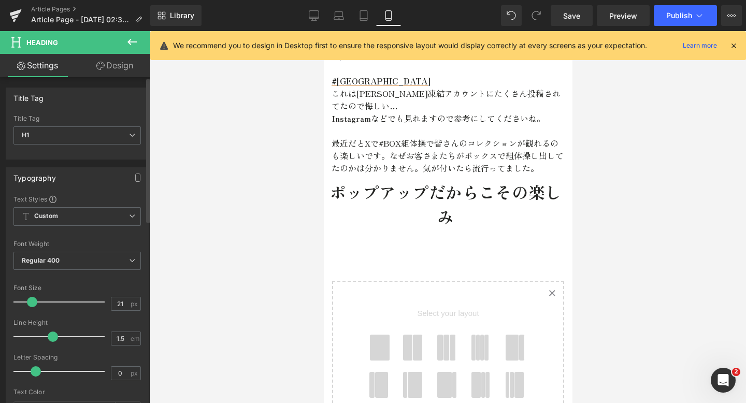
click at [32, 302] on div at bounding box center [62, 302] width 86 height 21
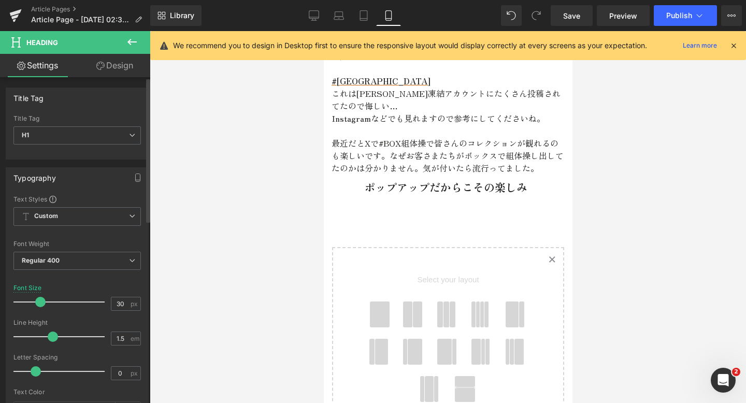
click at [40, 302] on div at bounding box center [62, 302] width 86 height 21
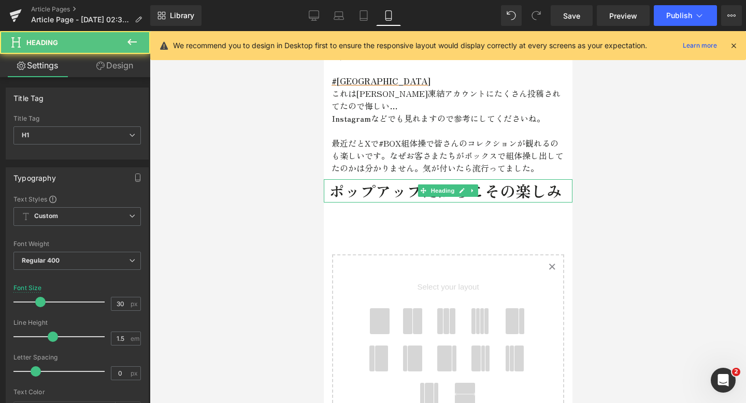
click at [332, 189] on span "ポップアップだからこその楽しみ" at bounding box center [445, 190] width 233 height 23
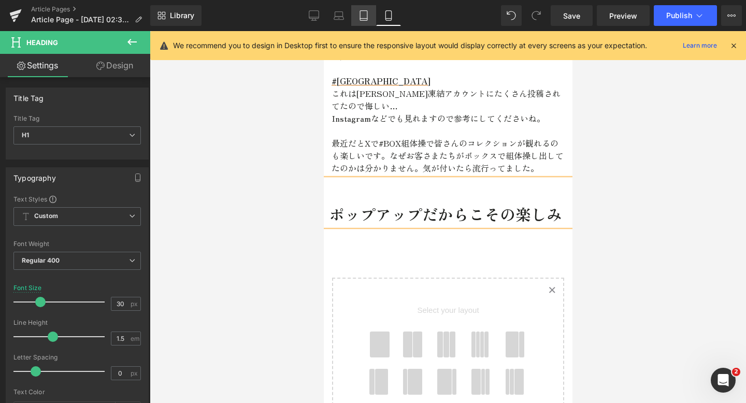
click at [359, 15] on icon at bounding box center [364, 15] width 10 height 10
type input "32"
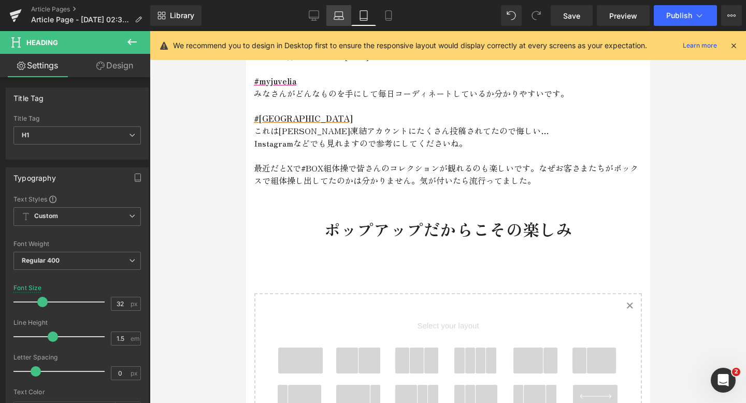
click at [345, 13] on link "Laptop" at bounding box center [339, 15] width 25 height 21
type input "100"
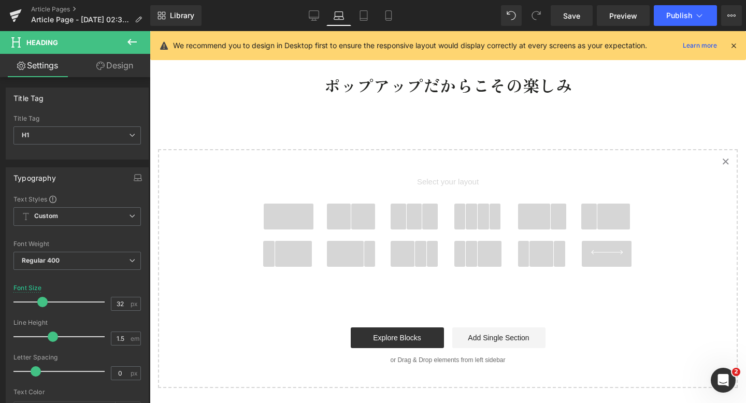
scroll to position [1491, 0]
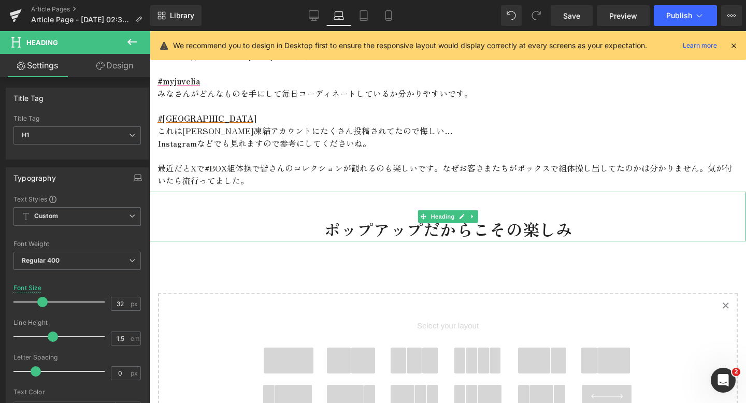
click at [574, 219] on h1 "ポップアップだからこその楽しみ" at bounding box center [448, 229] width 597 height 25
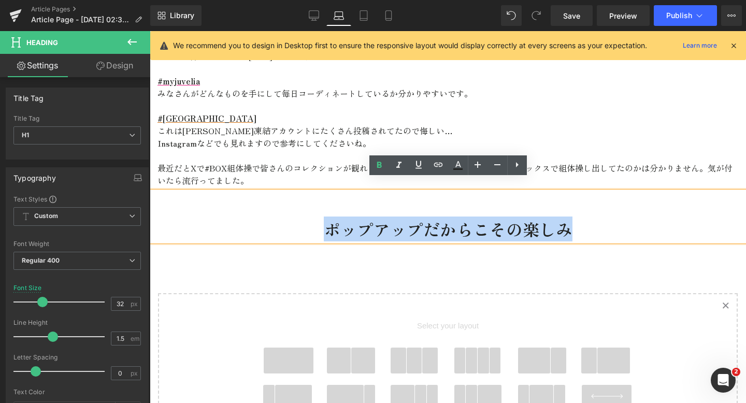
drag, startPoint x: 574, startPoint y: 219, endPoint x: 319, endPoint y: 216, distance: 255.0
click at [319, 217] on h1 "ポップアップだからこその楽しみ" at bounding box center [448, 229] width 597 height 25
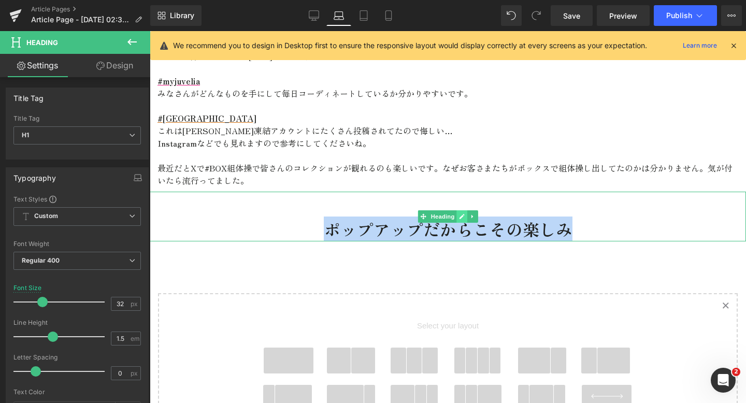
click at [461, 210] on link at bounding box center [462, 216] width 11 height 12
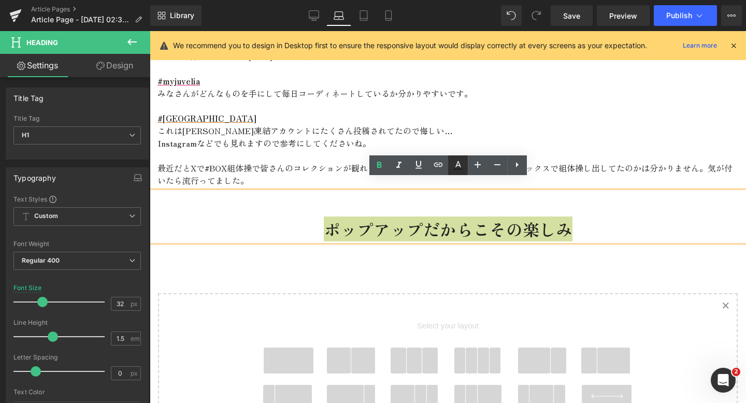
click at [459, 173] on link at bounding box center [458, 165] width 20 height 20
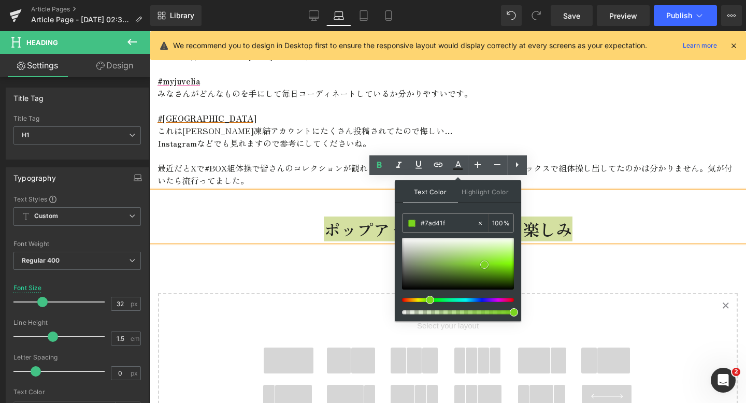
click at [483, 266] on span at bounding box center [484, 265] width 8 height 8
click at [494, 274] on div at bounding box center [458, 264] width 112 height 52
click at [496, 265] on div at bounding box center [458, 264] width 112 height 52
type input "#70b52a"
click at [471, 267] on div at bounding box center [458, 264] width 112 height 52
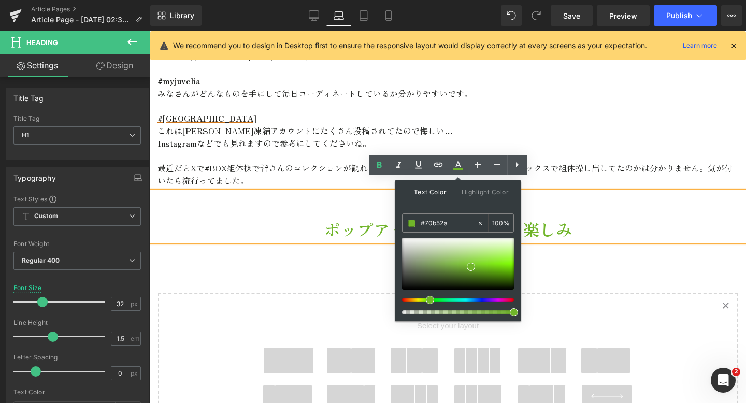
click at [568, 217] on span "ポップアップだからこその楽しみ" at bounding box center [448, 229] width 249 height 24
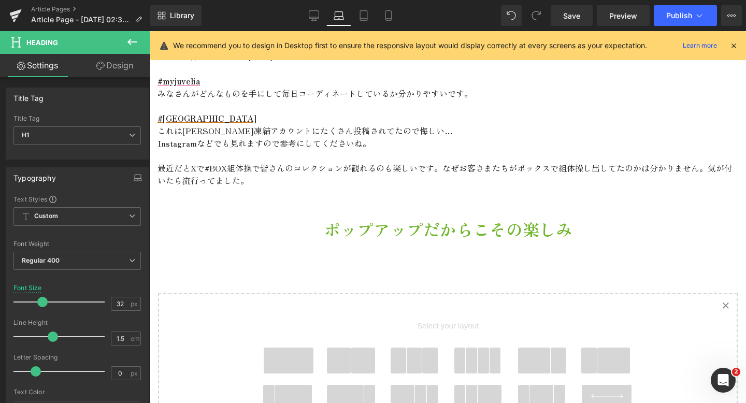
click at [130, 45] on icon at bounding box center [132, 42] width 12 height 12
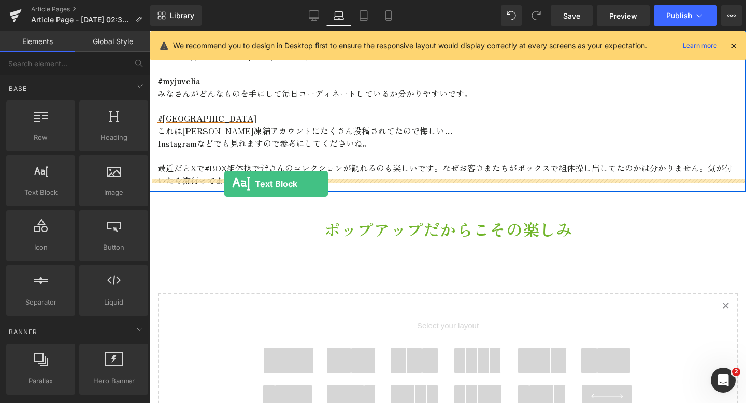
drag, startPoint x: 191, startPoint y: 204, endPoint x: 195, endPoint y: 129, distance: 75.2
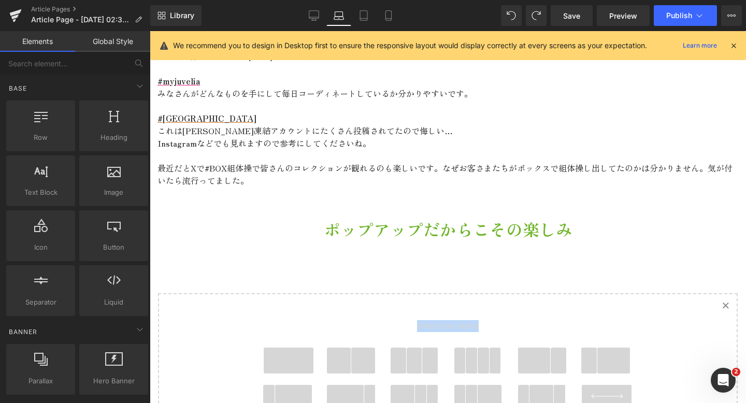
drag, startPoint x: 294, startPoint y: 353, endPoint x: 335, endPoint y: 301, distance: 66.8
click at [335, 301] on div "Select your layout" at bounding box center [448, 371] width 415 height 154
click at [288, 352] on span at bounding box center [289, 361] width 50 height 26
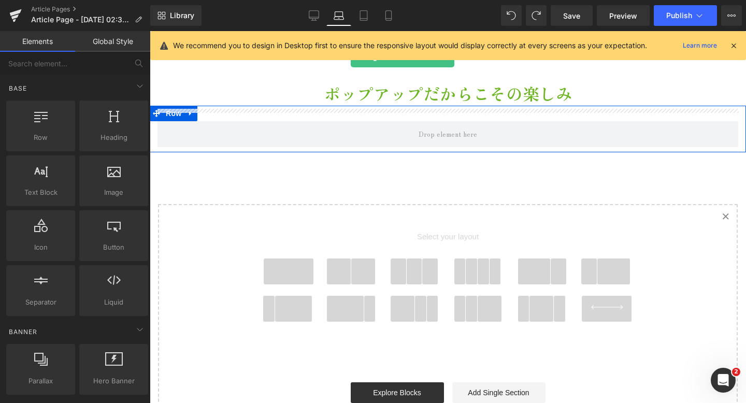
scroll to position [1616, 0]
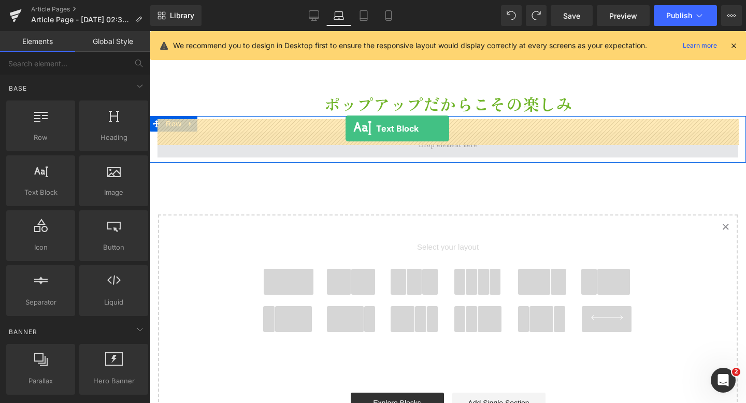
drag, startPoint x: 199, startPoint y: 209, endPoint x: 345, endPoint y: 128, distance: 167.3
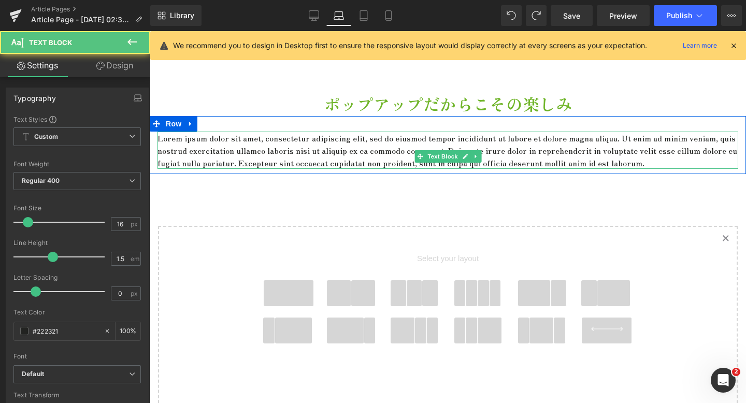
click at [332, 165] on p "Lorem ipsum dolor sit amet, consectetur adipiscing elit, sed do eiusmod tempor …" at bounding box center [448, 150] width 581 height 37
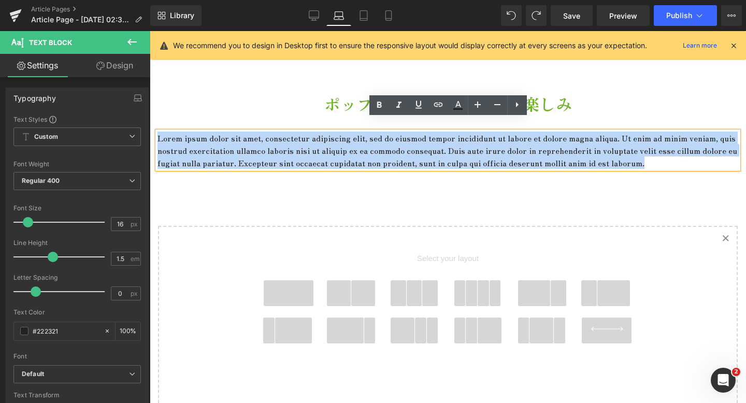
drag, startPoint x: 332, startPoint y: 165, endPoint x: 279, endPoint y: 106, distance: 79.7
click at [279, 116] on div "Lorem ipsum dolor sit amet, consectetur adipiscing elit, sed do eiusmod tempor …" at bounding box center [448, 145] width 597 height 58
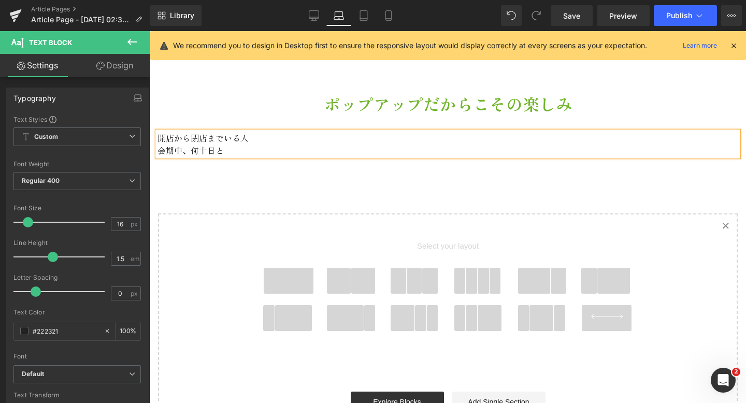
click at [238, 132] on div "開店から閉店までいる人 会期中、何十日と" at bounding box center [448, 144] width 581 height 25
click at [225, 144] on div "会期中、何十日と" at bounding box center [448, 150] width 581 height 12
